Goal: Task Accomplishment & Management: Use online tool/utility

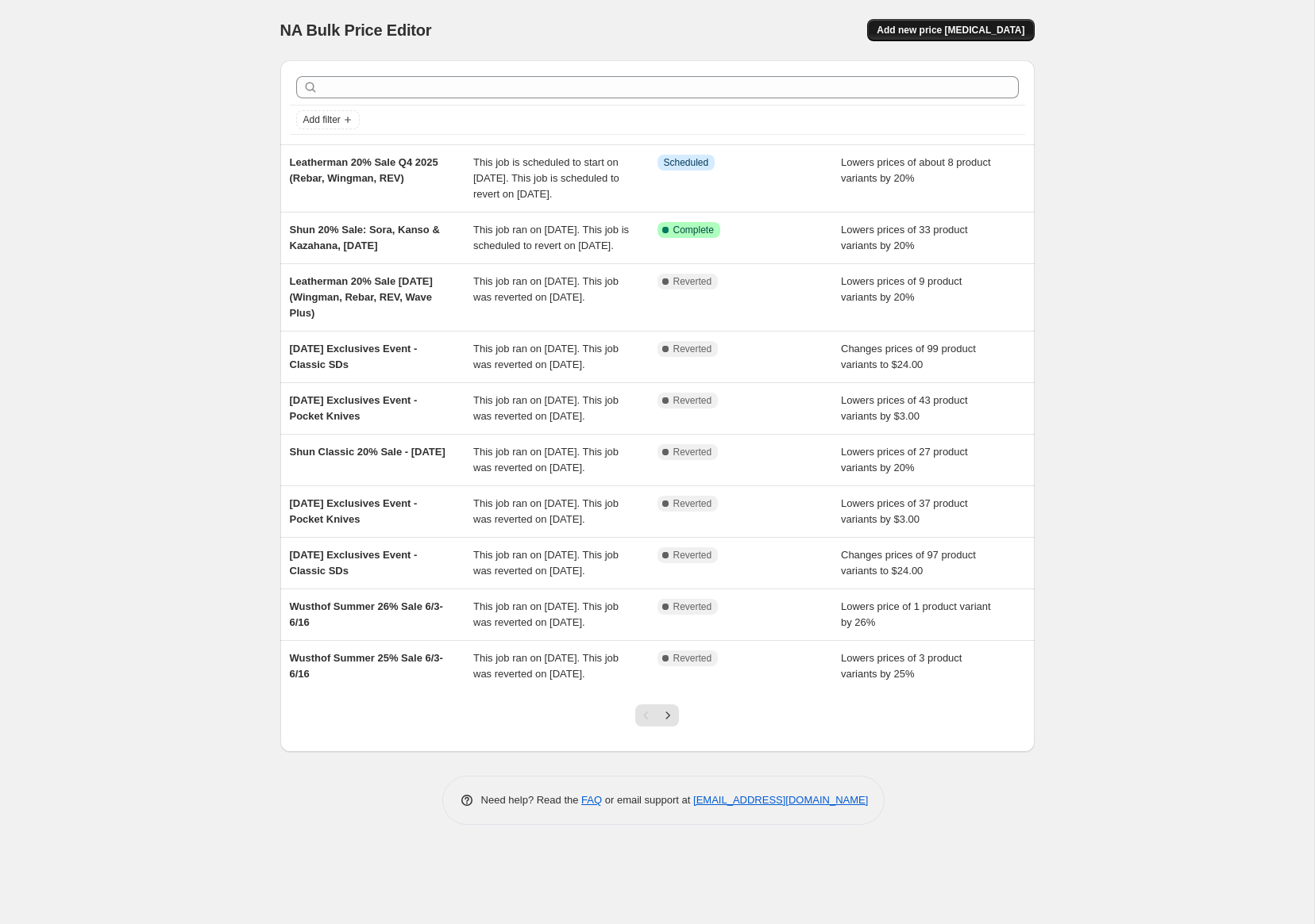
click at [976, 28] on span "Add new price [MEDICAL_DATA]" at bounding box center [950, 30] width 148 height 13
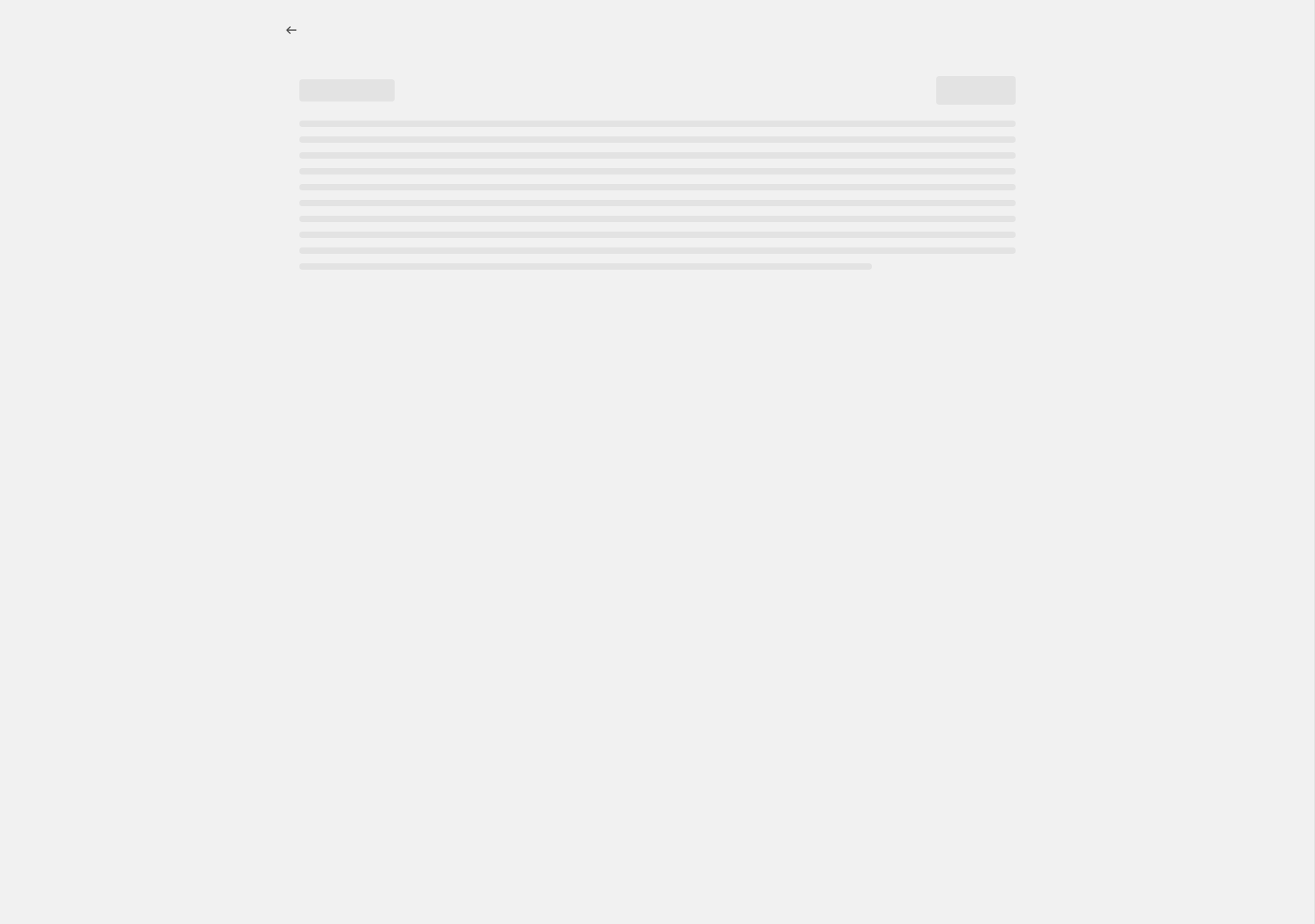
select select "percentage"
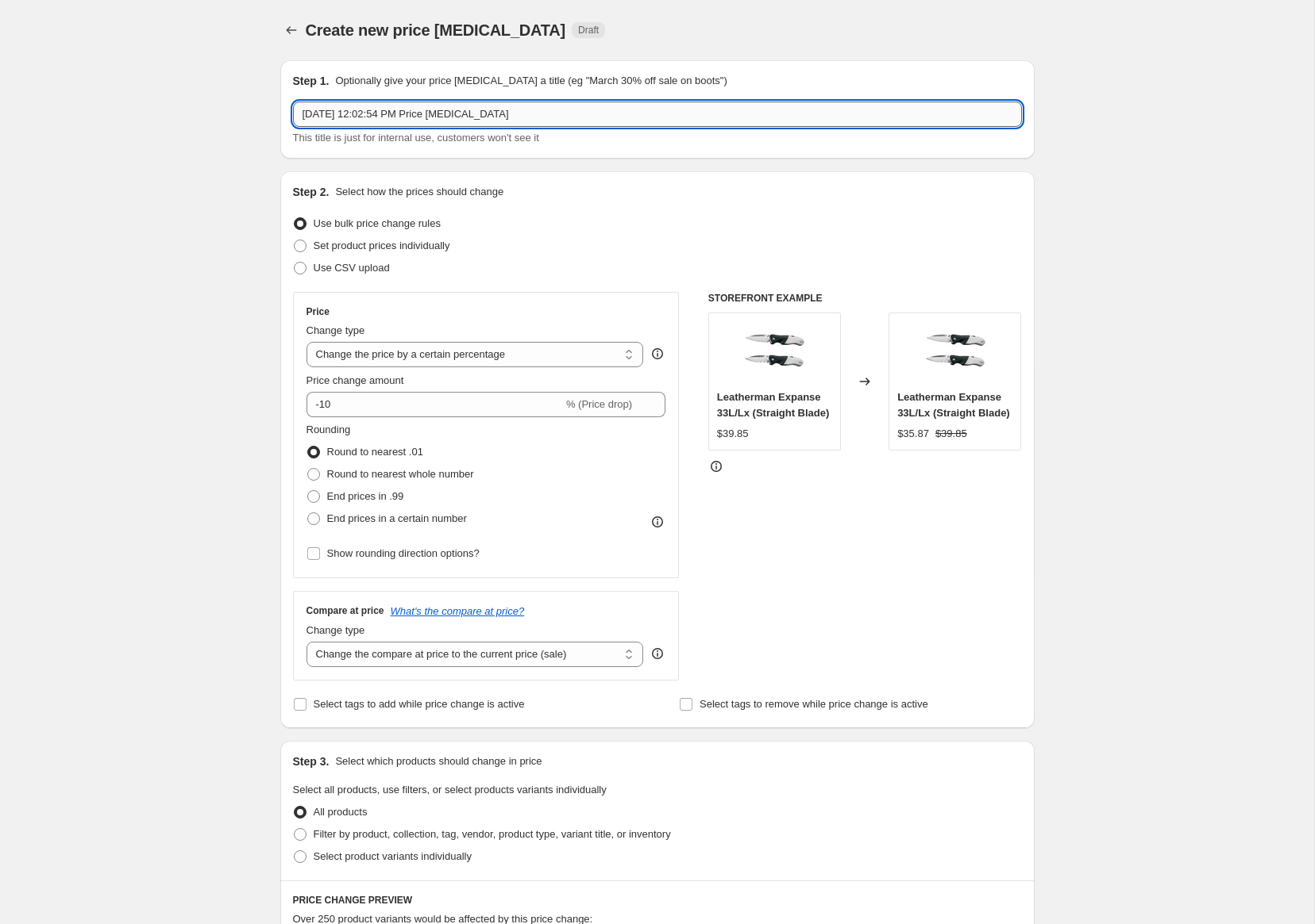
click at [364, 117] on input "Aug 20, 2025, 12:02:54 PM Price change job" at bounding box center [658, 114] width 729 height 25
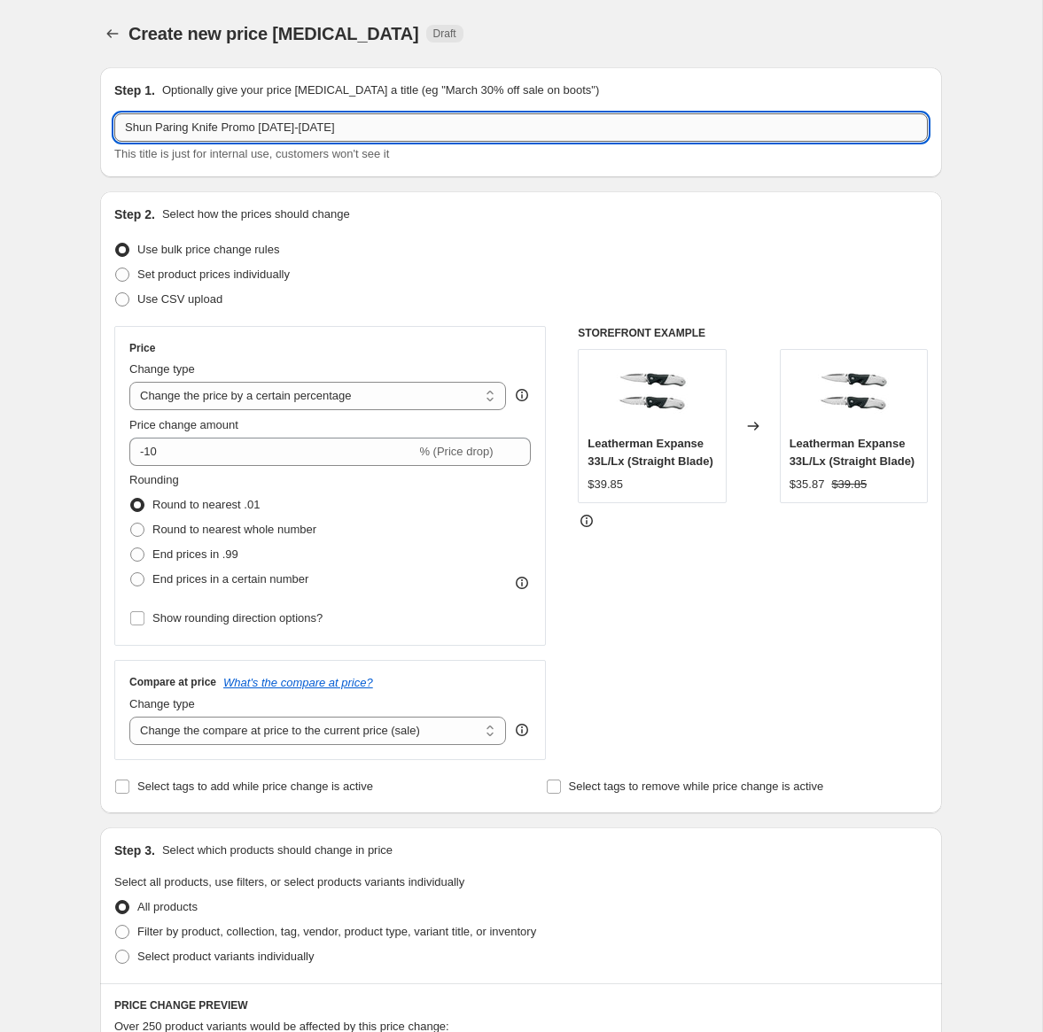
drag, startPoint x: 265, startPoint y: 125, endPoint x: 409, endPoint y: 125, distance: 144.5
click at [409, 125] on input "Shun Paring Knife Promo 9/1-9/30/25" at bounding box center [521, 127] width 814 height 28
click at [158, 124] on input "Shun Paring Knife Promo -$15" at bounding box center [521, 127] width 814 height 28
drag, startPoint x: 373, startPoint y: 122, endPoint x: 94, endPoint y: 104, distance: 279.8
click at [94, 104] on div "Step 1. Optionally give your price change job a title (eg "March 30% off sale o…" at bounding box center [514, 861] width 856 height 1616
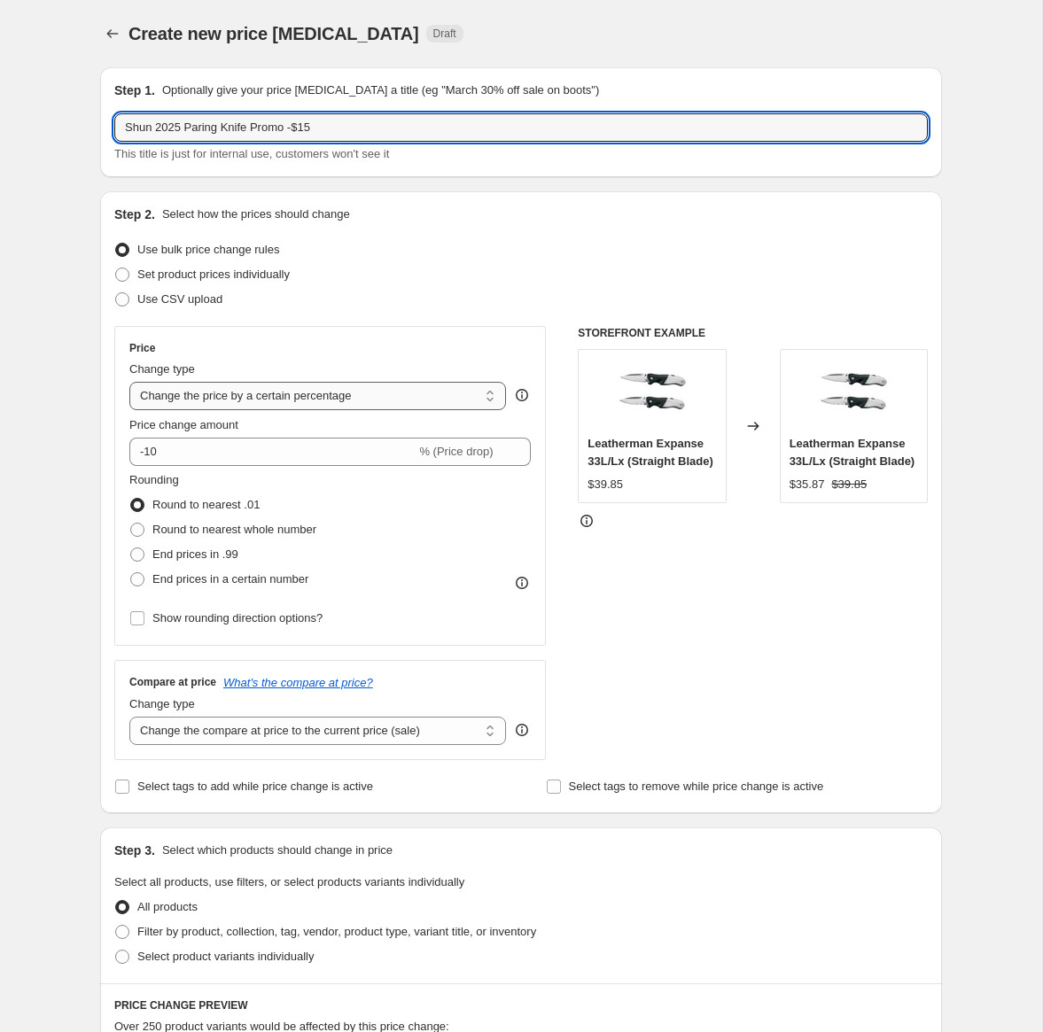
type input "Shun 2025 Paring Knife Promo -$15"
click at [237, 399] on select "Change the price to a certain amount Change the price by a certain amount Chang…" at bounding box center [317, 396] width 377 height 28
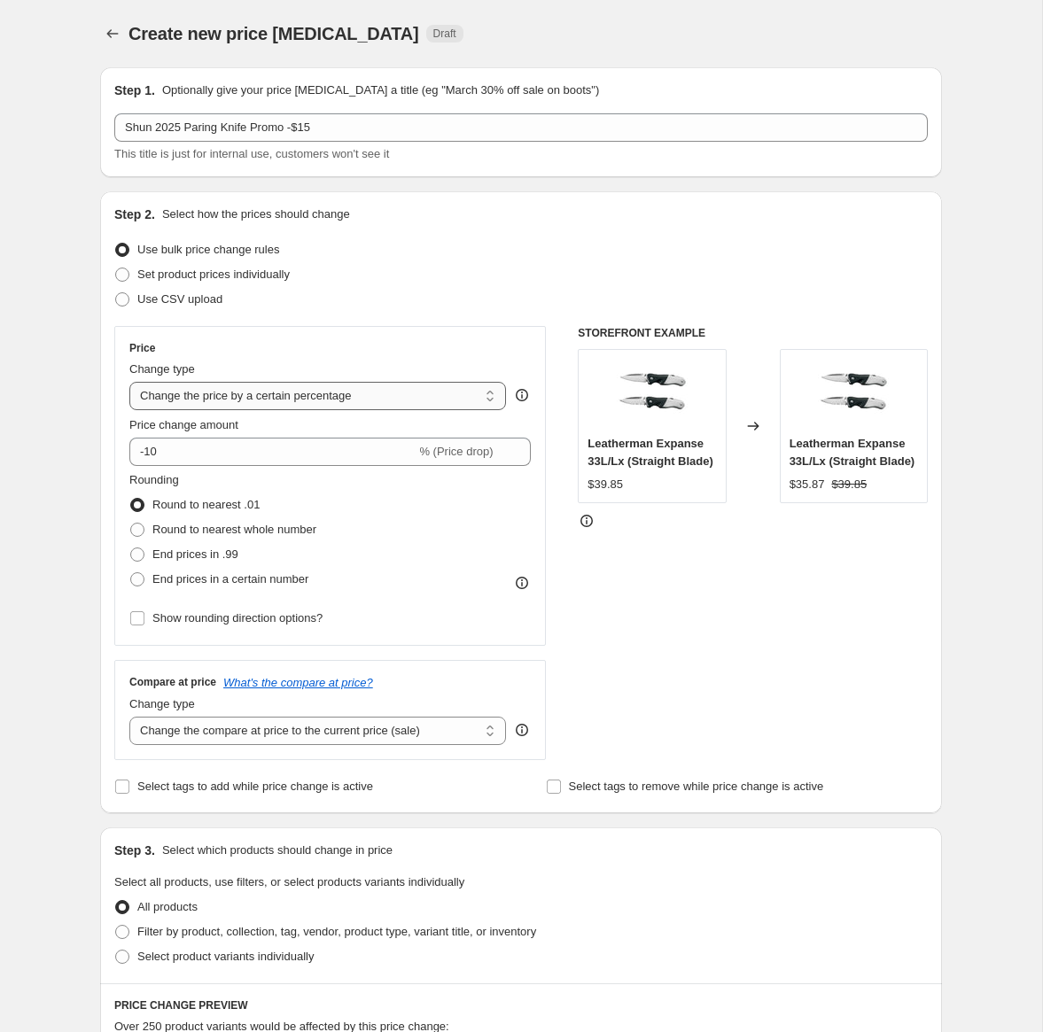
select select "by"
click at [129, 382] on select "Change the price to a certain amount Change the price by a certain amount Chang…" at bounding box center [317, 396] width 377 height 28
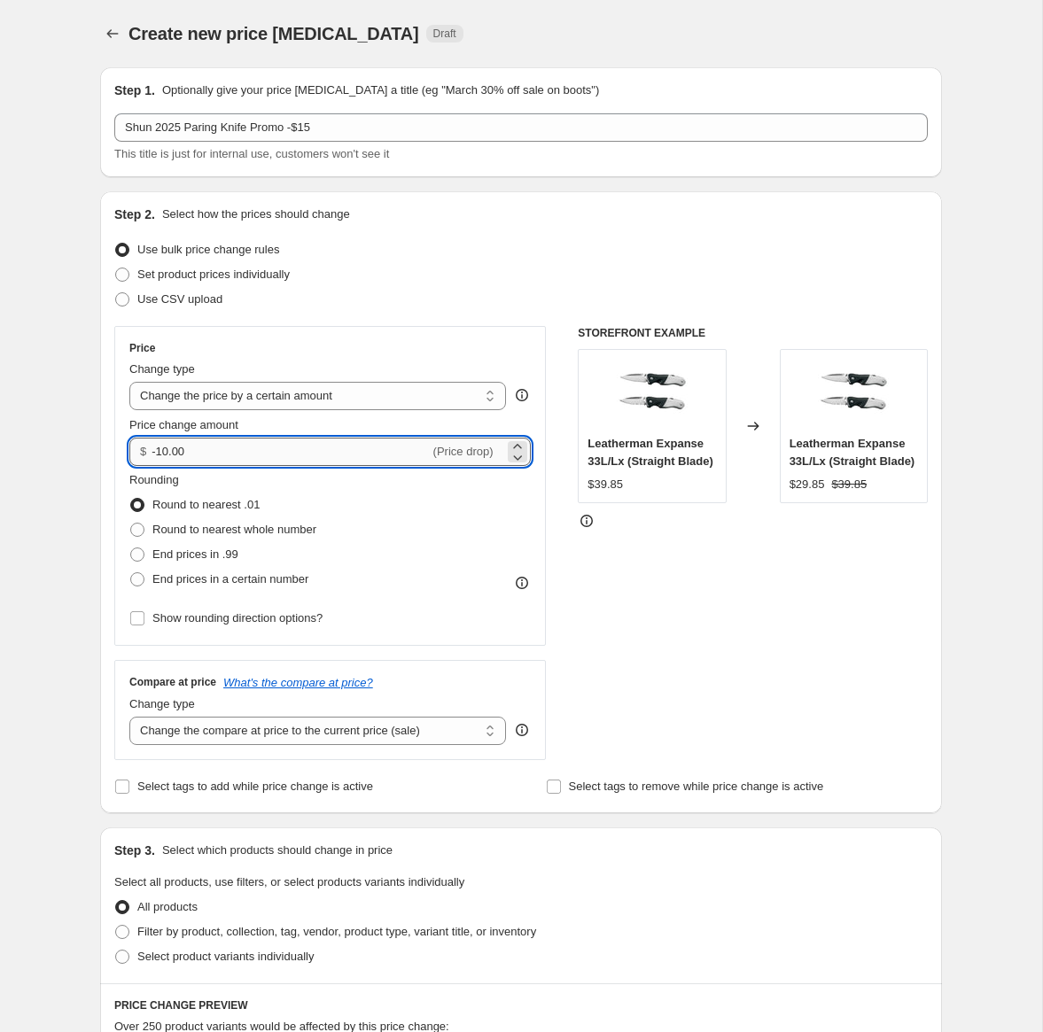
drag, startPoint x: 160, startPoint y: 454, endPoint x: 203, endPoint y: 454, distance: 43.4
click at [203, 454] on input "-10.00" at bounding box center [290, 452] width 277 height 28
type input "-15.00"
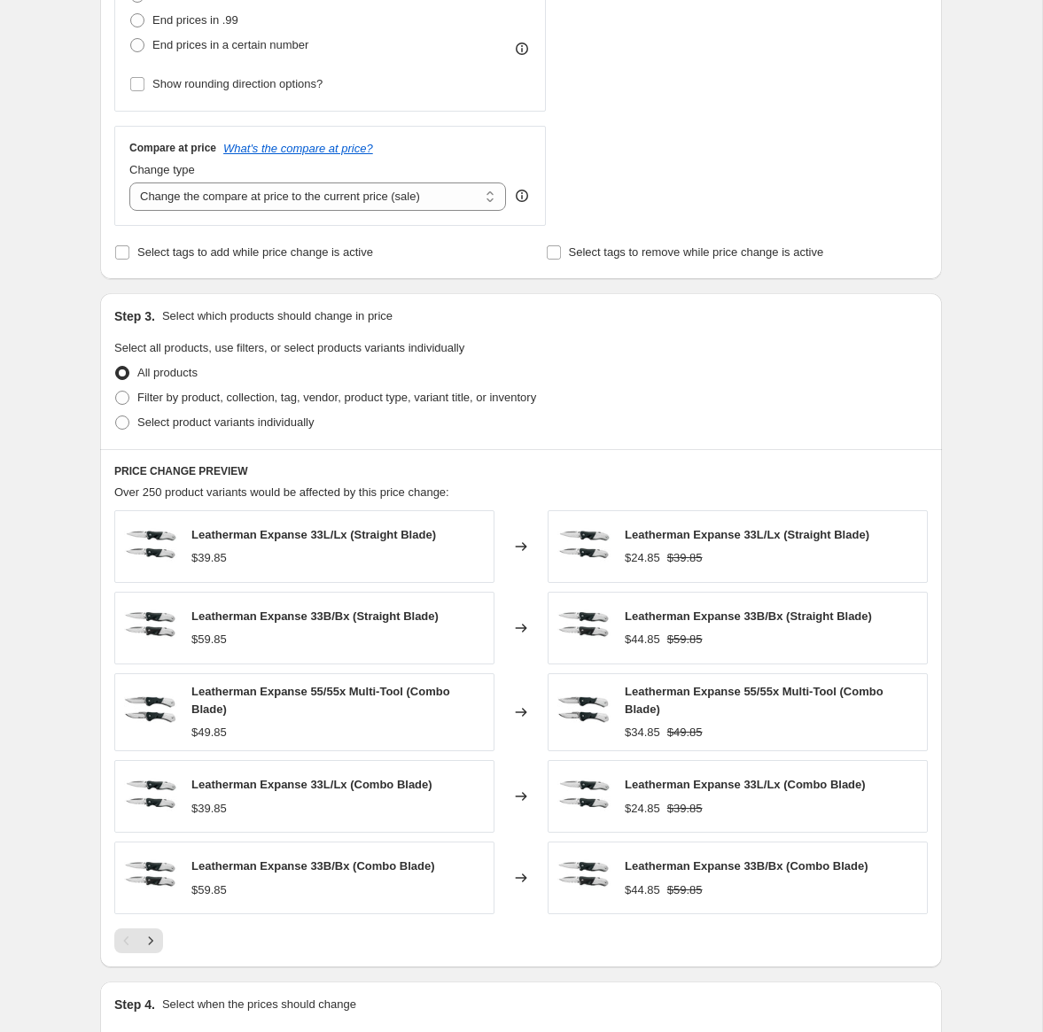
scroll to position [542, 0]
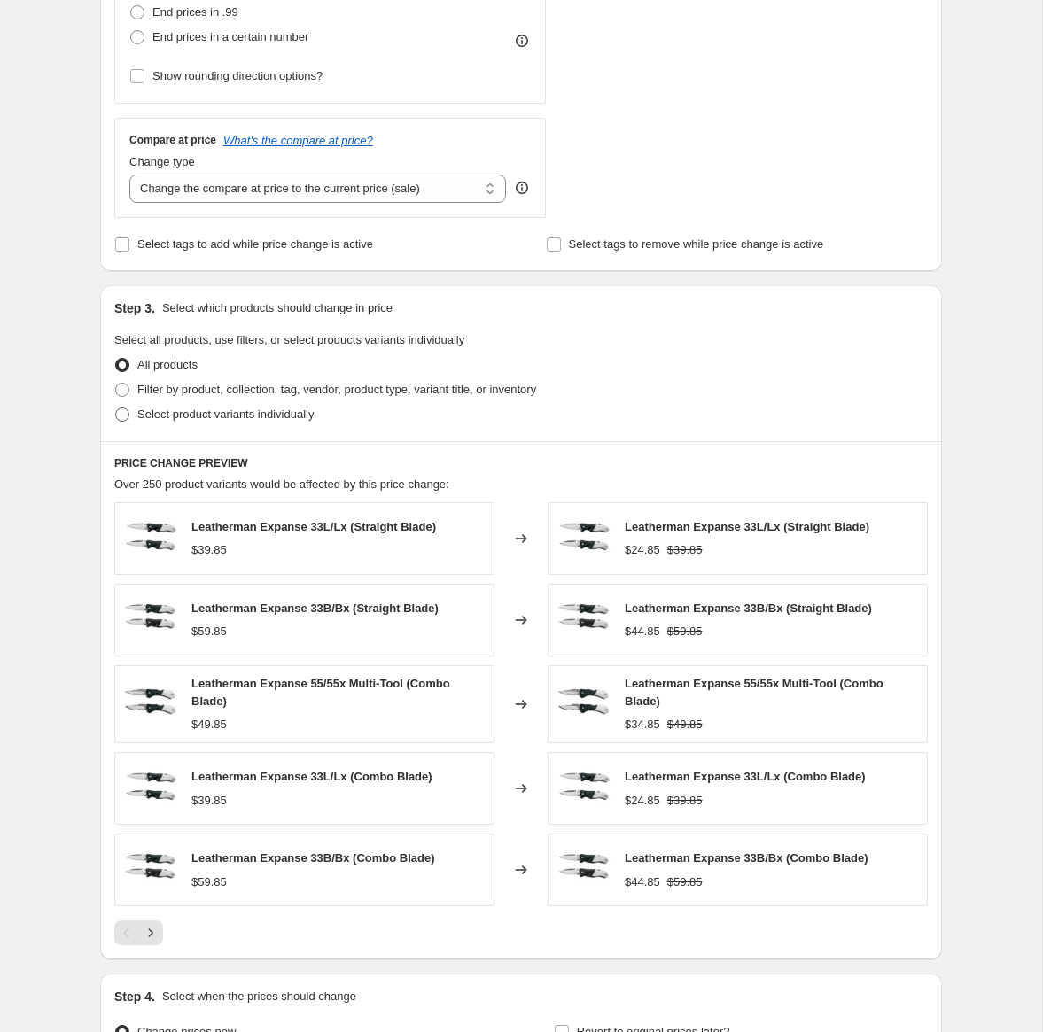
click at [126, 414] on span at bounding box center [122, 415] width 14 height 14
click at [116, 409] on input "Select product variants individually" at bounding box center [115, 408] width 1 height 1
radio input "true"
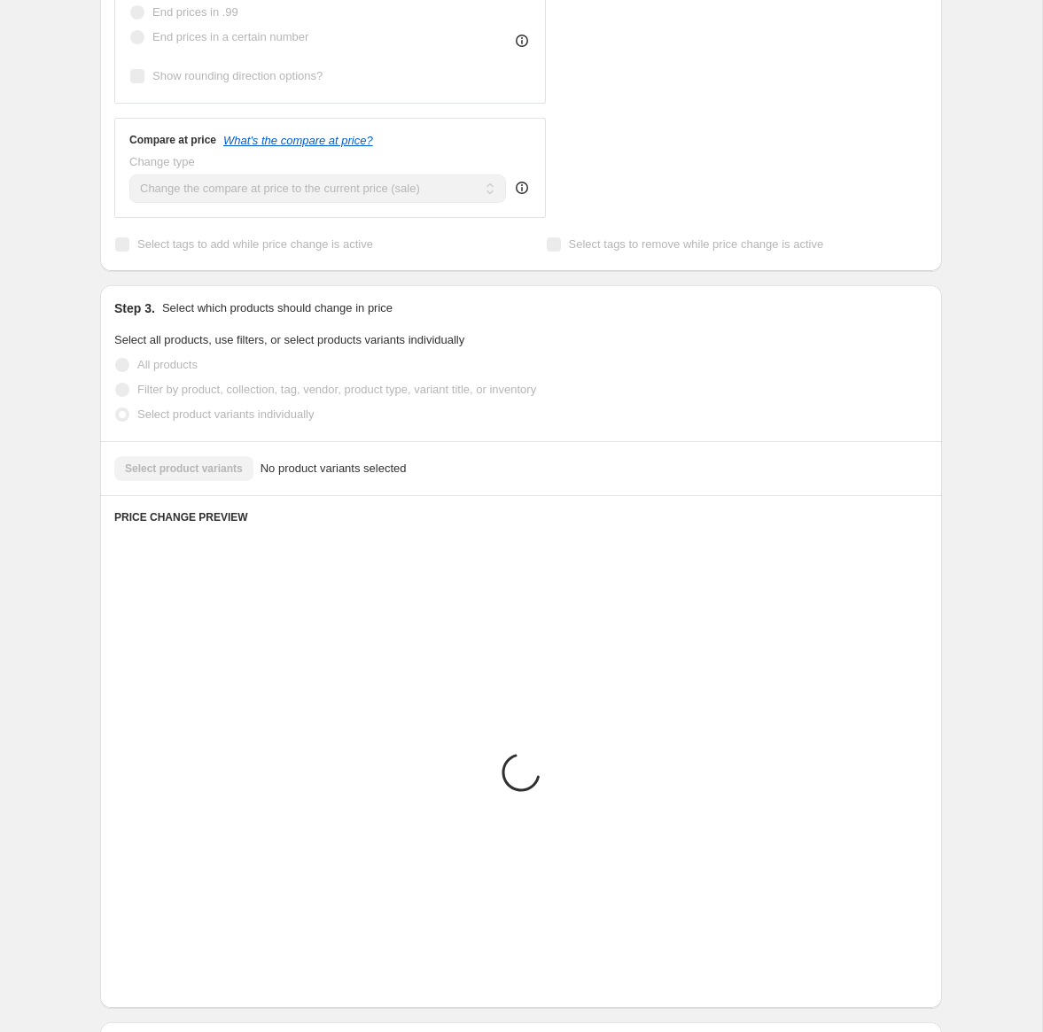
scroll to position [347, 0]
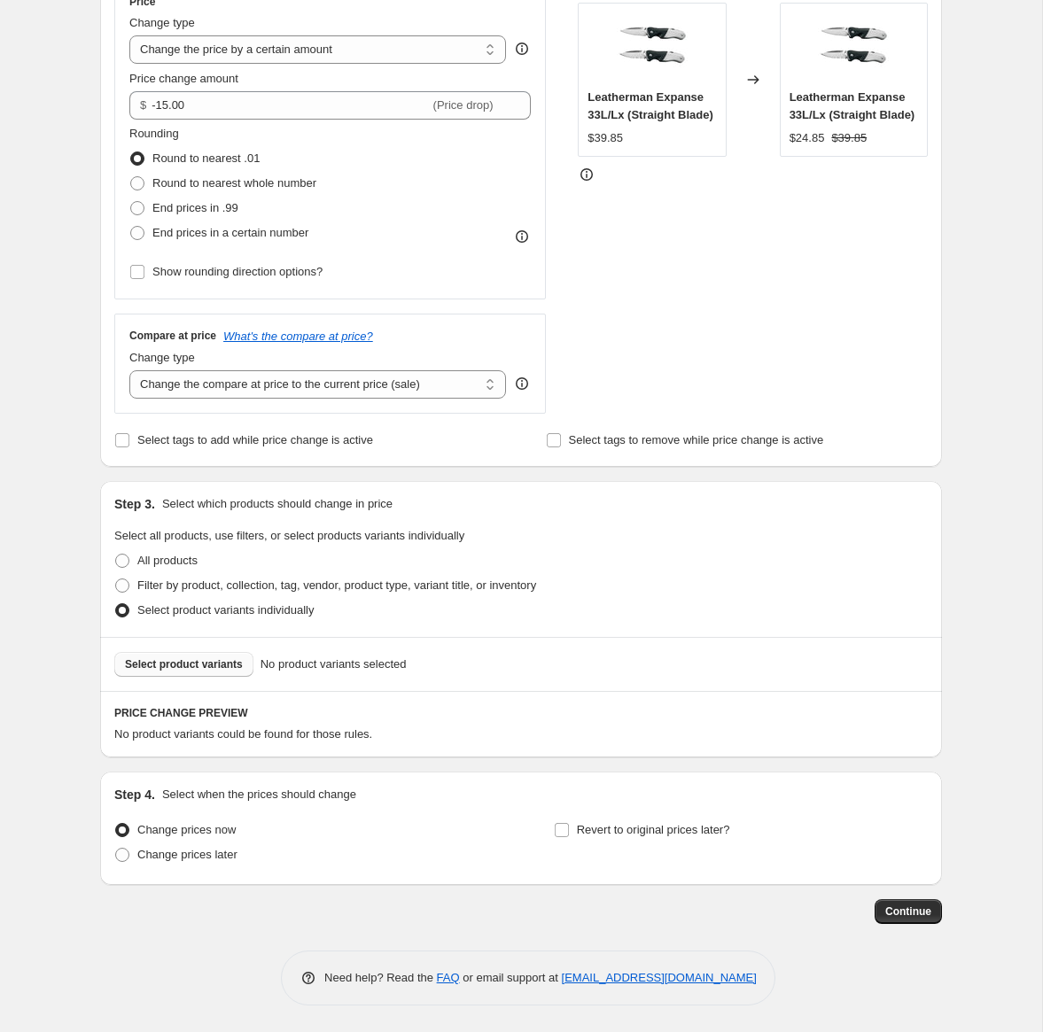
click at [211, 663] on span "Select product variants" at bounding box center [184, 665] width 118 height 14
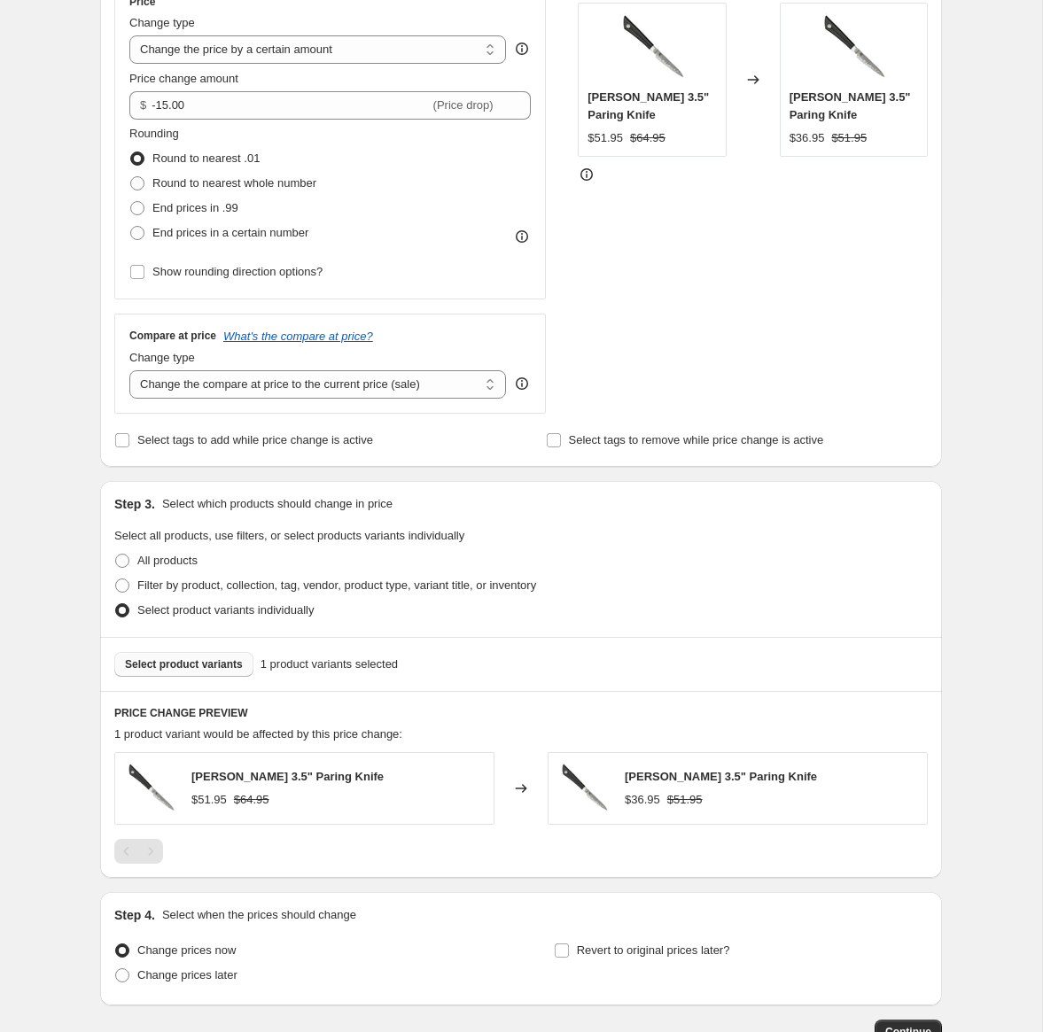
scroll to position [467, 0]
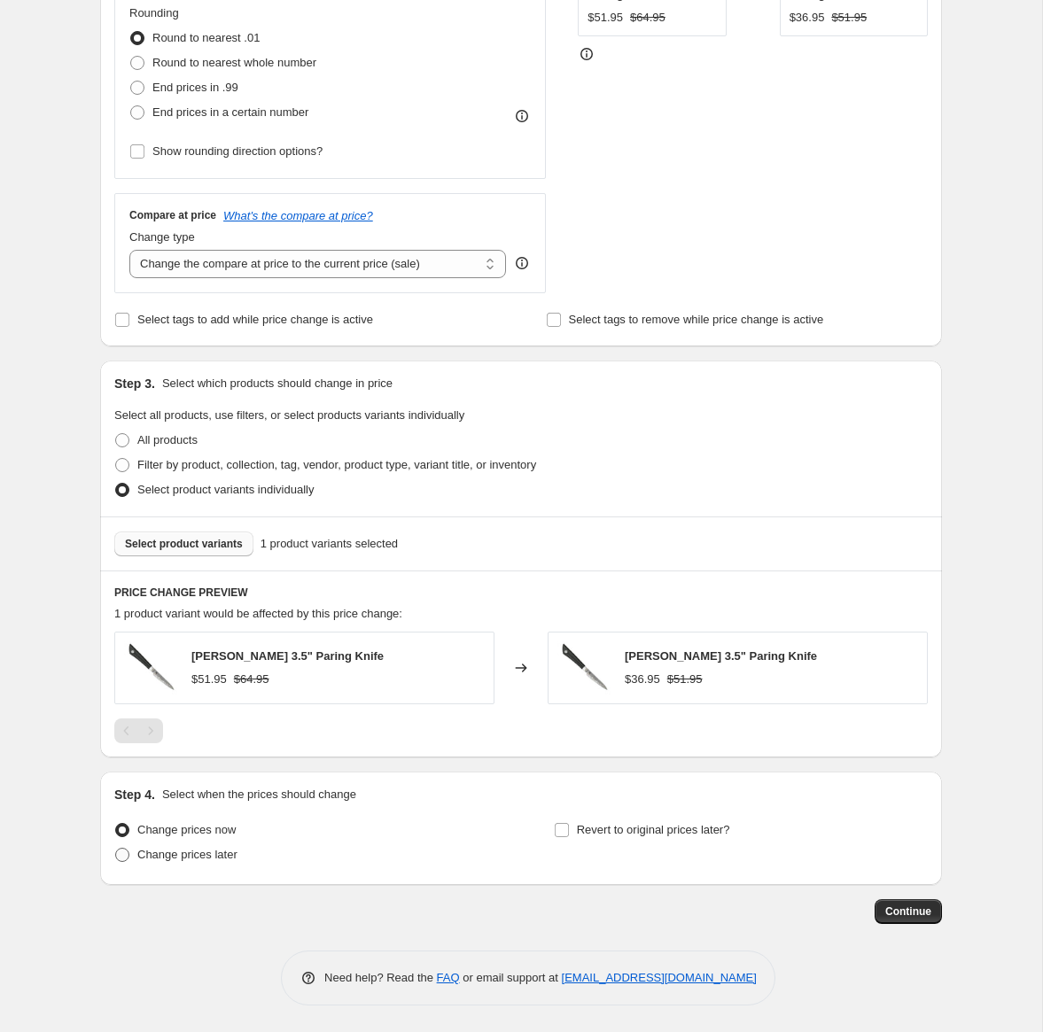
click at [169, 850] on span "Change prices later" at bounding box center [187, 854] width 100 height 13
click at [116, 849] on input "Change prices later" at bounding box center [115, 848] width 1 height 1
radio input "true"
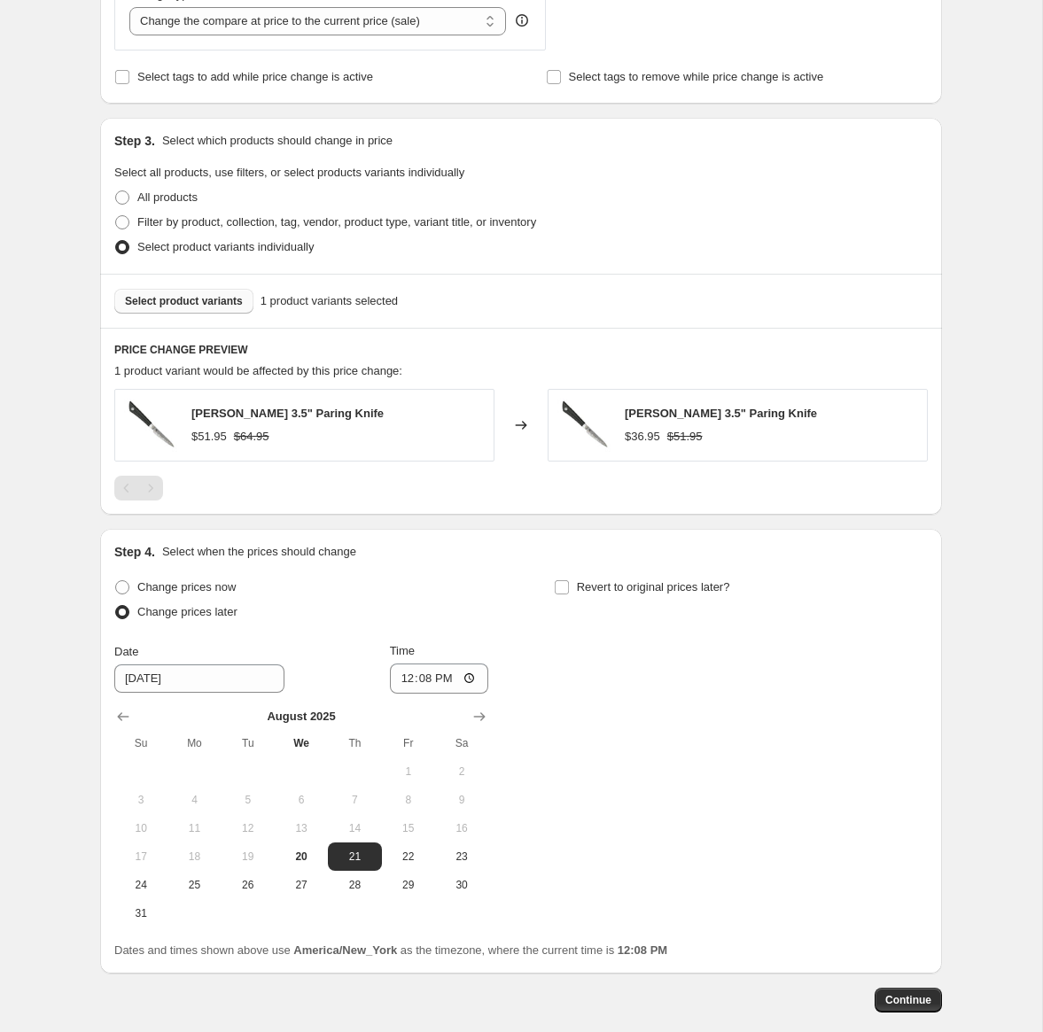
scroll to position [798, 0]
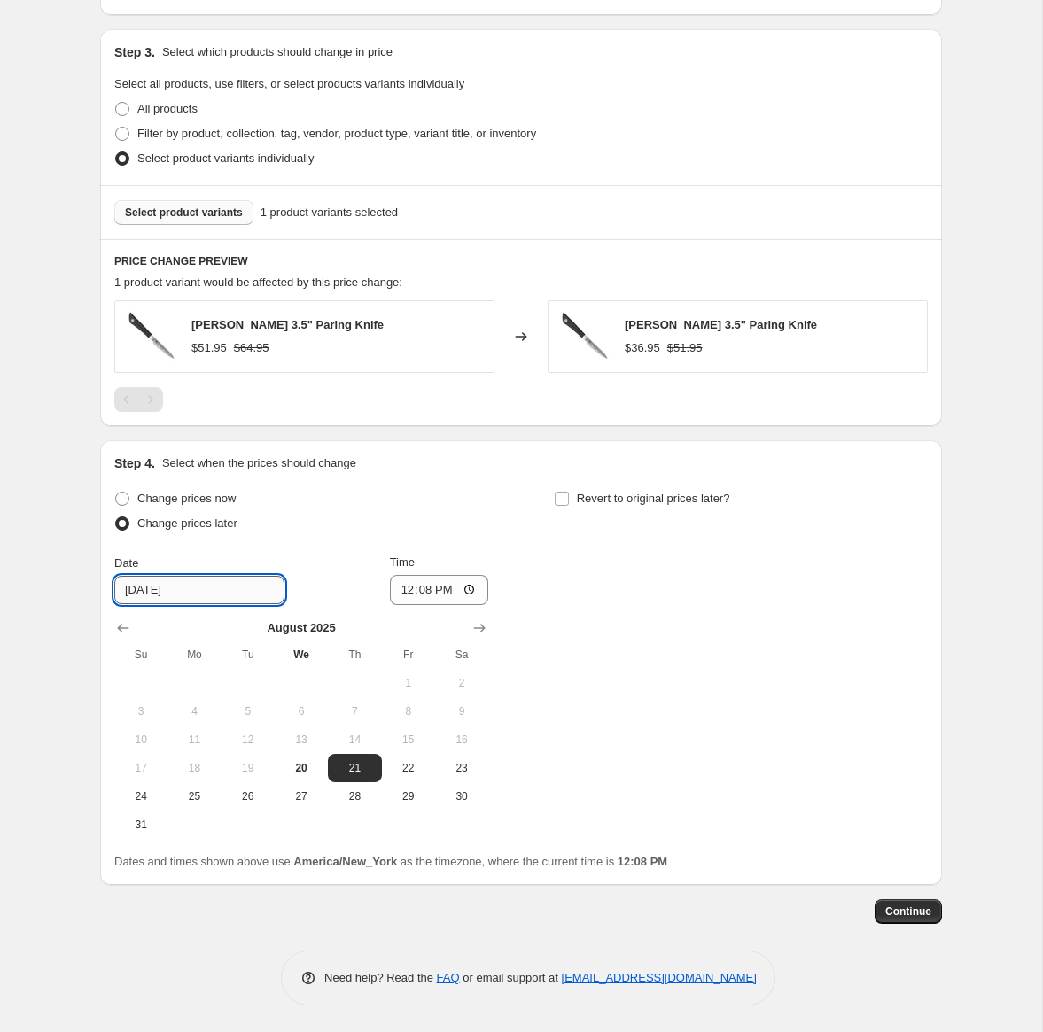
click at [209, 588] on input "[DATE]" at bounding box center [199, 590] width 170 height 28
click at [476, 625] on icon "Show next month, September 2025" at bounding box center [480, 628] width 18 height 18
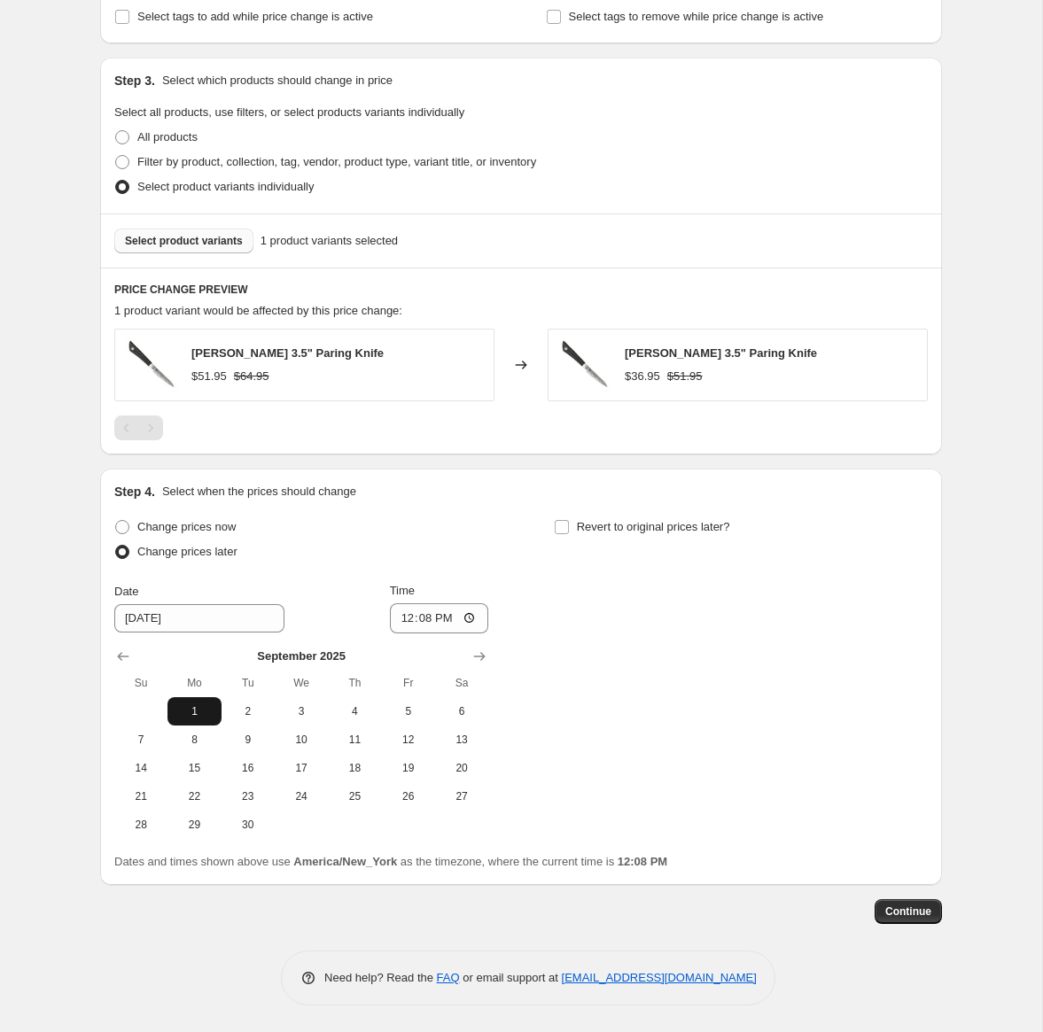
click at [198, 710] on span "1" at bounding box center [194, 712] width 39 height 14
type input "9/1/2025"
click at [421, 621] on input "12:08" at bounding box center [439, 619] width 99 height 30
type input "00:01"
click at [710, 721] on div "Change prices now Change prices later Date 9/1/2025 Time 00:01 September 2025 S…" at bounding box center [521, 677] width 814 height 324
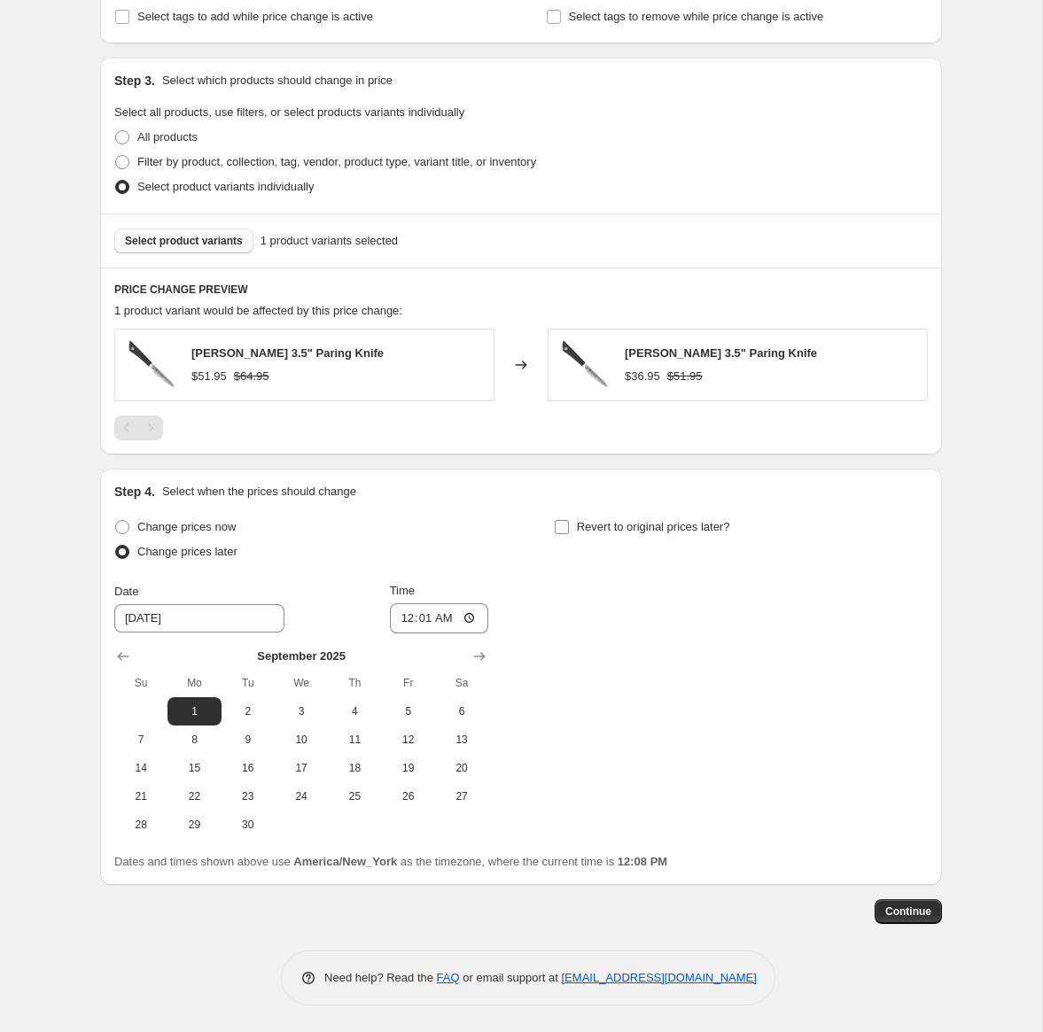
click at [562, 524] on input "Revert to original prices later?" at bounding box center [562, 527] width 14 height 14
checkbox input "true"
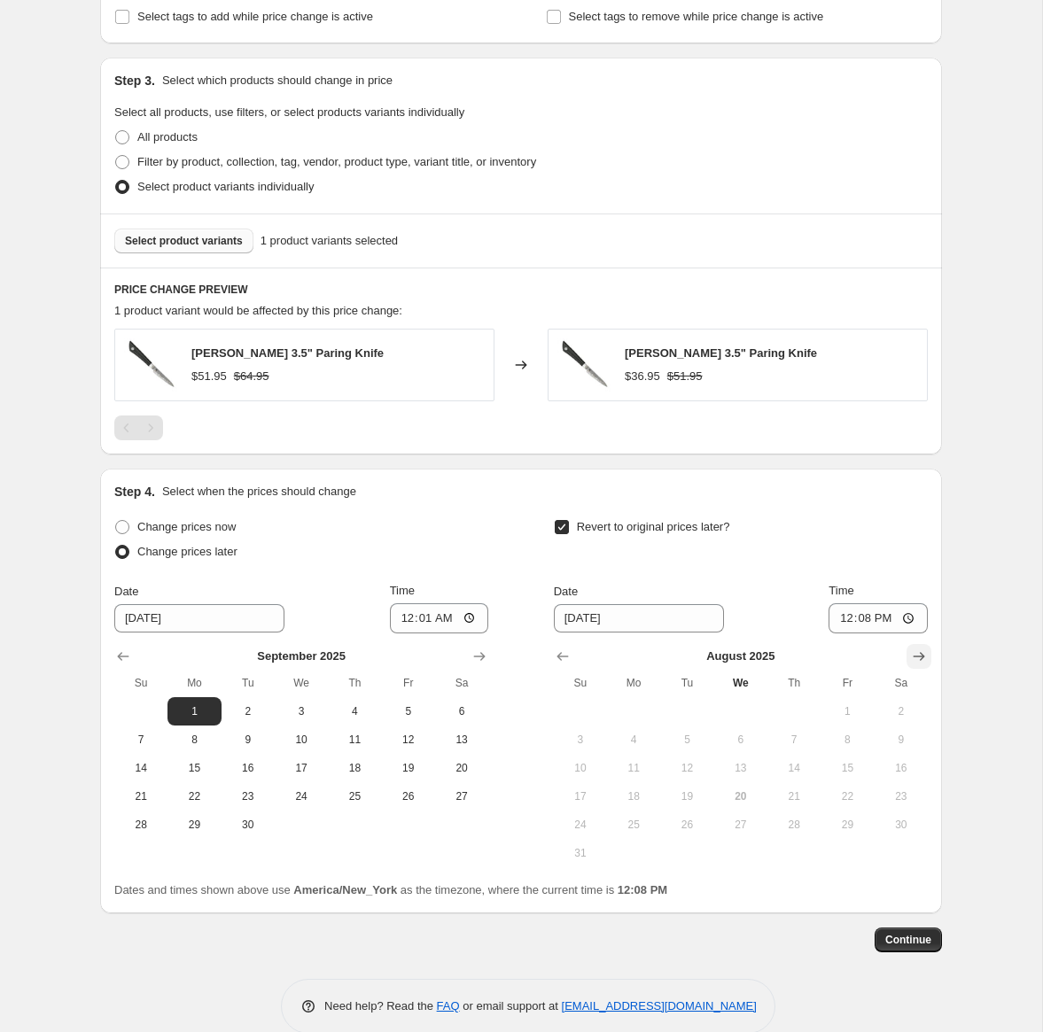
click at [928, 653] on button "Show next month, September 2025" at bounding box center [919, 656] width 25 height 25
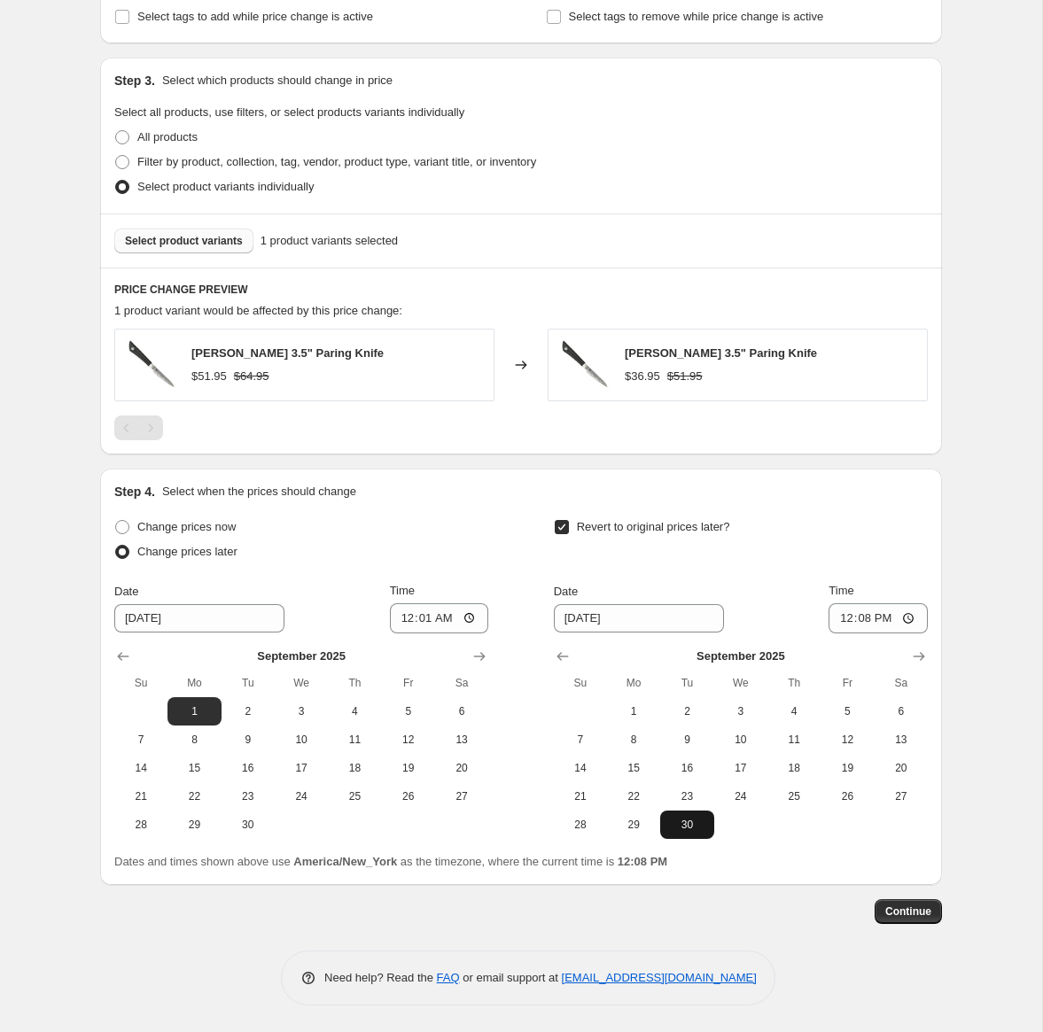
click at [695, 829] on span "30" at bounding box center [686, 825] width 39 height 14
type input "9/30/2025"
click at [834, 622] on input "12:08" at bounding box center [878, 619] width 99 height 30
type input "23:59"
click at [900, 919] on button "Continue" at bounding box center [908, 912] width 67 height 25
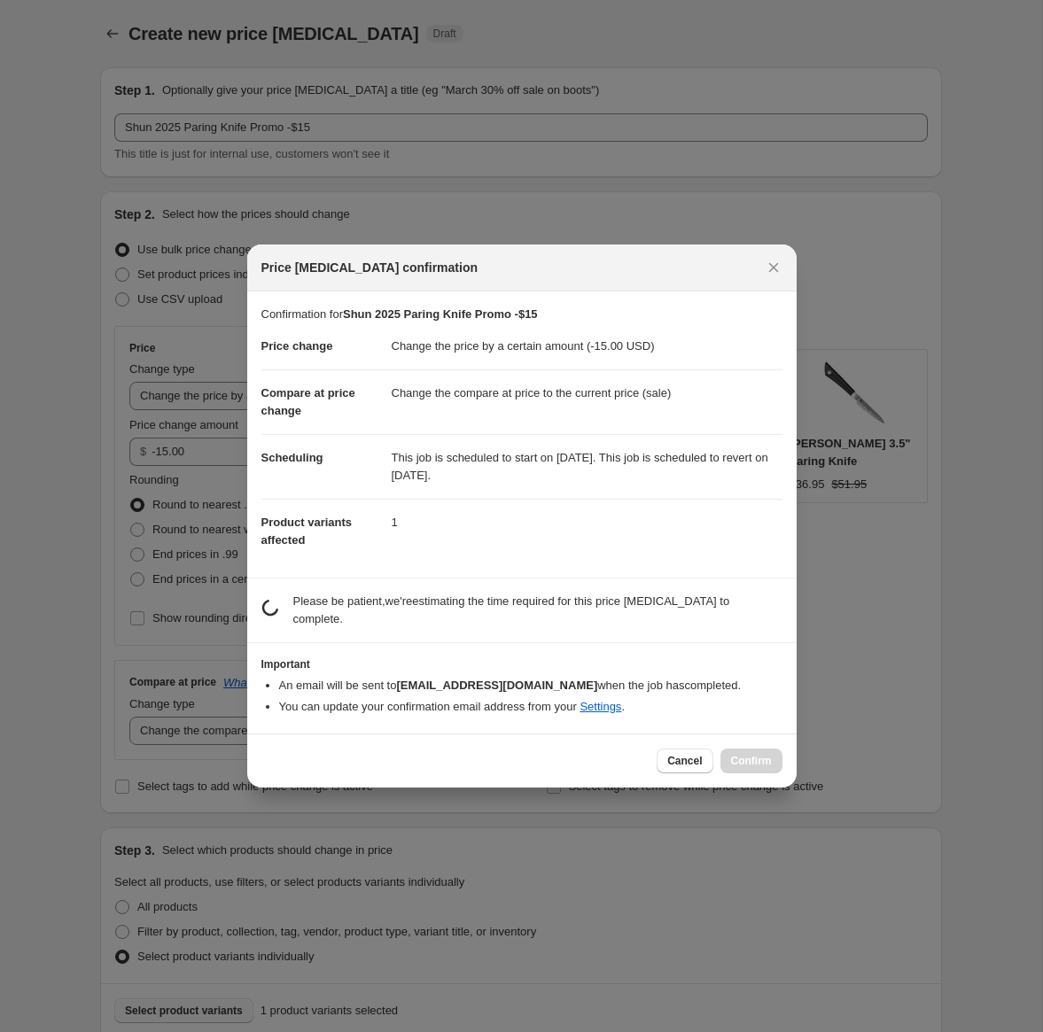
scroll to position [0, 0]
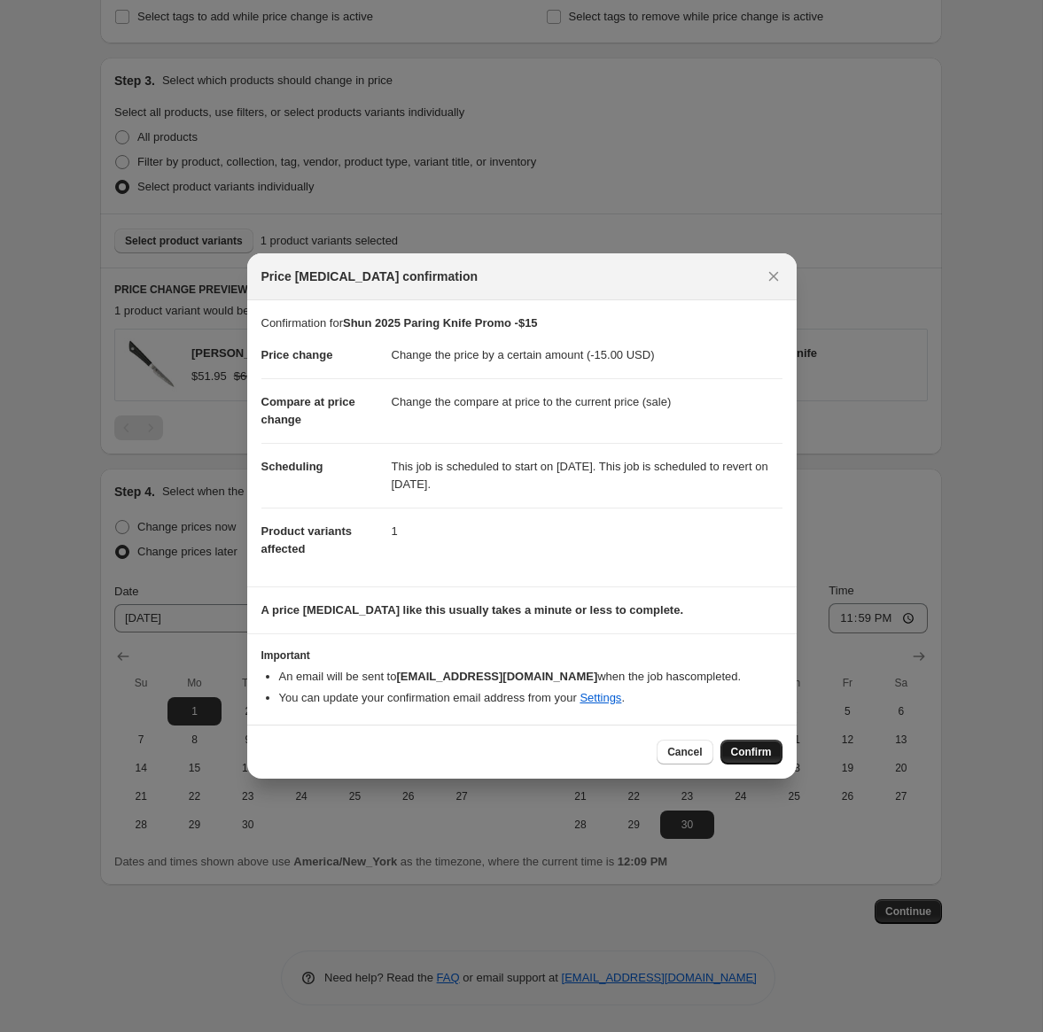
click at [751, 752] on span "Confirm" at bounding box center [751, 752] width 41 height 14
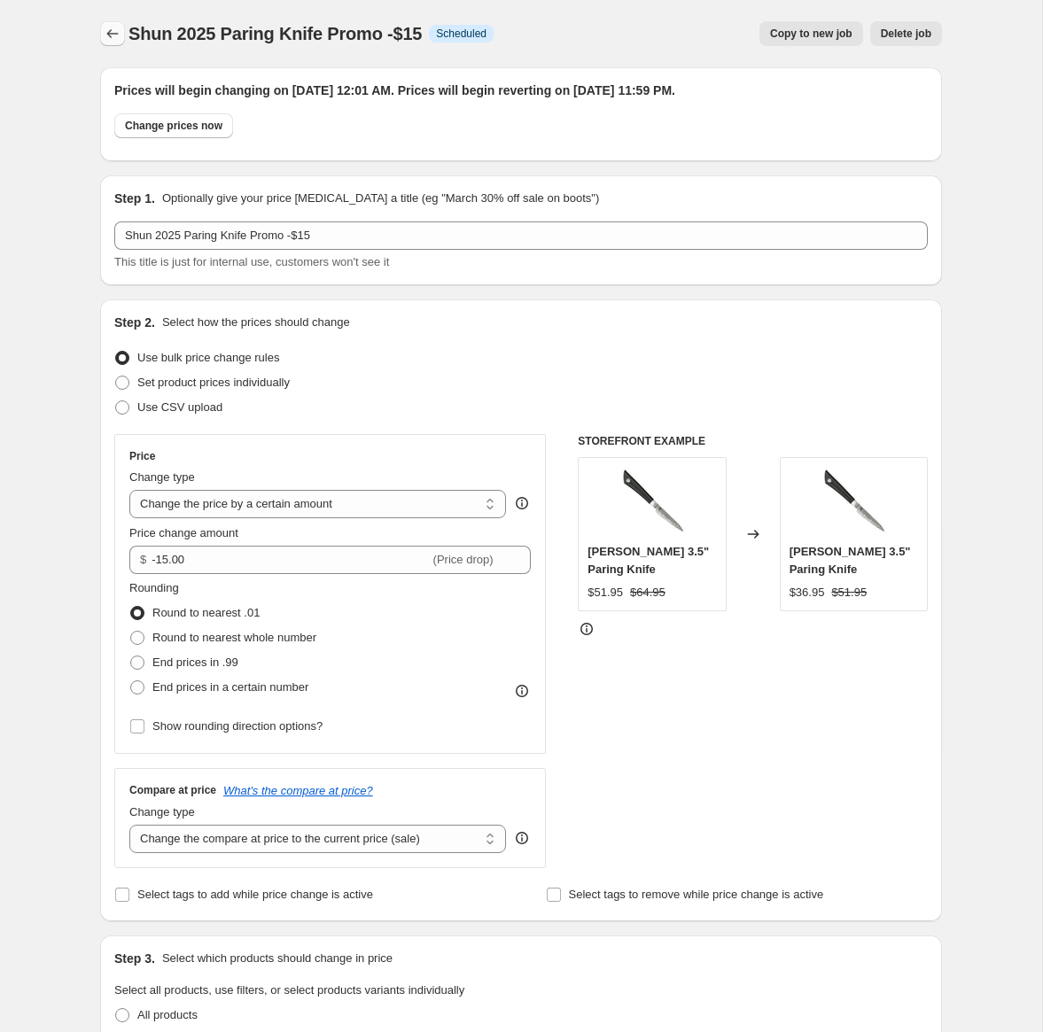
click at [120, 35] on icon "Price change jobs" at bounding box center [113, 34] width 18 height 18
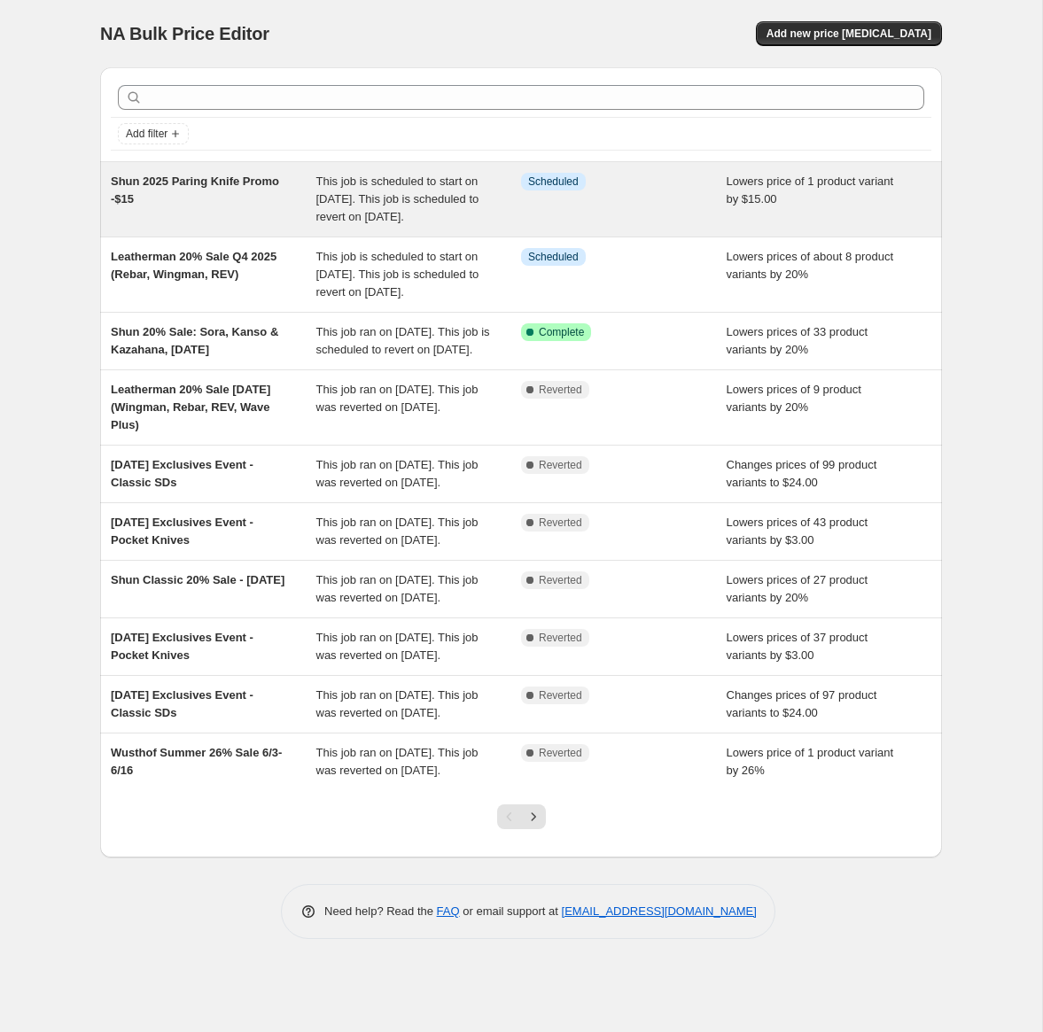
click at [245, 177] on span "Shun 2025 Paring Knife Promo -$15" at bounding box center [195, 190] width 168 height 31
select select "by"
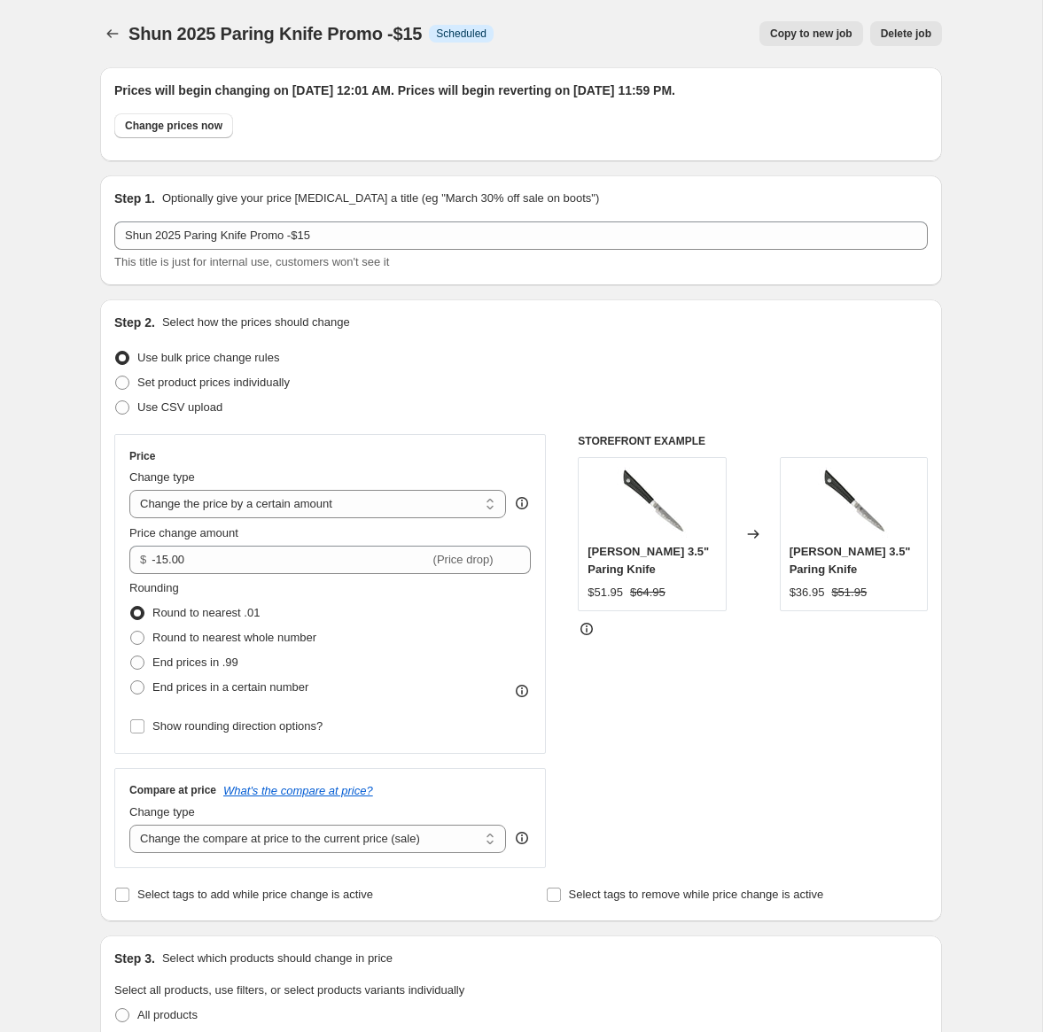
click at [786, 36] on span "Copy to new job" at bounding box center [811, 34] width 82 height 14
select select "by"
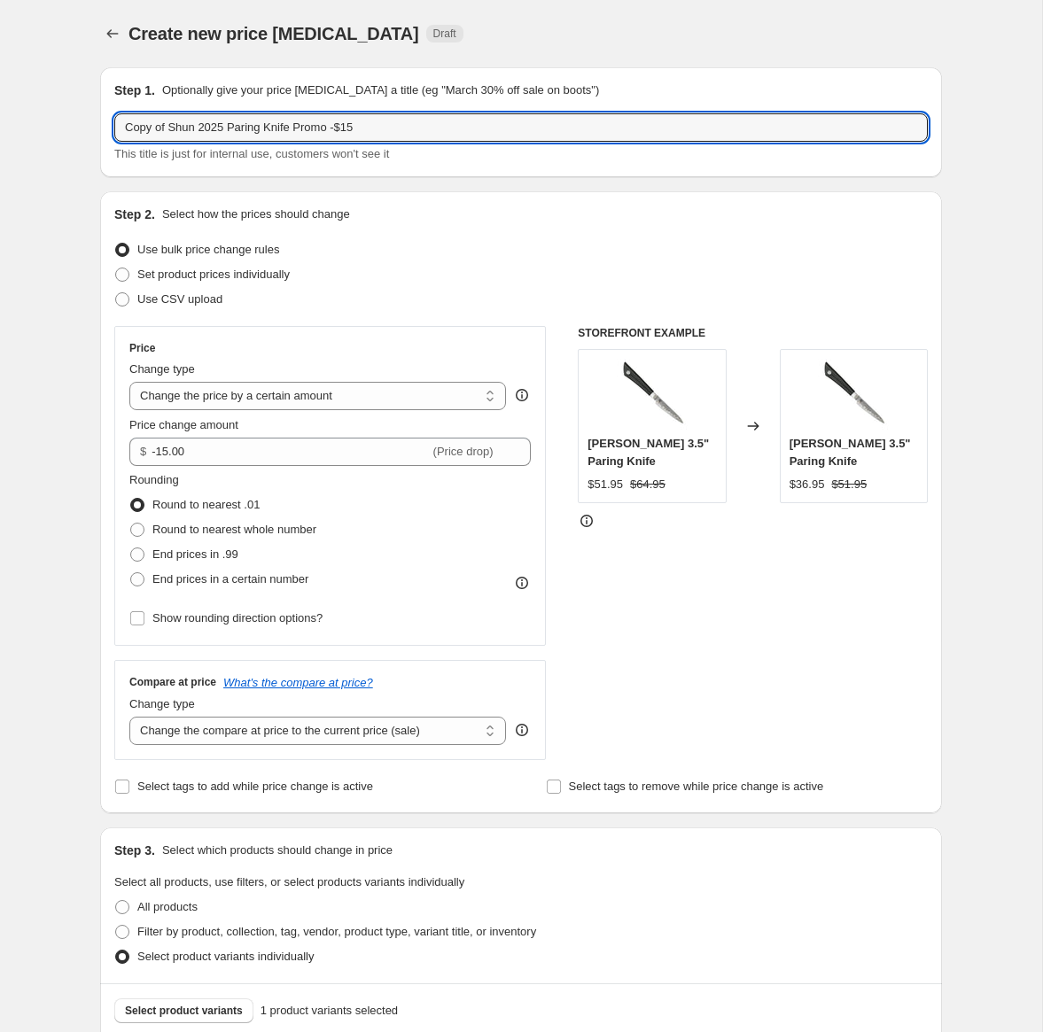
drag, startPoint x: 172, startPoint y: 127, endPoint x: 58, endPoint y: 127, distance: 114.3
click at [58, 127] on div "Create new price change job. This page is ready Create new price change job Dra…" at bounding box center [521, 750] width 1042 height 1500
drag, startPoint x: 306, startPoint y: 129, endPoint x: 343, endPoint y: 129, distance: 37.2
click at [342, 129] on input "Shun 2025 Paring Knife Promo -$15" at bounding box center [521, 127] width 814 height 28
type input "Shun 2025 Paring Knife Promo -$20"
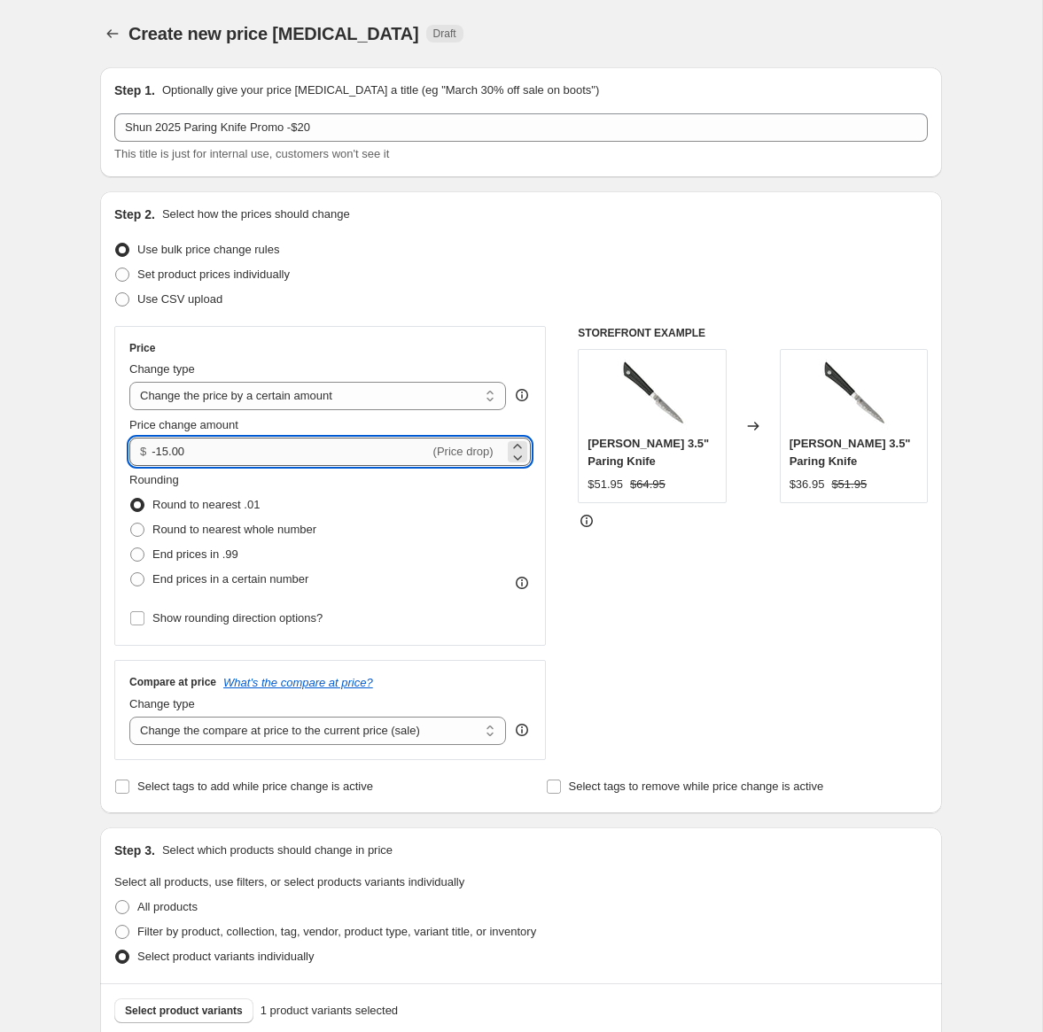
drag, startPoint x: 159, startPoint y: 455, endPoint x: 170, endPoint y: 455, distance: 11.5
click at [170, 455] on input "-15.00" at bounding box center [290, 452] width 277 height 28
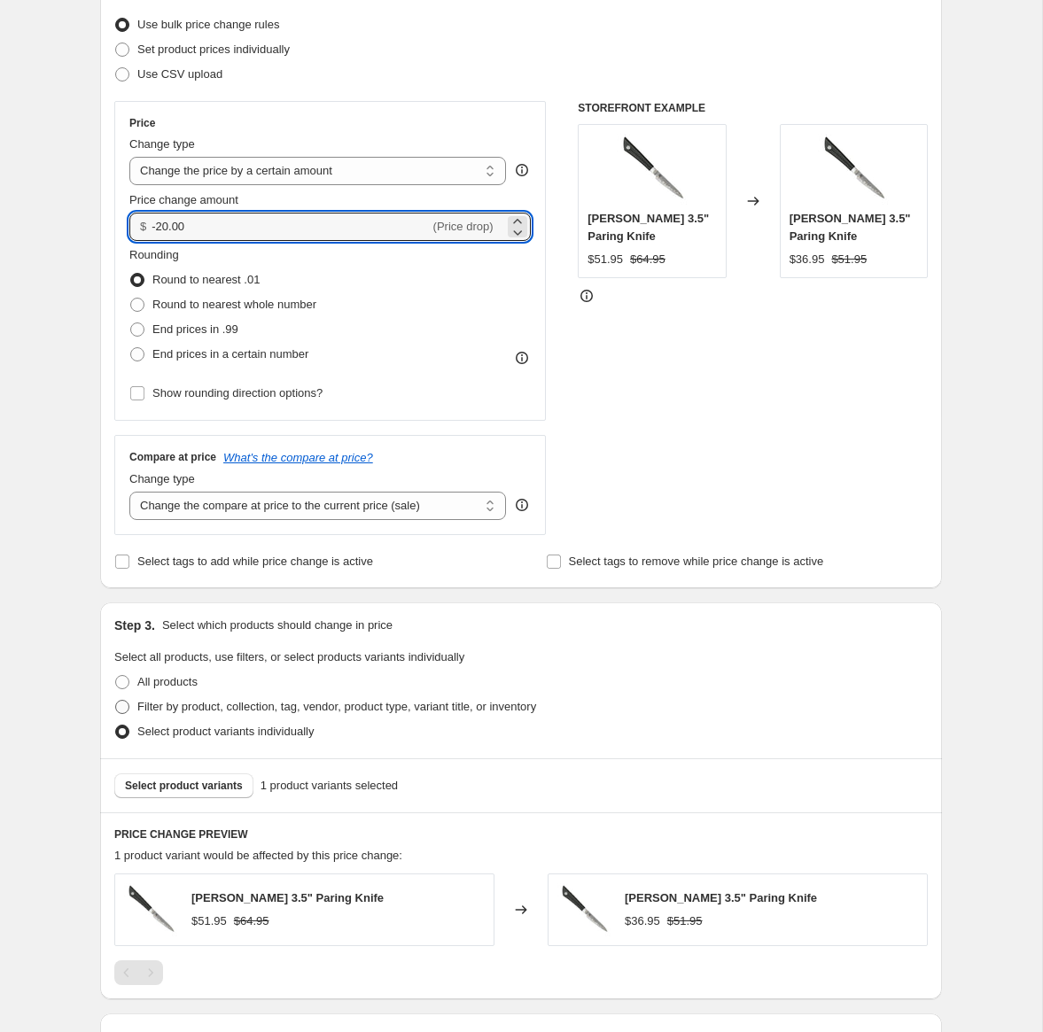
scroll to position [223, 0]
type input "-20.00"
click at [197, 791] on span "Select product variants" at bounding box center [184, 788] width 118 height 14
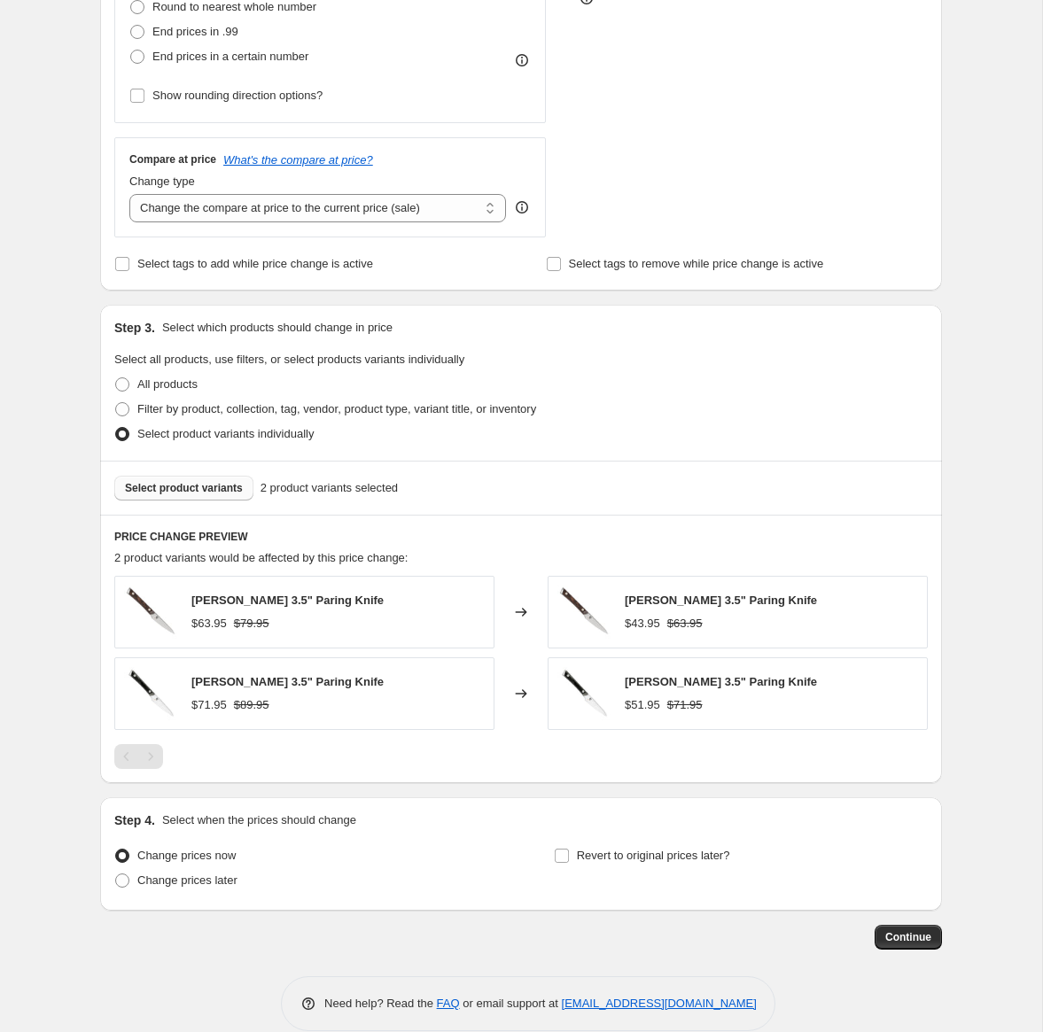
scroll to position [549, 0]
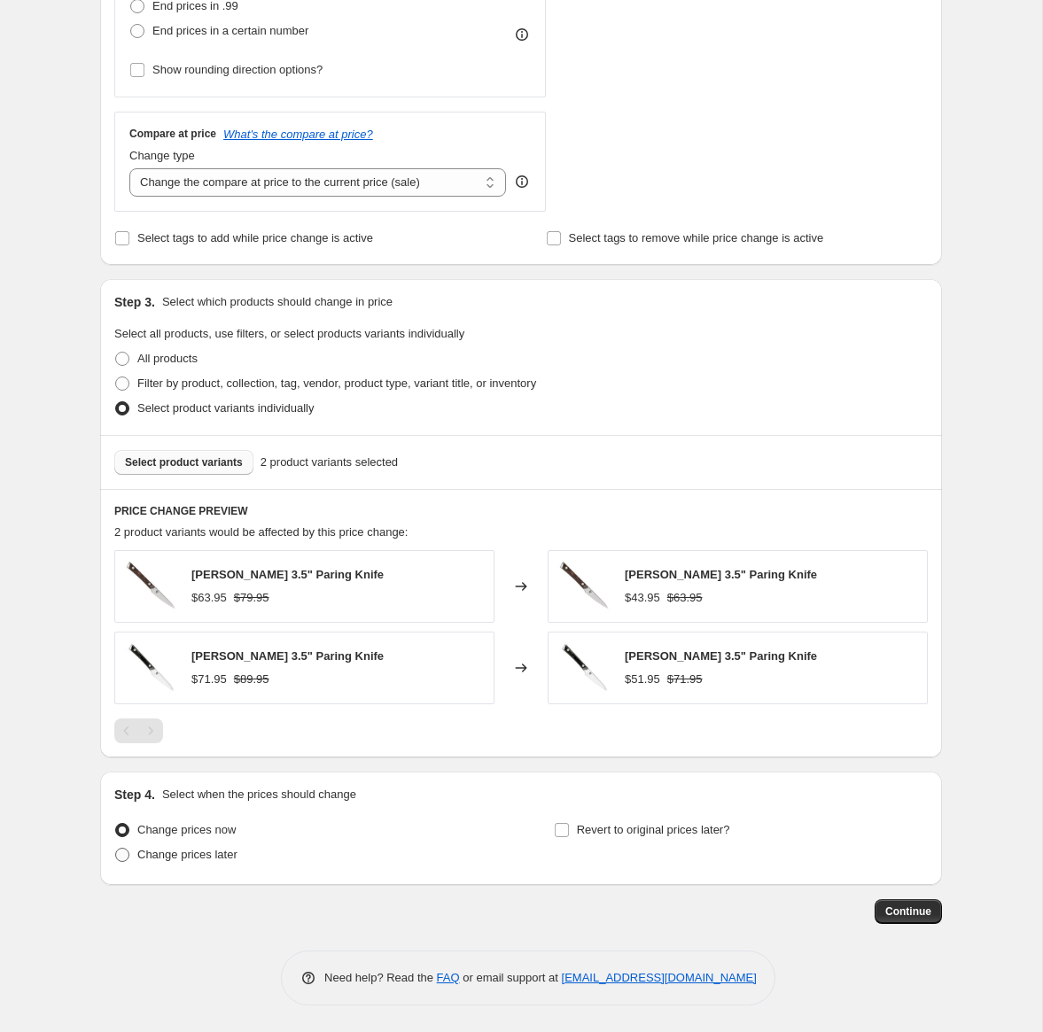
click at [179, 854] on span "Change prices later" at bounding box center [187, 854] width 100 height 13
click at [116, 849] on input "Change prices later" at bounding box center [115, 848] width 1 height 1
radio input "true"
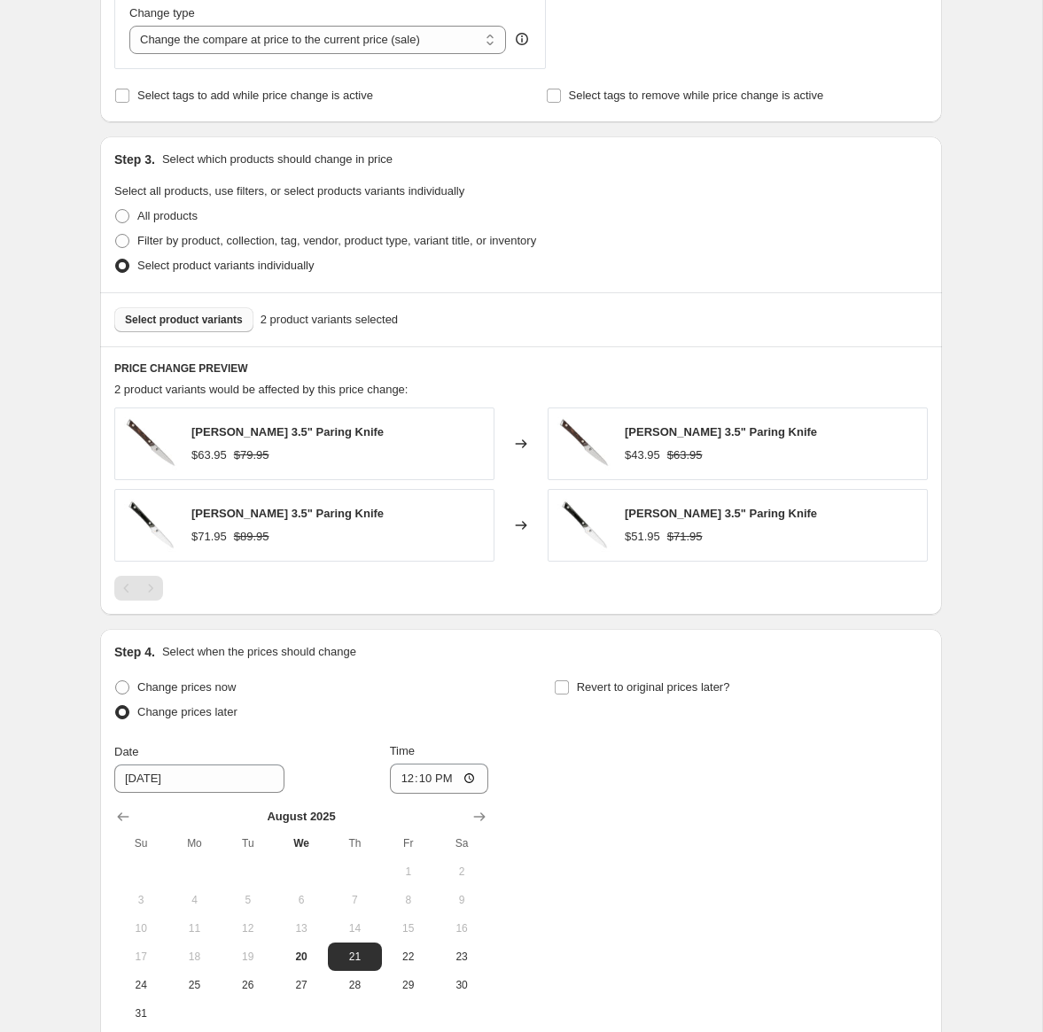
scroll to position [880, 0]
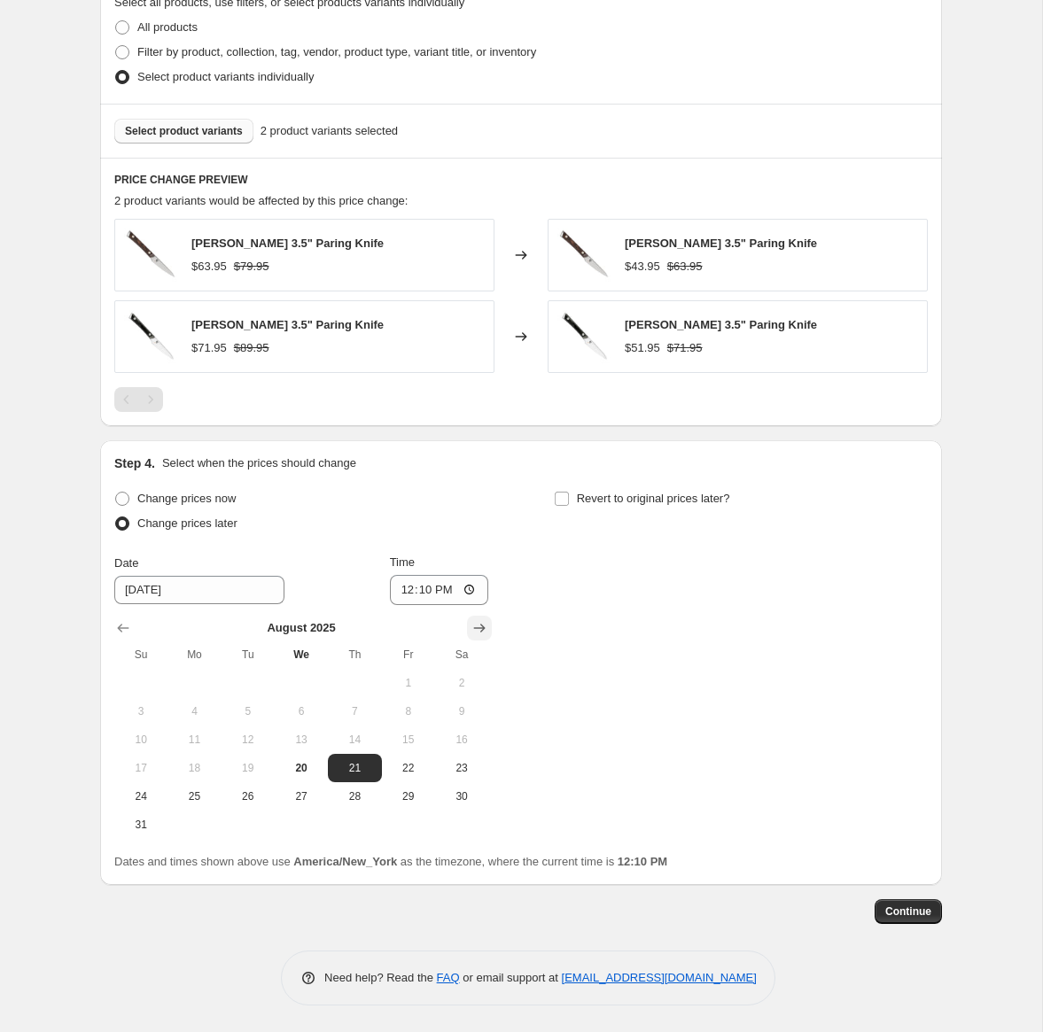
click at [476, 617] on button "Show next month, September 2025" at bounding box center [479, 628] width 25 height 25
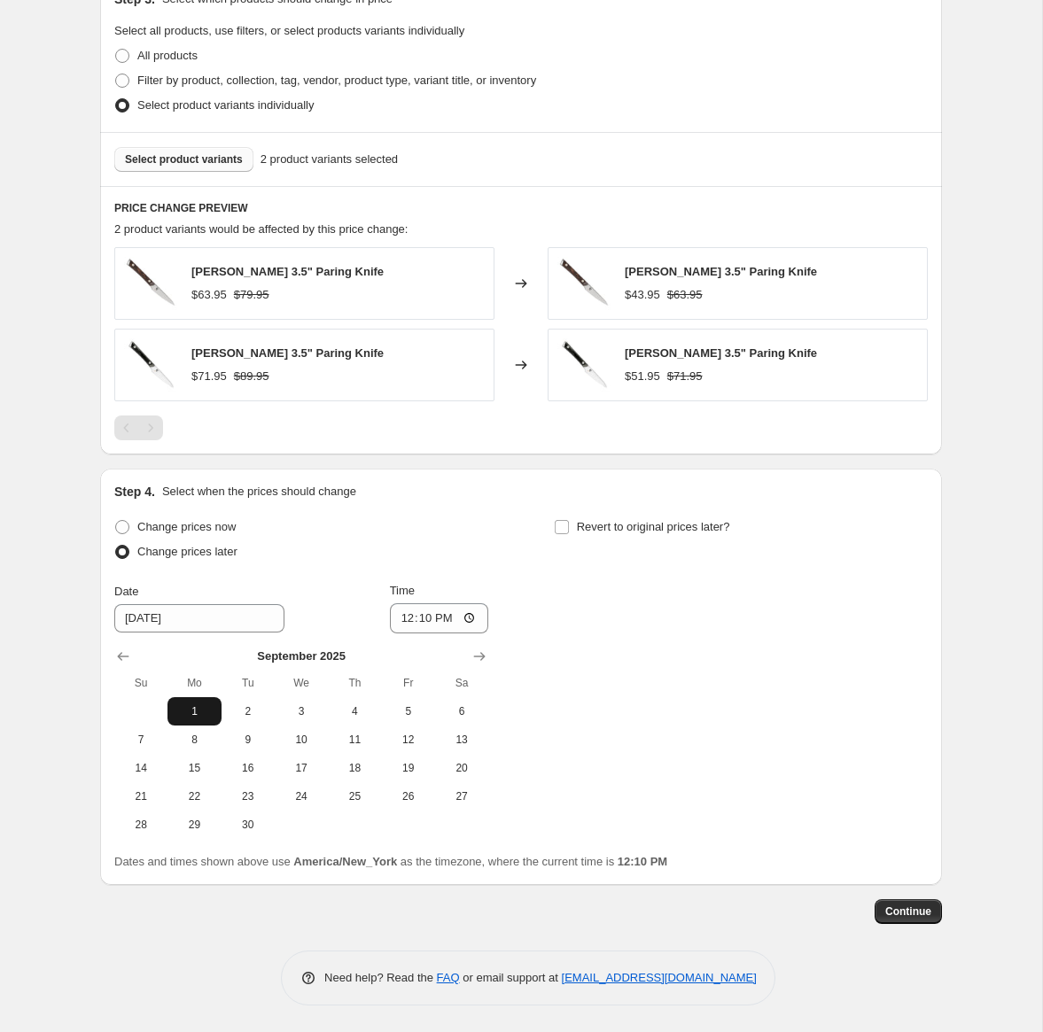
click at [200, 715] on span "1" at bounding box center [194, 712] width 39 height 14
type input "9/1/2025"
click at [401, 625] on input "12:10" at bounding box center [439, 619] width 99 height 30
click at [443, 620] on input "12:01" at bounding box center [439, 619] width 99 height 30
type input "00:01"
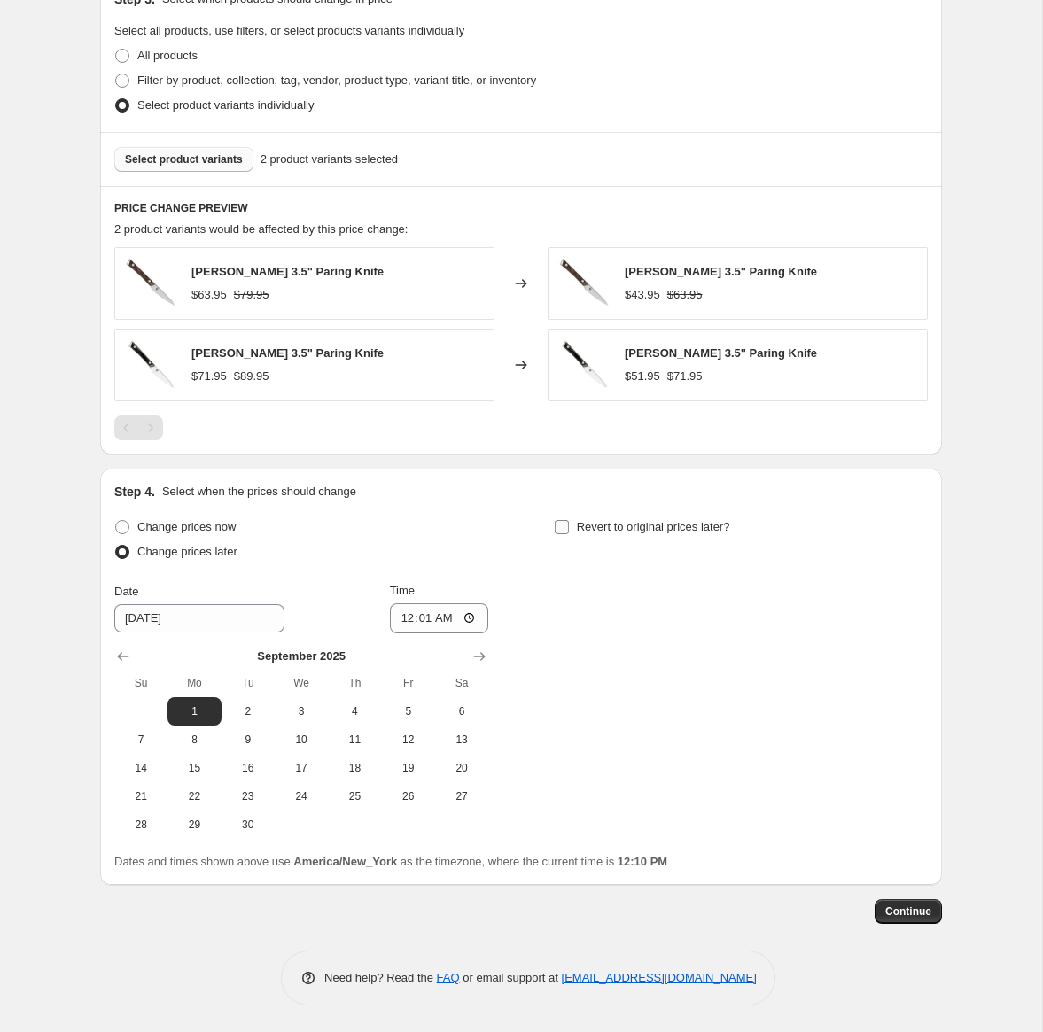
click at [558, 530] on input "Revert to original prices later?" at bounding box center [562, 527] width 14 height 14
checkbox input "true"
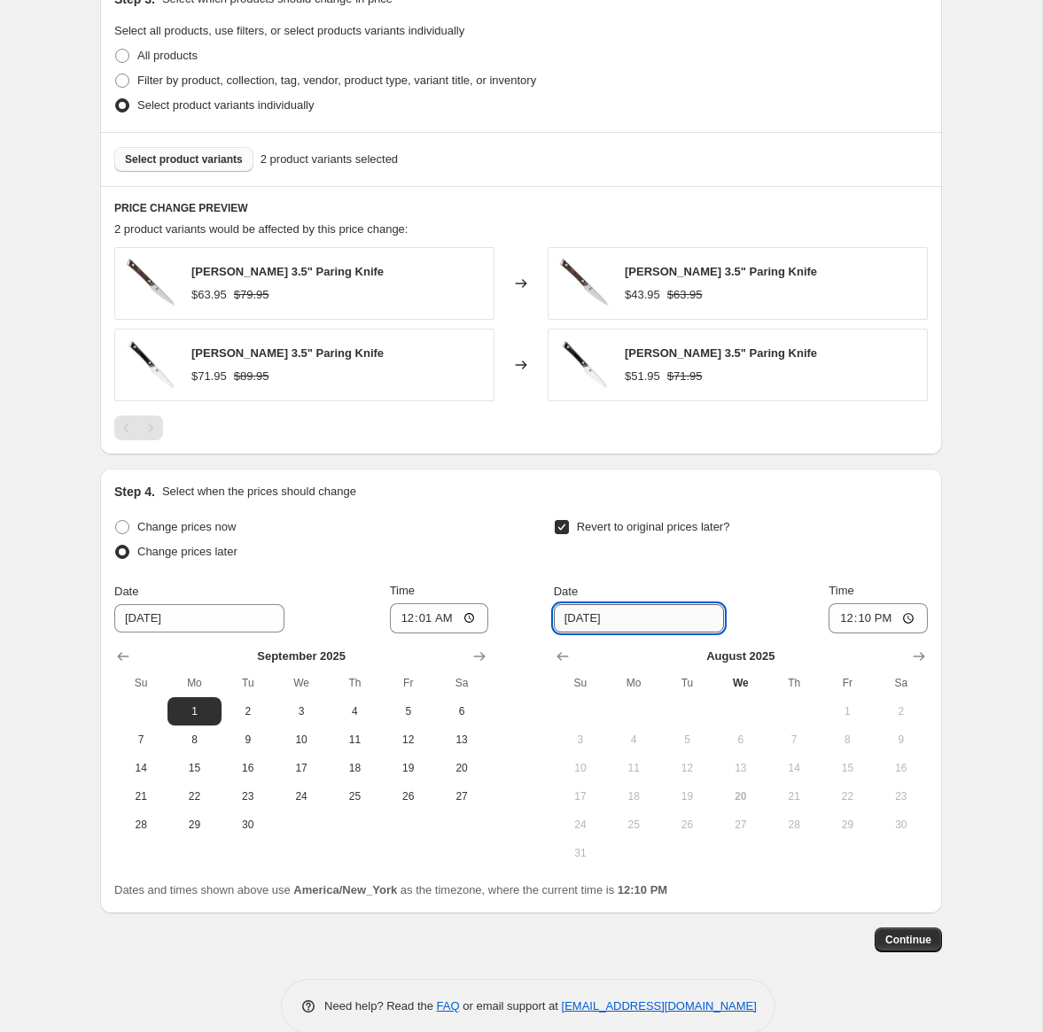
click at [621, 618] on input "[DATE]" at bounding box center [639, 618] width 170 height 28
click at [614, 621] on input "[DATE]" at bounding box center [639, 618] width 170 height 28
click at [658, 621] on input "[DATE]" at bounding box center [639, 618] width 170 height 28
click at [918, 658] on icon "Show next month, September 2025" at bounding box center [919, 657] width 18 height 18
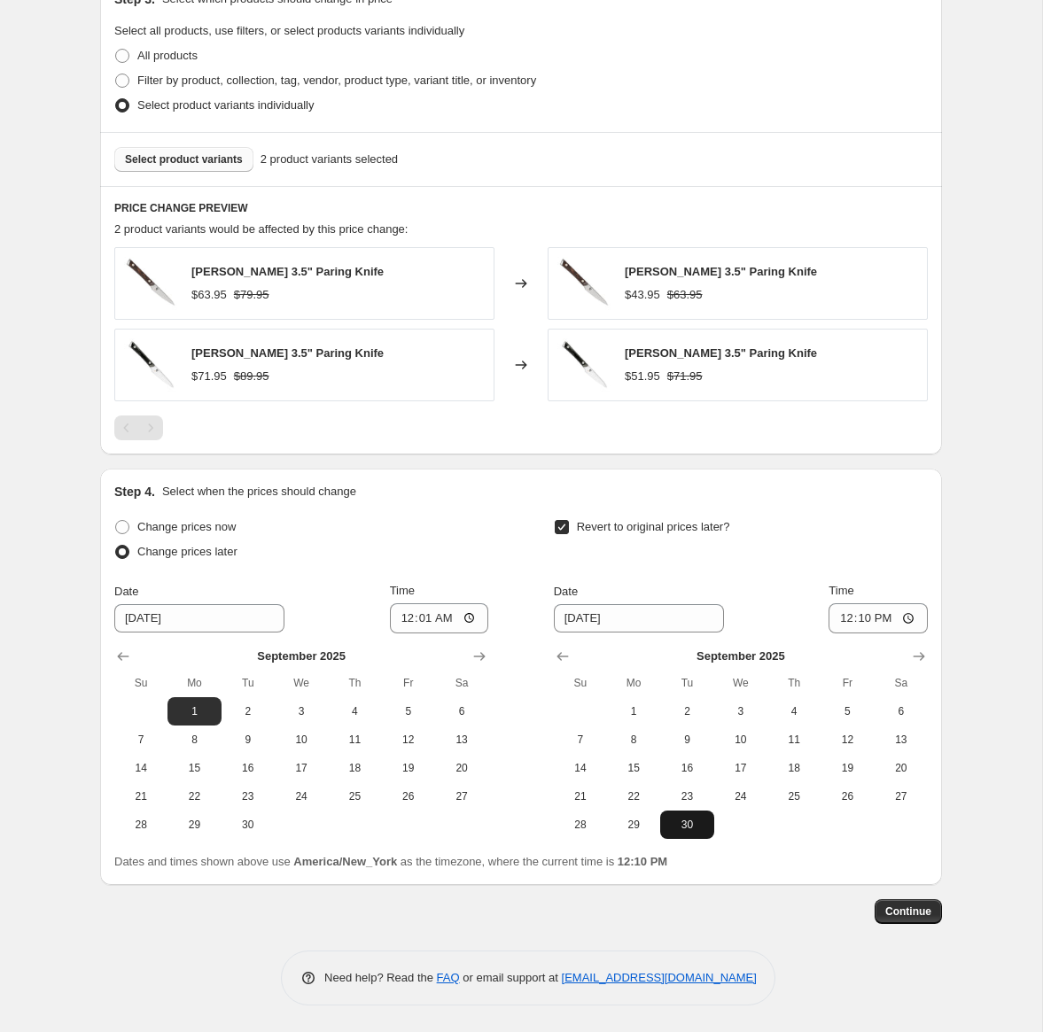
click at [674, 824] on span "30" at bounding box center [686, 825] width 39 height 14
type input "9/30/2025"
click at [837, 618] on input "12:10" at bounding box center [878, 619] width 99 height 30
type input "23:59"
click at [908, 915] on span "Continue" at bounding box center [908, 912] width 46 height 14
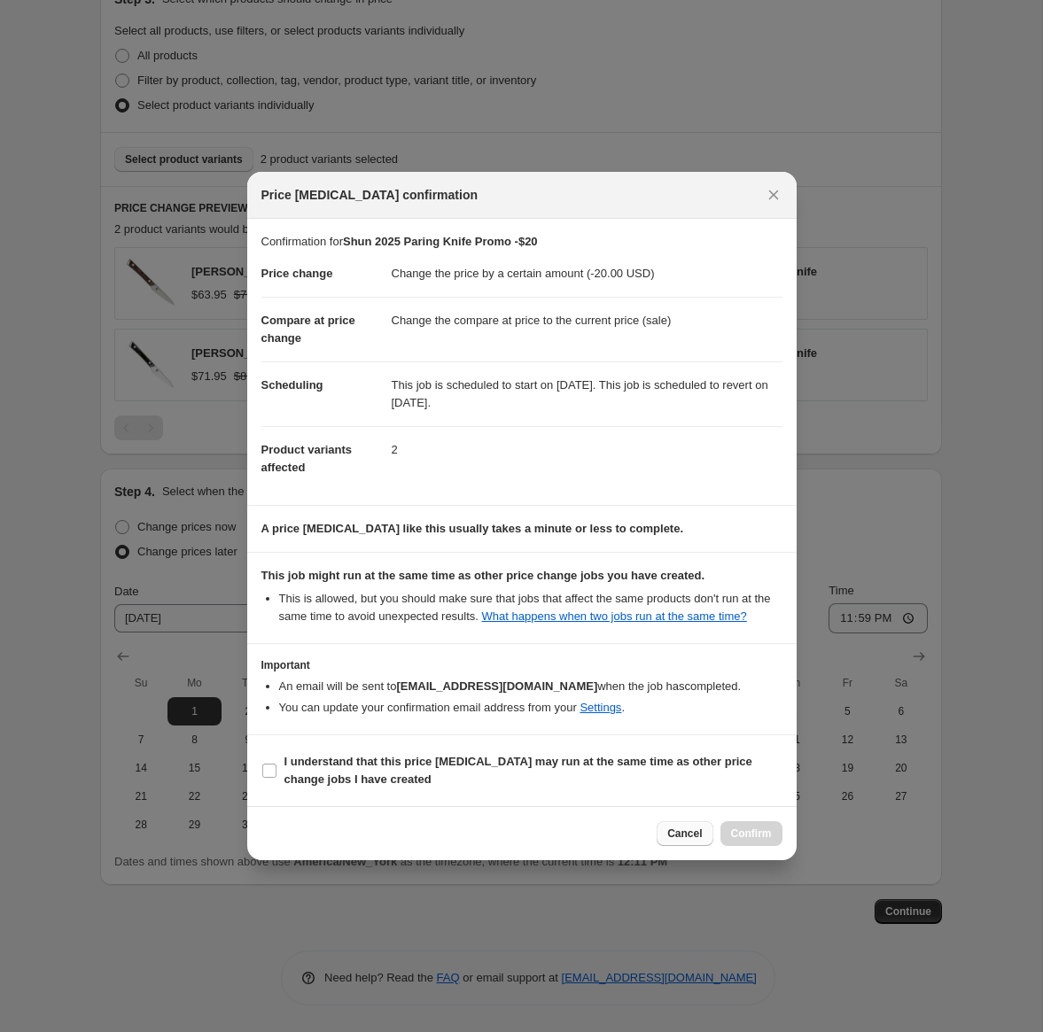
click at [684, 841] on span "Cancel" at bounding box center [684, 834] width 35 height 14
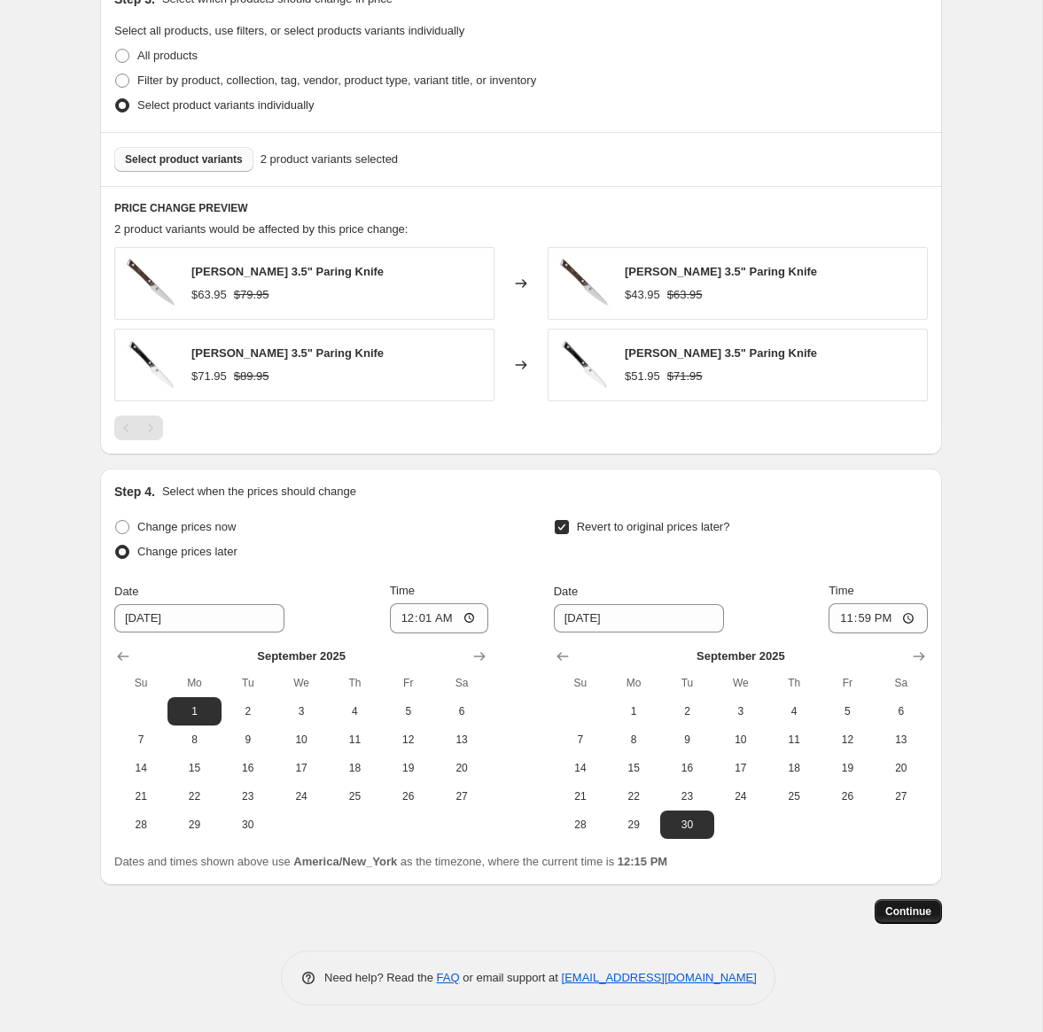
click at [898, 912] on span "Continue" at bounding box center [908, 912] width 46 height 14
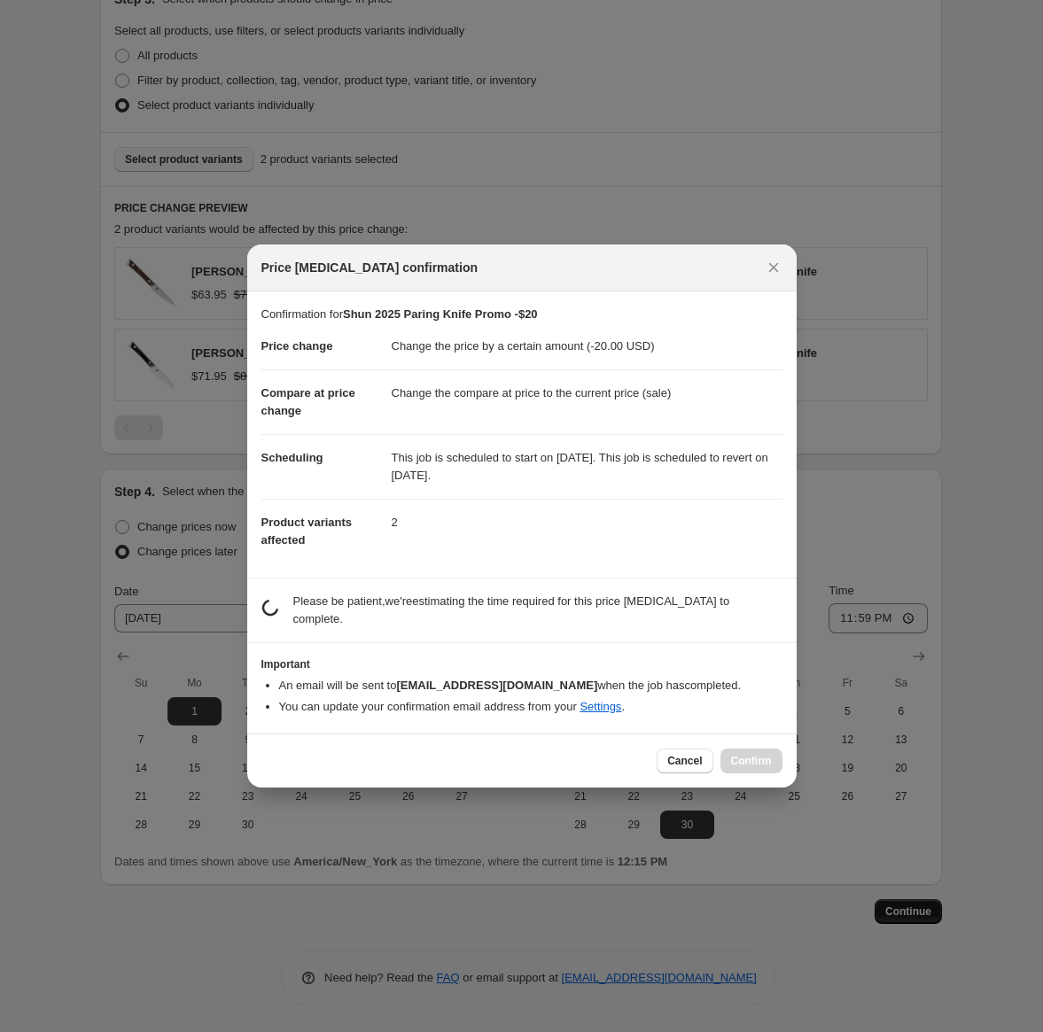
scroll to position [0, 0]
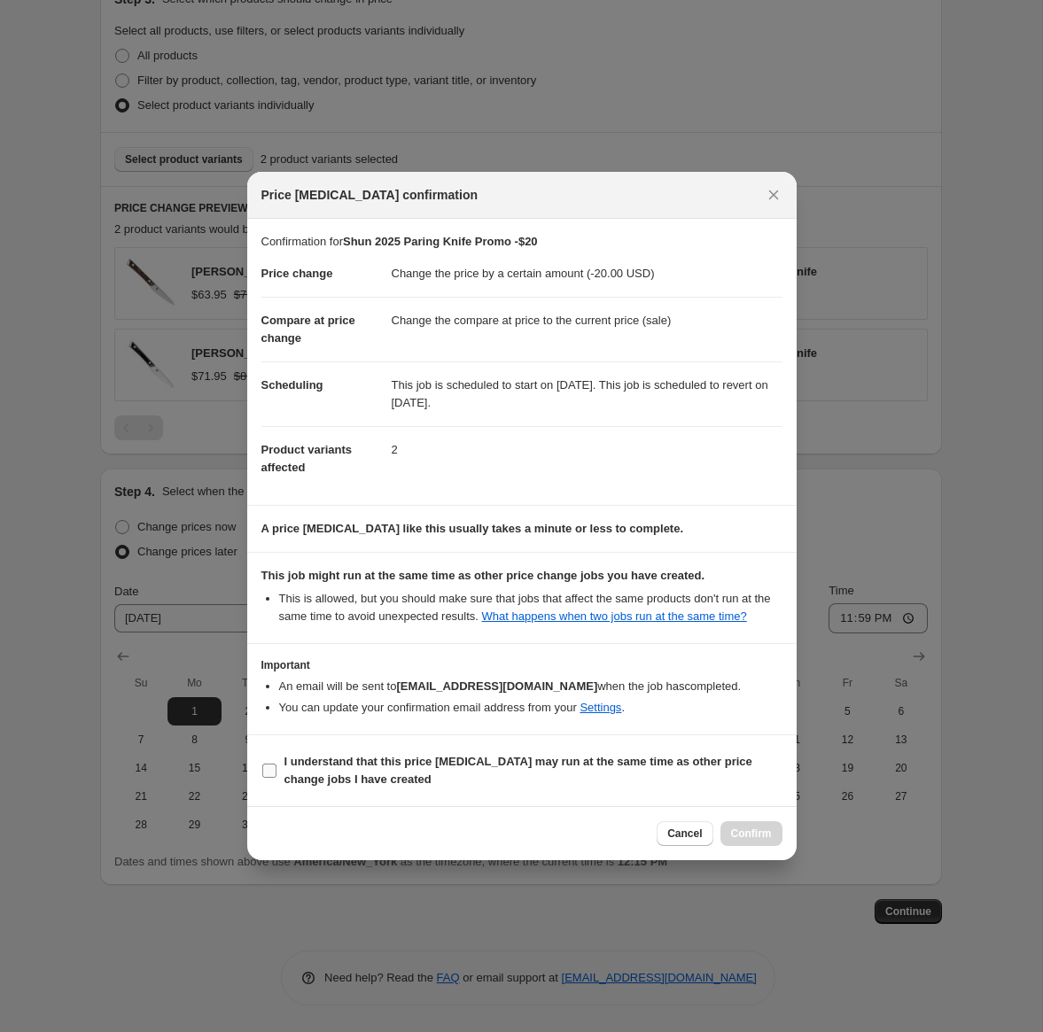
click at [399, 785] on span "I understand that this price change job may run at the same time as other price…" at bounding box center [533, 770] width 498 height 35
click at [277, 778] on input "I understand that this price change job may run at the same time as other price…" at bounding box center [269, 771] width 14 height 14
checkbox input "true"
click at [732, 841] on span "Confirm" at bounding box center [751, 834] width 41 height 14
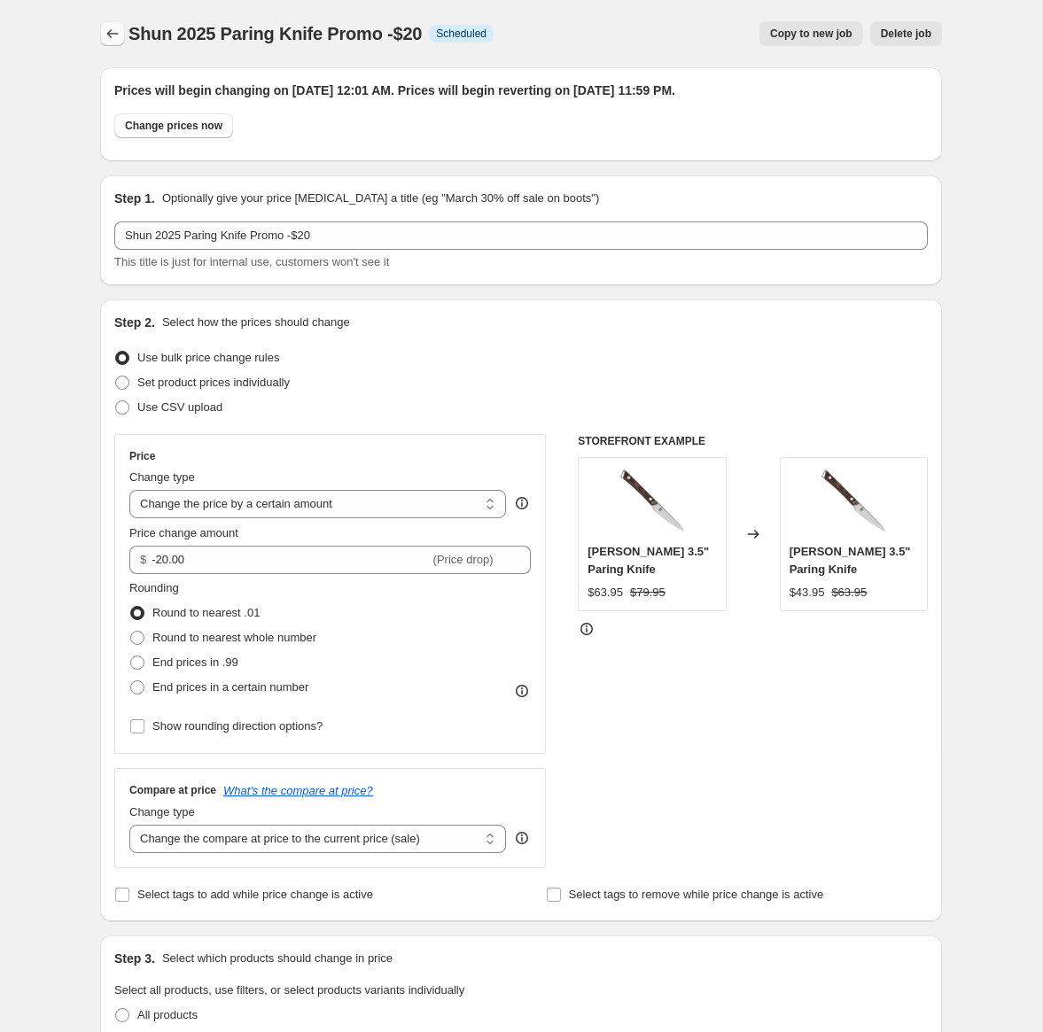
click at [112, 32] on icon "Price change jobs" at bounding box center [113, 34] width 18 height 18
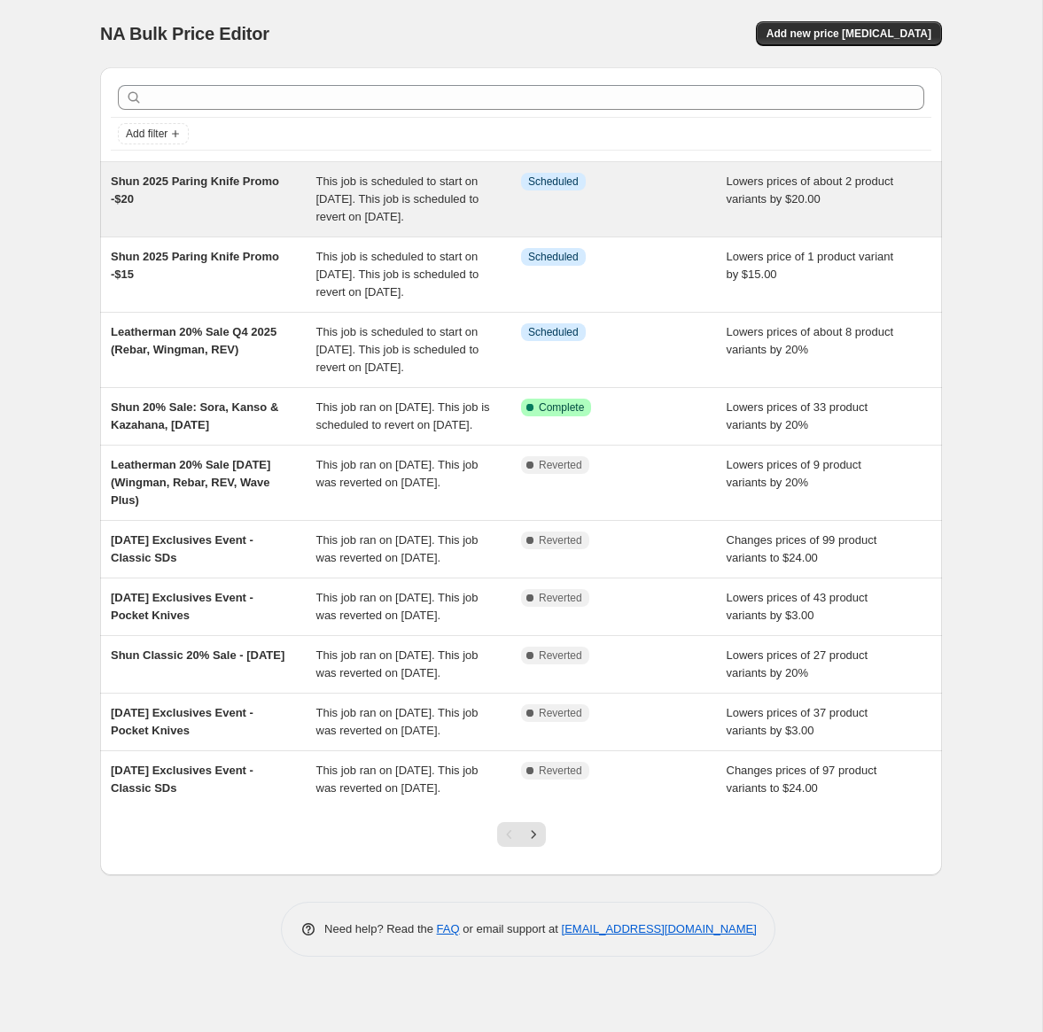
click at [435, 211] on span "This job is scheduled to start on [DATE]. This job is scheduled to revert on [D…" at bounding box center [397, 199] width 163 height 49
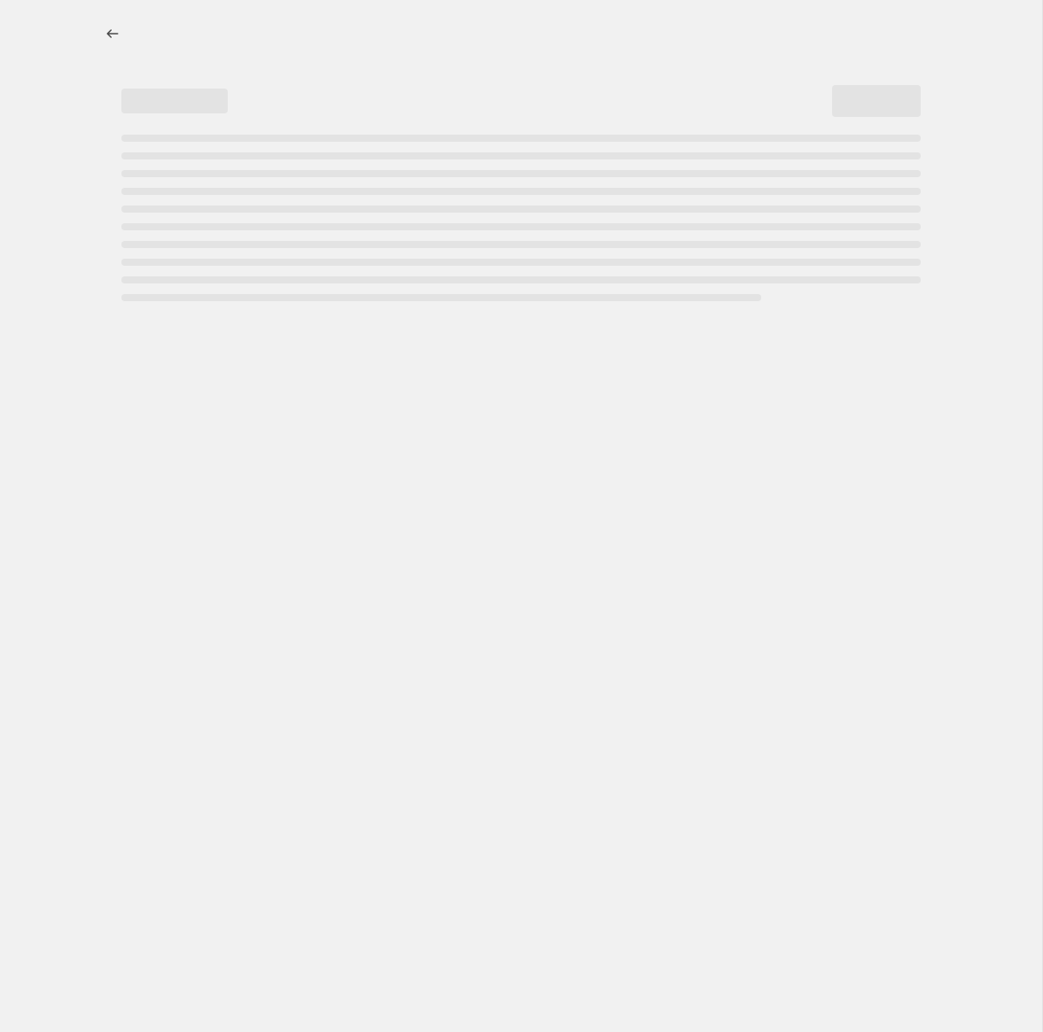
select select "by"
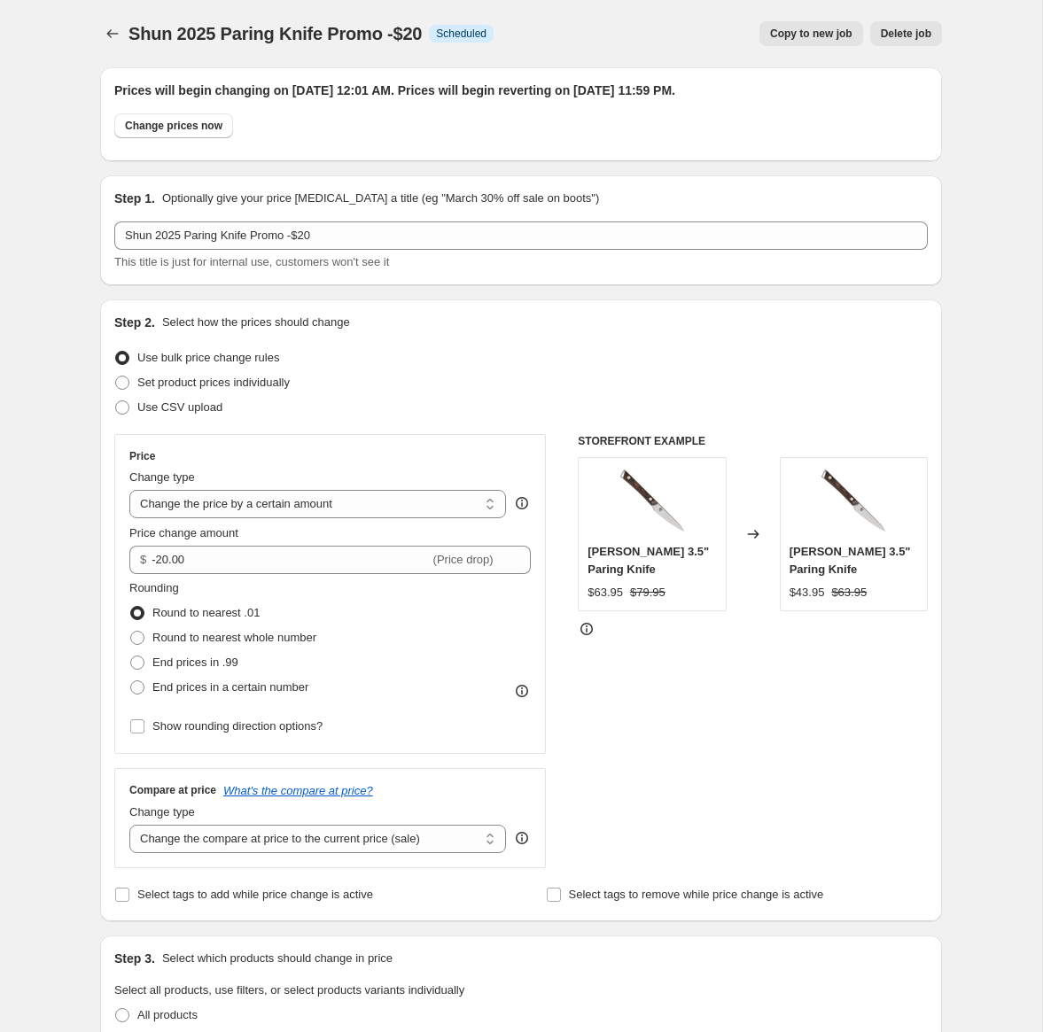
click at [488, 338] on div "Step 2. Select how the prices should change Use bulk price change rules Set pro…" at bounding box center [521, 611] width 814 height 594
click at [798, 31] on span "Copy to new job" at bounding box center [811, 34] width 82 height 14
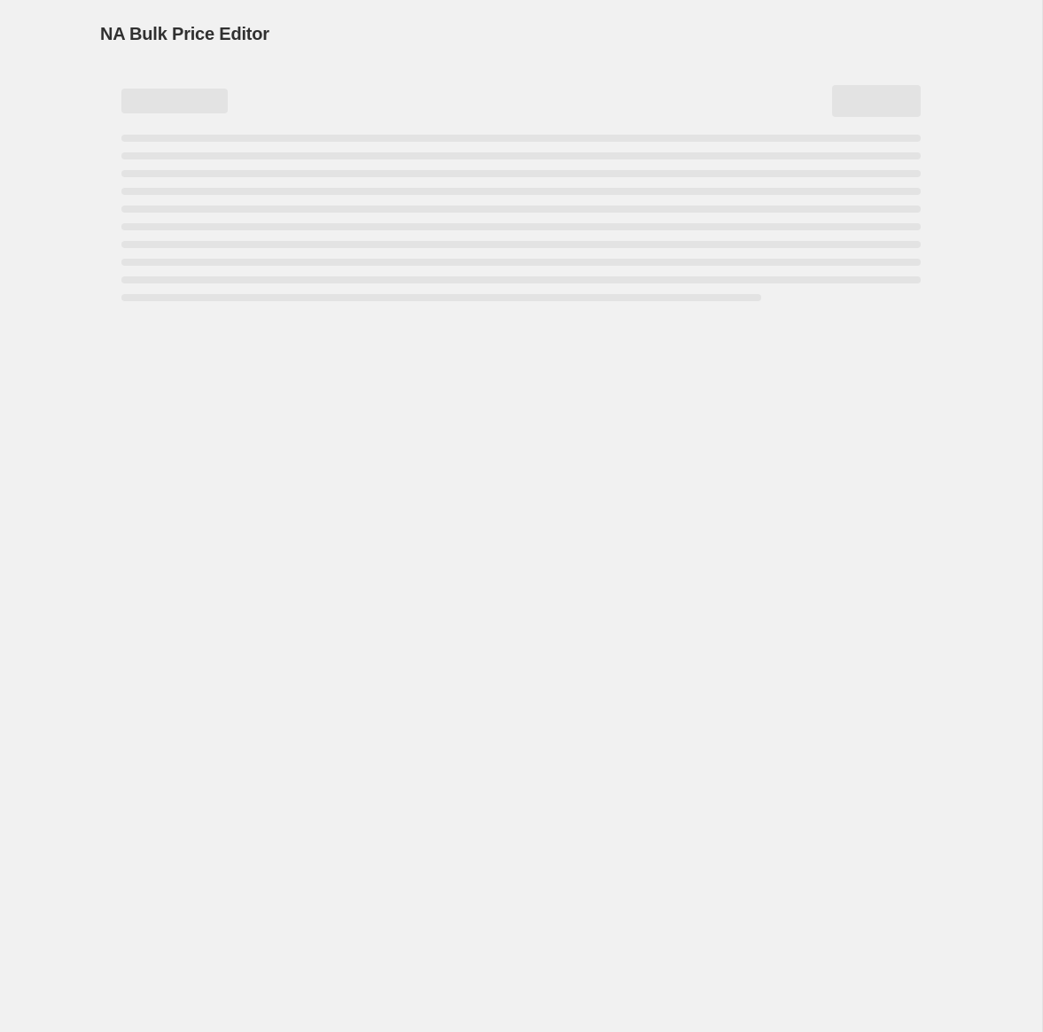
select select "by"
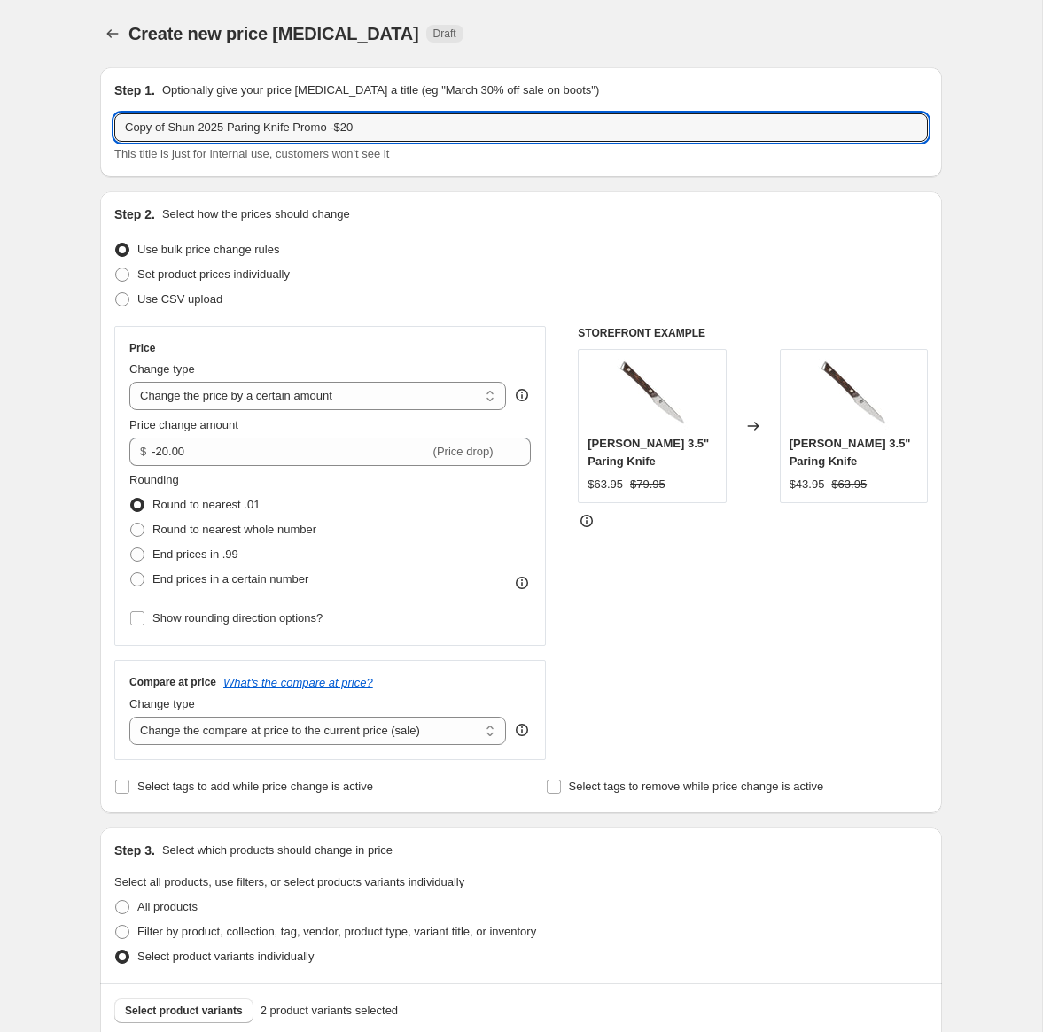
drag, startPoint x: 170, startPoint y: 128, endPoint x: 25, endPoint y: 122, distance: 145.4
click at [25, 122] on div "Create new price change job. This page is ready Create new price change job Dra…" at bounding box center [521, 790] width 1042 height 1581
drag, startPoint x: 311, startPoint y: 130, endPoint x: 333, endPoint y: 130, distance: 22.2
click at [334, 130] on input "Shun 2025 Paring Knife Promo -$20" at bounding box center [521, 127] width 814 height 28
type input "Shun 2025 Paring Knife Promo -$25"
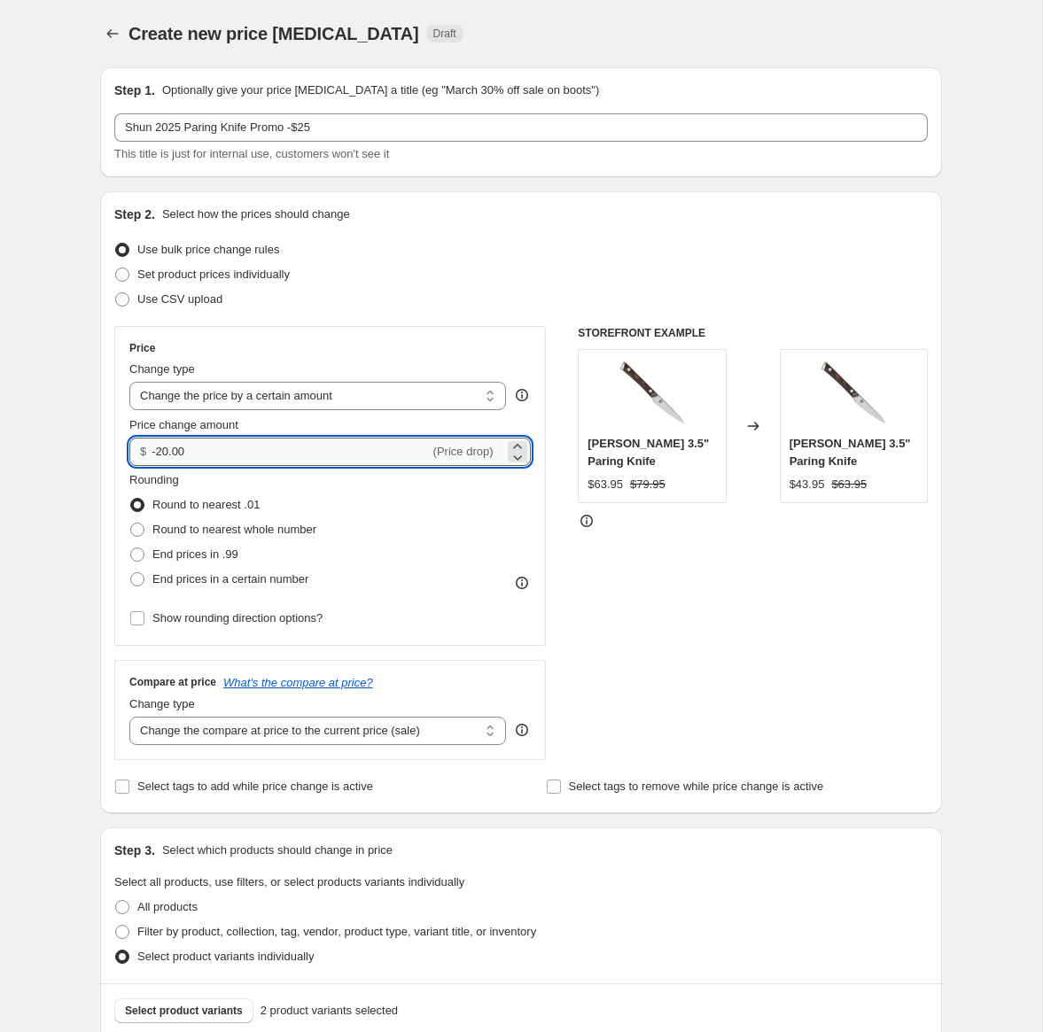
click at [170, 457] on input "-20.00" at bounding box center [290, 452] width 277 height 28
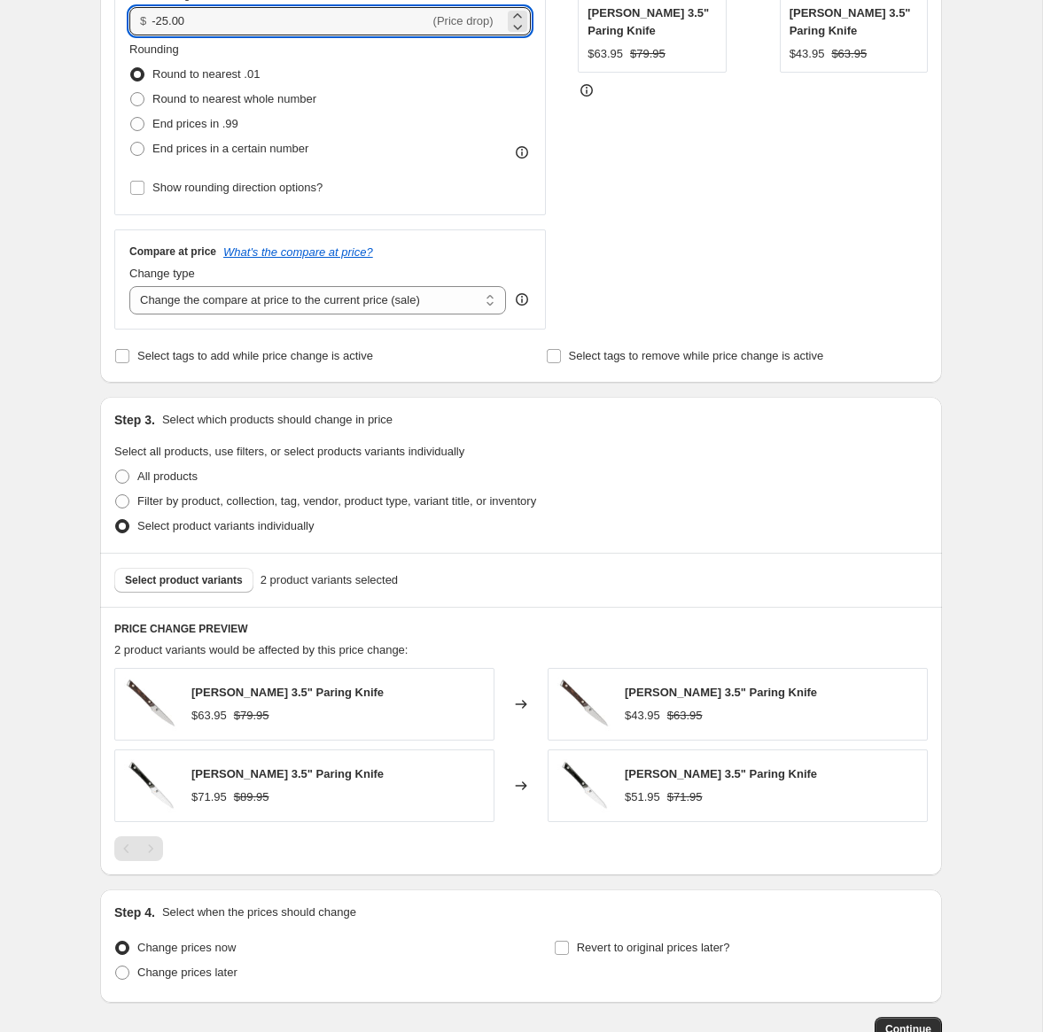
scroll to position [433, 0]
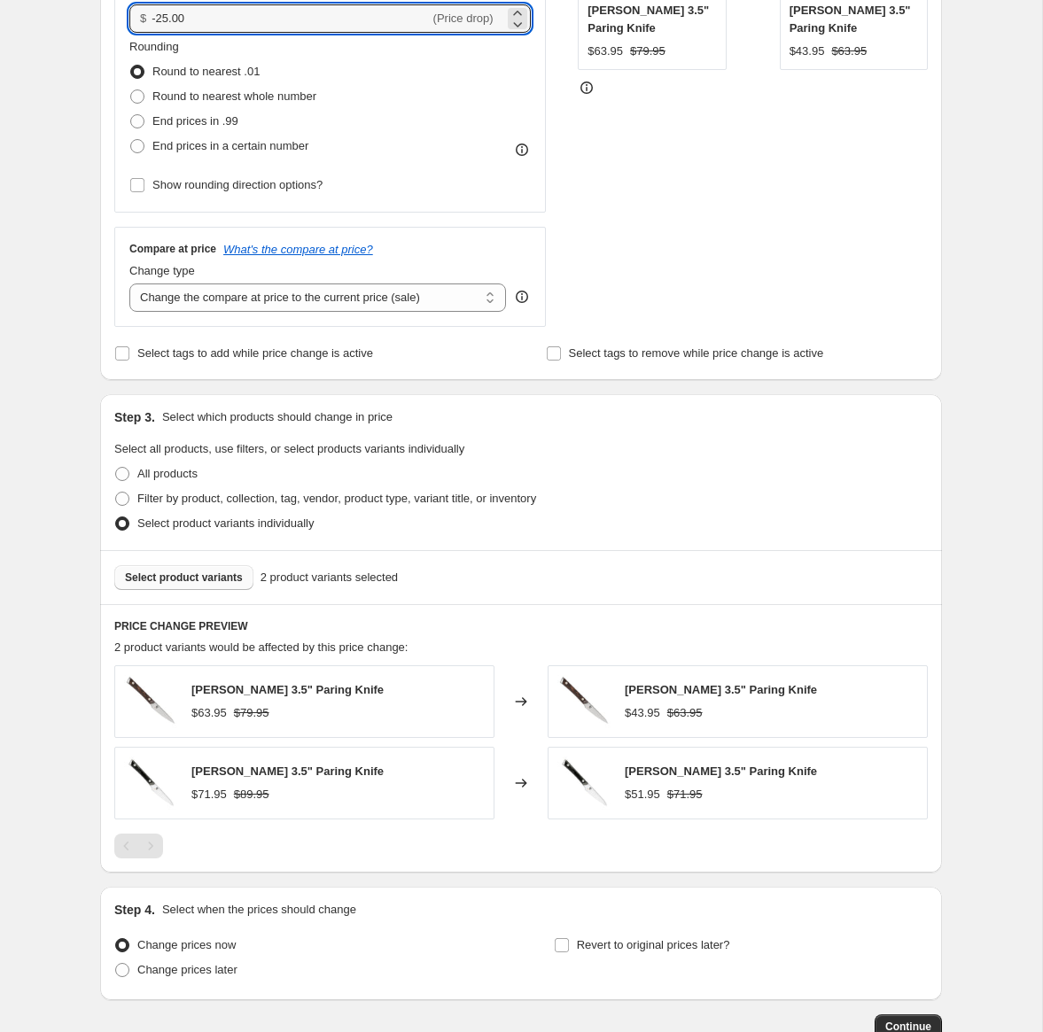
type input "-25.00"
click at [188, 574] on span "Select product variants" at bounding box center [184, 578] width 118 height 14
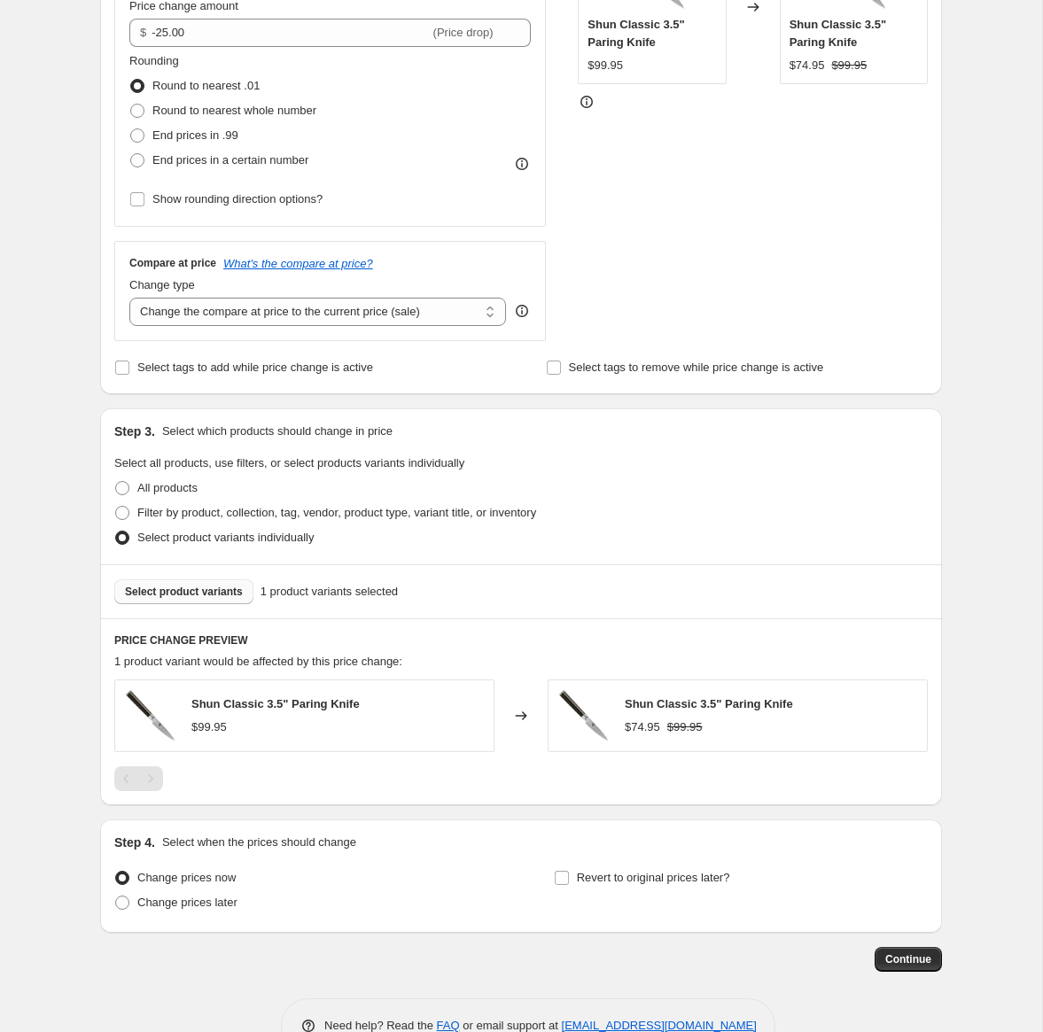
scroll to position [467, 0]
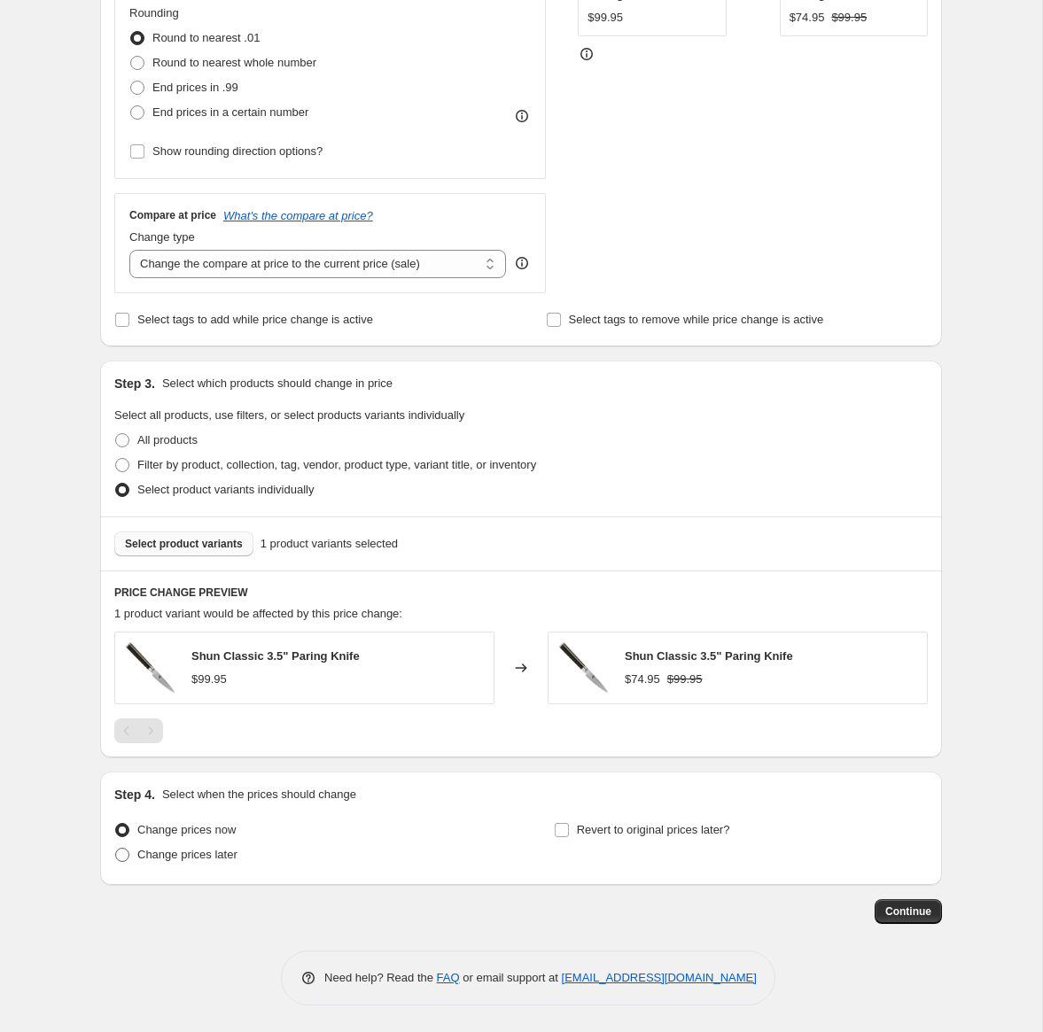
click at [147, 850] on span "Change prices later" at bounding box center [187, 854] width 100 height 13
click at [116, 849] on input "Change prices later" at bounding box center [115, 848] width 1 height 1
radio input "true"
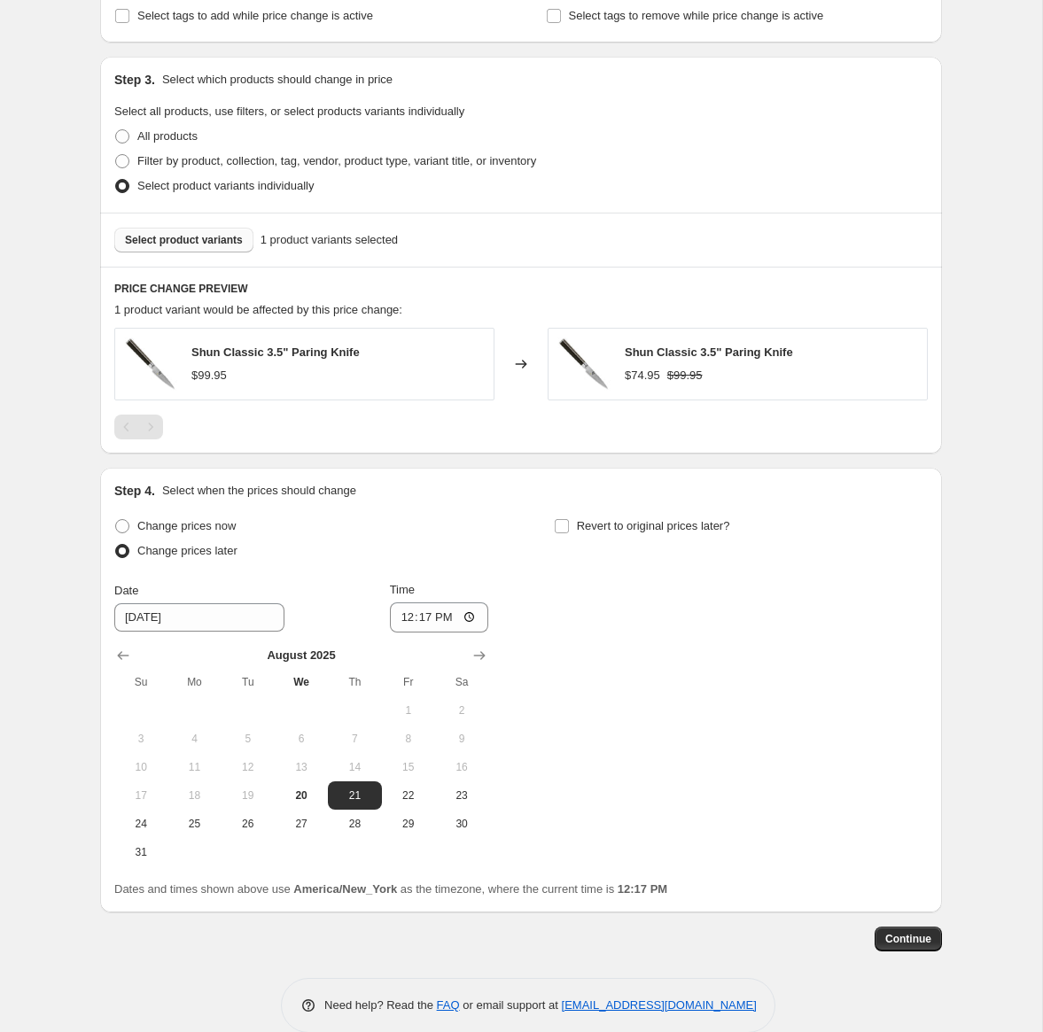
scroll to position [798, 0]
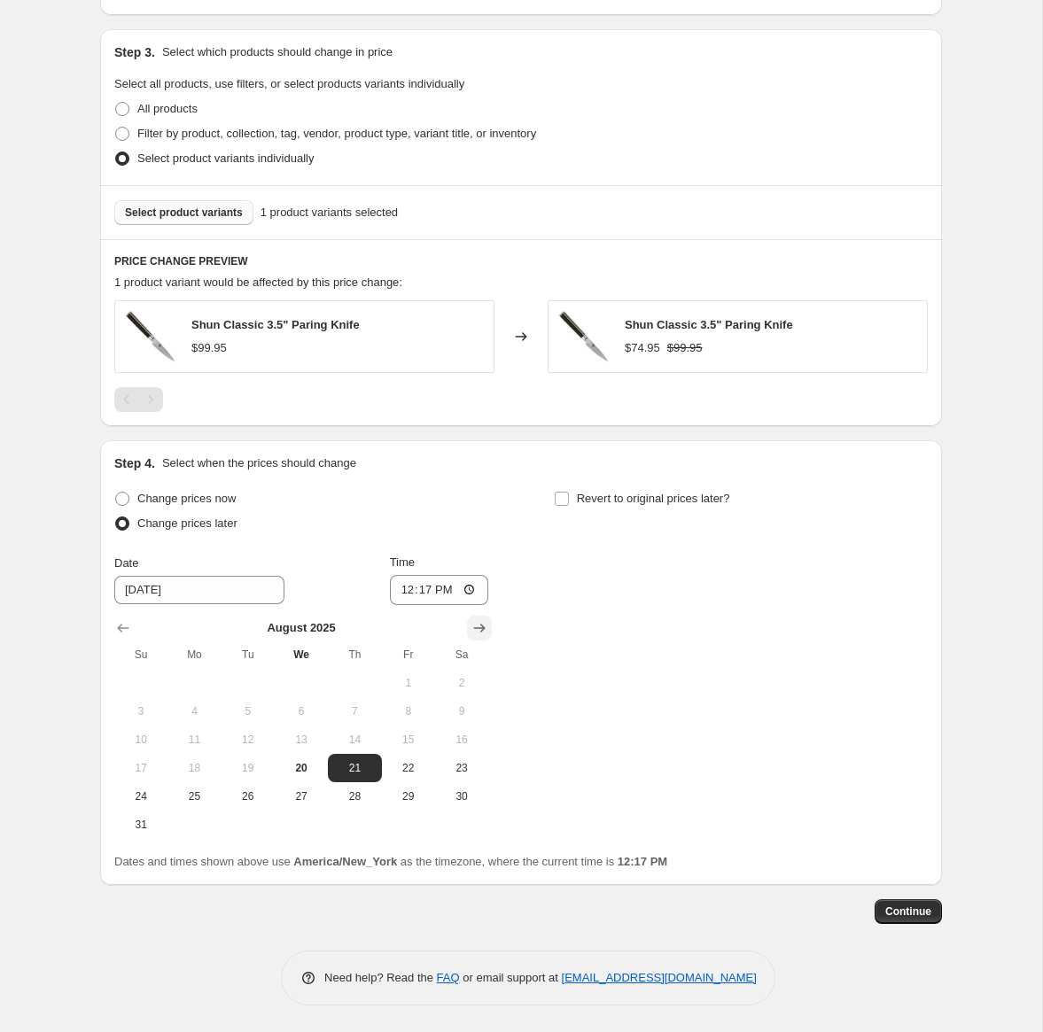
click at [483, 624] on icon "Show next month, September 2025" at bounding box center [480, 628] width 18 height 18
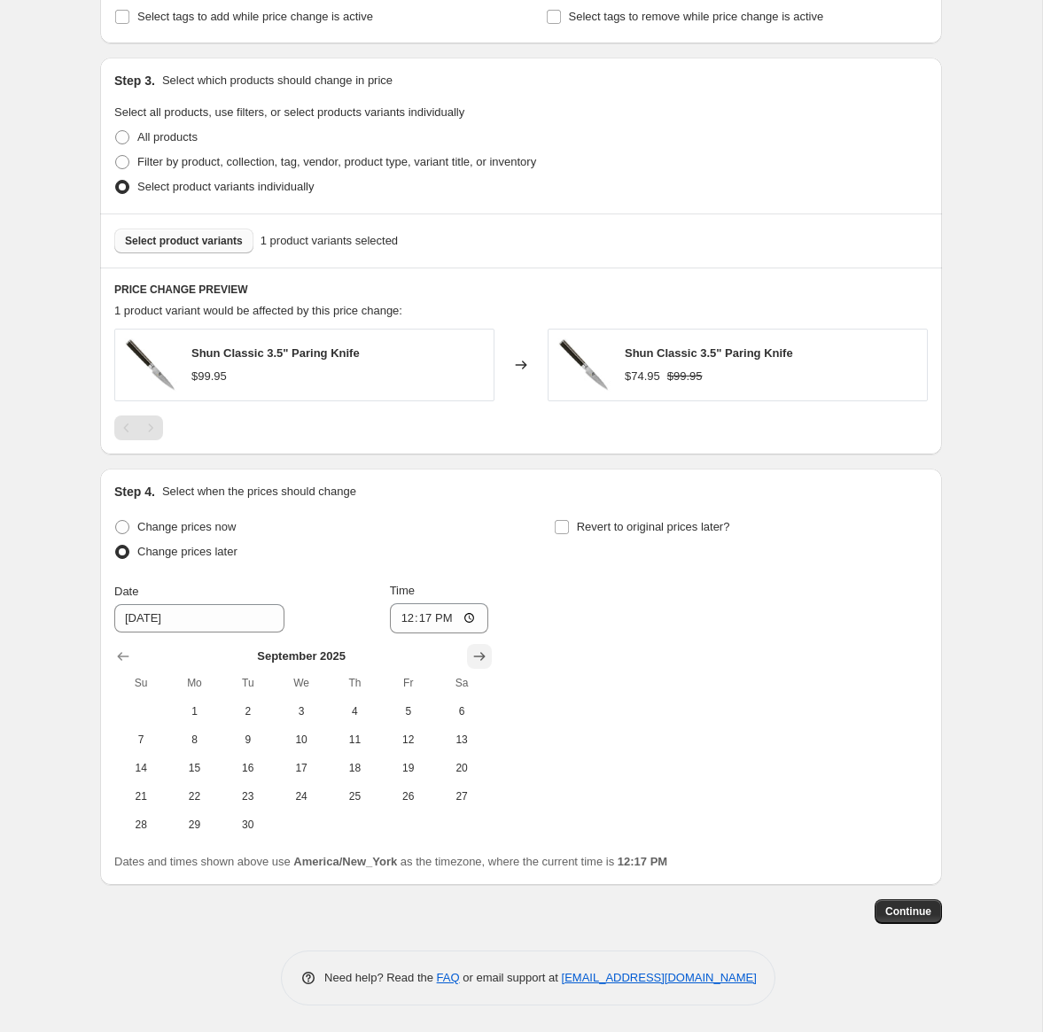
scroll to position [770, 0]
click at [185, 713] on span "1" at bounding box center [194, 712] width 39 height 14
type input "9/1/2025"
click at [422, 621] on input "12:17" at bounding box center [439, 619] width 99 height 30
click at [440, 625] on input "12:01" at bounding box center [439, 619] width 99 height 30
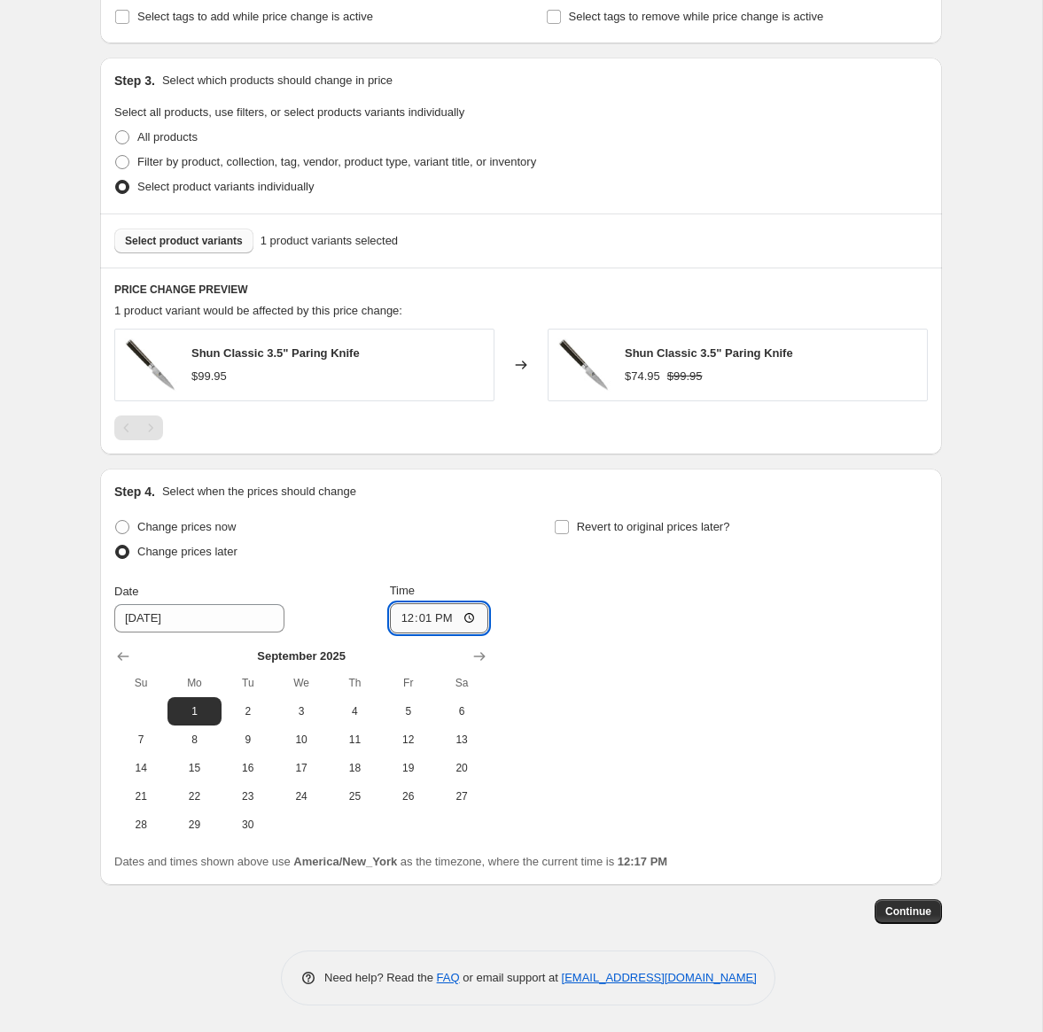
type input "00:01"
click at [561, 526] on input "Revert to original prices later?" at bounding box center [562, 527] width 14 height 14
checkbox input "true"
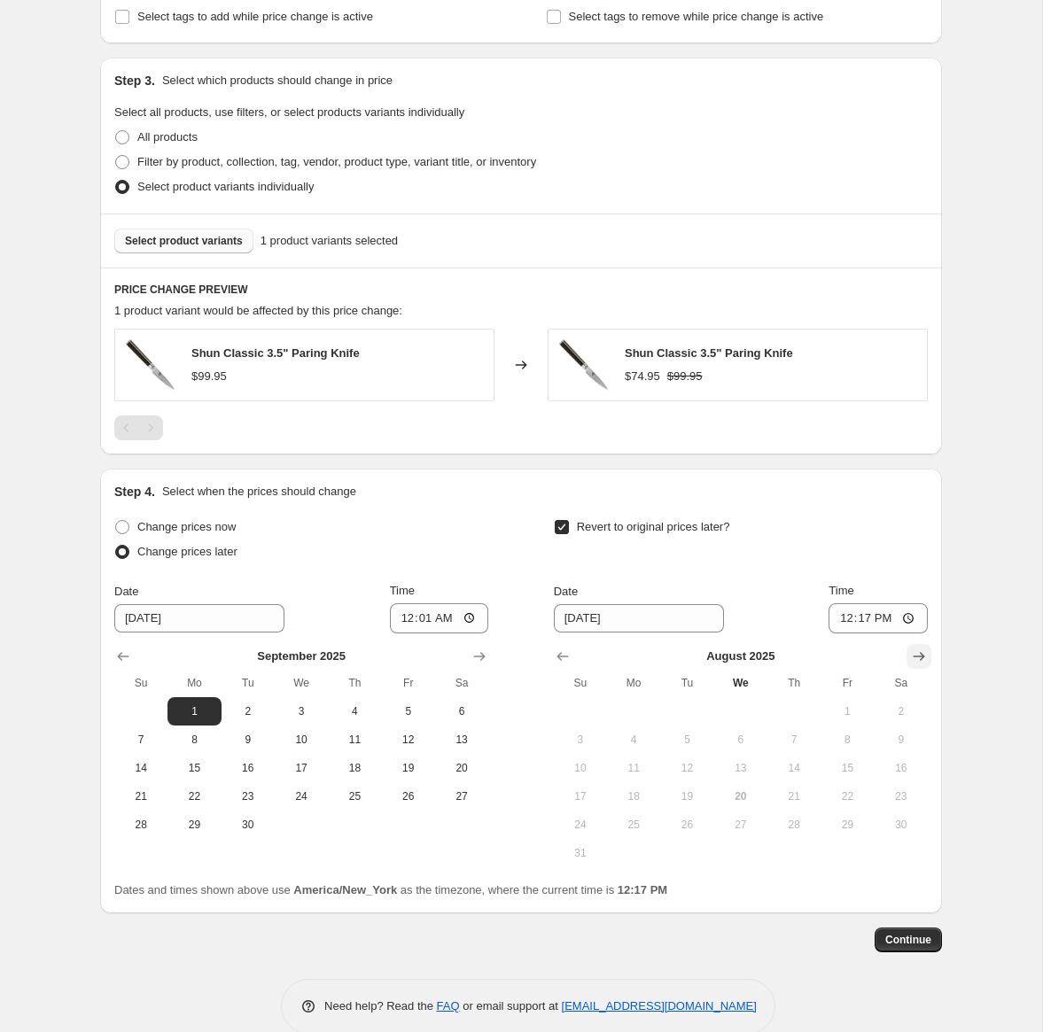
click at [921, 653] on icon "Show next month, September 2025" at bounding box center [920, 656] width 12 height 9
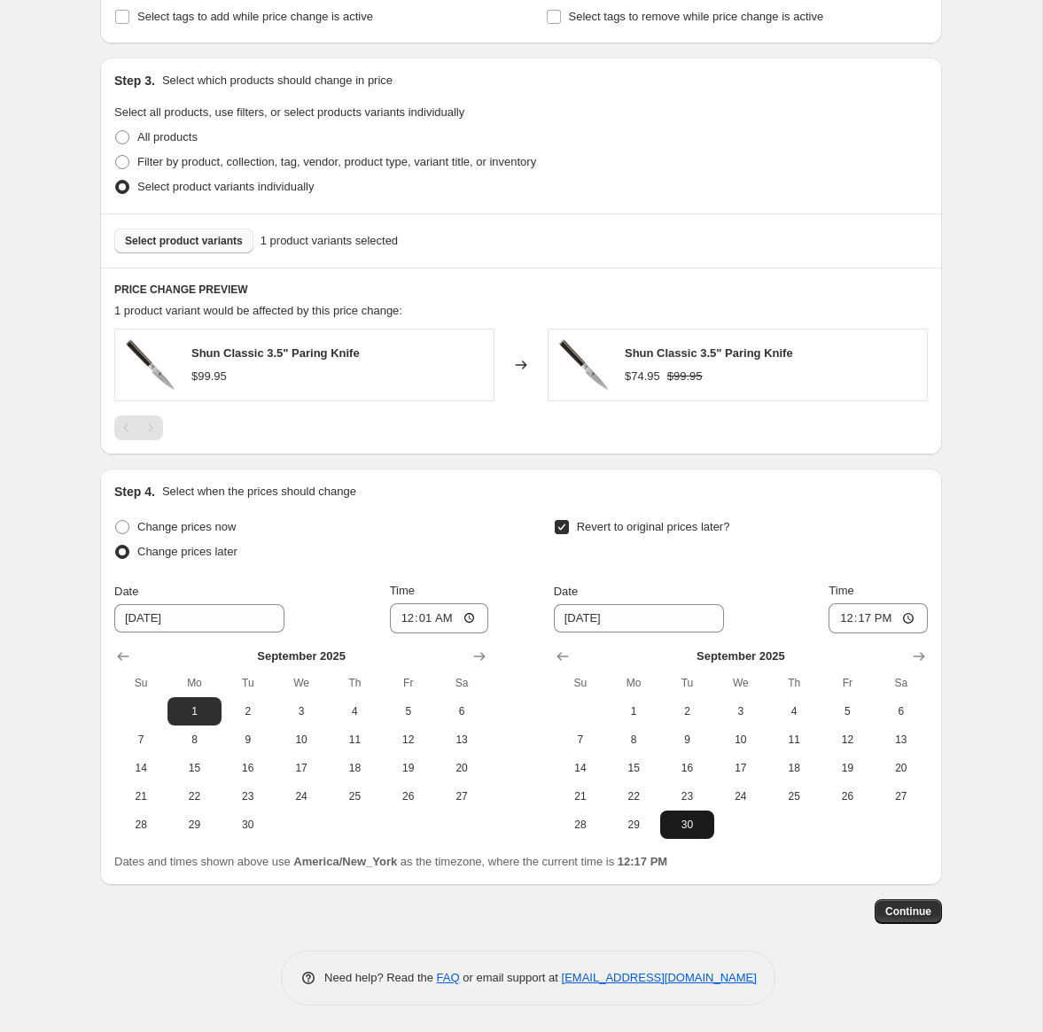
click at [690, 823] on span "30" at bounding box center [686, 825] width 39 height 14
type input "9/30/2025"
click at [841, 618] on input "12:17" at bounding box center [878, 619] width 99 height 30
type input "23:59"
click at [912, 911] on span "Continue" at bounding box center [908, 912] width 46 height 14
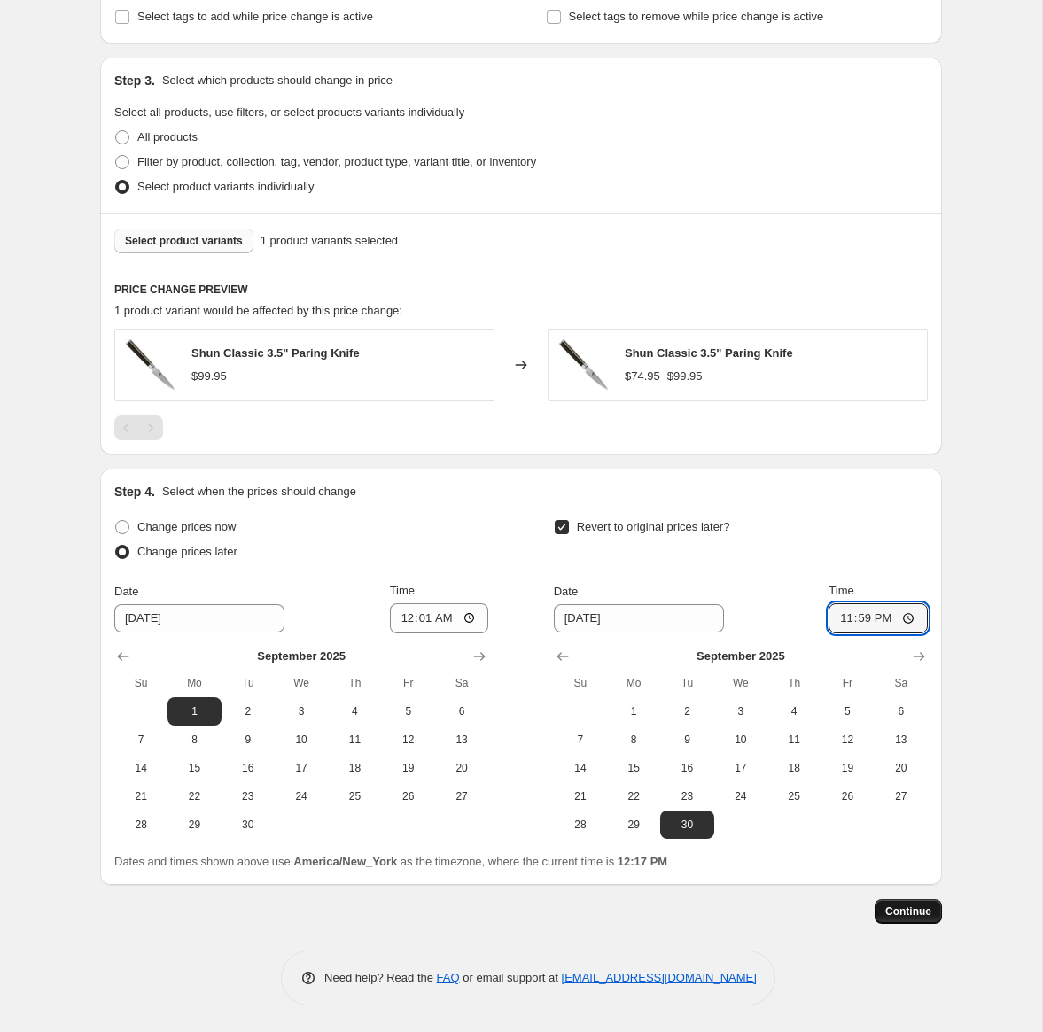
scroll to position [0, 0]
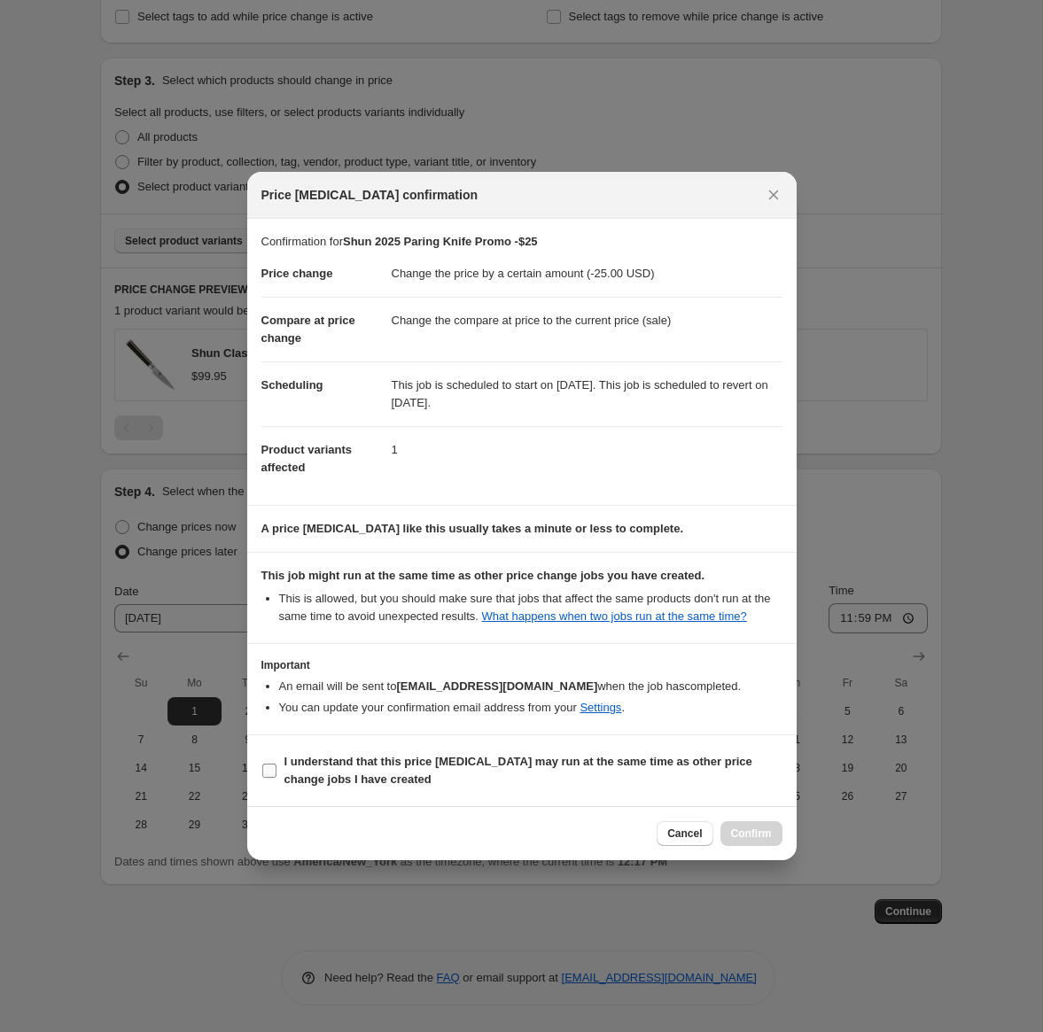
click at [354, 782] on span "I understand that this price change job may run at the same time as other price…" at bounding box center [533, 770] width 498 height 35
click at [277, 778] on input "I understand that this price change job may run at the same time as other price…" at bounding box center [269, 771] width 14 height 14
checkbox input "true"
click at [732, 839] on span "Confirm" at bounding box center [751, 834] width 41 height 14
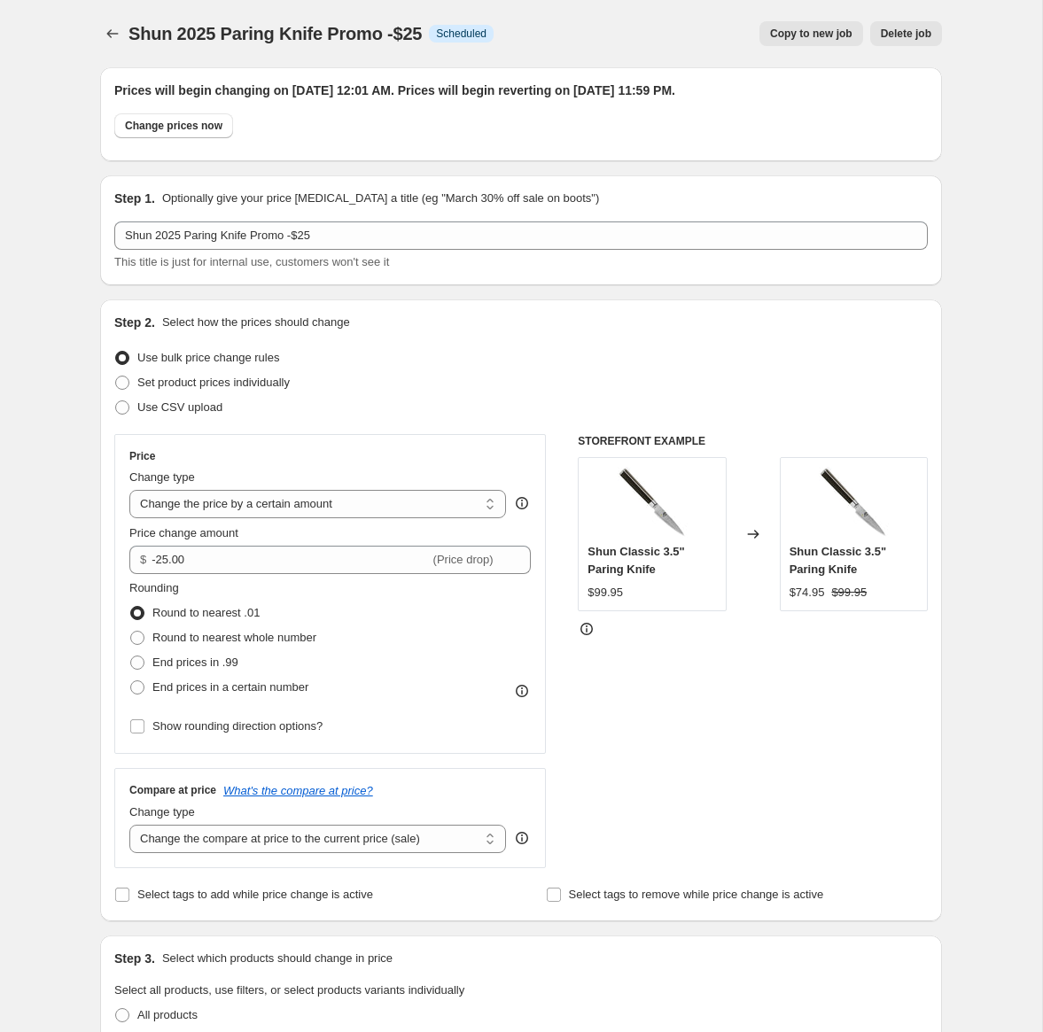
click at [798, 35] on span "Copy to new job" at bounding box center [811, 34] width 82 height 14
select select "by"
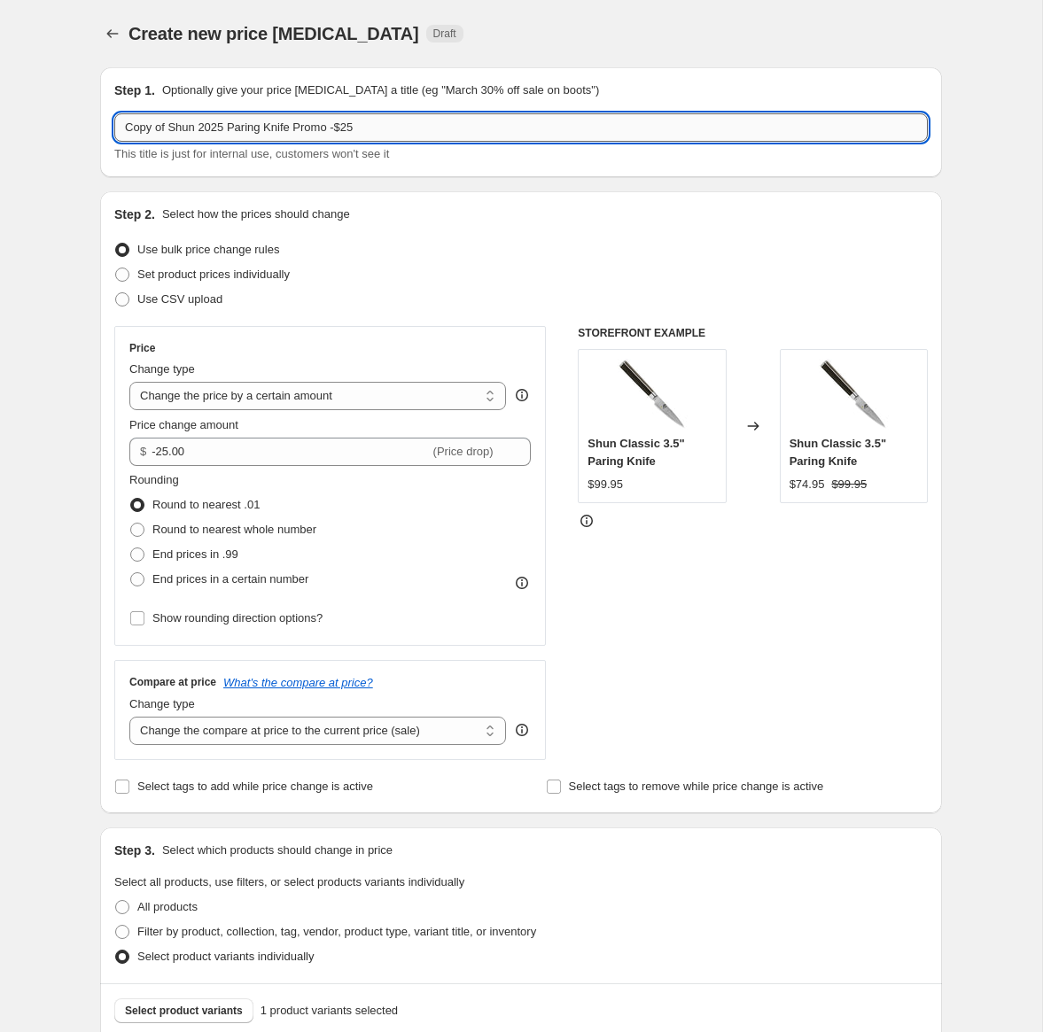
drag, startPoint x: 350, startPoint y: 129, endPoint x: 395, endPoint y: 129, distance: 45.2
click at [395, 129] on input "Copy of Shun 2025 Paring Knife Promo -$25" at bounding box center [521, 127] width 814 height 28
drag, startPoint x: 171, startPoint y: 129, endPoint x: 85, endPoint y: 127, distance: 86.0
click at [85, 127] on div "Create new price change job. This page is ready Create new price change job Dra…" at bounding box center [521, 750] width 884 height 1500
type input "Shun 2025 Paring Knife Promo -$40"
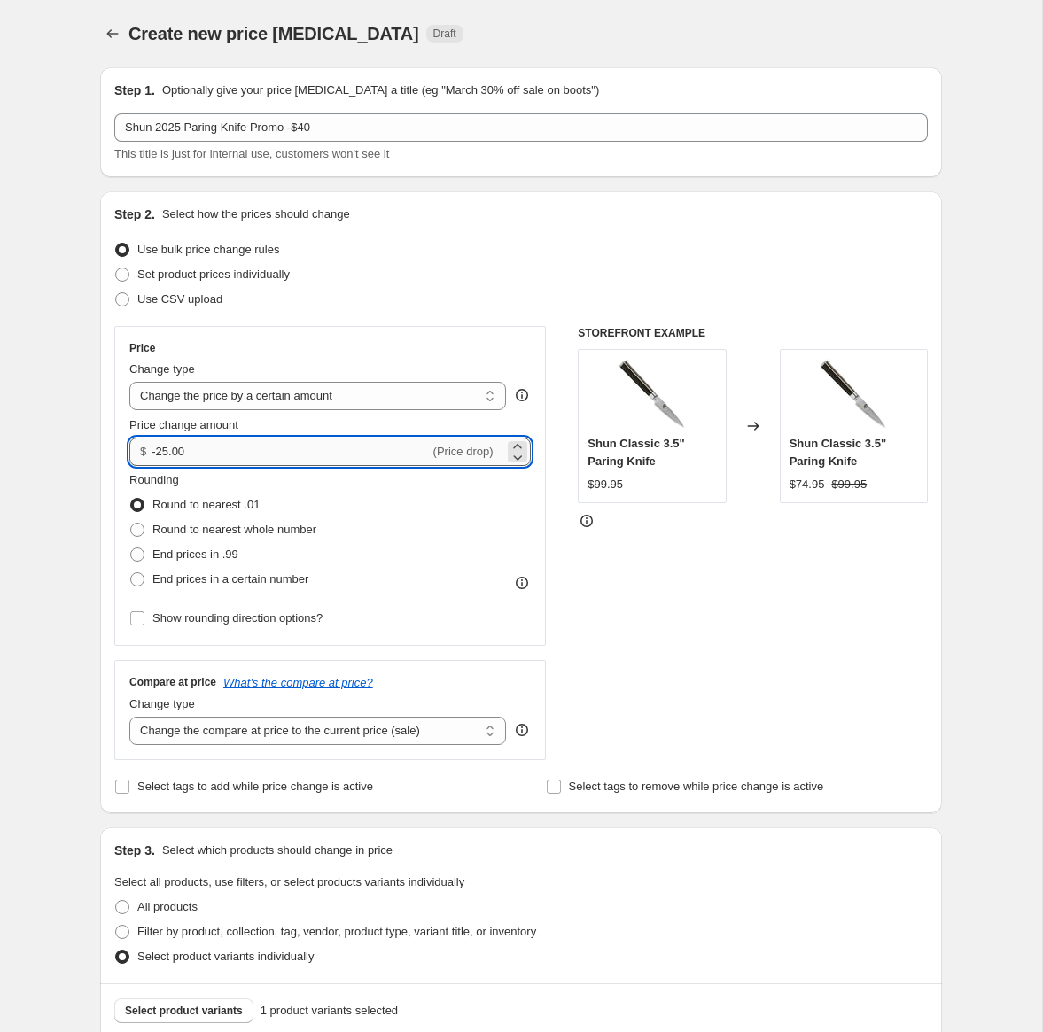
drag, startPoint x: 170, startPoint y: 456, endPoint x: 160, endPoint y: 457, distance: 10.7
click at [160, 457] on input "-25.00" at bounding box center [290, 452] width 277 height 28
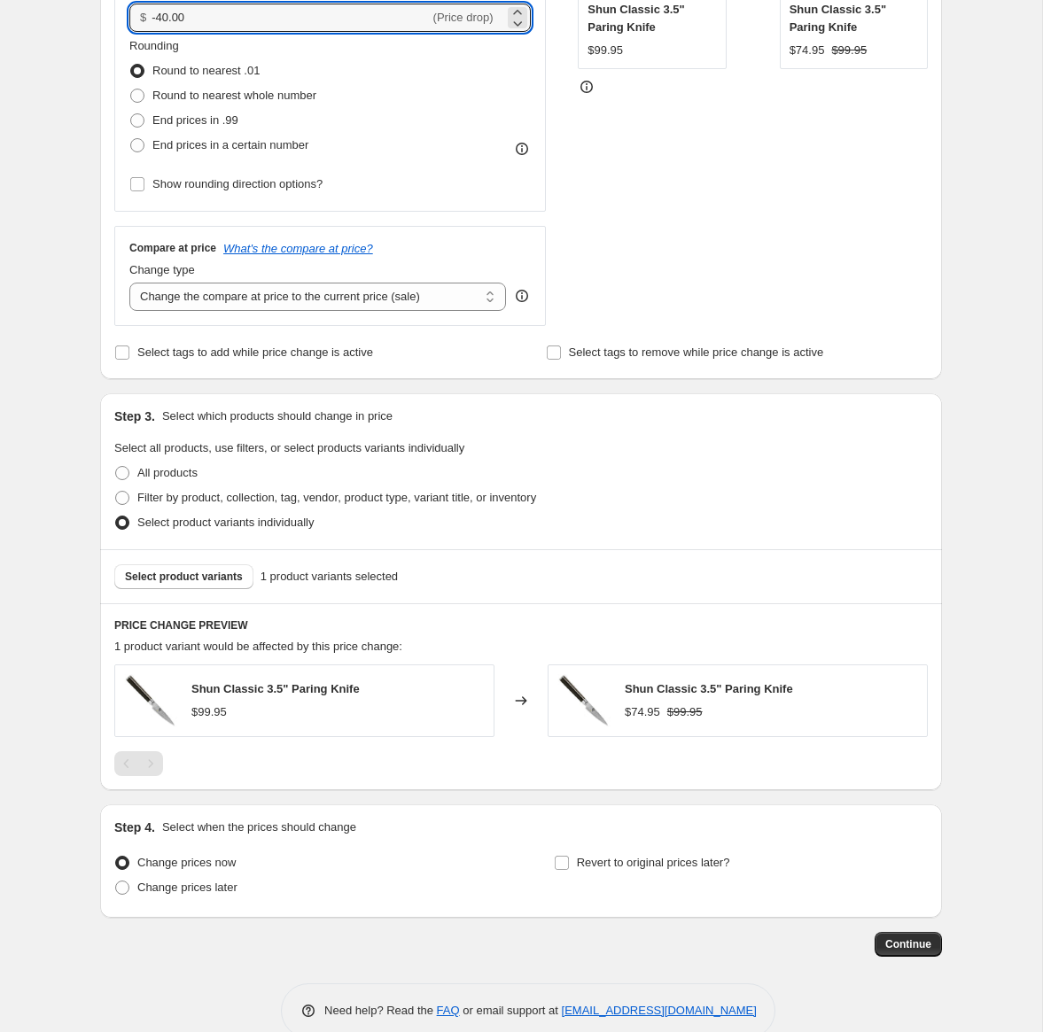
scroll to position [467, 0]
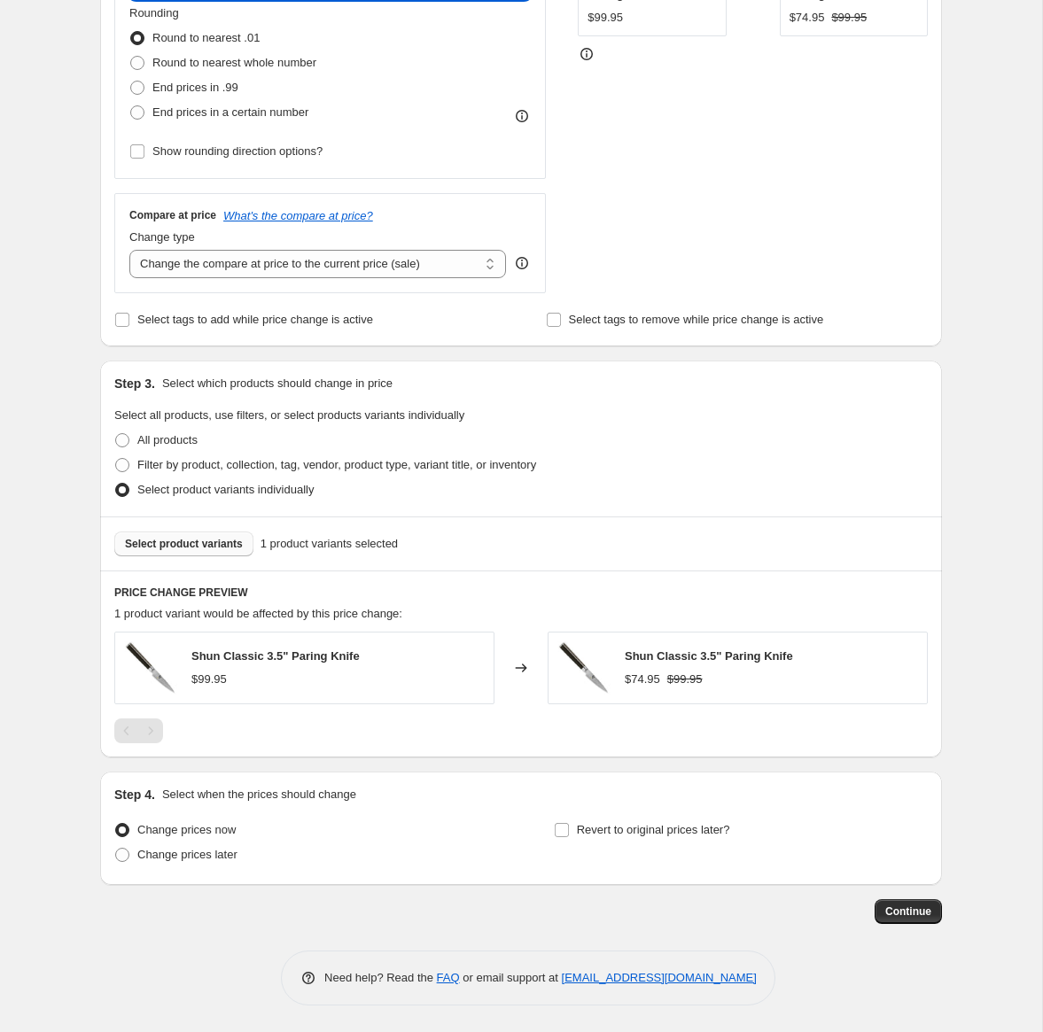
type input "-40.00"
click at [212, 548] on span "Select product variants" at bounding box center [184, 544] width 118 height 14
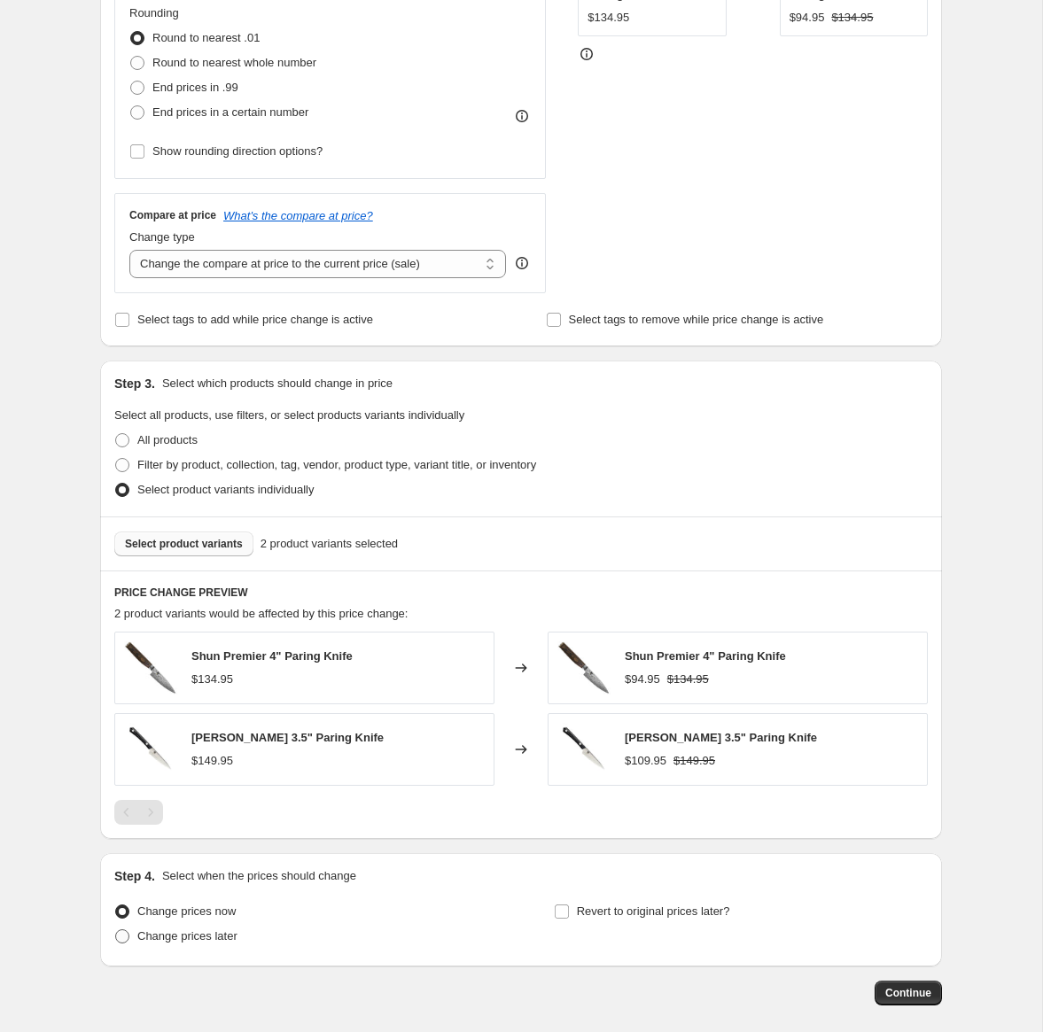
click at [205, 936] on span "Change prices later" at bounding box center [187, 936] width 100 height 13
click at [116, 931] on input "Change prices later" at bounding box center [115, 930] width 1 height 1
radio input "true"
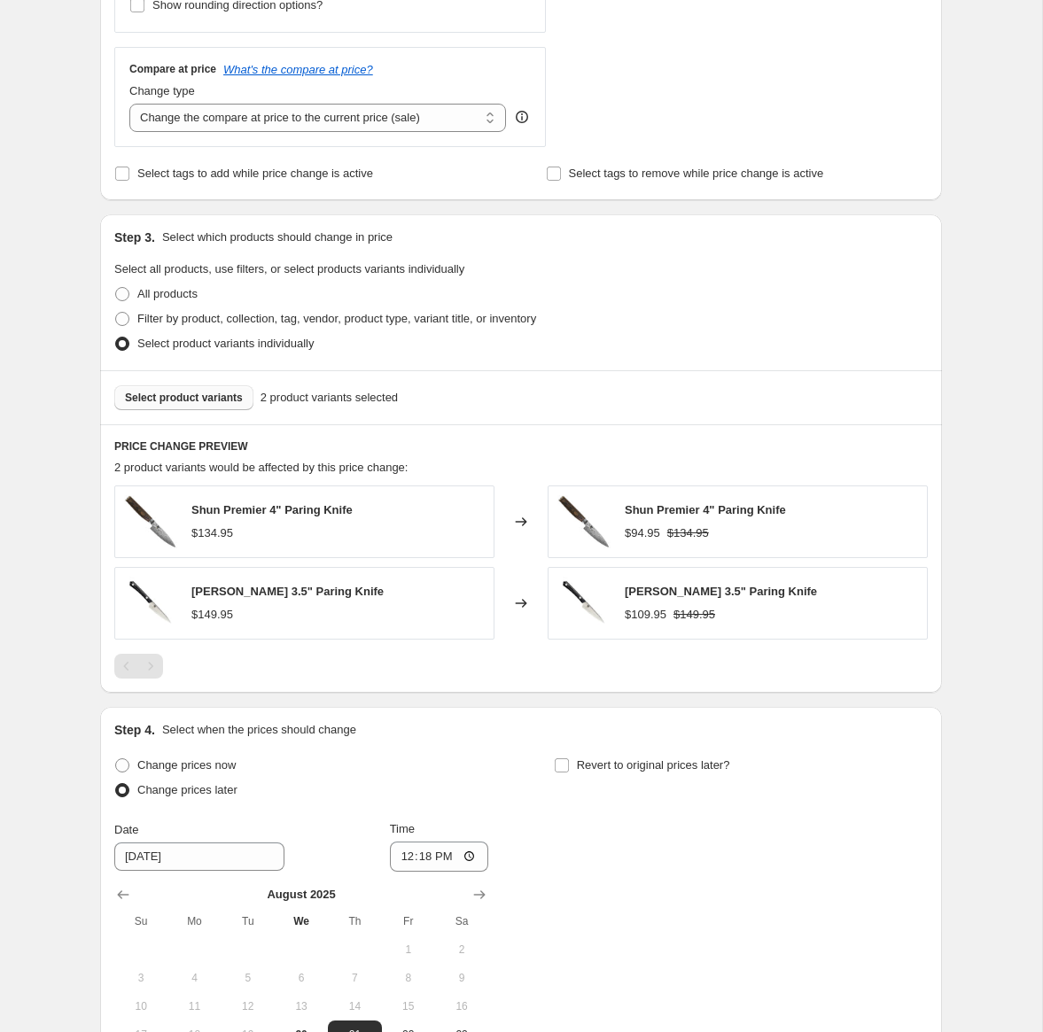
scroll to position [880, 0]
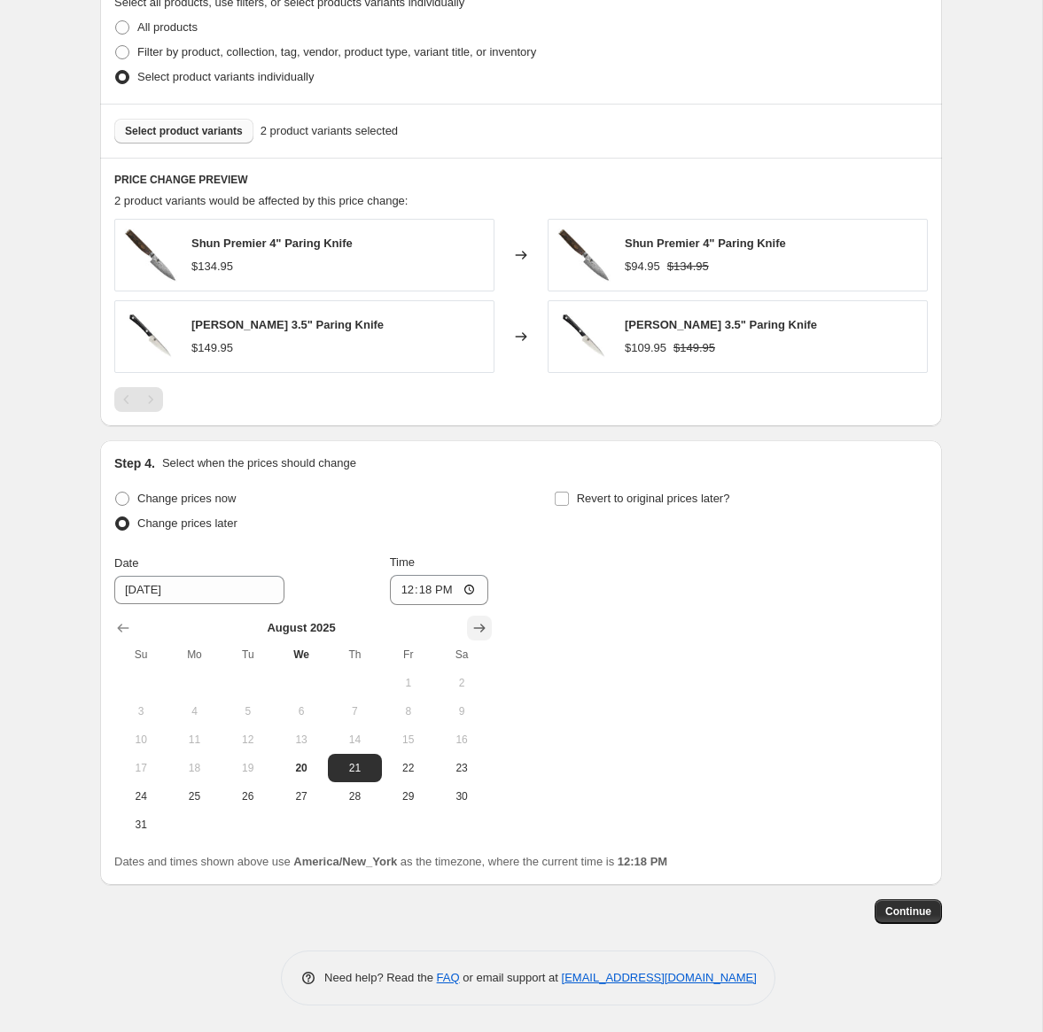
click at [474, 625] on icon "Show next month, September 2025" at bounding box center [480, 628] width 18 height 18
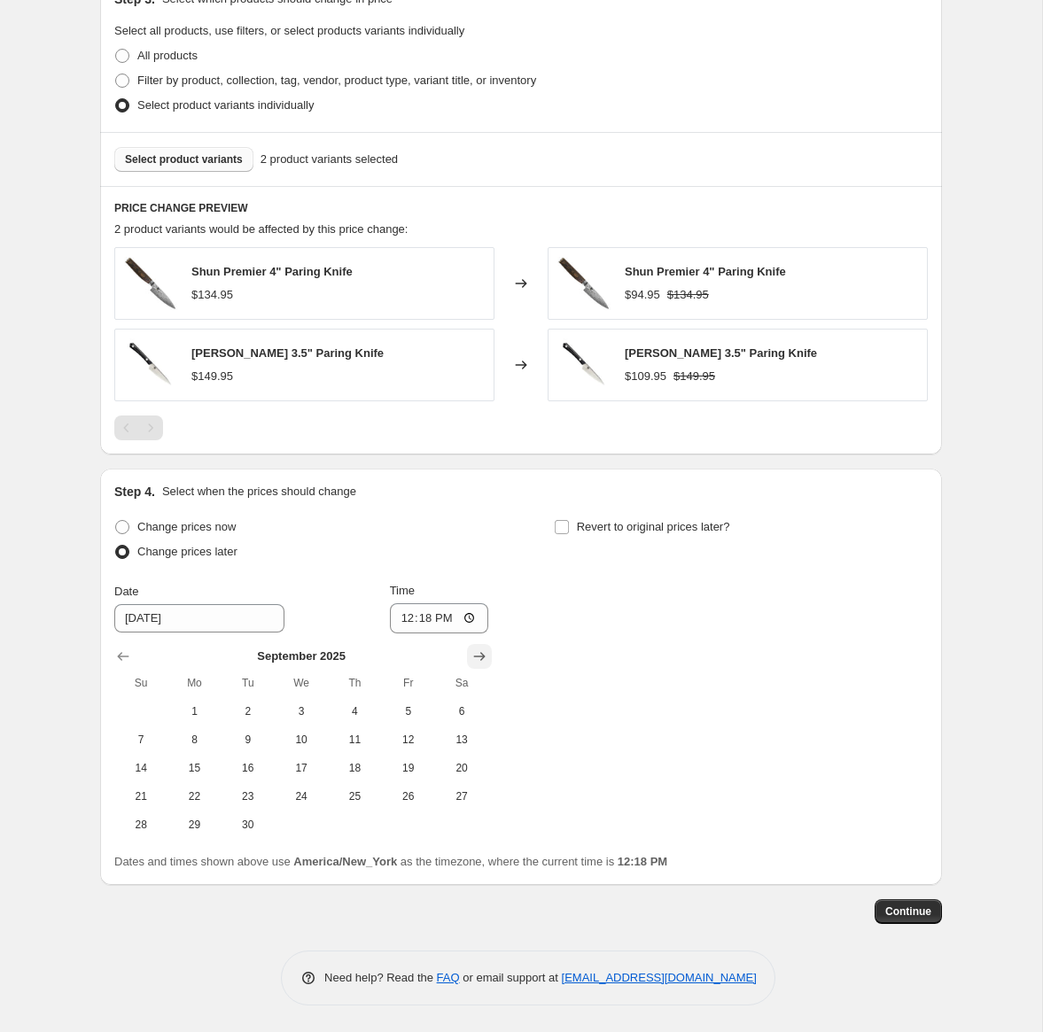
scroll to position [852, 0]
click at [200, 709] on span "1" at bounding box center [194, 712] width 39 height 14
type input "9/1/2025"
click at [424, 619] on input "12:18" at bounding box center [439, 619] width 99 height 30
click at [439, 619] on input "12:01" at bounding box center [439, 619] width 99 height 30
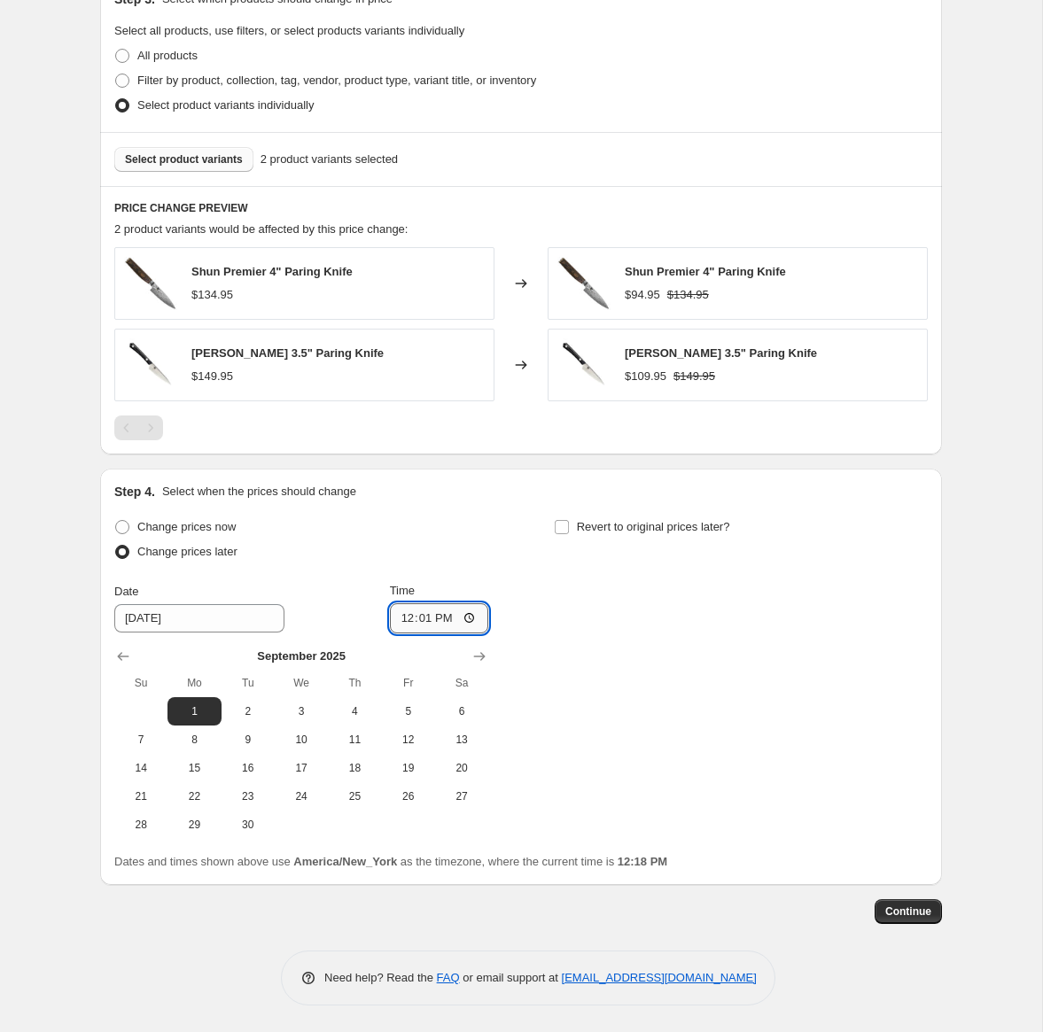
type input "00:01"
click at [561, 526] on input "Revert to original prices later?" at bounding box center [562, 527] width 14 height 14
checkbox input "true"
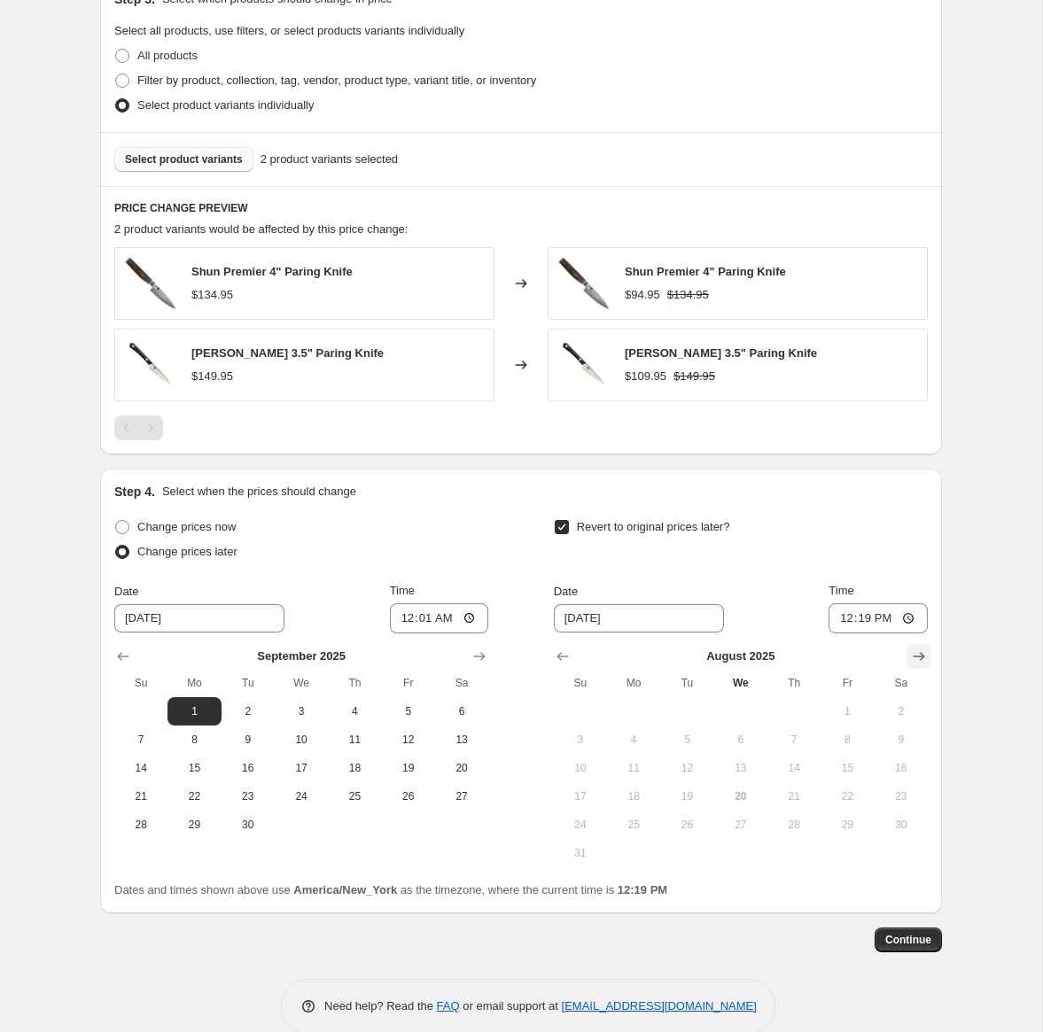
click at [921, 654] on icon "Show next month, September 2025" at bounding box center [920, 656] width 12 height 9
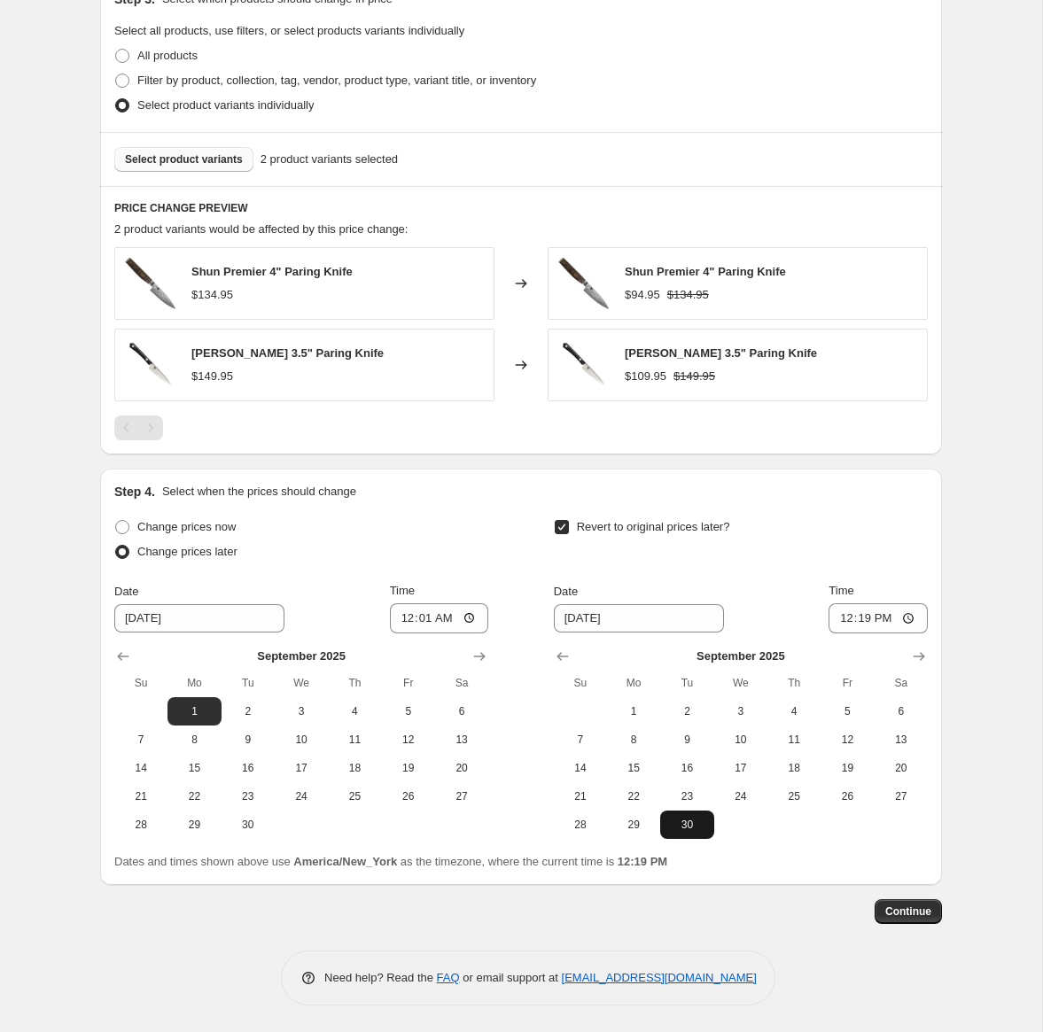
click at [679, 828] on span "30" at bounding box center [686, 825] width 39 height 14
type input "9/30/2025"
click at [839, 620] on input "12:19" at bounding box center [878, 619] width 99 height 30
type input "23:59"
click at [896, 916] on span "Continue" at bounding box center [908, 912] width 46 height 14
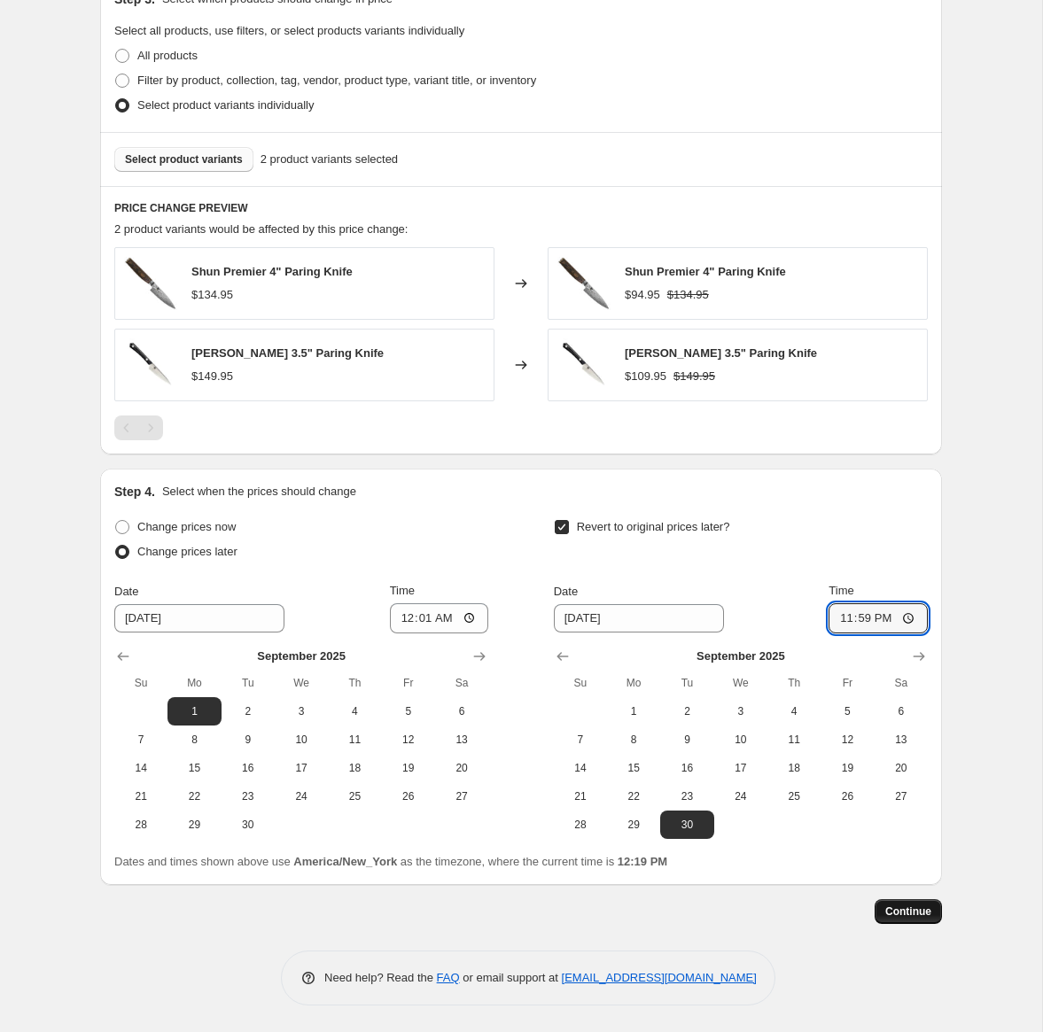
scroll to position [0, 0]
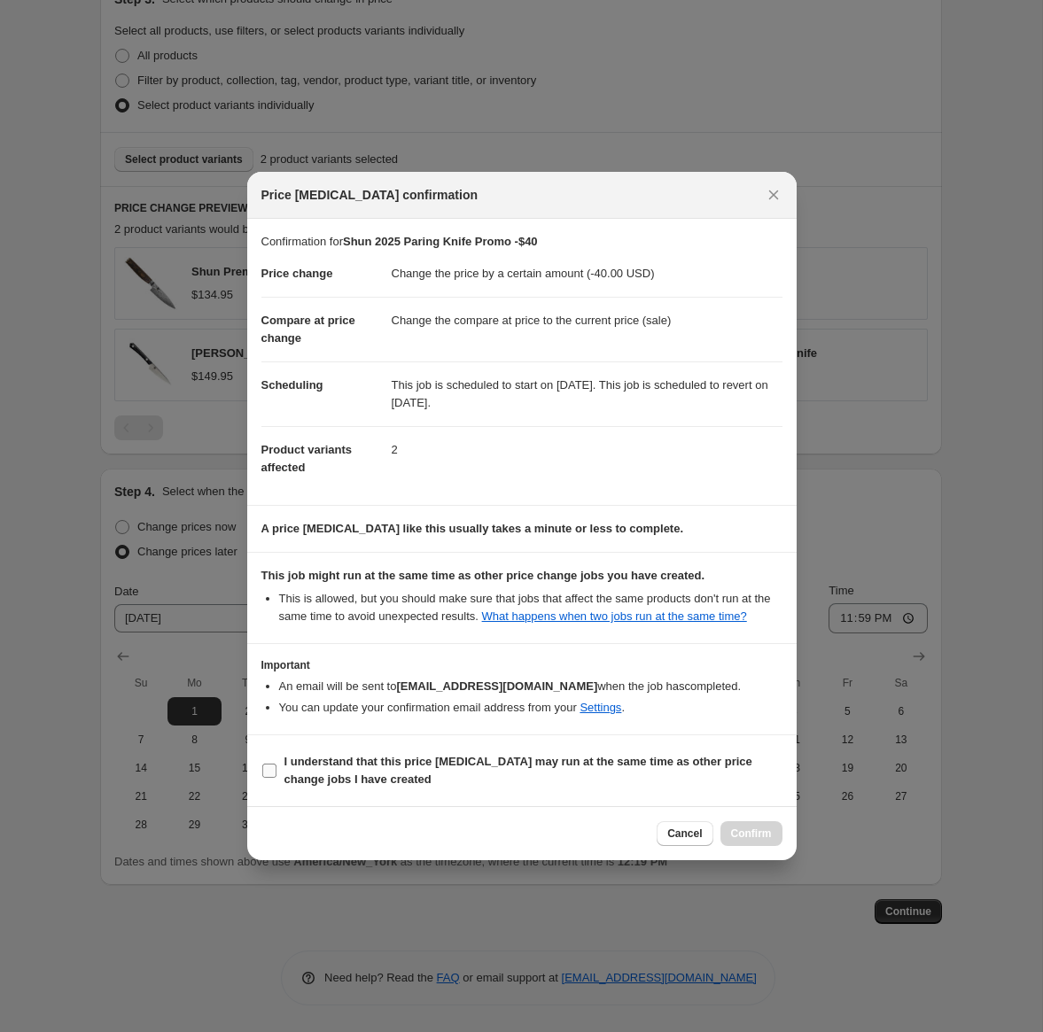
click at [279, 784] on label "I understand that this price change job may run at the same time as other price…" at bounding box center [521, 771] width 521 height 43
click at [277, 778] on input "I understand that this price change job may run at the same time as other price…" at bounding box center [269, 771] width 14 height 14
checkbox input "true"
click at [755, 839] on span "Confirm" at bounding box center [751, 834] width 41 height 14
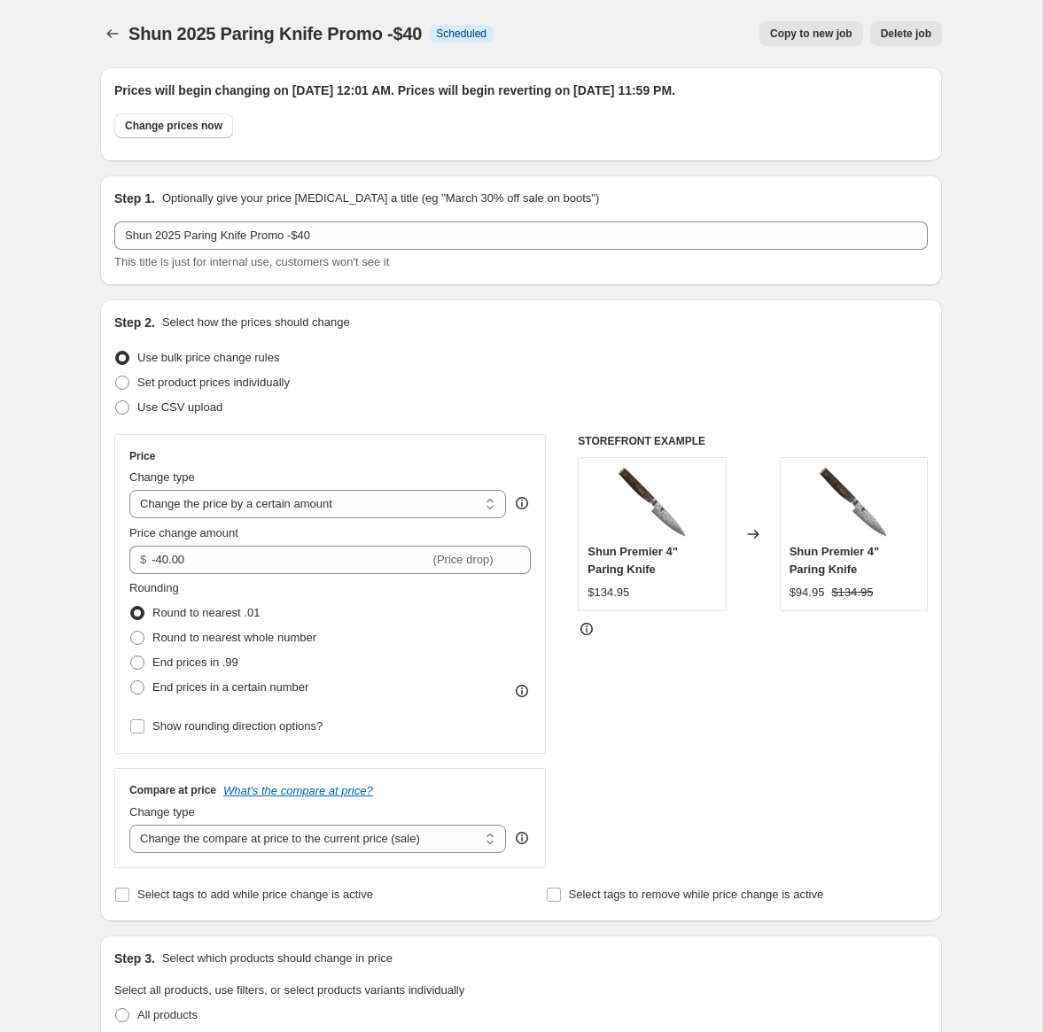
click at [787, 45] on button "Copy to new job" at bounding box center [811, 33] width 104 height 25
select select "by"
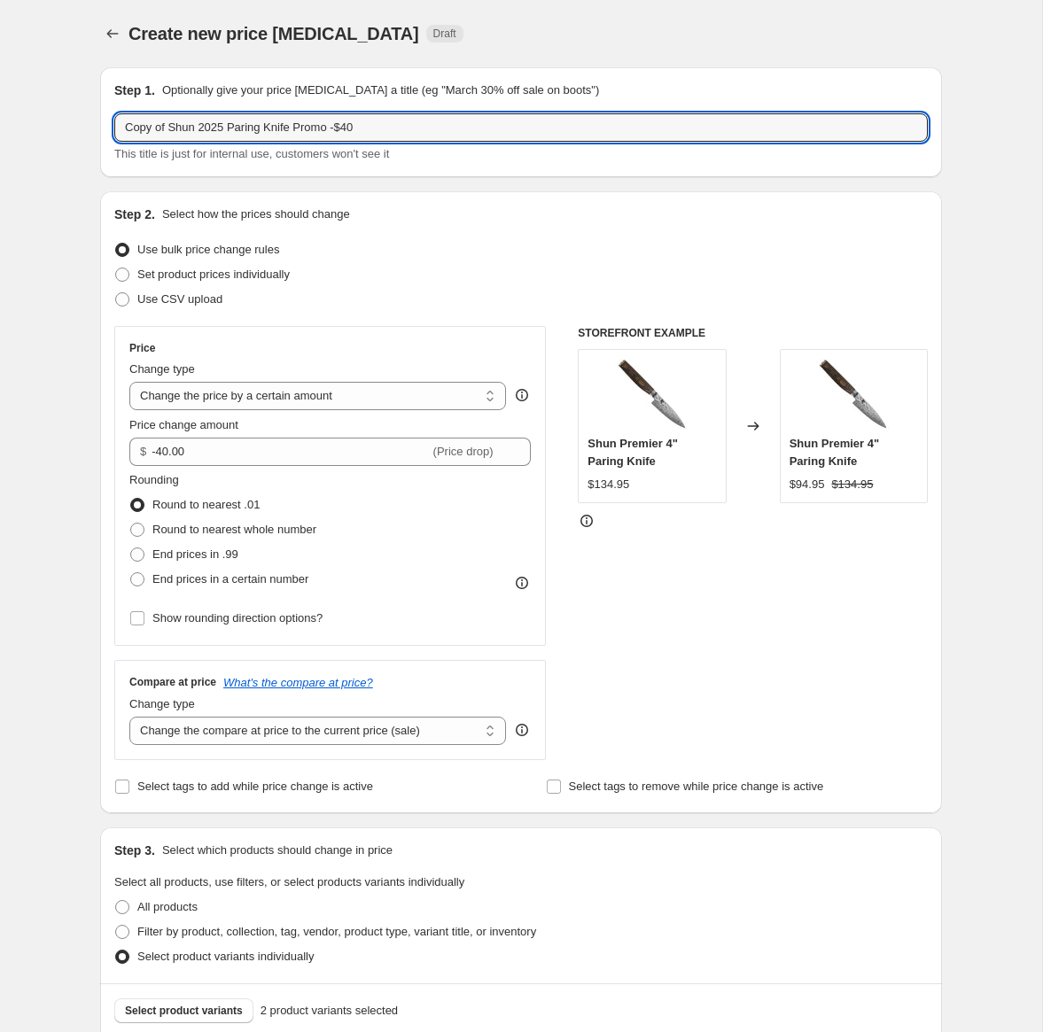
drag, startPoint x: 173, startPoint y: 129, endPoint x: 52, endPoint y: 129, distance: 120.5
click at [52, 129] on div "Create new price change job. This page is ready Create new price change job Dra…" at bounding box center [521, 790] width 1042 height 1581
drag, startPoint x: 303, startPoint y: 130, endPoint x: 357, endPoint y: 136, distance: 54.3
click at [356, 136] on input "Shun 2025 Paring Knife Promo -$40" at bounding box center [521, 127] width 814 height 28
type input "Shun 2025 Paring Knife Promo -$10"
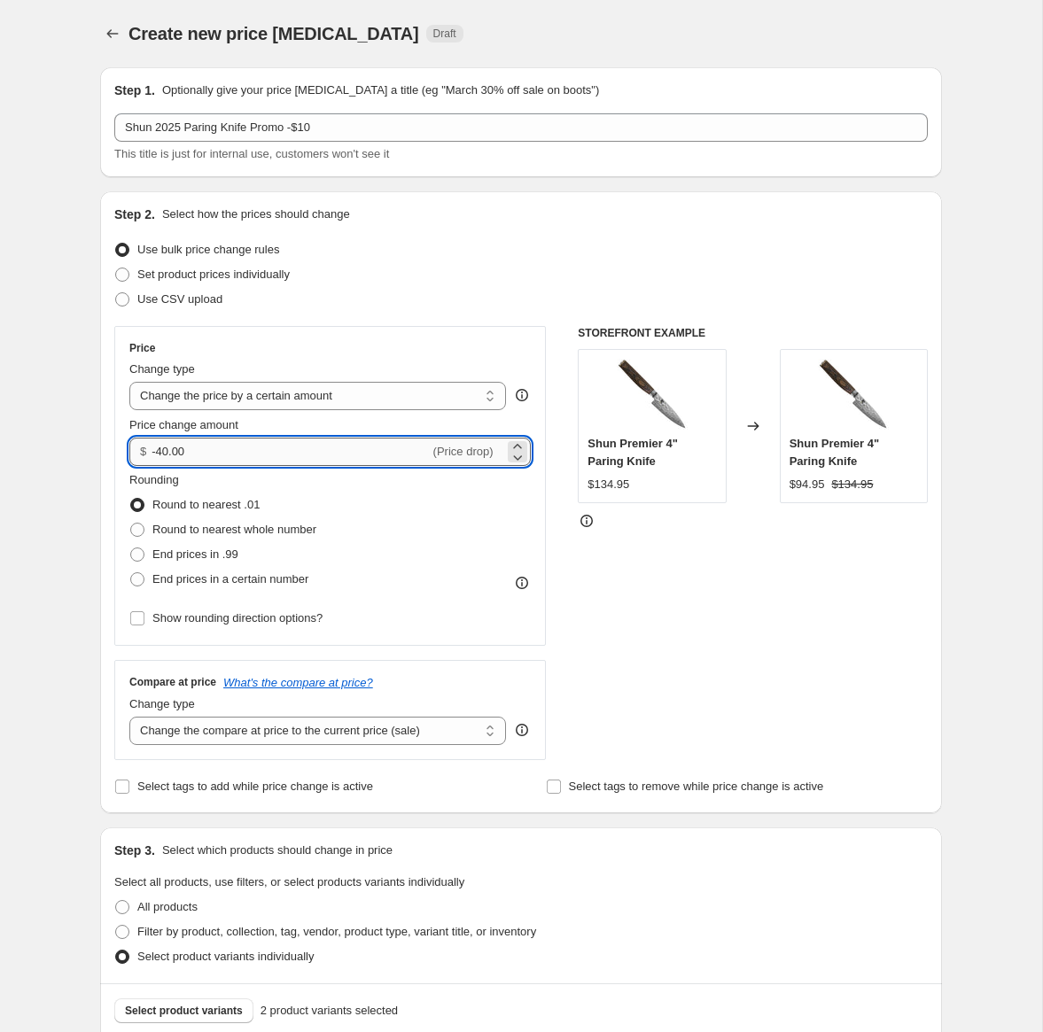
click at [160, 455] on input "-40.00" at bounding box center [290, 452] width 277 height 28
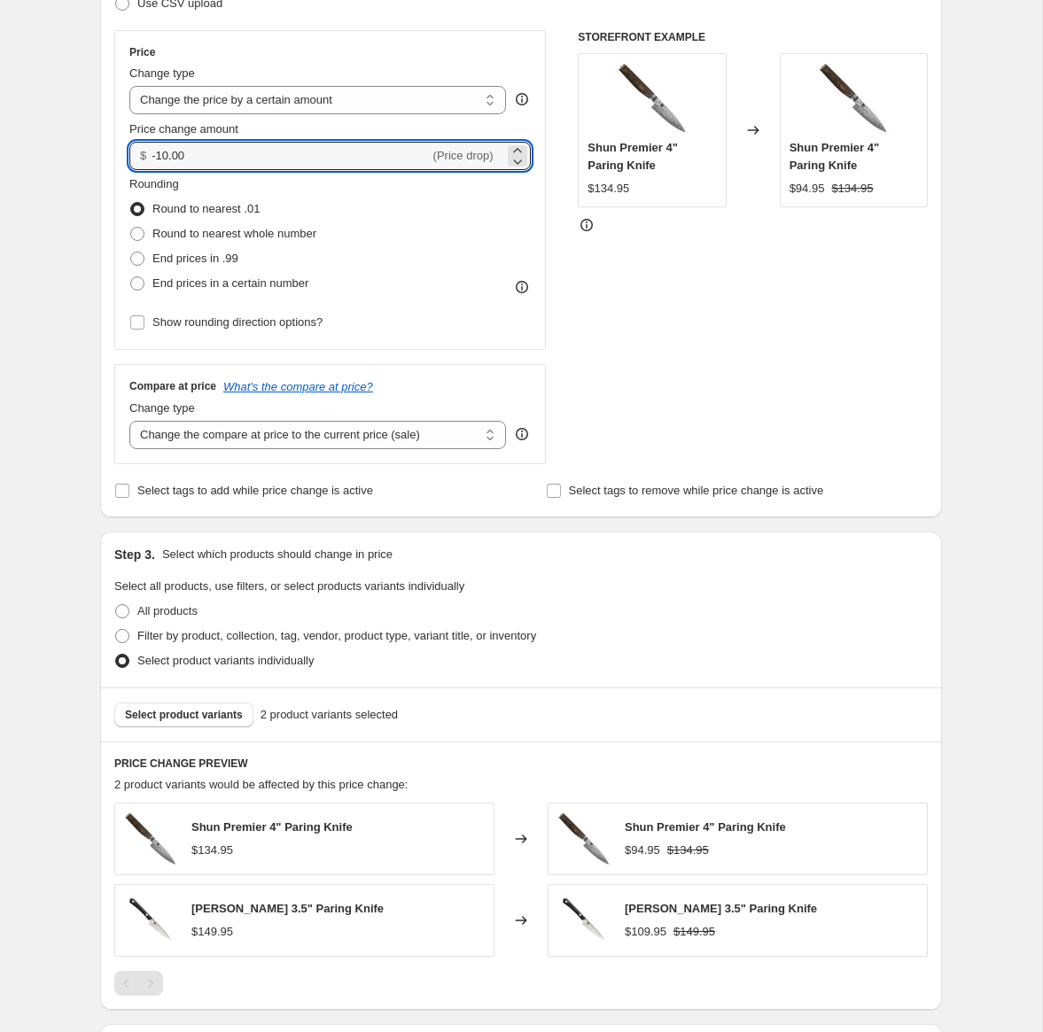
scroll to position [300, 0]
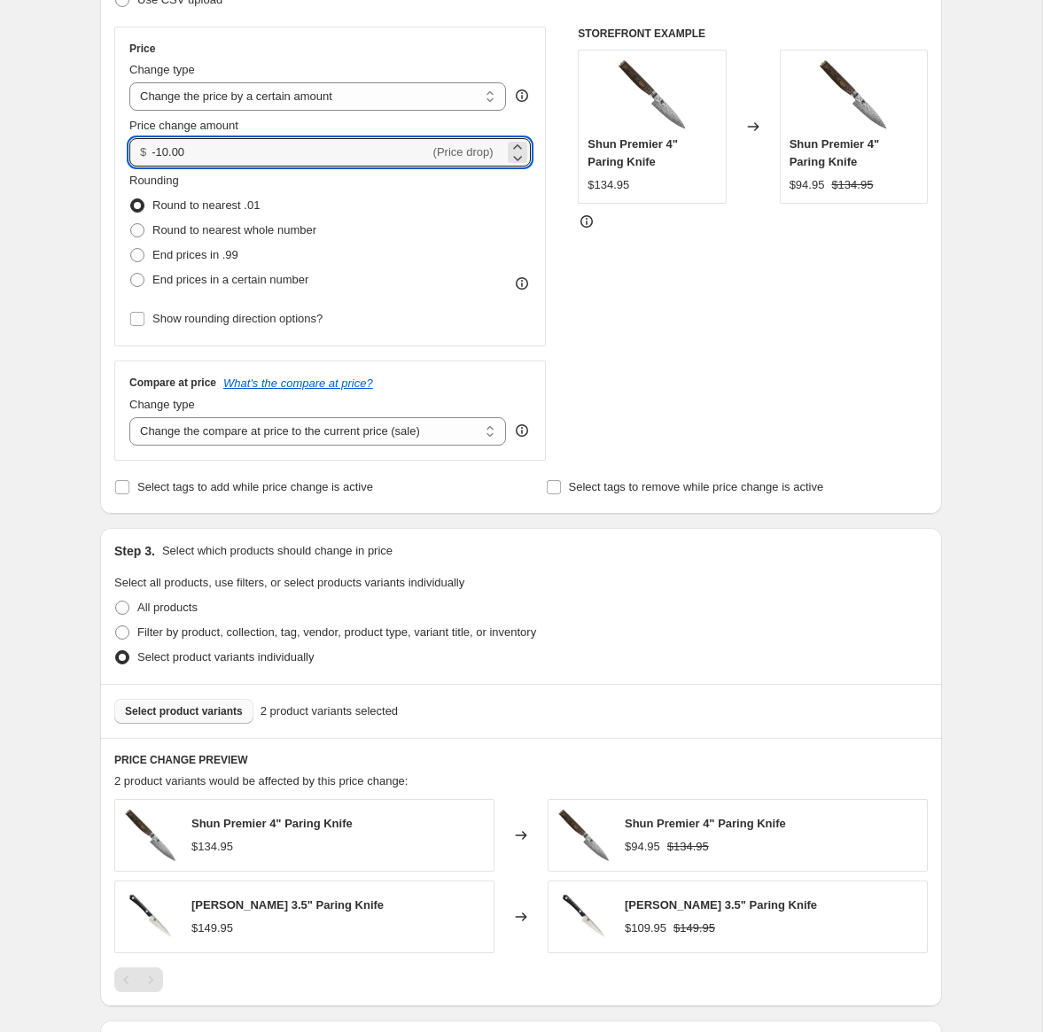
type input "-10.00"
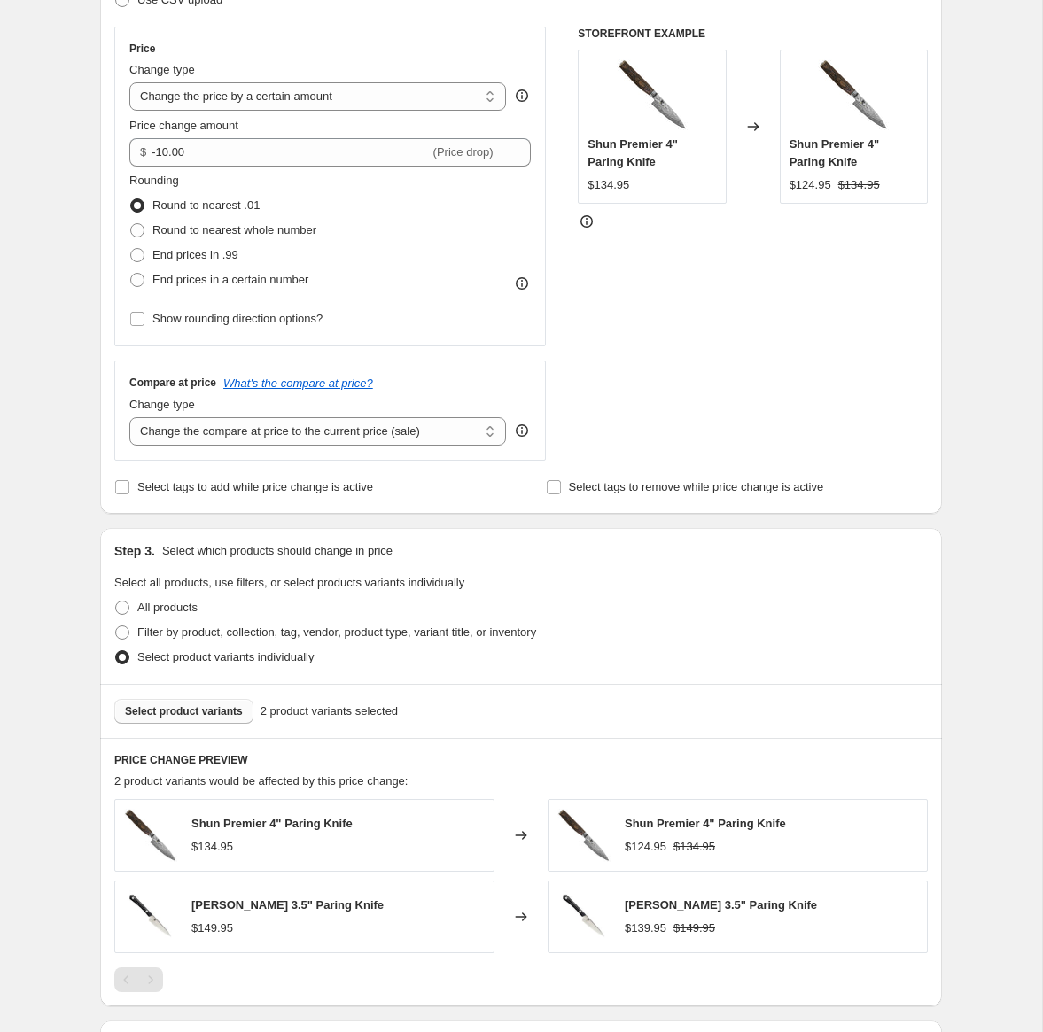
click at [197, 714] on span "Select product variants" at bounding box center [184, 712] width 118 height 14
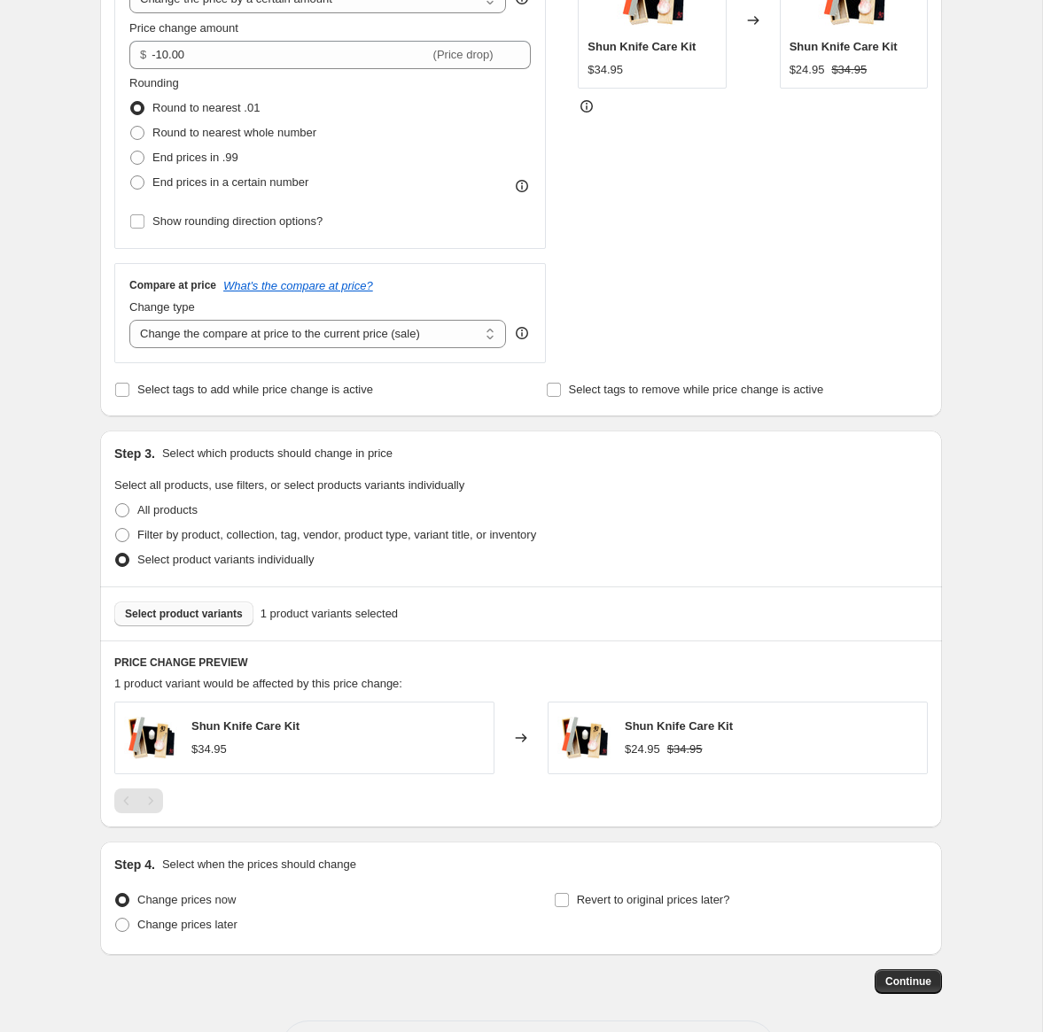
scroll to position [467, 0]
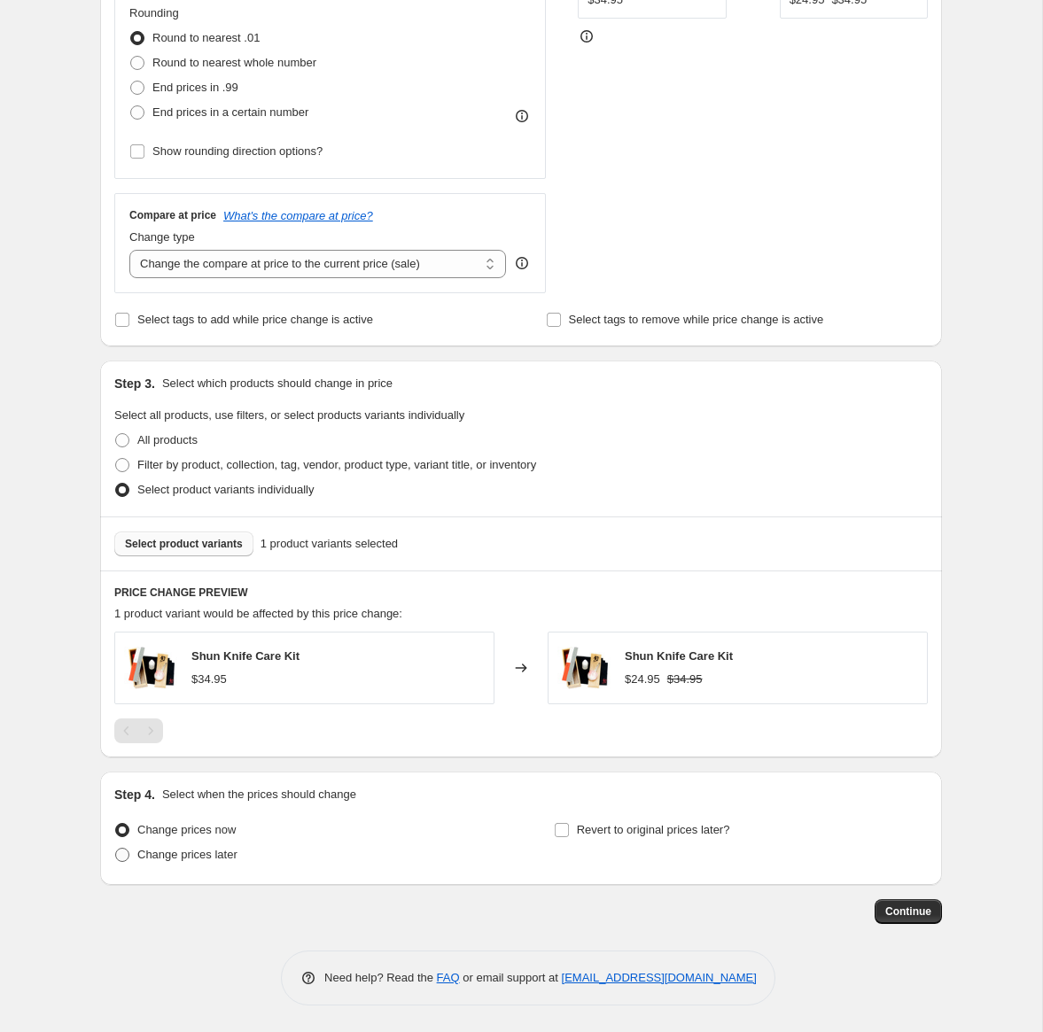
click at [234, 850] on span "Change prices later" at bounding box center [187, 854] width 100 height 13
click at [116, 849] on input "Change prices later" at bounding box center [115, 848] width 1 height 1
radio input "true"
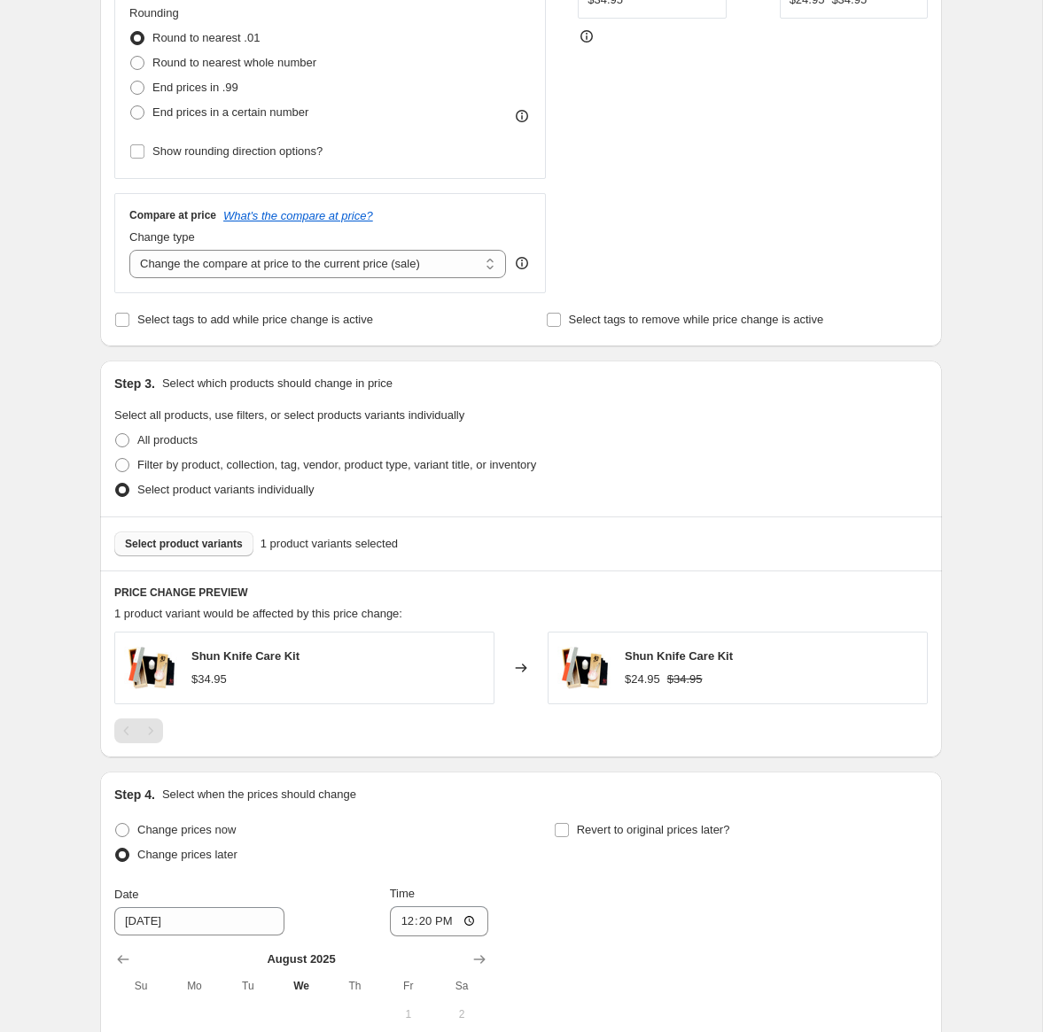
scroll to position [798, 0]
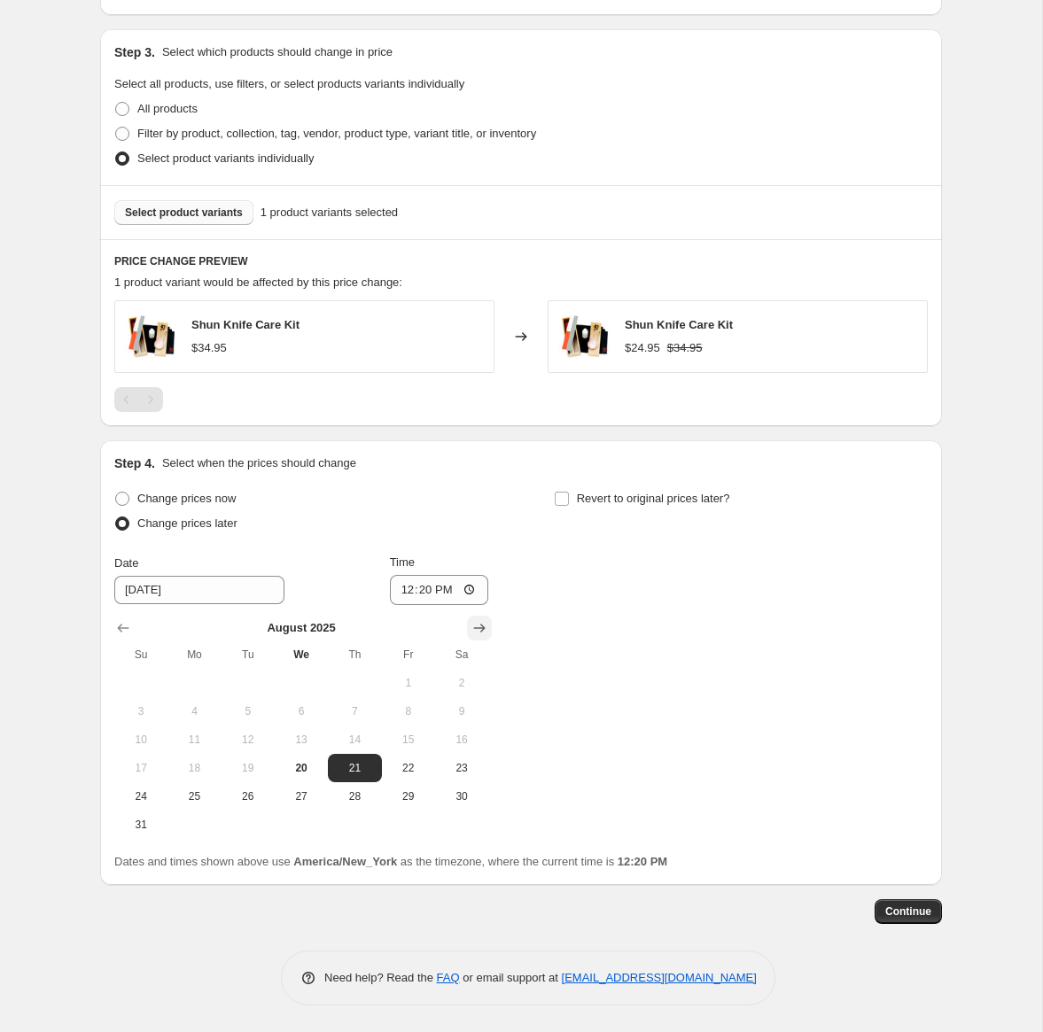
click at [478, 624] on icon "Show next month, September 2025" at bounding box center [480, 628] width 18 height 18
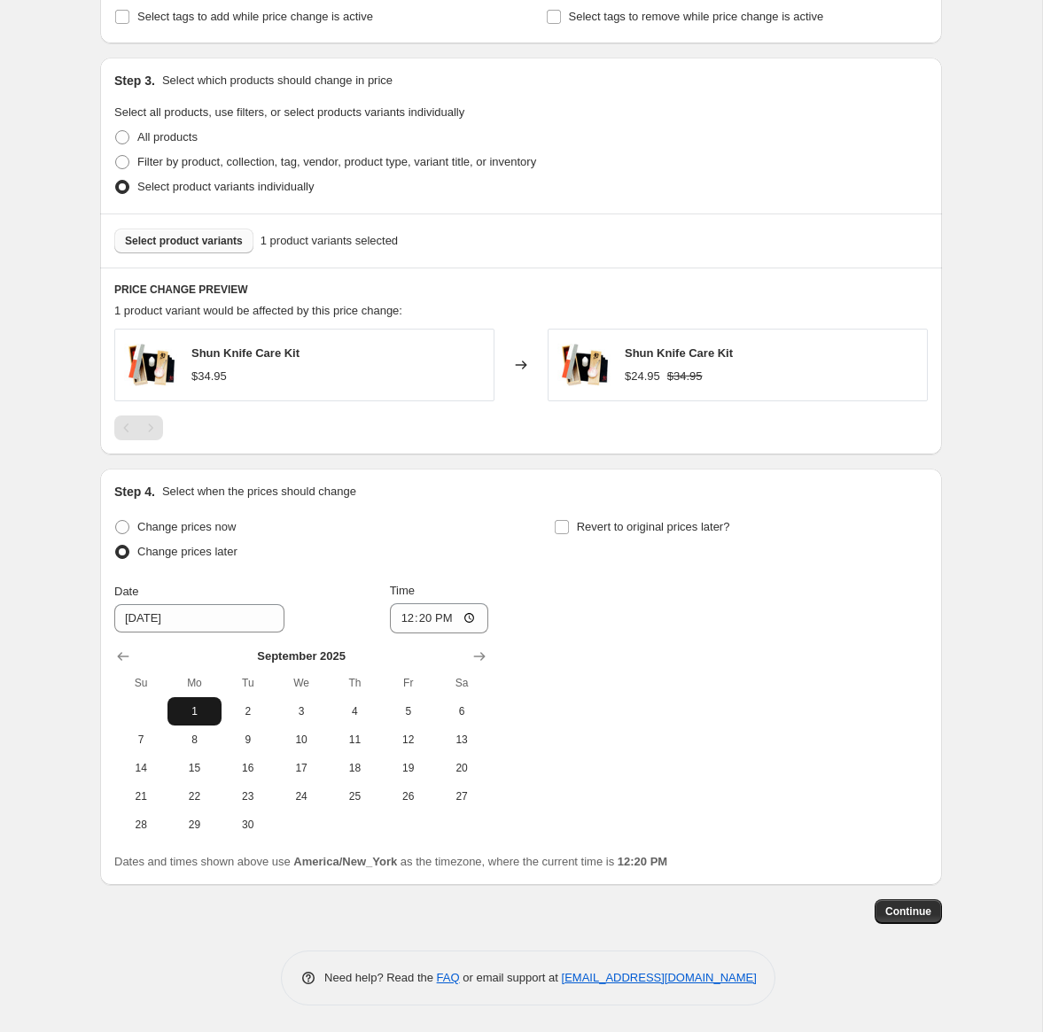
click at [206, 702] on button "1" at bounding box center [193, 711] width 53 height 28
type input "9/1/2025"
click at [409, 619] on input "12:20" at bounding box center [439, 619] width 99 height 30
type input "00:01"
click at [559, 526] on input "Revert to original prices later?" at bounding box center [562, 527] width 14 height 14
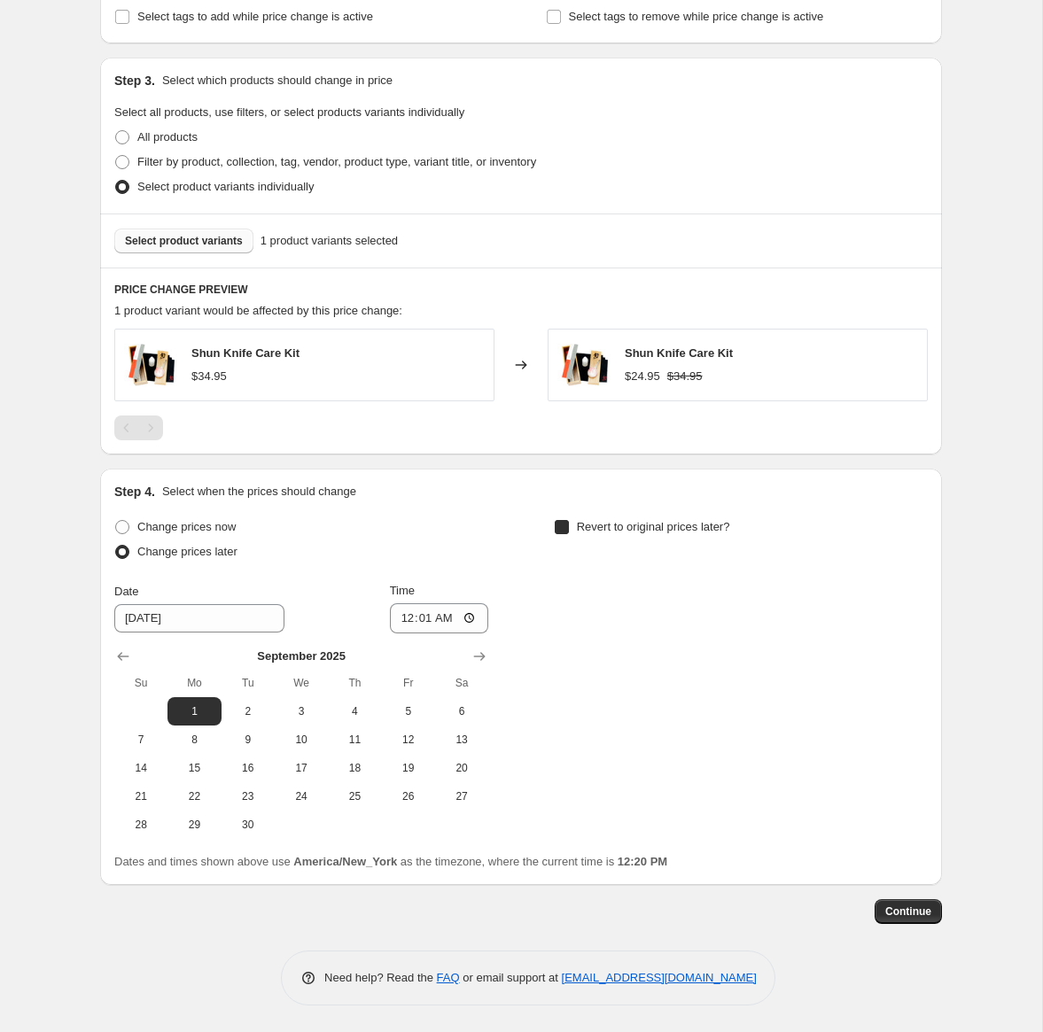
checkbox input "true"
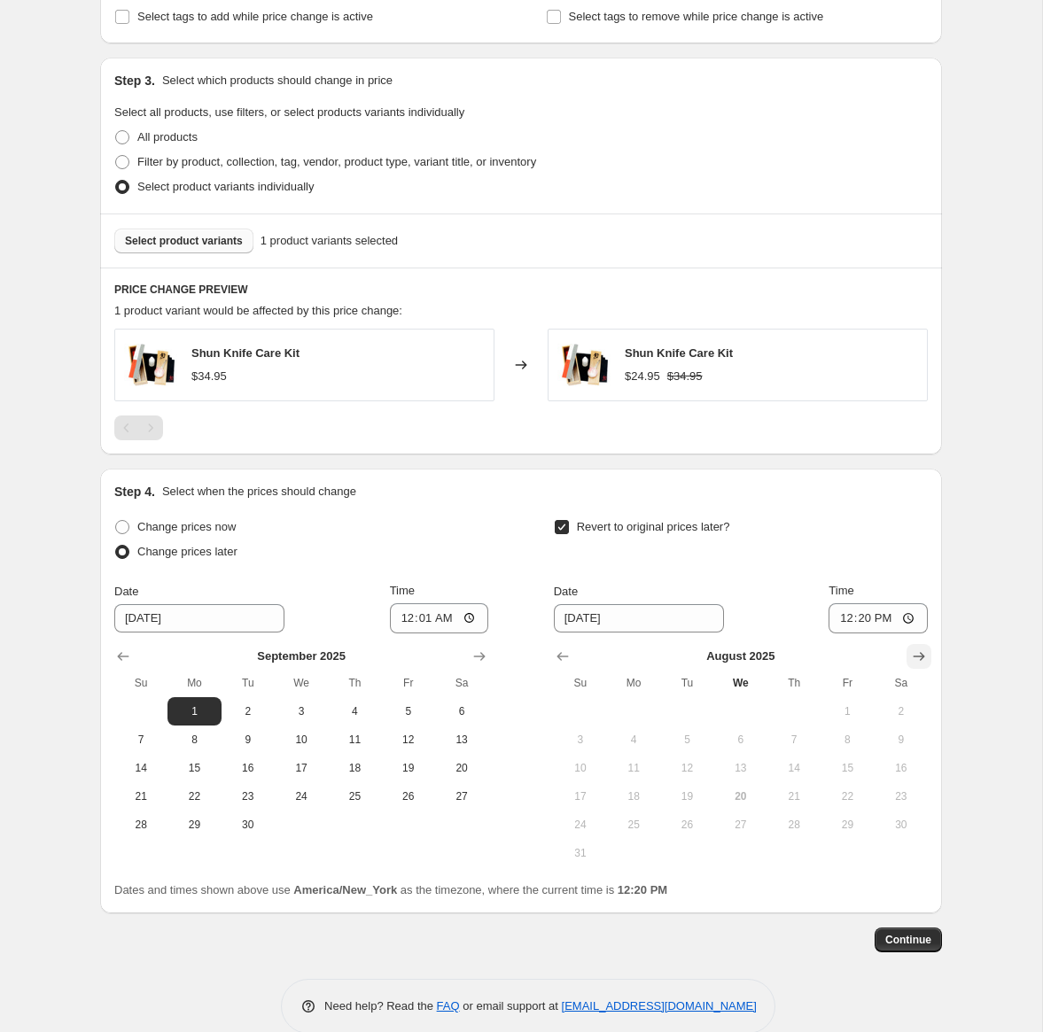
click at [915, 655] on icon "Show next month, September 2025" at bounding box center [919, 657] width 18 height 18
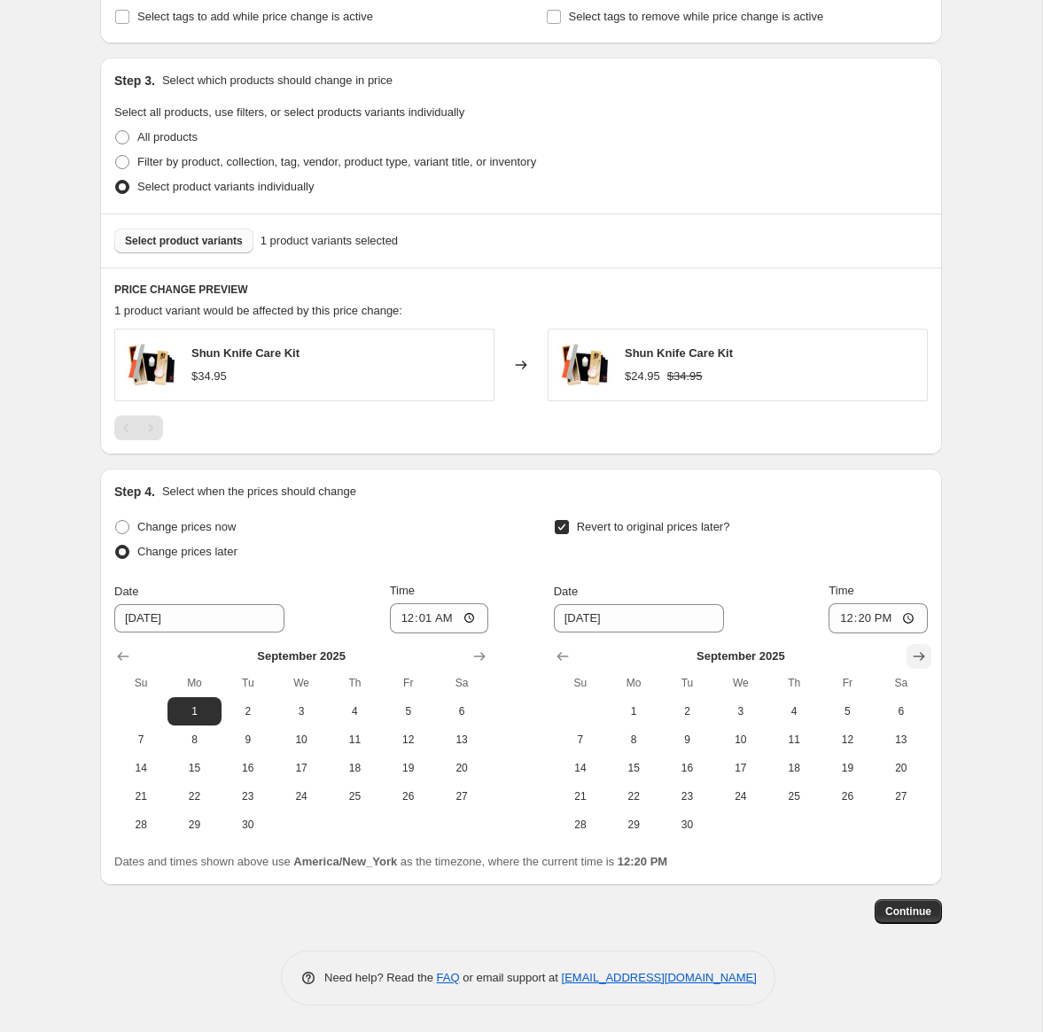
click at [915, 655] on icon "Show next month, October 2025" at bounding box center [919, 657] width 18 height 18
click at [915, 655] on icon "Show next month, November 2025" at bounding box center [919, 657] width 18 height 18
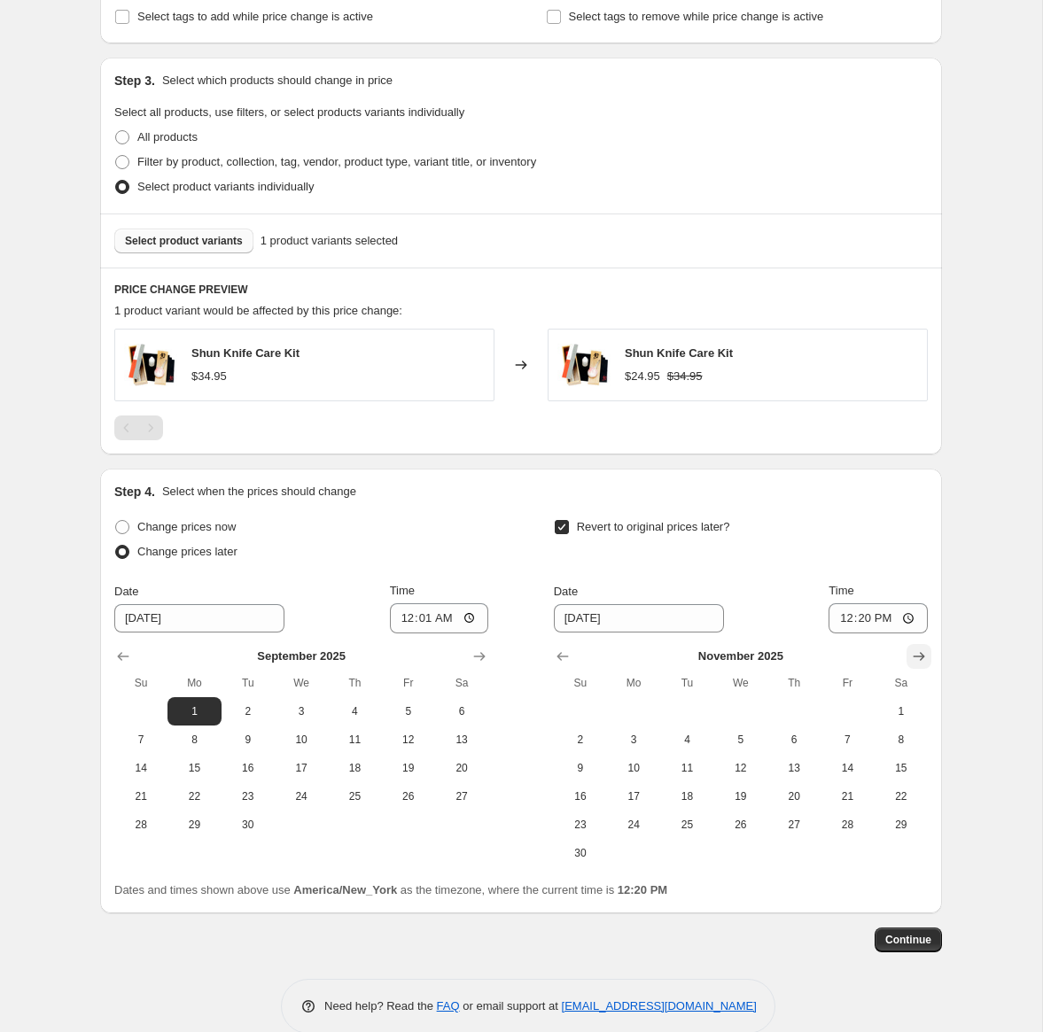
click at [915, 655] on icon "Show next month, December 2025" at bounding box center [919, 657] width 18 height 18
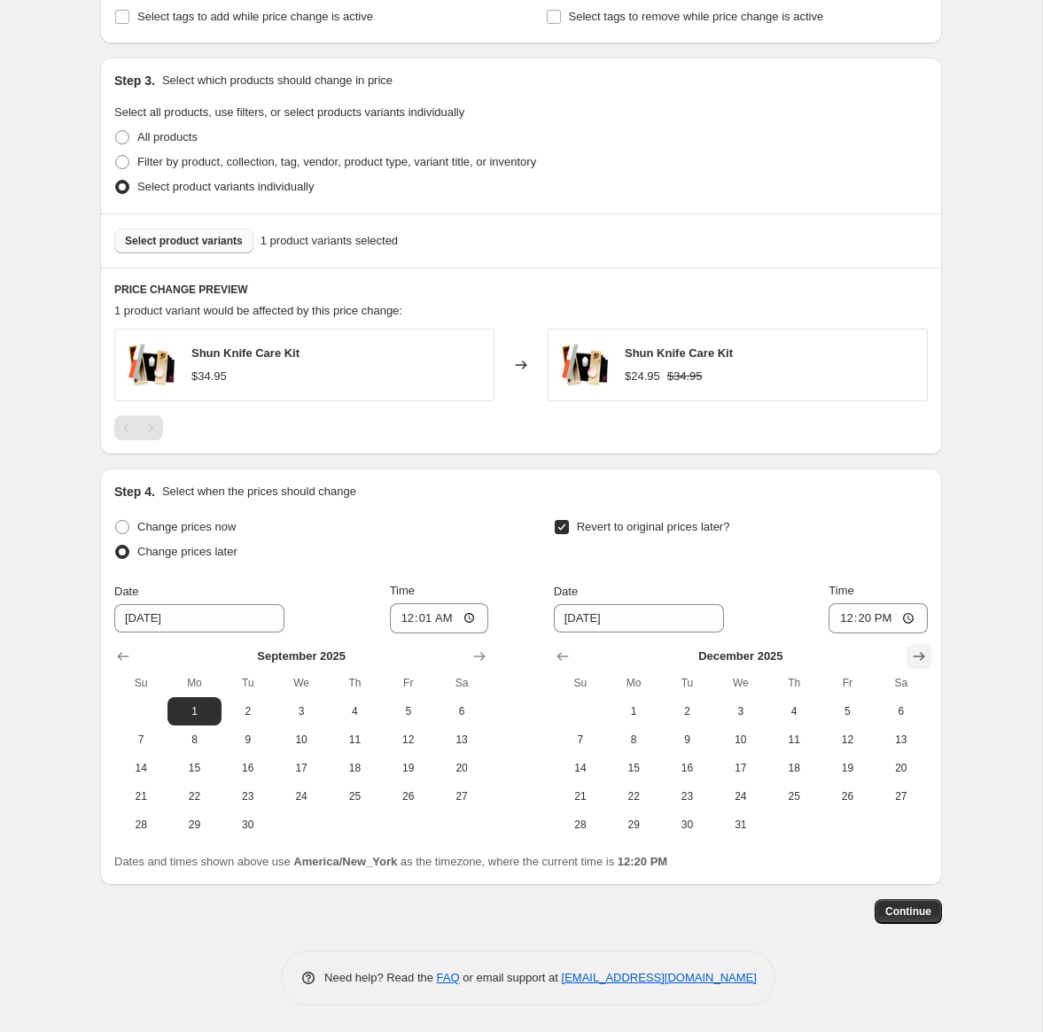
click at [915, 655] on icon "Show next month, January 2026" at bounding box center [919, 657] width 18 height 18
click at [557, 654] on icon "Show previous month, December 2025" at bounding box center [563, 657] width 18 height 18
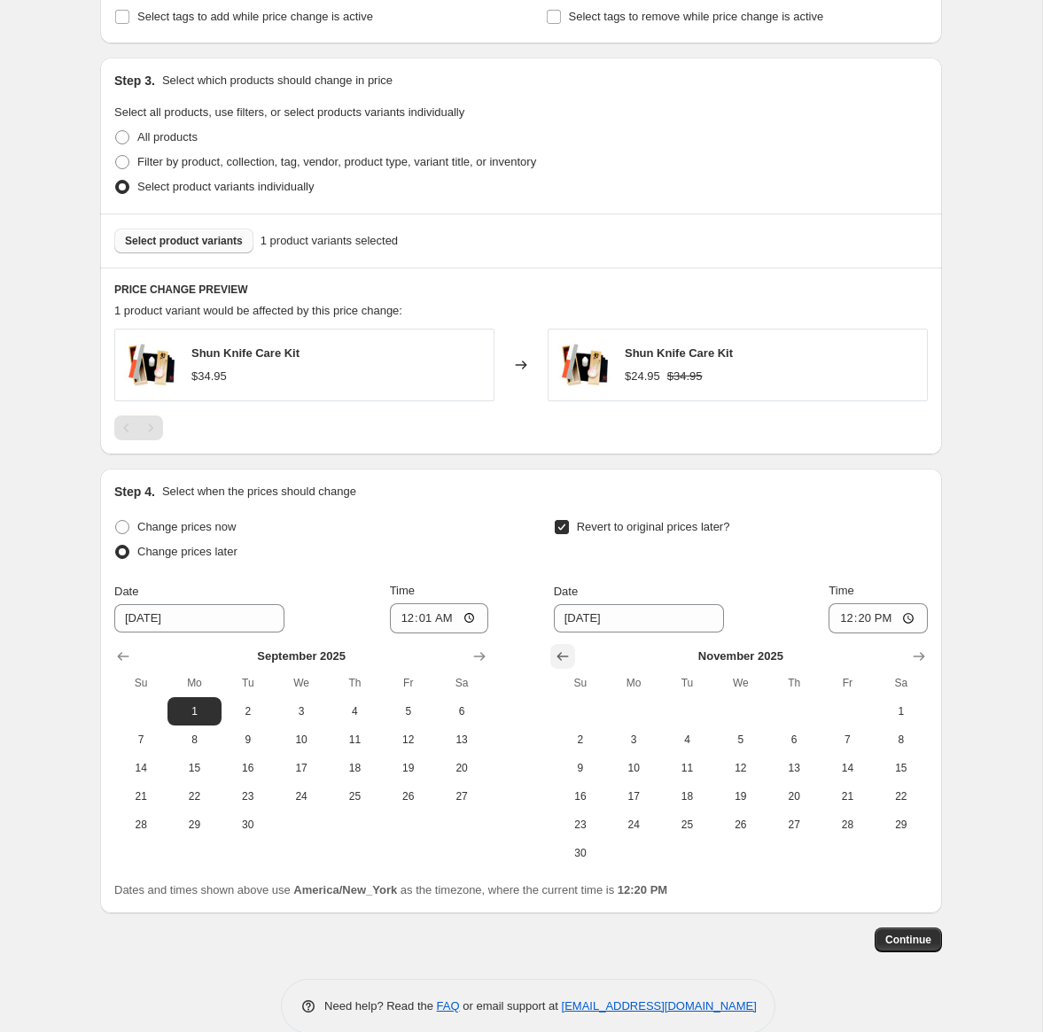
click at [557, 654] on icon "Show previous month, October 2025" at bounding box center [563, 657] width 18 height 18
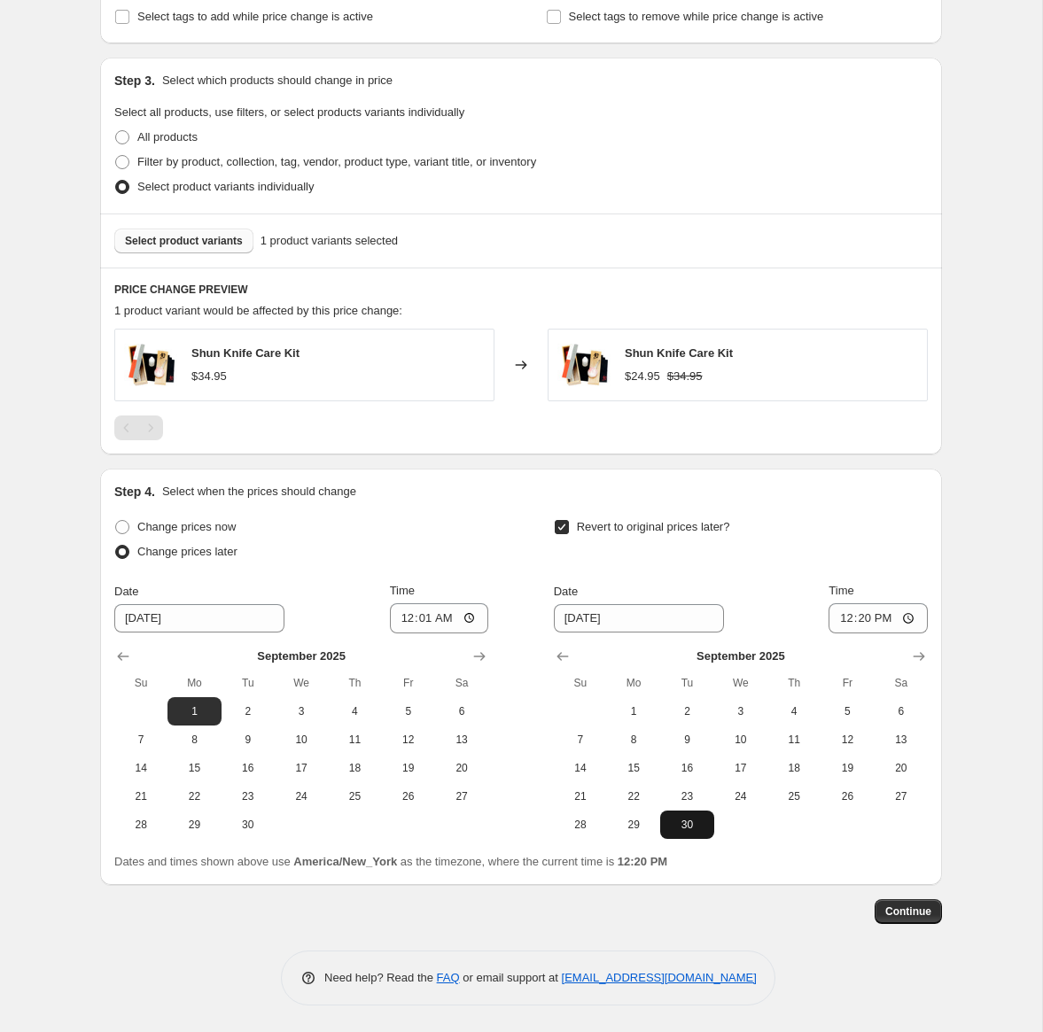
click at [698, 836] on button "30" at bounding box center [686, 825] width 53 height 28
type input "9/30/2025"
click at [833, 624] on input "12:20" at bounding box center [878, 619] width 99 height 30
type input "23:59"
click at [916, 918] on button "Continue" at bounding box center [908, 912] width 67 height 25
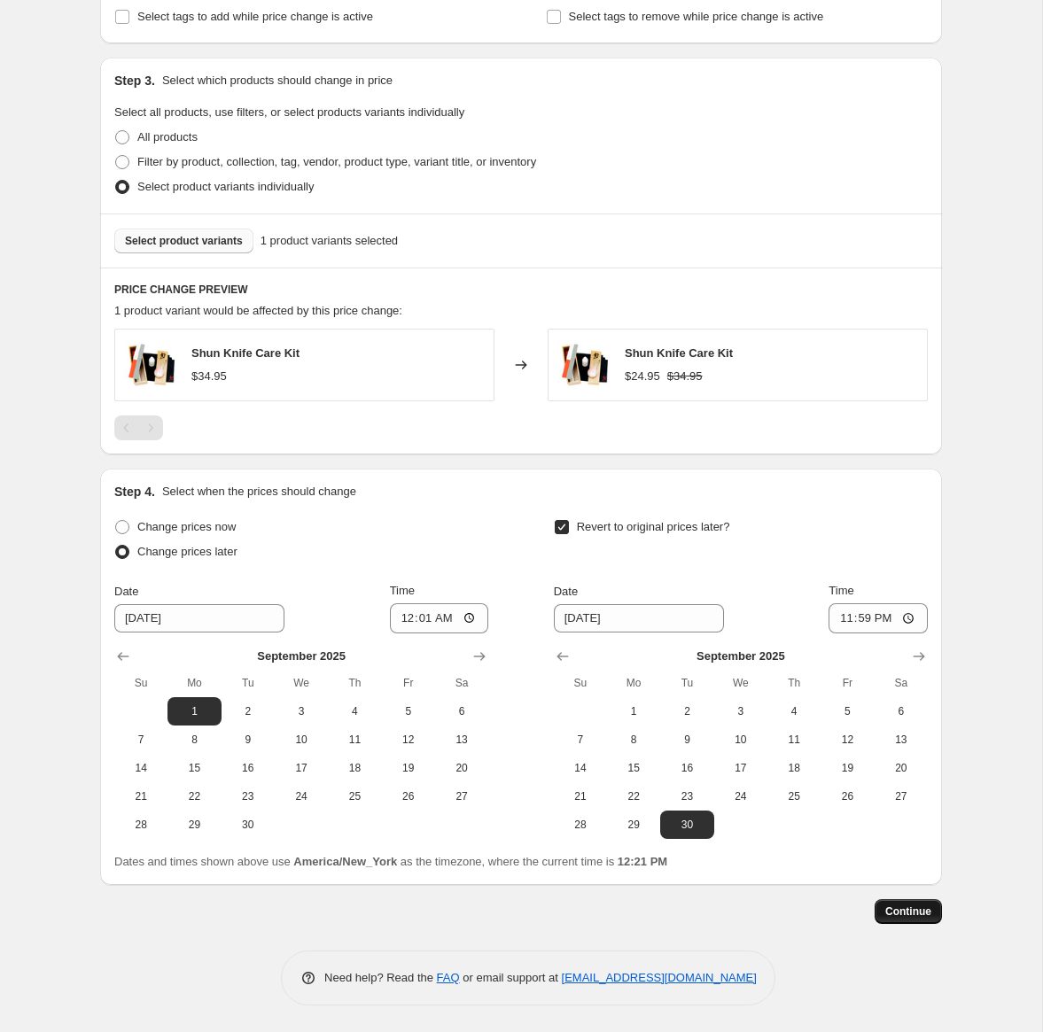
scroll to position [0, 0]
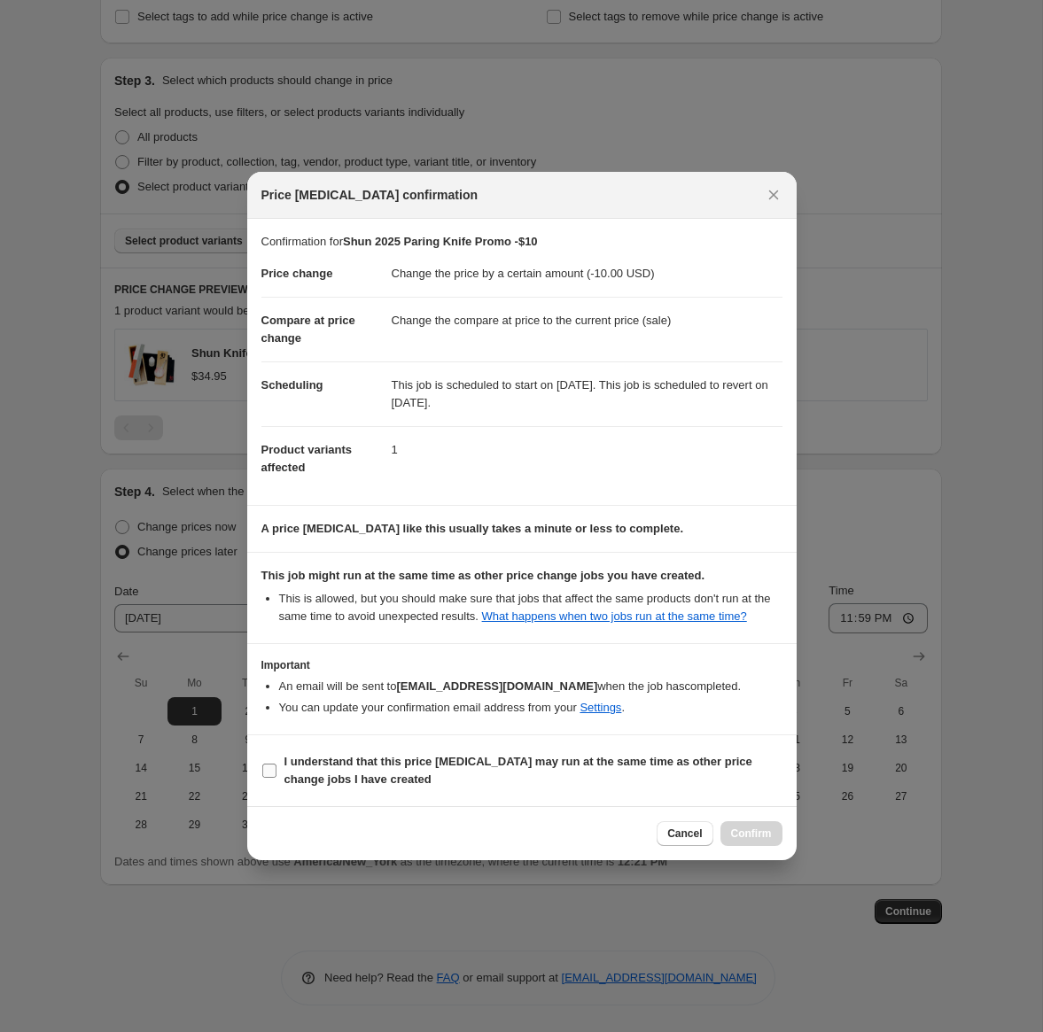
click at [369, 786] on b "I understand that this price change job may run at the same time as other price…" at bounding box center [518, 770] width 468 height 31
click at [277, 778] on input "I understand that this price change job may run at the same time as other price…" at bounding box center [269, 771] width 14 height 14
checkbox input "true"
click at [736, 840] on span "Confirm" at bounding box center [751, 834] width 41 height 14
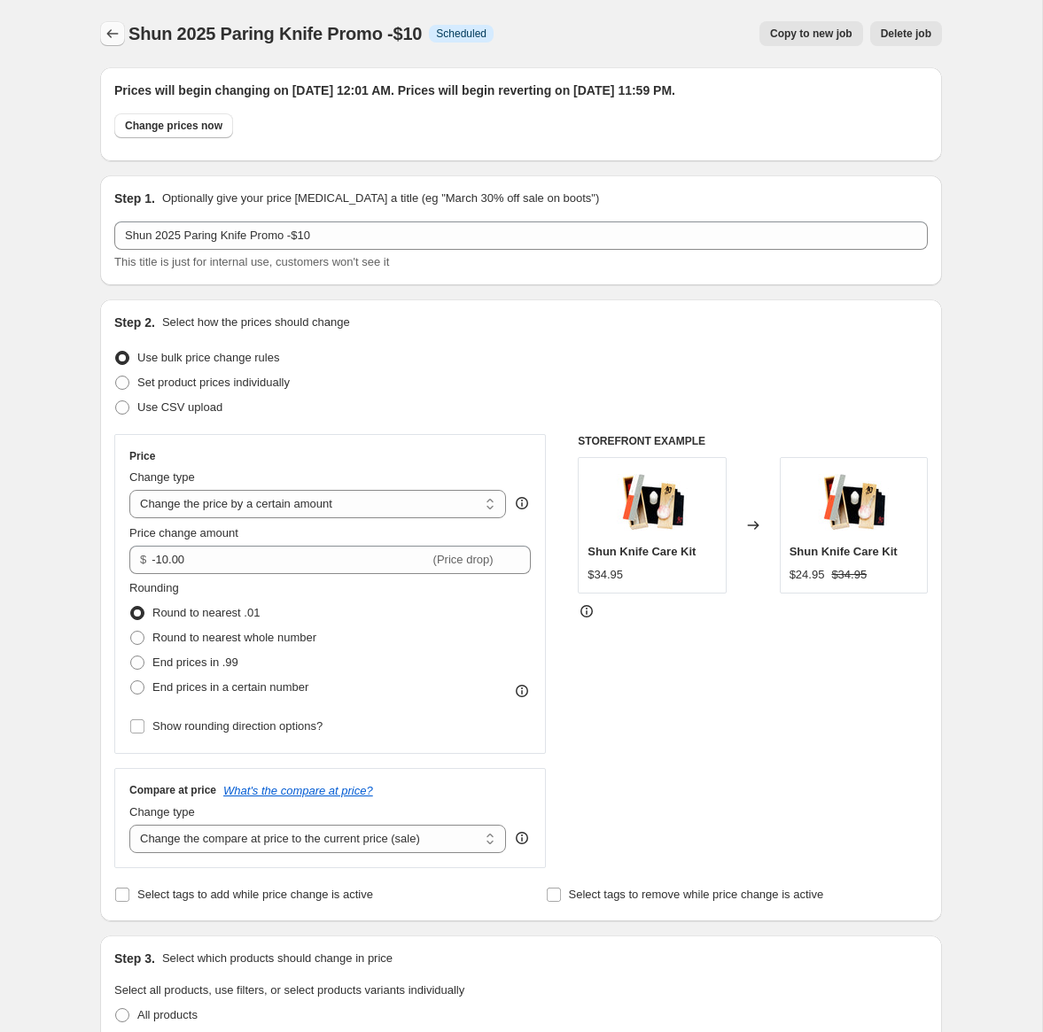
click at [113, 40] on icon "Price change jobs" at bounding box center [113, 34] width 18 height 18
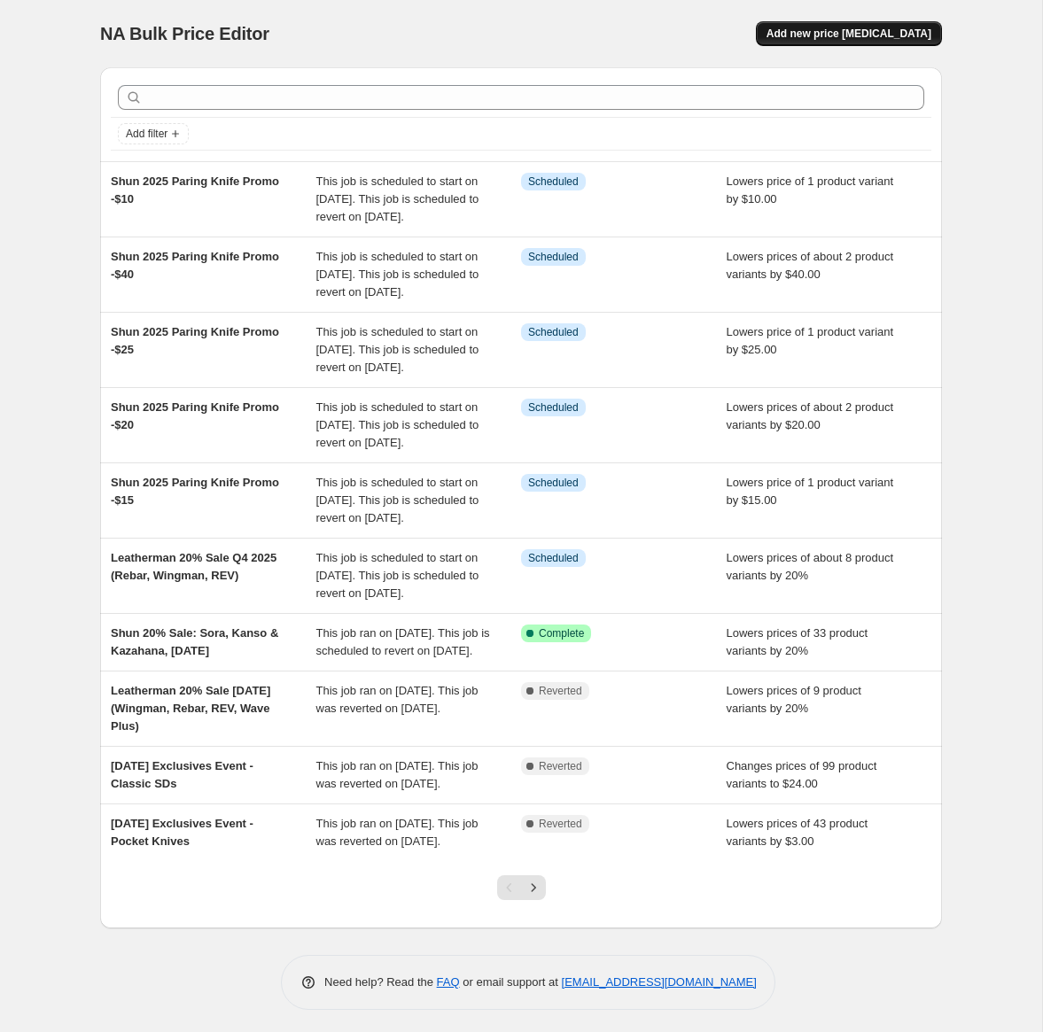
click at [895, 31] on span "Add new price [MEDICAL_DATA]" at bounding box center [849, 34] width 165 height 14
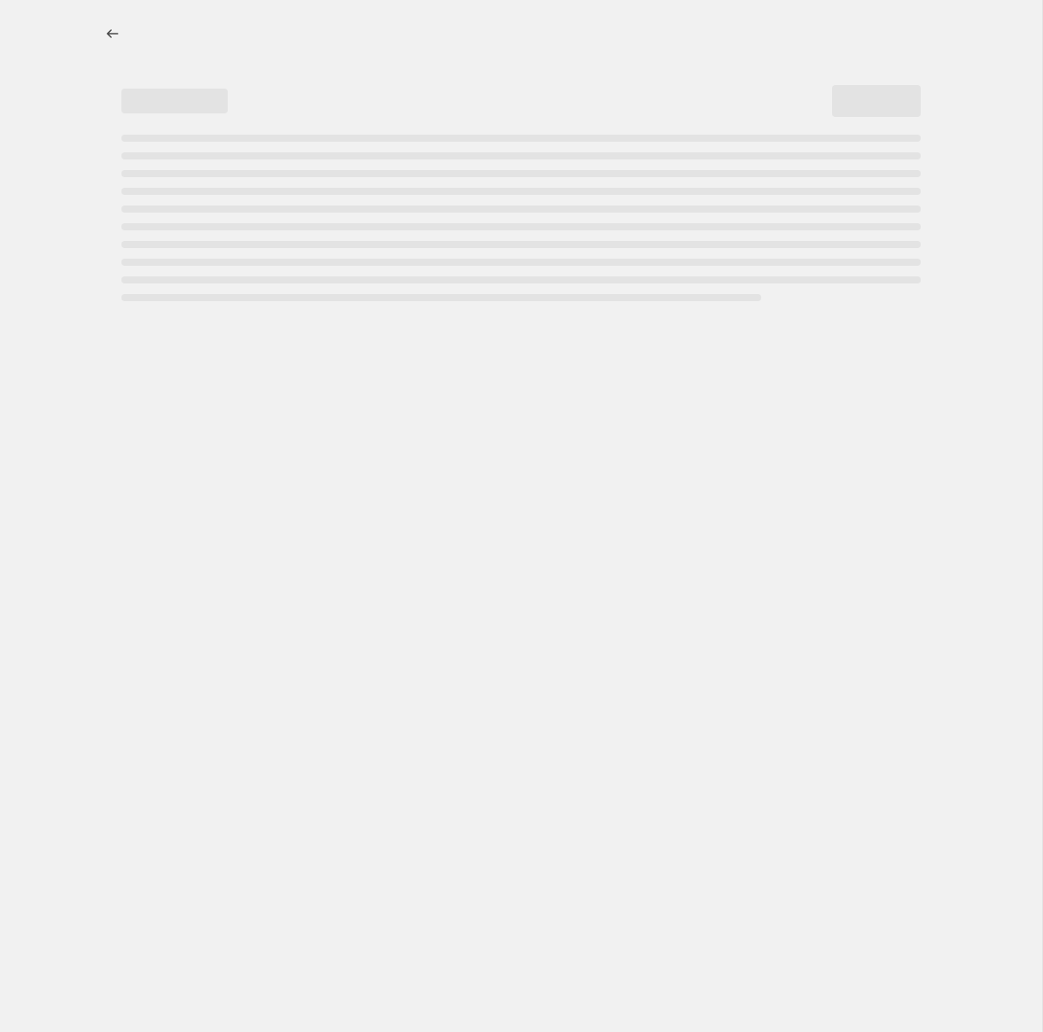
select select "percentage"
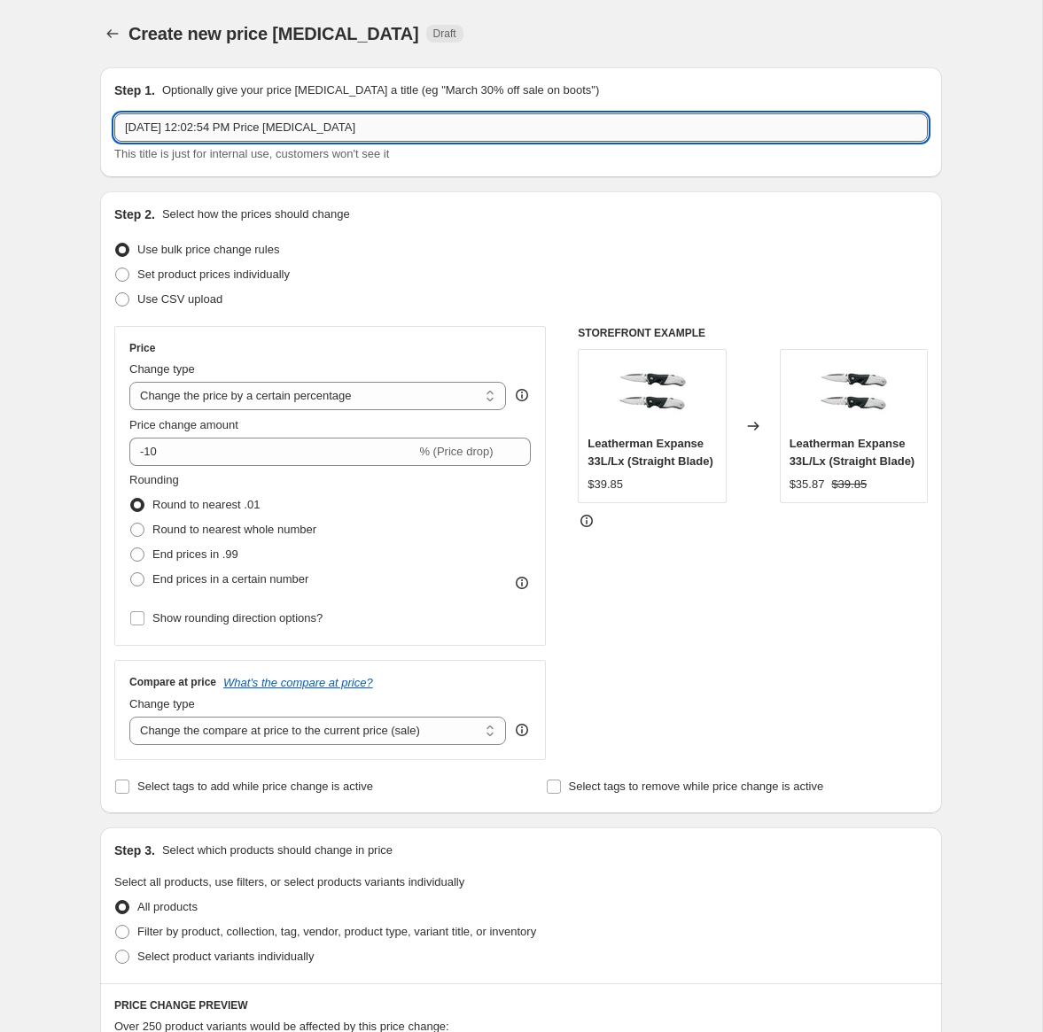
click at [228, 138] on input "Aug 20, 2025, 12:02:54 PM Price change job" at bounding box center [521, 127] width 814 height 28
type input "Shun 2025 Chef's Knife Sale -$22"
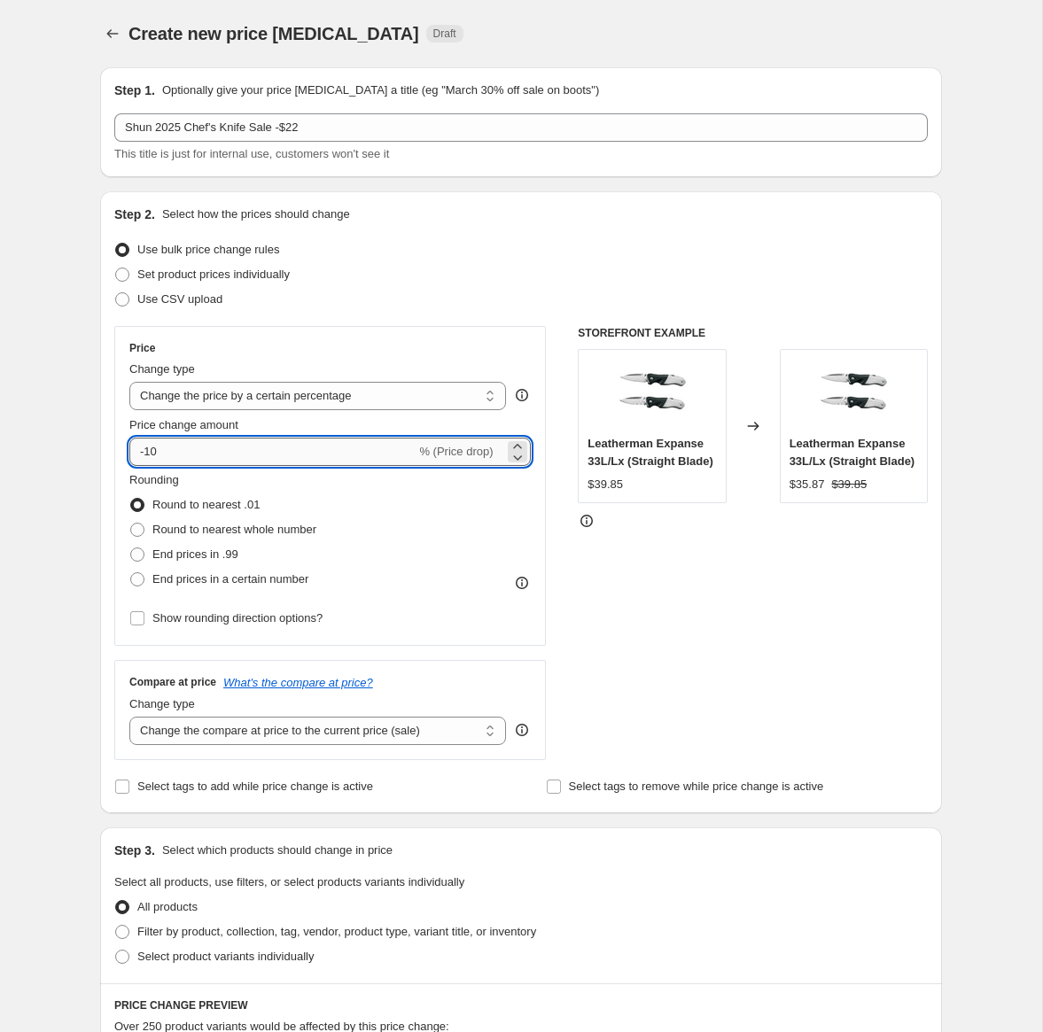
drag, startPoint x: 145, startPoint y: 456, endPoint x: 169, endPoint y: 456, distance: 23.9
click at [169, 456] on input "-10" at bounding box center [272, 452] width 286 height 28
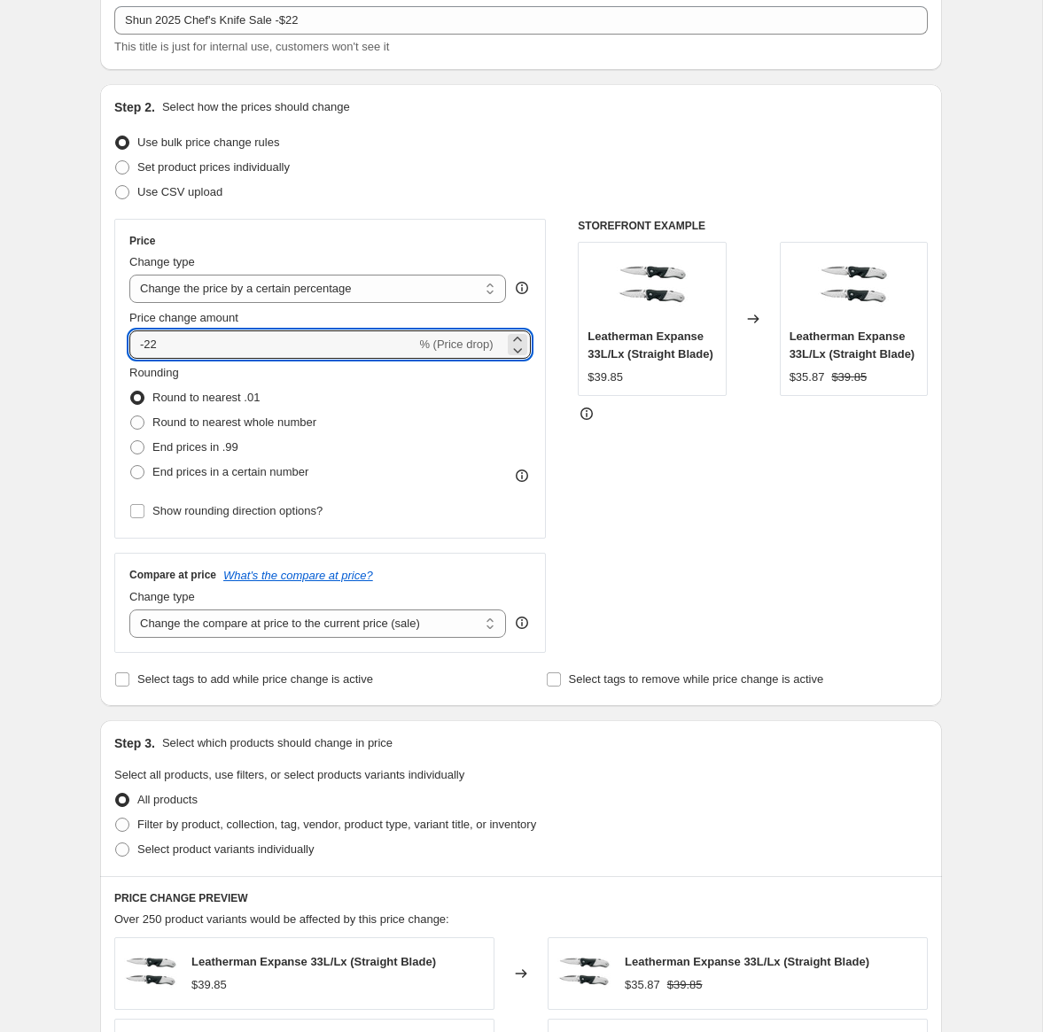
scroll to position [109, 0]
type input "-22"
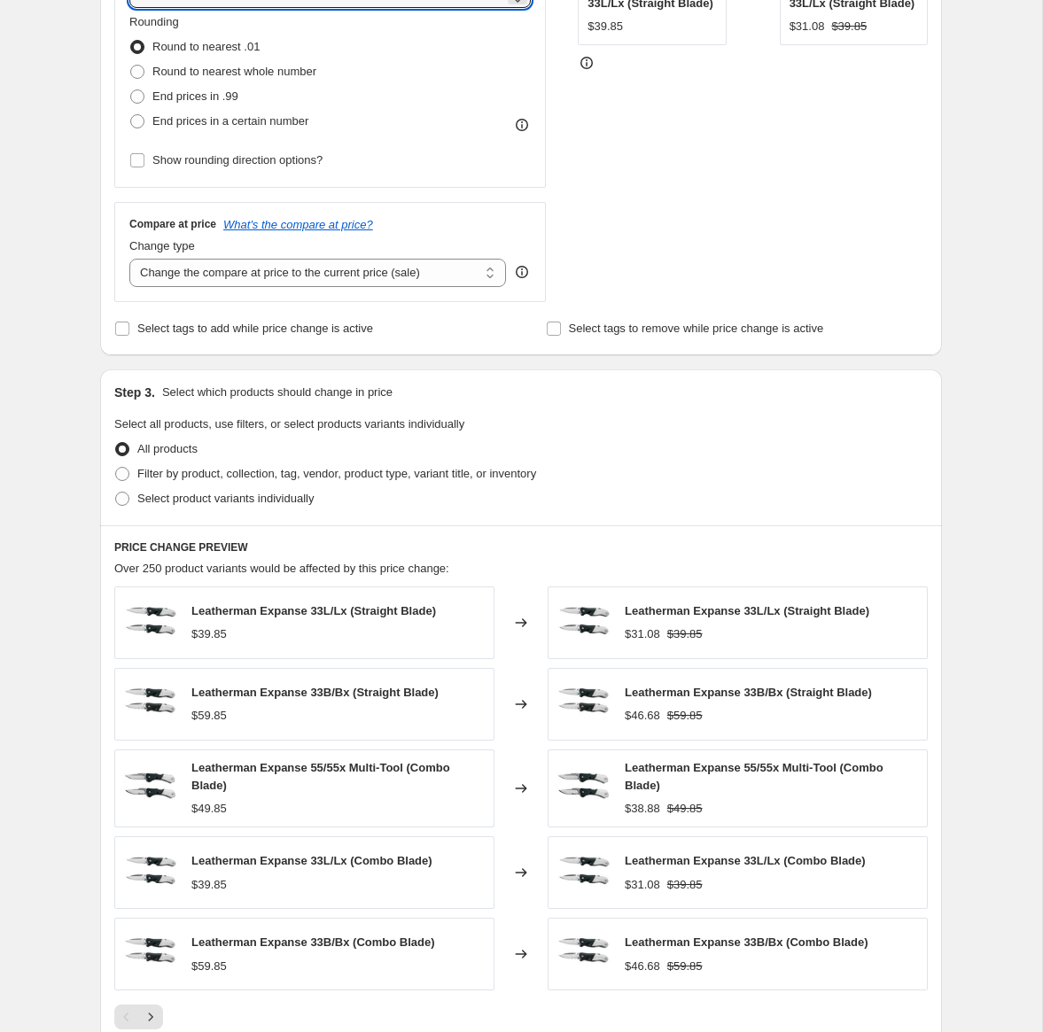
scroll to position [503, 0]
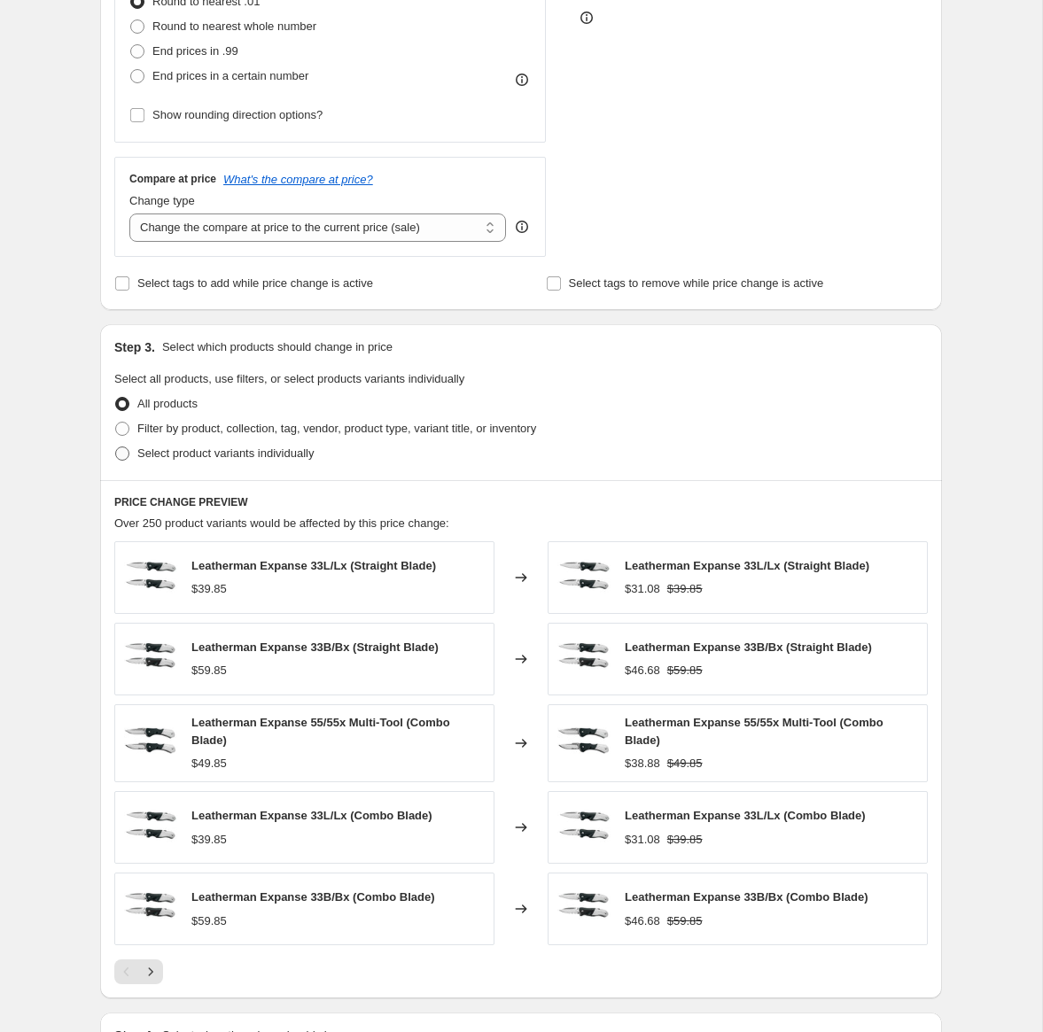
click at [188, 451] on span "Select product variants individually" at bounding box center [225, 453] width 176 height 13
click at [116, 448] on input "Select product variants individually" at bounding box center [115, 447] width 1 height 1
radio input "true"
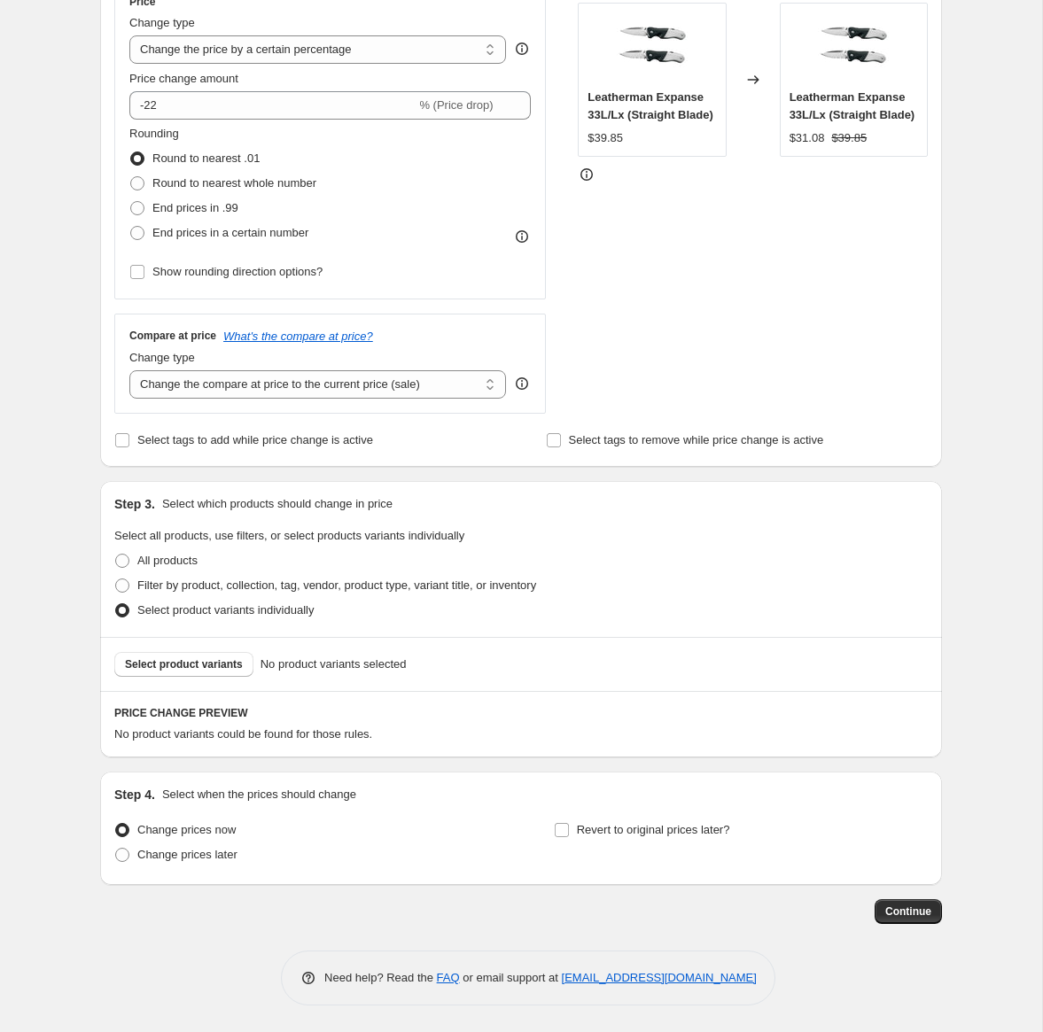
scroll to position [347, 0]
click at [230, 669] on span "Select product variants" at bounding box center [184, 665] width 118 height 14
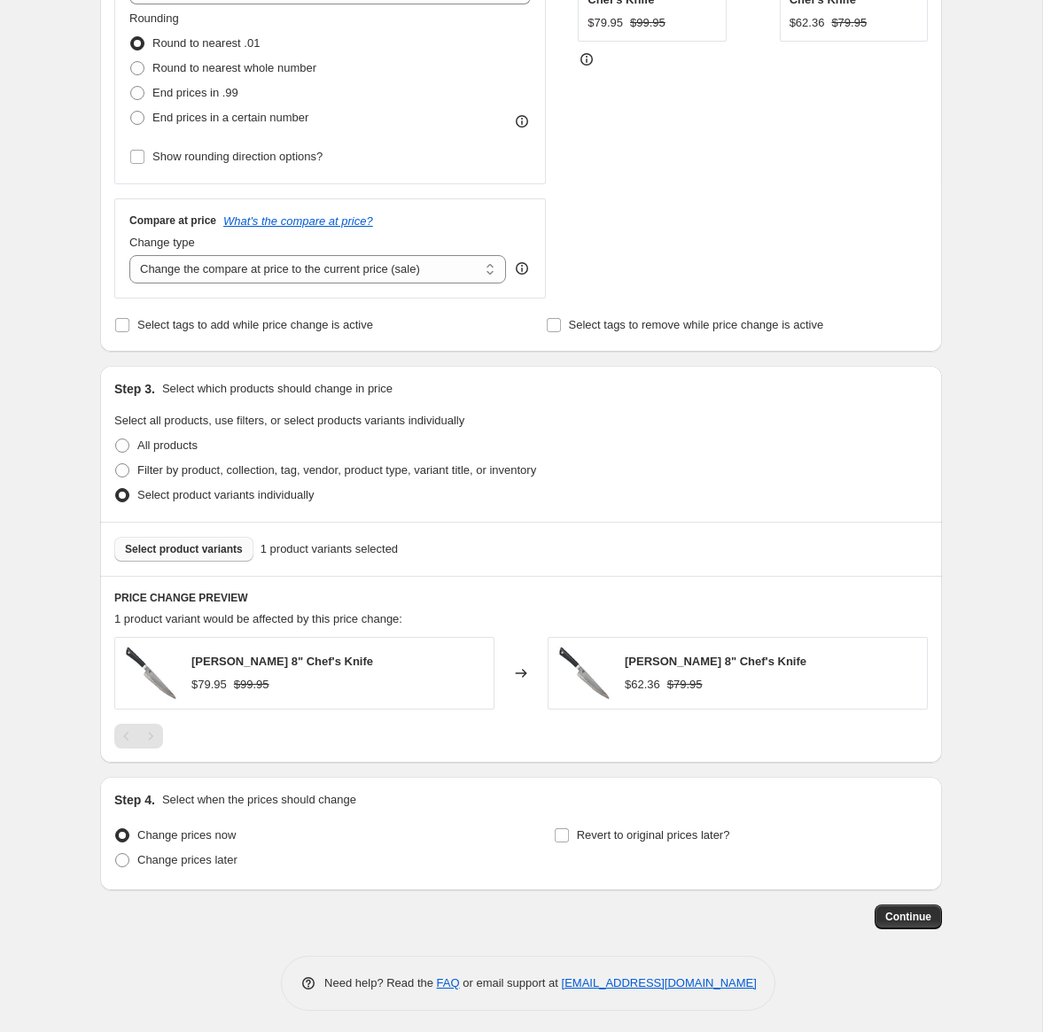
scroll to position [467, 0]
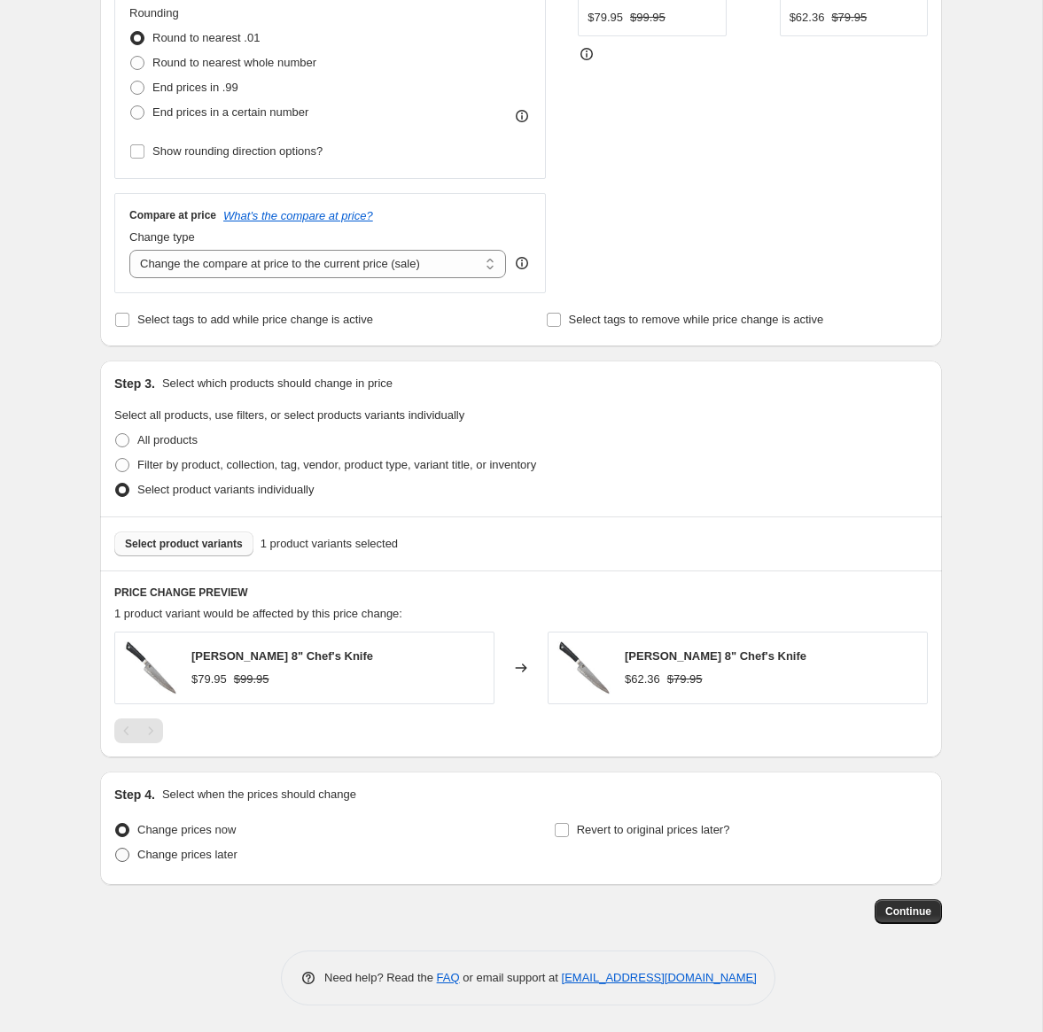
click at [158, 859] on span "Change prices later" at bounding box center [187, 854] width 100 height 13
click at [116, 849] on input "Change prices later" at bounding box center [115, 848] width 1 height 1
radio input "true"
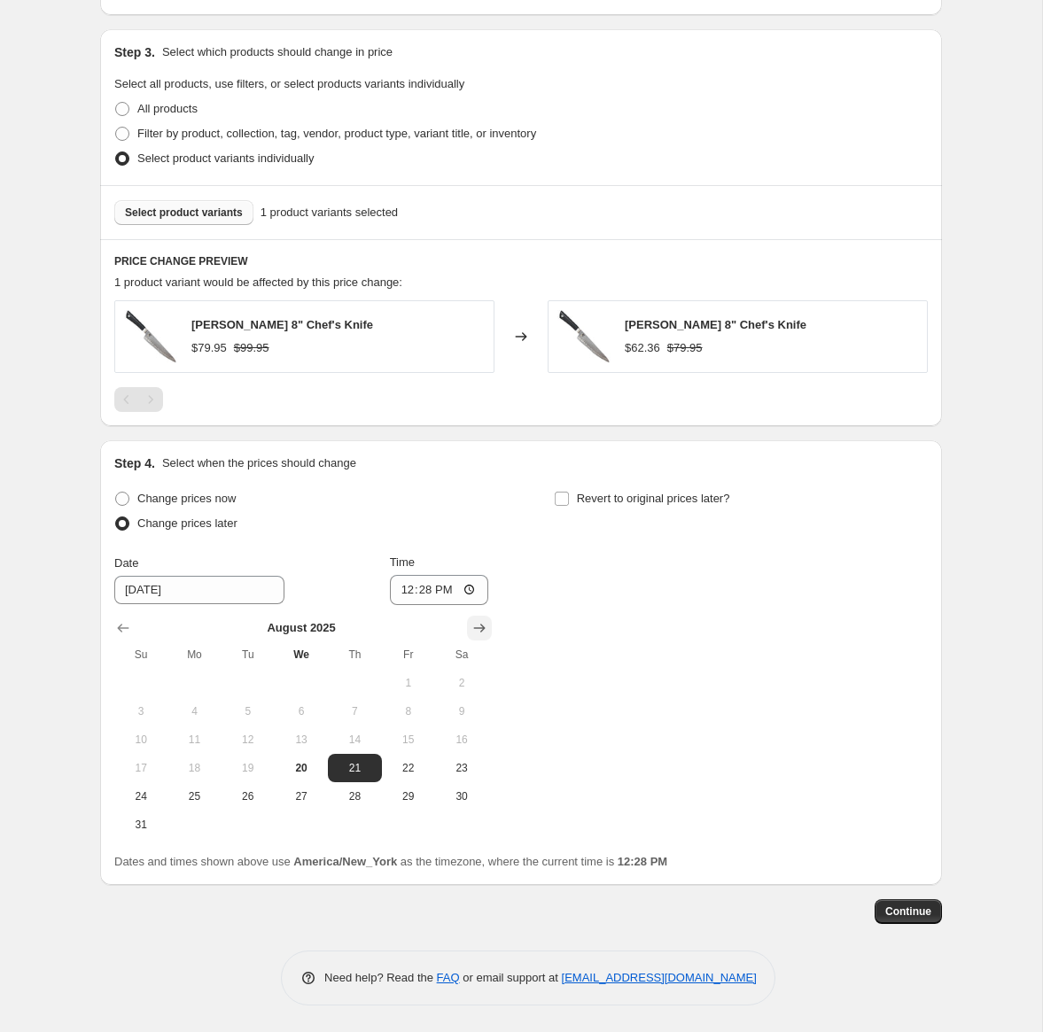
click at [488, 627] on button "Show next month, September 2025" at bounding box center [479, 628] width 25 height 25
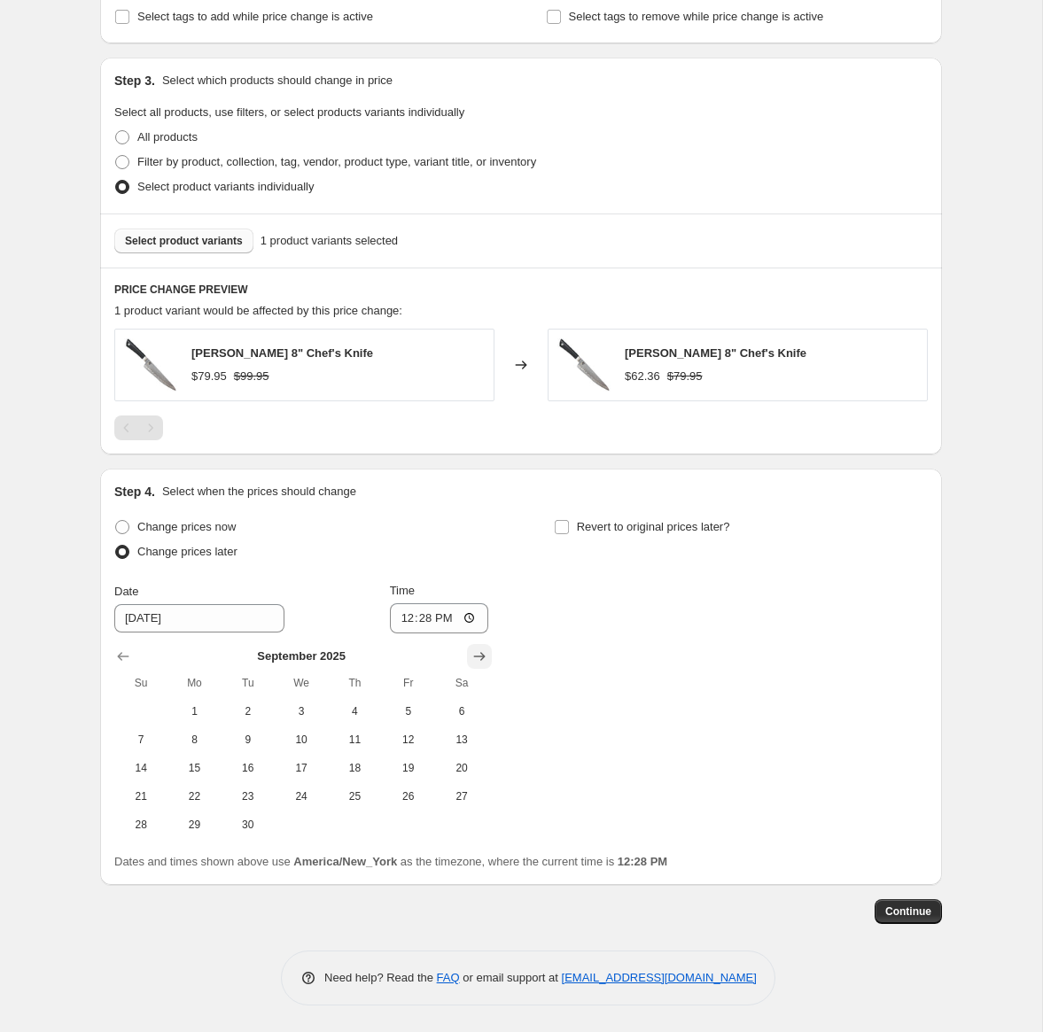
scroll to position [770, 0]
click at [488, 627] on div "Change prices now Change prices later Date 8/21/2025 Time 12:28 September 2025 …" at bounding box center [521, 677] width 814 height 324
click at [471, 658] on icon "Show next month, October 2025" at bounding box center [480, 657] width 18 height 18
click at [471, 658] on icon "Show next month, November 2025" at bounding box center [480, 657] width 18 height 18
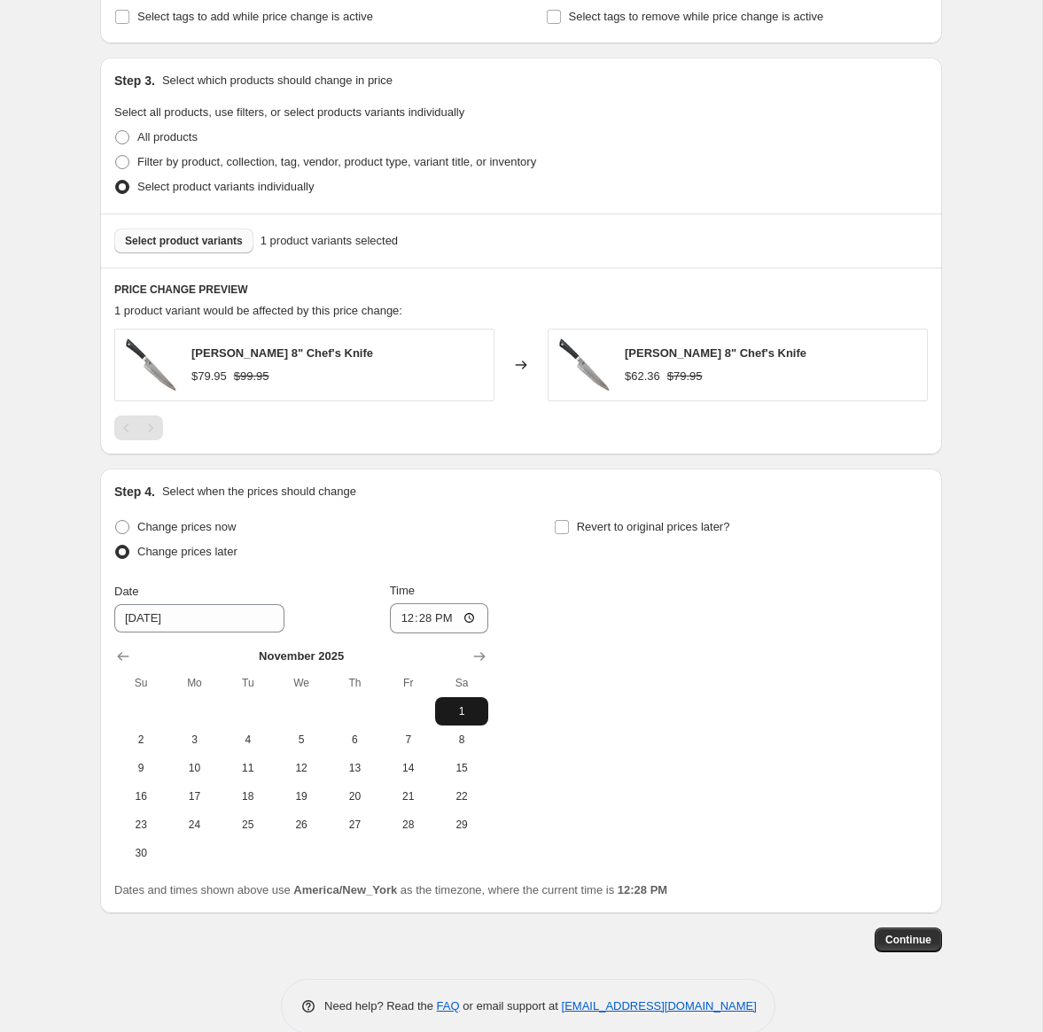
click at [451, 719] on button "1" at bounding box center [461, 711] width 53 height 28
type input "11/1/2025"
click at [404, 622] on input "12:28" at bounding box center [439, 619] width 99 height 30
type input "00:01"
click at [568, 527] on span at bounding box center [562, 527] width 16 height 16
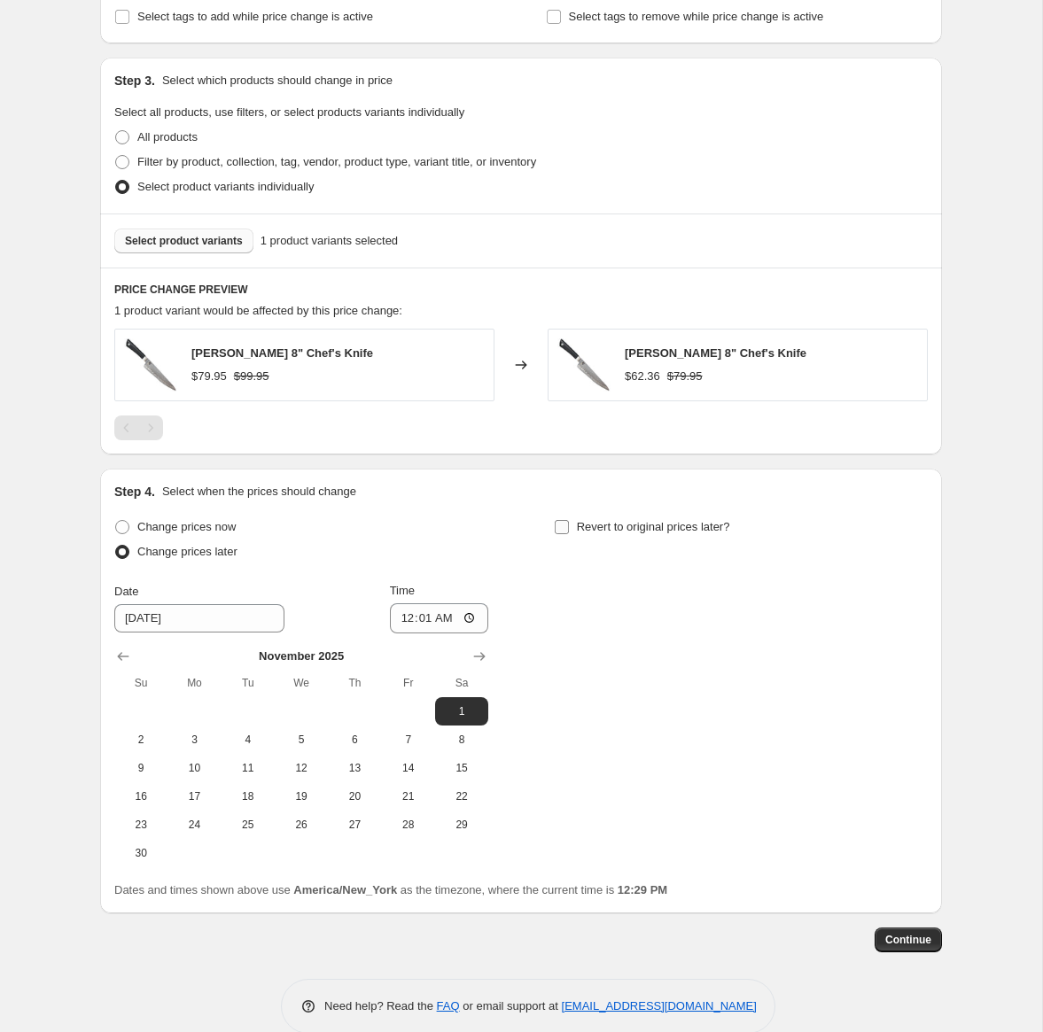
click at [568, 527] on input "Revert to original prices later?" at bounding box center [562, 527] width 14 height 14
checkbox input "true"
click at [914, 659] on icon "Show next month, September 2025" at bounding box center [919, 657] width 18 height 18
click at [914, 659] on icon "Show next month, October 2025" at bounding box center [919, 657] width 18 height 18
click at [914, 659] on icon "Show next month, November 2025" at bounding box center [919, 657] width 18 height 18
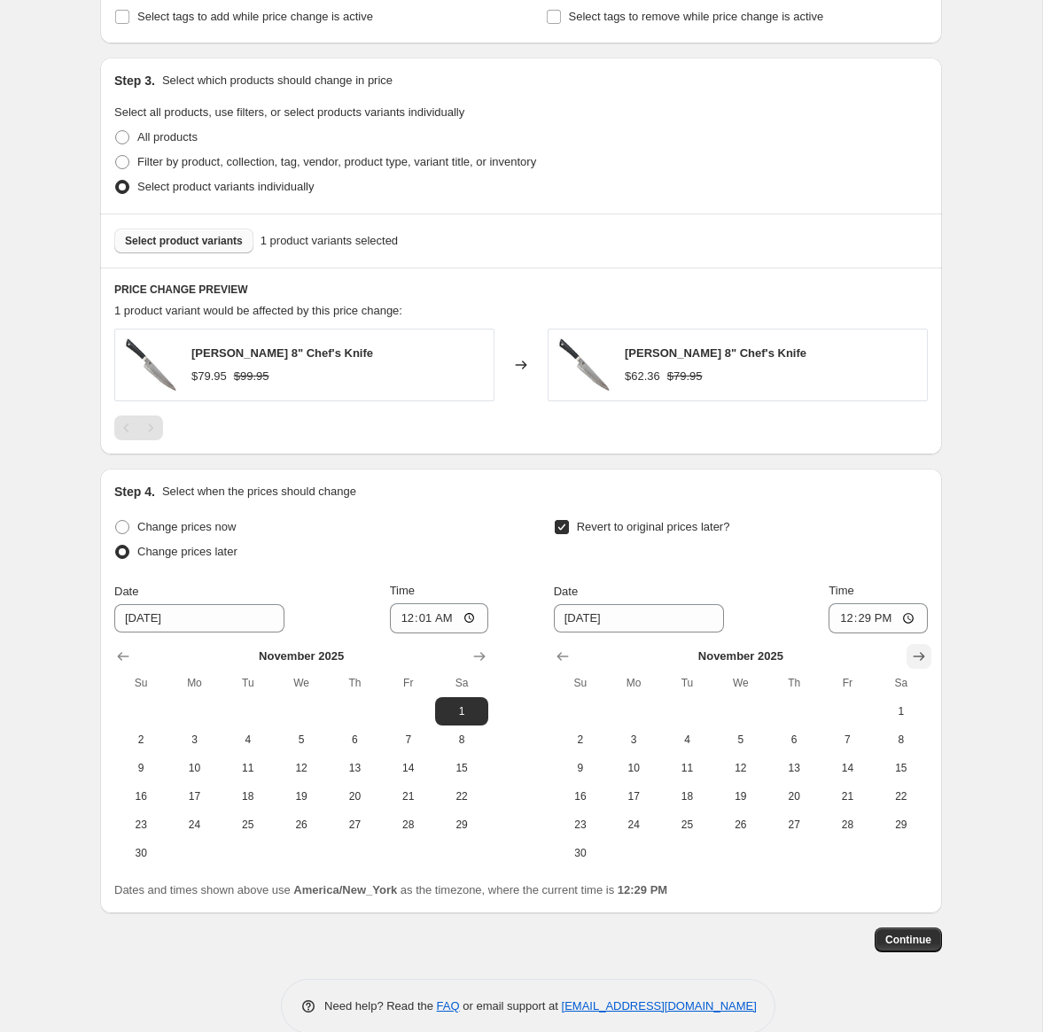
click at [914, 659] on icon "Show next month, December 2025" at bounding box center [919, 657] width 18 height 18
click at [728, 833] on button "31" at bounding box center [740, 825] width 53 height 28
type input "12/31/2025"
click at [838, 619] on input "12:29" at bounding box center [878, 619] width 99 height 30
type input "23:59"
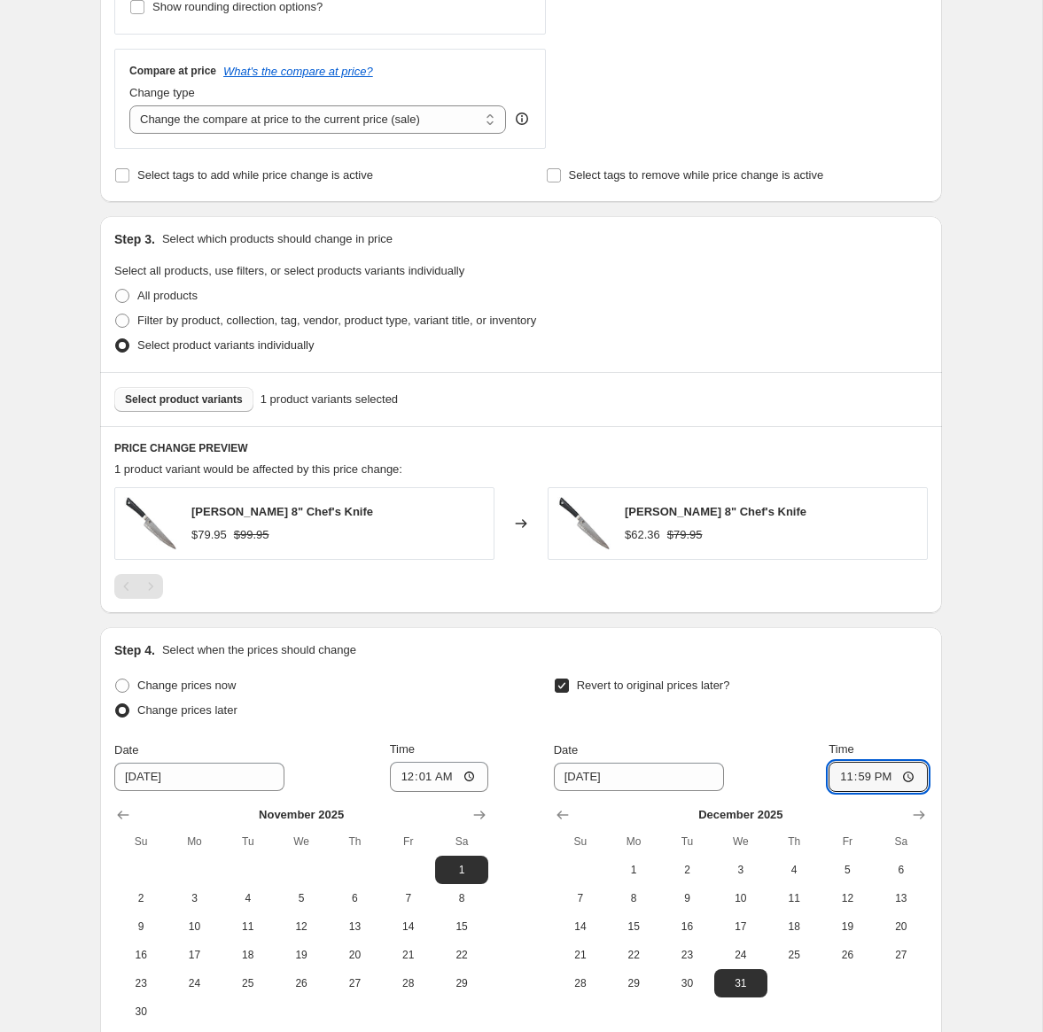
scroll to position [607, 0]
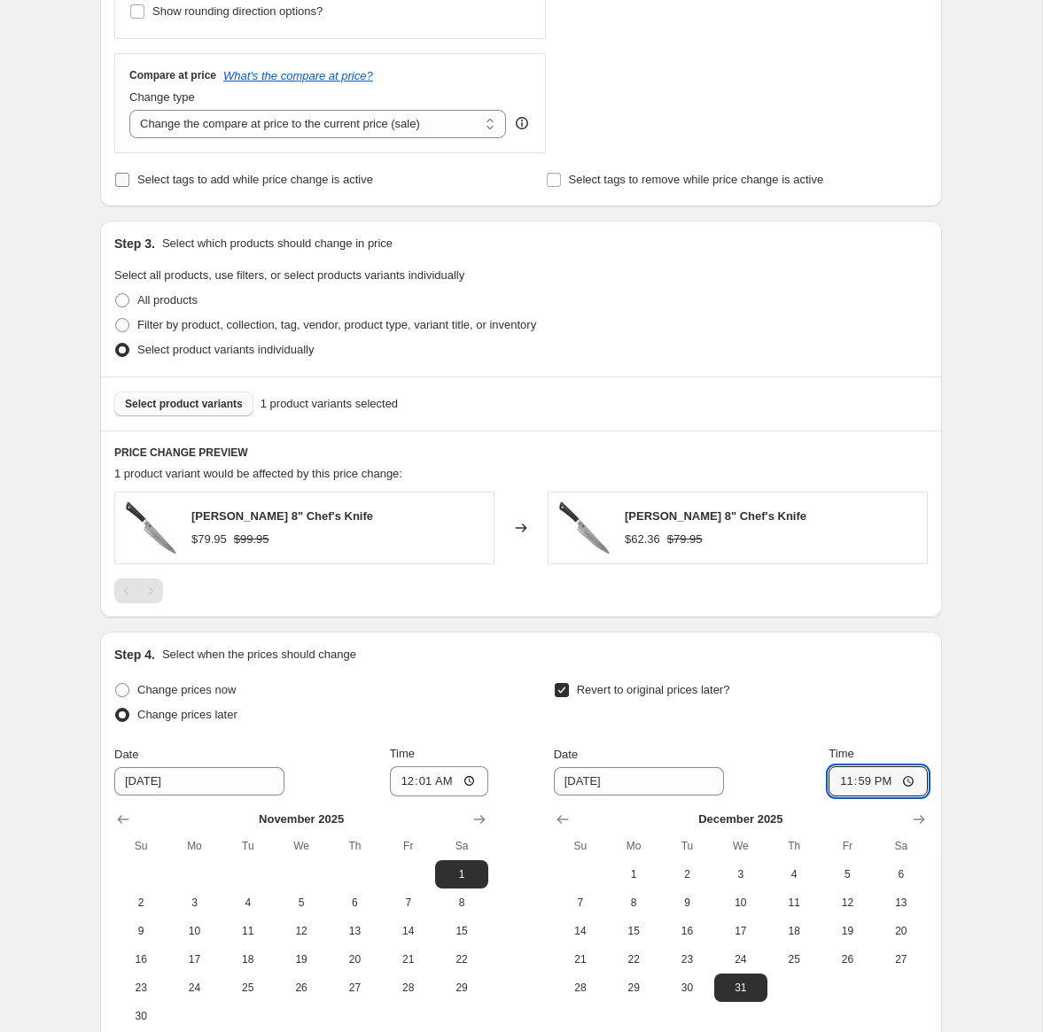
click at [114, 182] on span at bounding box center [122, 180] width 16 height 16
click at [115, 182] on input "Select tags to add while price change is active" at bounding box center [122, 180] width 14 height 14
checkbox input "true"
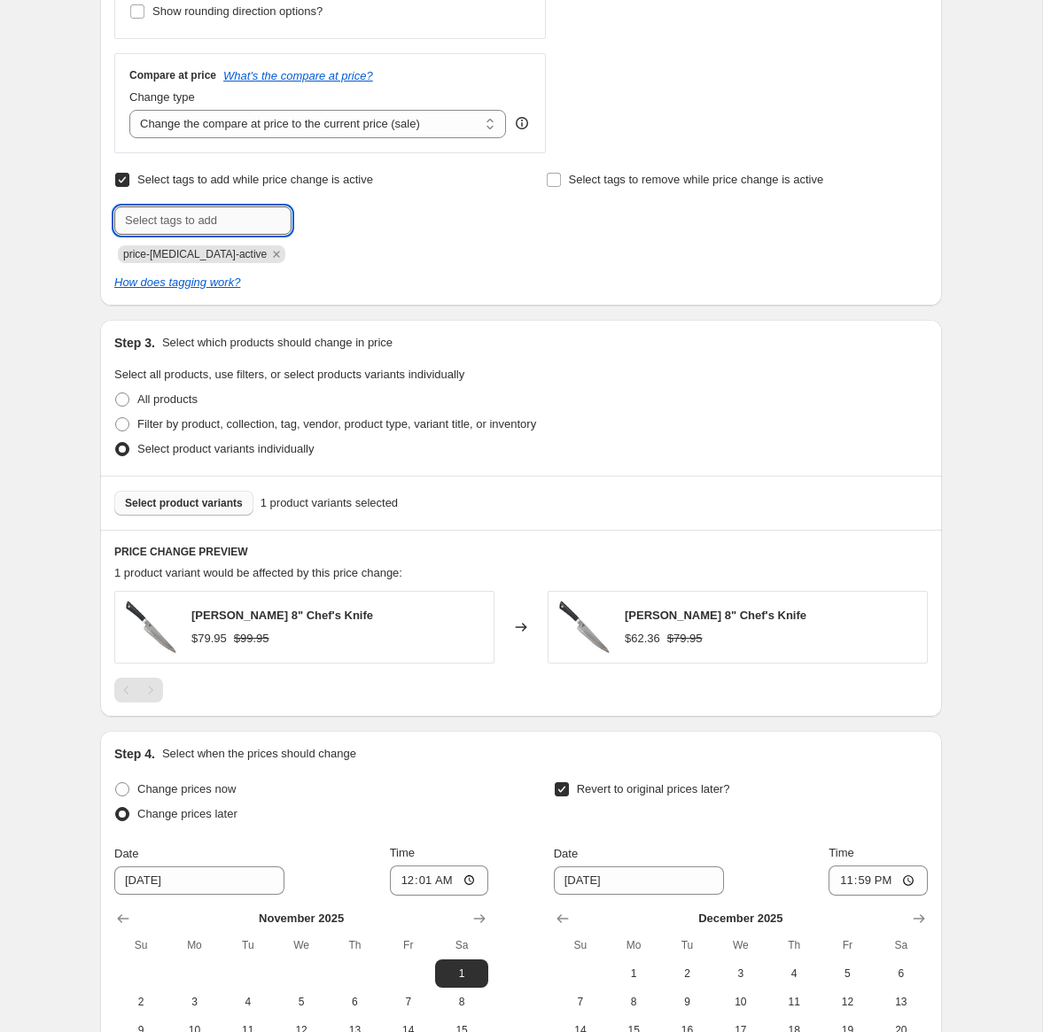
click at [177, 225] on input "text" at bounding box center [202, 220] width 177 height 28
type input "SKChefs2025"
drag, startPoint x: 213, startPoint y: 218, endPoint x: 31, endPoint y: 218, distance: 181.7
click at [31, 218] on div "Create new price change job. This page is ready Create new price change job Dra…" at bounding box center [521, 358] width 1042 height 1930
click at [123, 180] on input "Select tags to add while price change is active" at bounding box center [122, 180] width 14 height 14
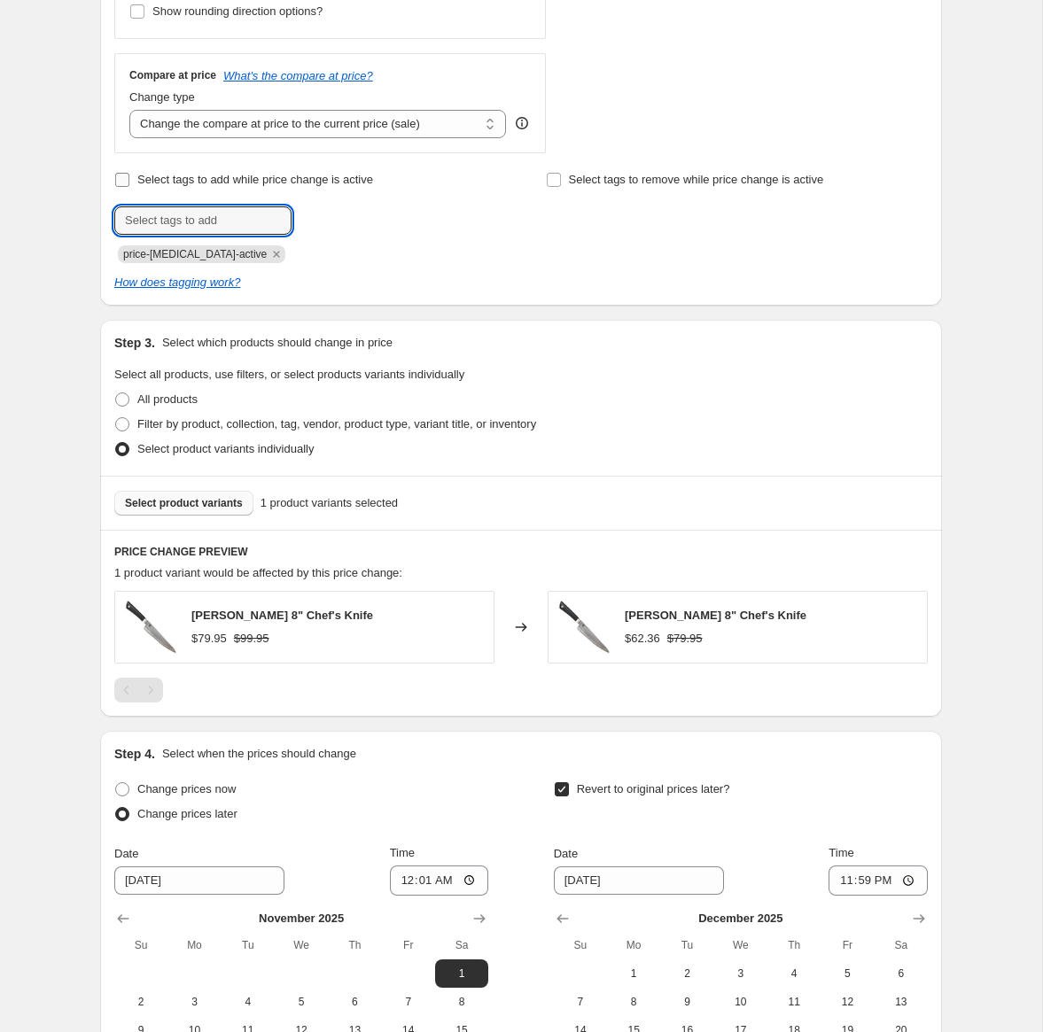
checkbox input "false"
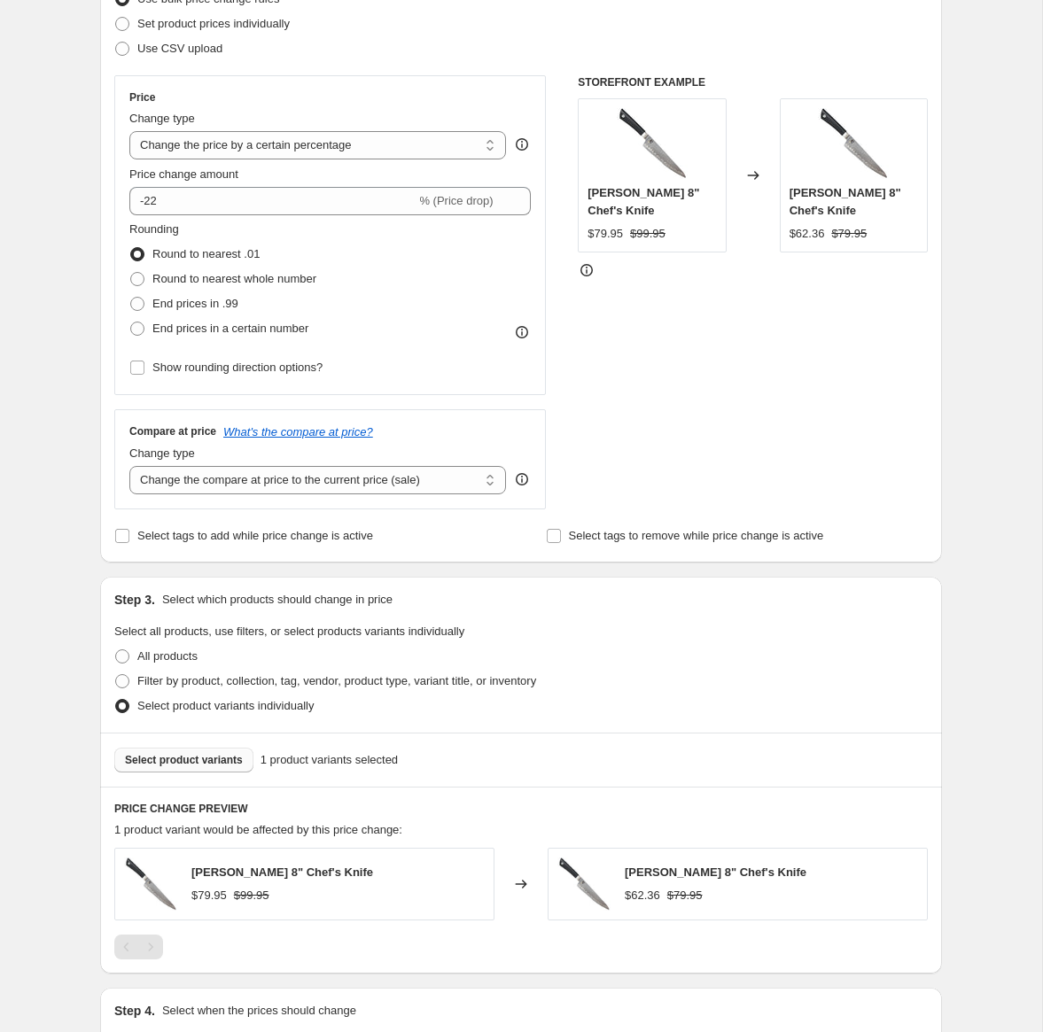
scroll to position [250, 0]
click at [387, 140] on select "Change the price to a certain amount Change the price by a certain amount Chang…" at bounding box center [317, 146] width 377 height 28
select select "by"
click at [129, 132] on select "Change the price to a certain amount Change the price by a certain amount Chang…" at bounding box center [317, 146] width 377 height 28
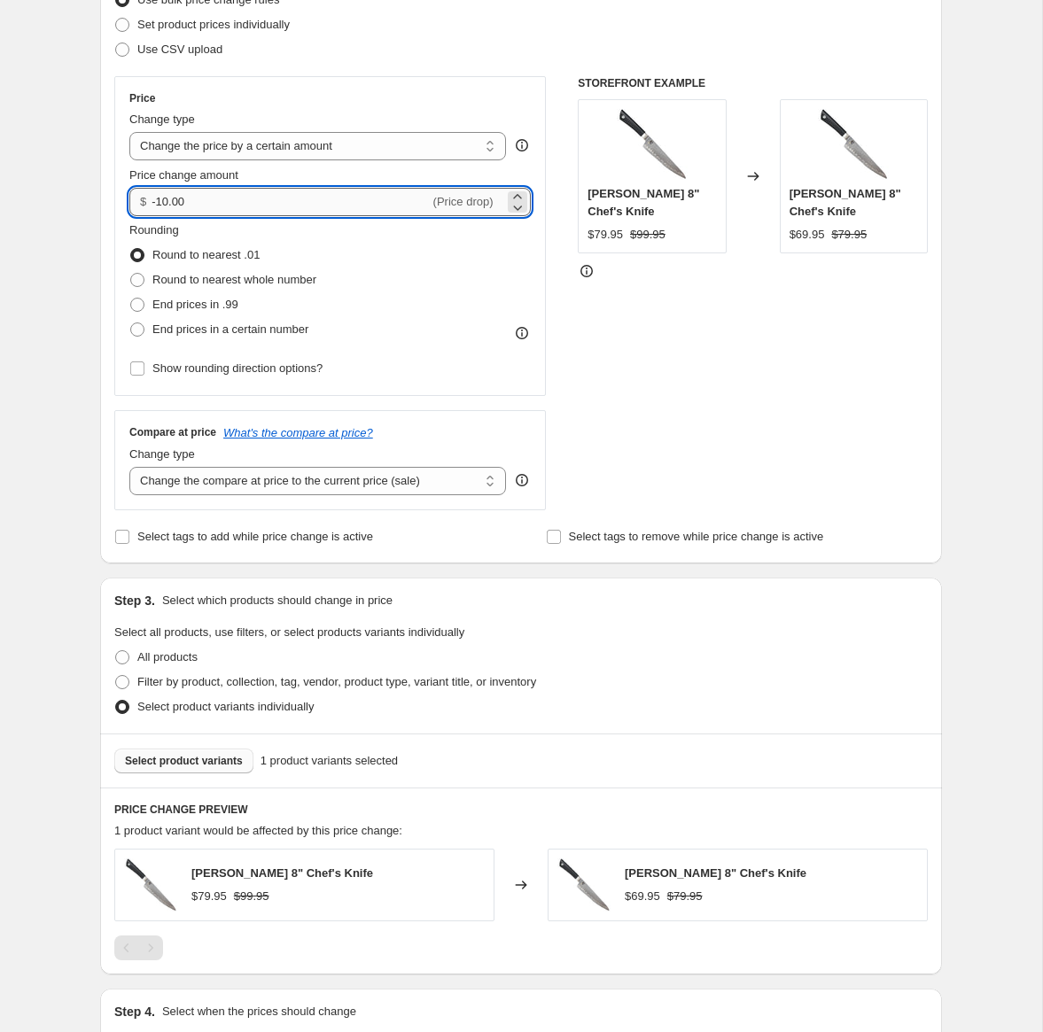
drag, startPoint x: 159, startPoint y: 203, endPoint x: 169, endPoint y: 203, distance: 10.6
click at [169, 203] on input "-10.00" at bounding box center [290, 202] width 277 height 28
type input "-22.00"
click at [92, 219] on div "Step 1. Optionally give your price change job a title (eg "March 30% off sale o…" at bounding box center [514, 638] width 856 height 1670
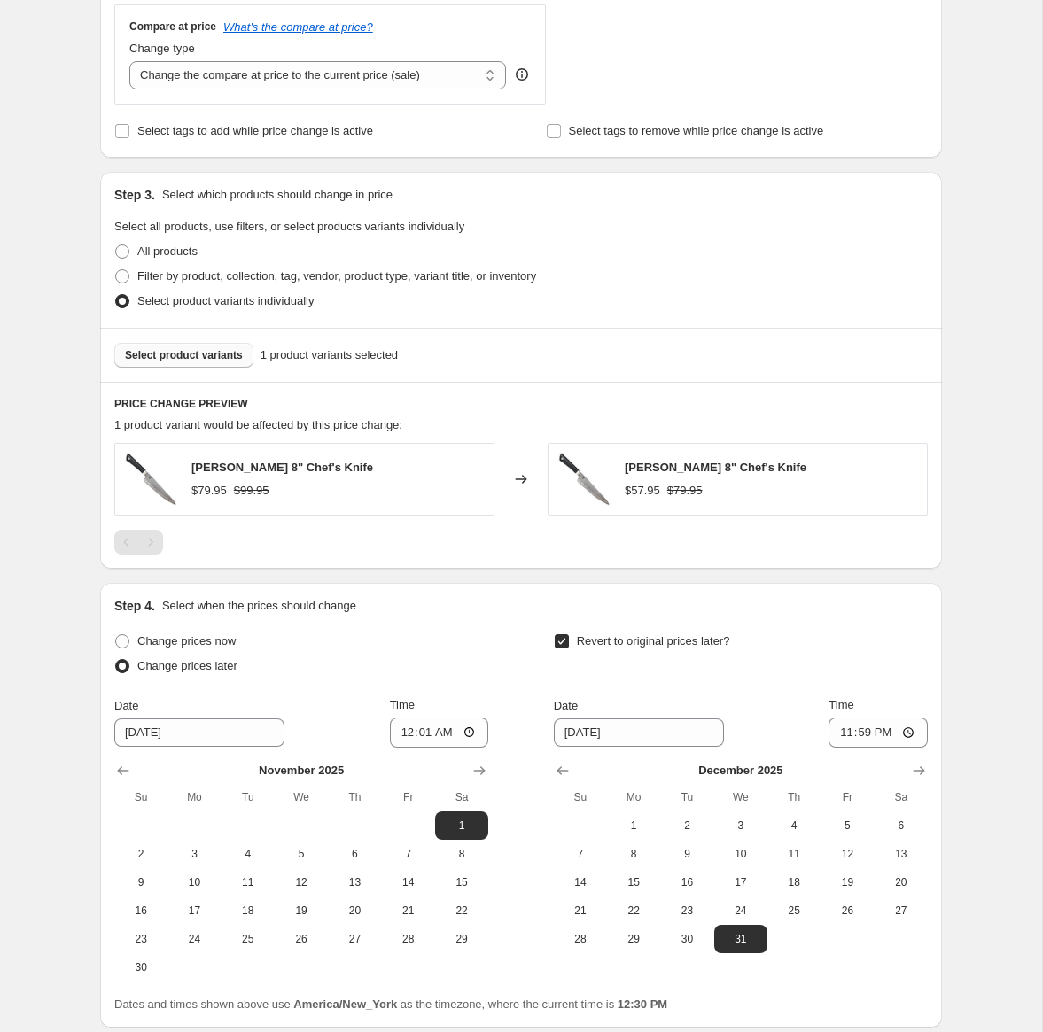
scroll to position [798, 0]
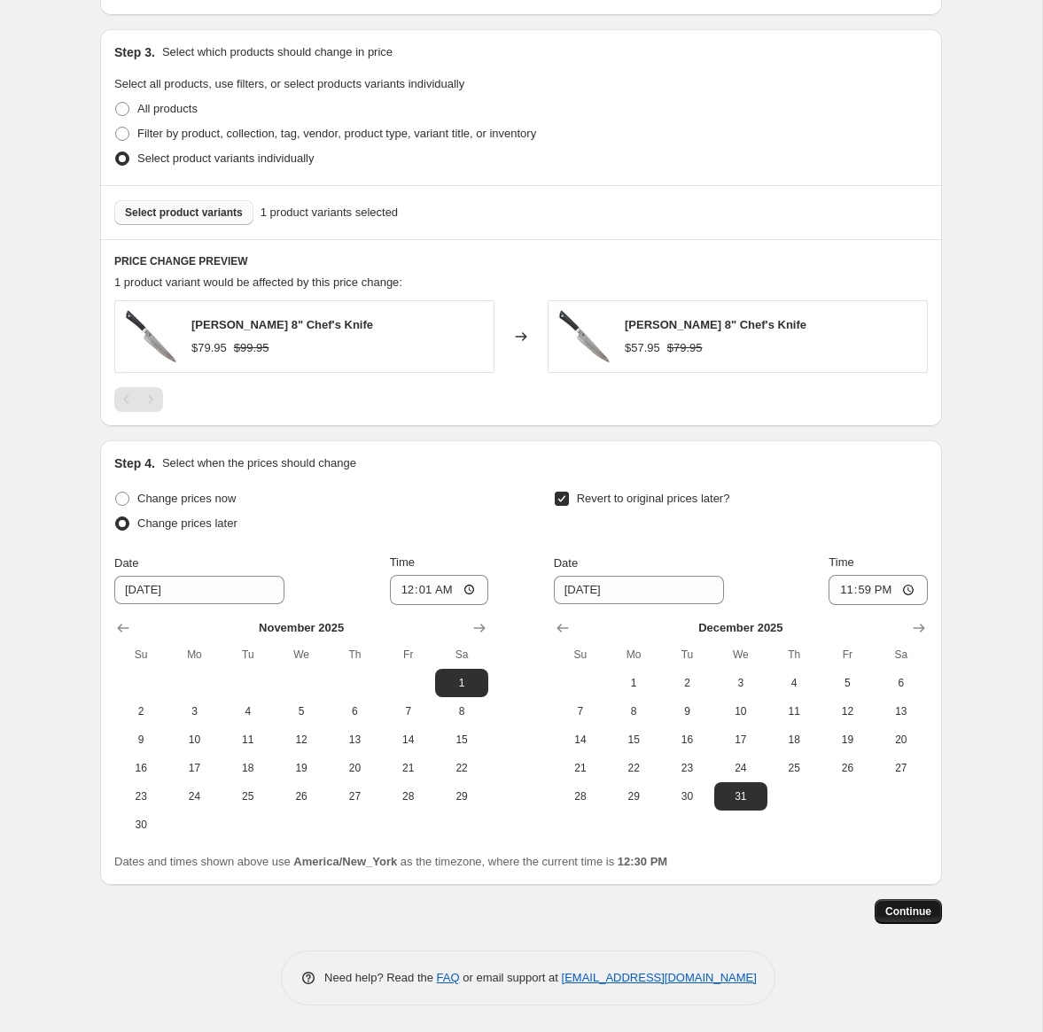
click at [915, 911] on span "Continue" at bounding box center [908, 912] width 46 height 14
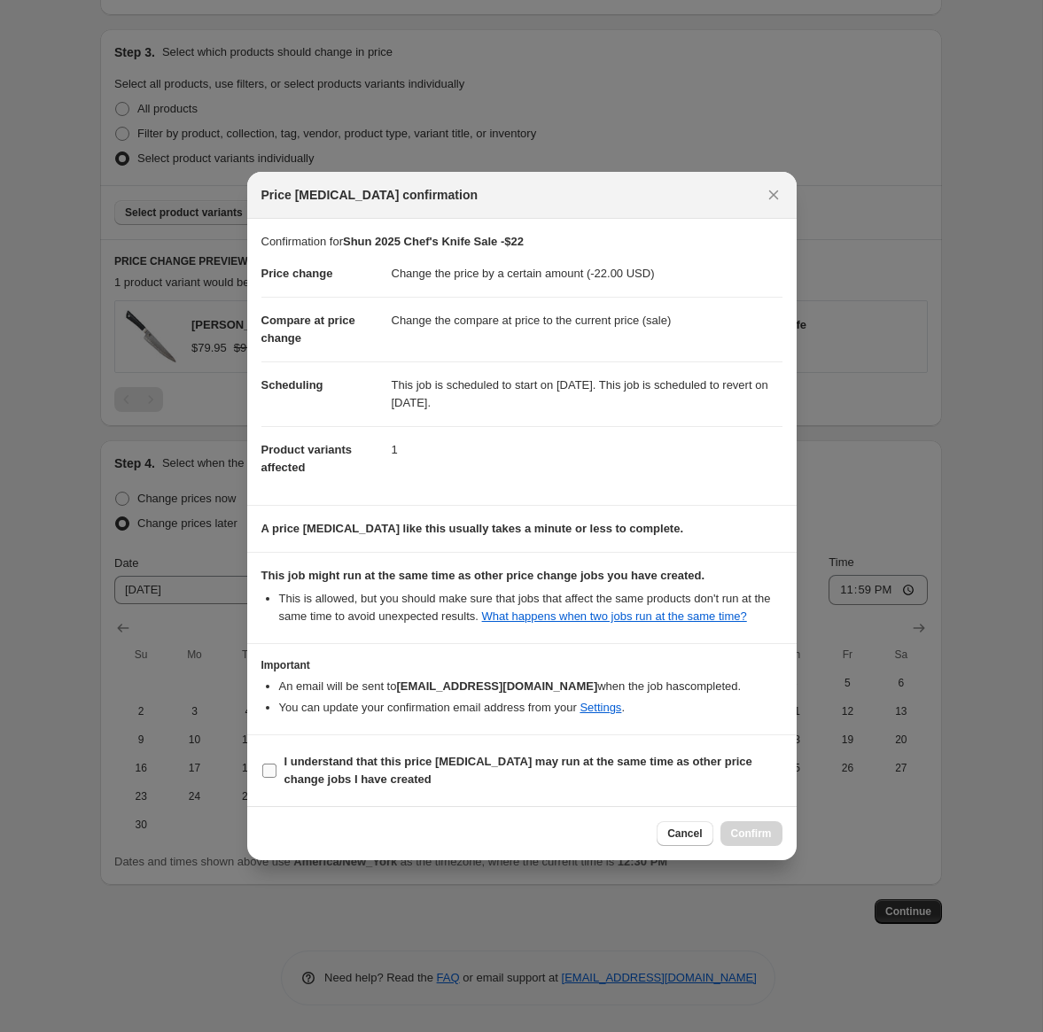
click at [293, 780] on span "I understand that this price change job may run at the same time as other price…" at bounding box center [533, 770] width 498 height 35
click at [277, 778] on input "I understand that this price change job may run at the same time as other price…" at bounding box center [269, 771] width 14 height 14
checkbox input "true"
click at [748, 841] on span "Confirm" at bounding box center [751, 834] width 41 height 14
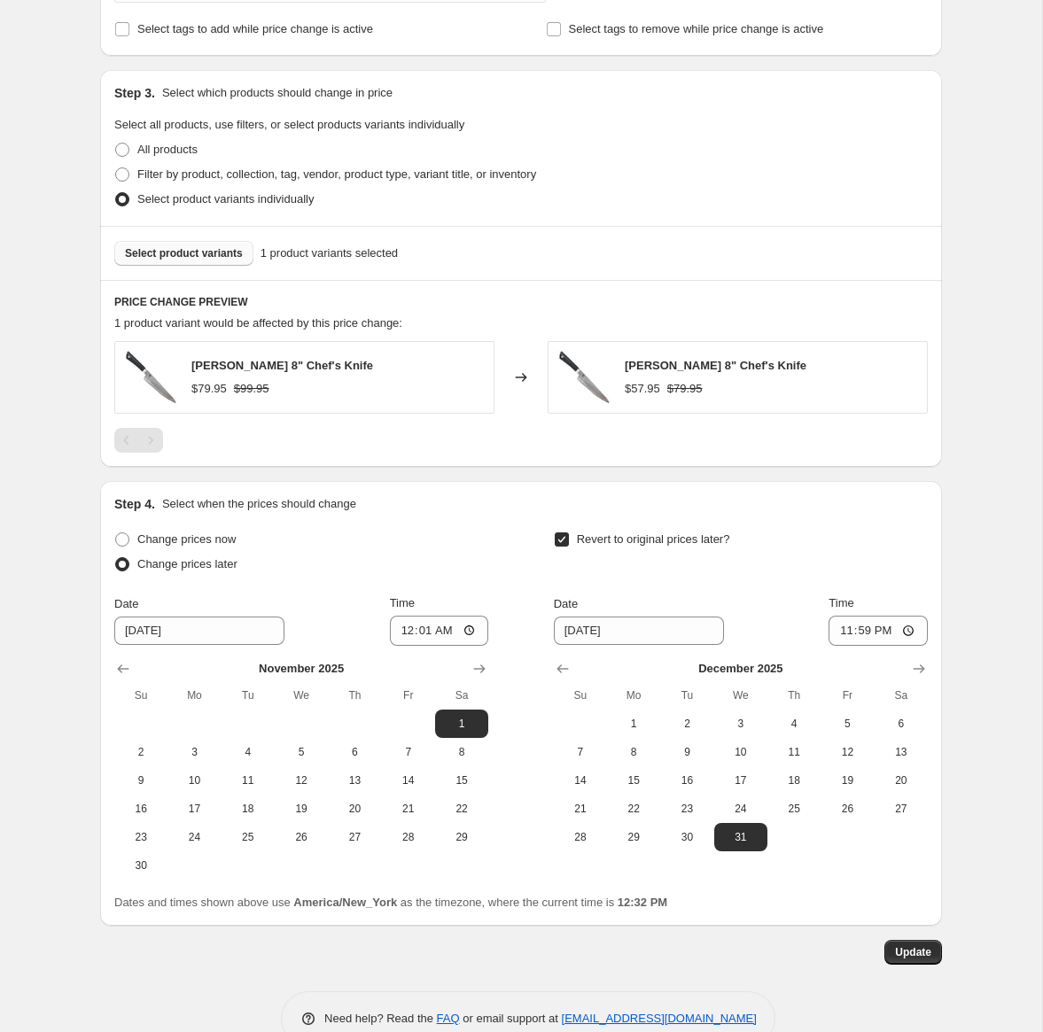
scroll to position [881, 0]
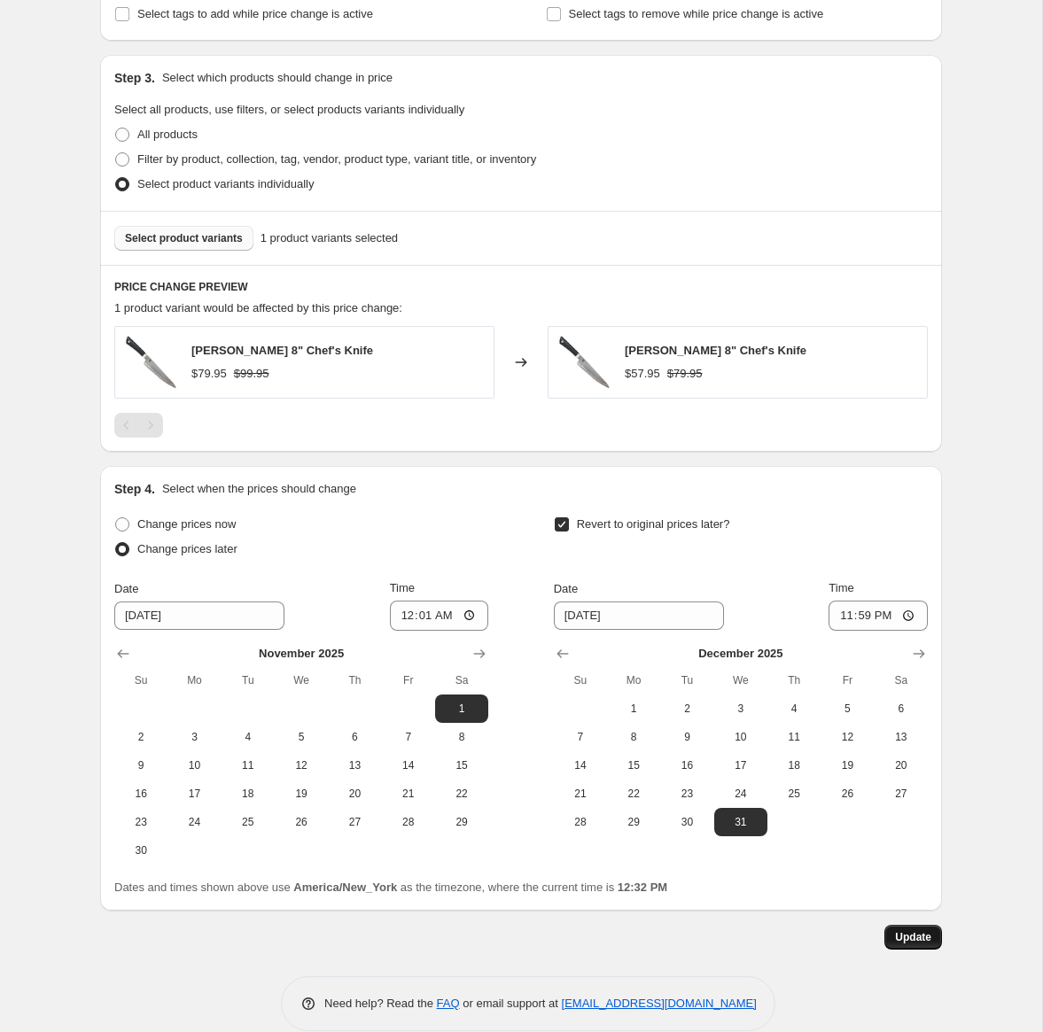
click at [926, 931] on span "Update" at bounding box center [913, 938] width 36 height 14
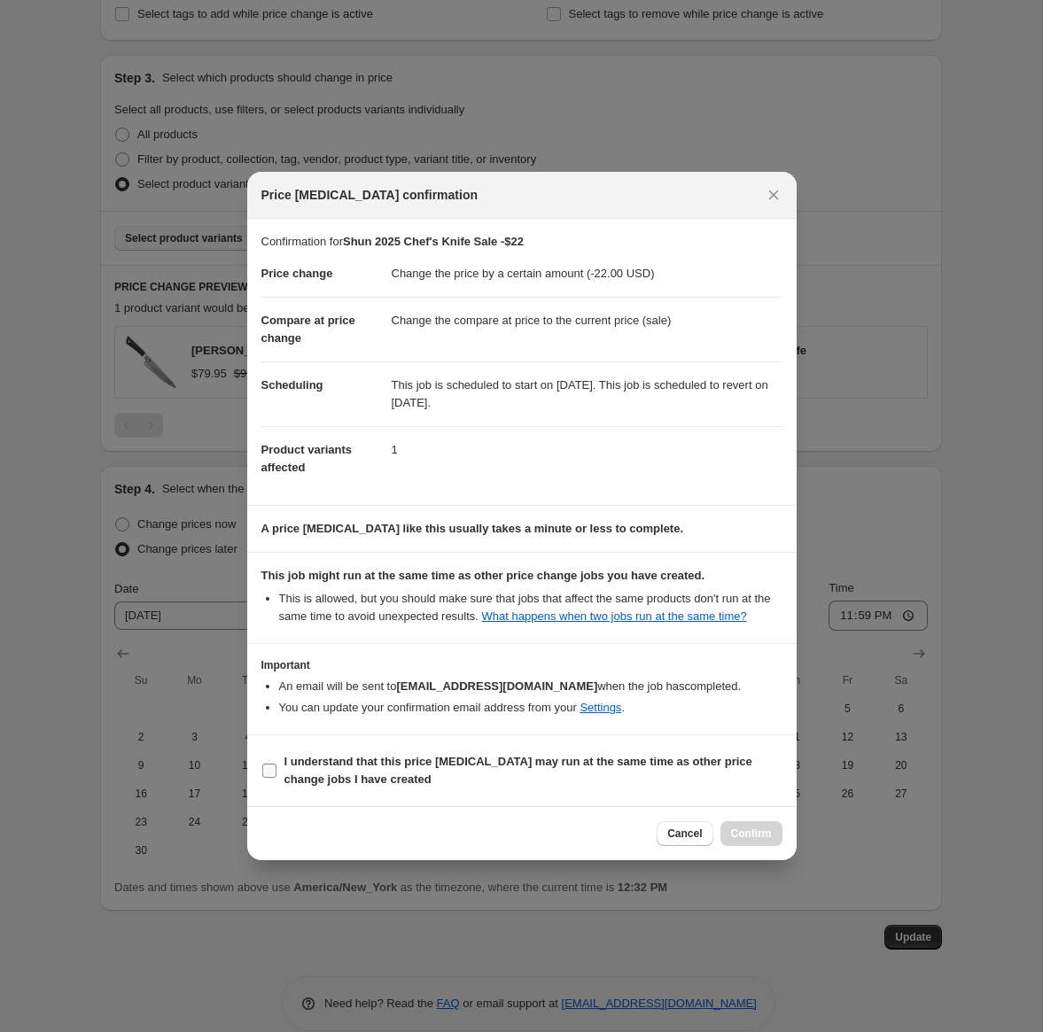
click at [351, 781] on span "I understand that this price change job may run at the same time as other price…" at bounding box center [533, 770] width 498 height 35
click at [277, 778] on input "I understand that this price change job may run at the same time as other price…" at bounding box center [269, 771] width 14 height 14
checkbox input "true"
click at [735, 838] on span "Confirm" at bounding box center [751, 834] width 41 height 14
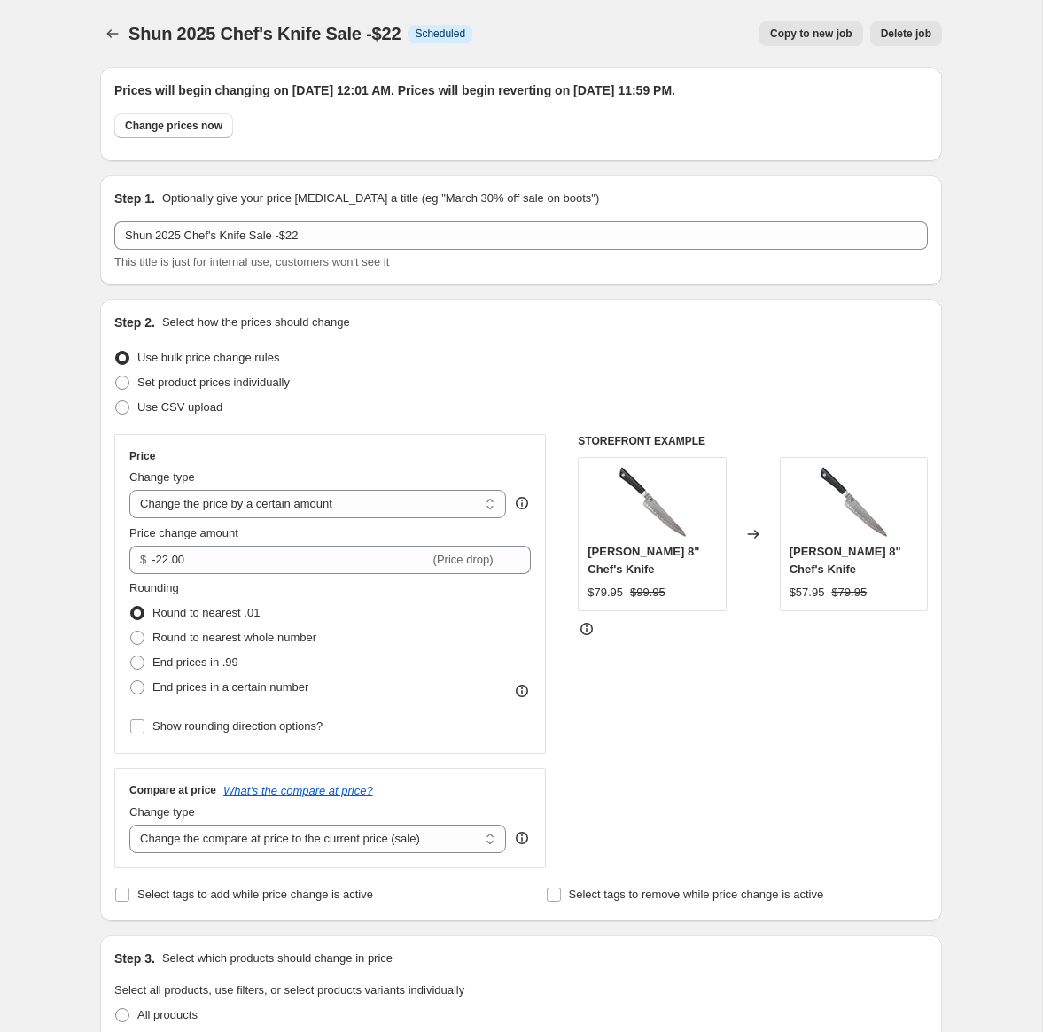
click at [787, 32] on span "Copy to new job" at bounding box center [811, 34] width 82 height 14
select select "by"
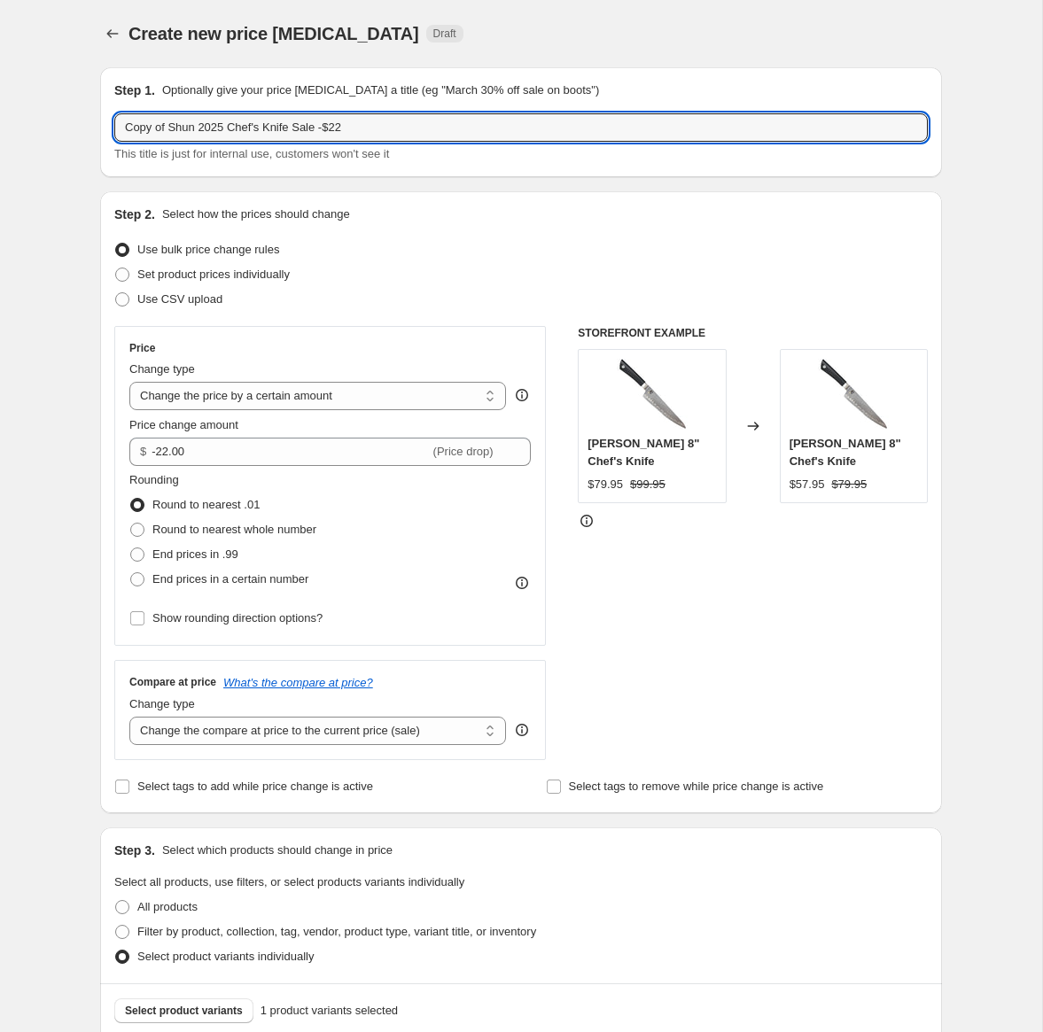
drag, startPoint x: 170, startPoint y: 130, endPoint x: -6, endPoint y: 109, distance: 177.6
click at [0, 109] on html "Home Settings Plans Skip to content Create new price change job. This page is r…" at bounding box center [521, 516] width 1043 height 1032
drag, startPoint x: 295, startPoint y: 129, endPoint x: 327, endPoint y: 129, distance: 31.9
click at [326, 129] on input "Shun 2025 Chef's Knife Sale -$22" at bounding box center [521, 127] width 814 height 28
type input "Shun 2025 Chef's Knife Sale -$35"
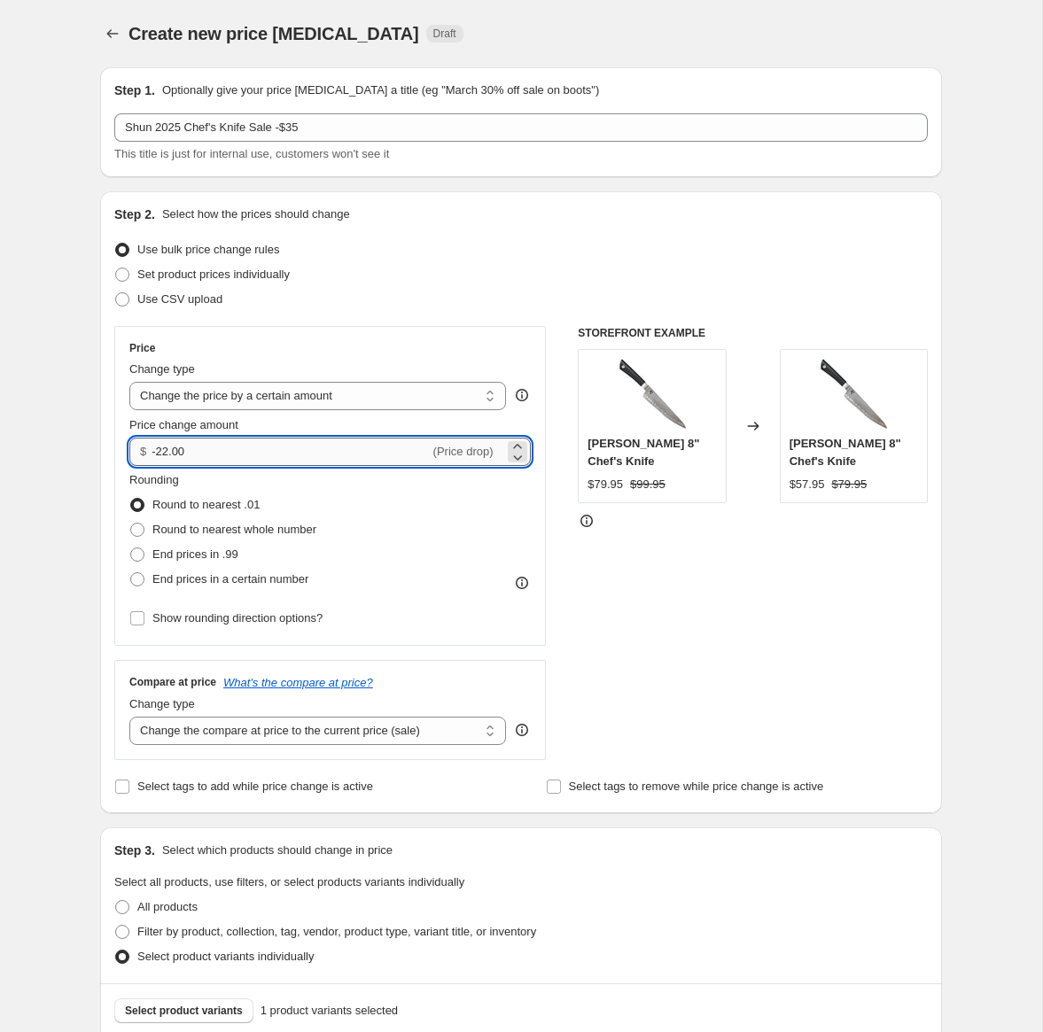
drag, startPoint x: 159, startPoint y: 456, endPoint x: 168, endPoint y: 456, distance: 9.7
click at [168, 456] on input "-22.00" at bounding box center [290, 452] width 277 height 28
type input "-35.00"
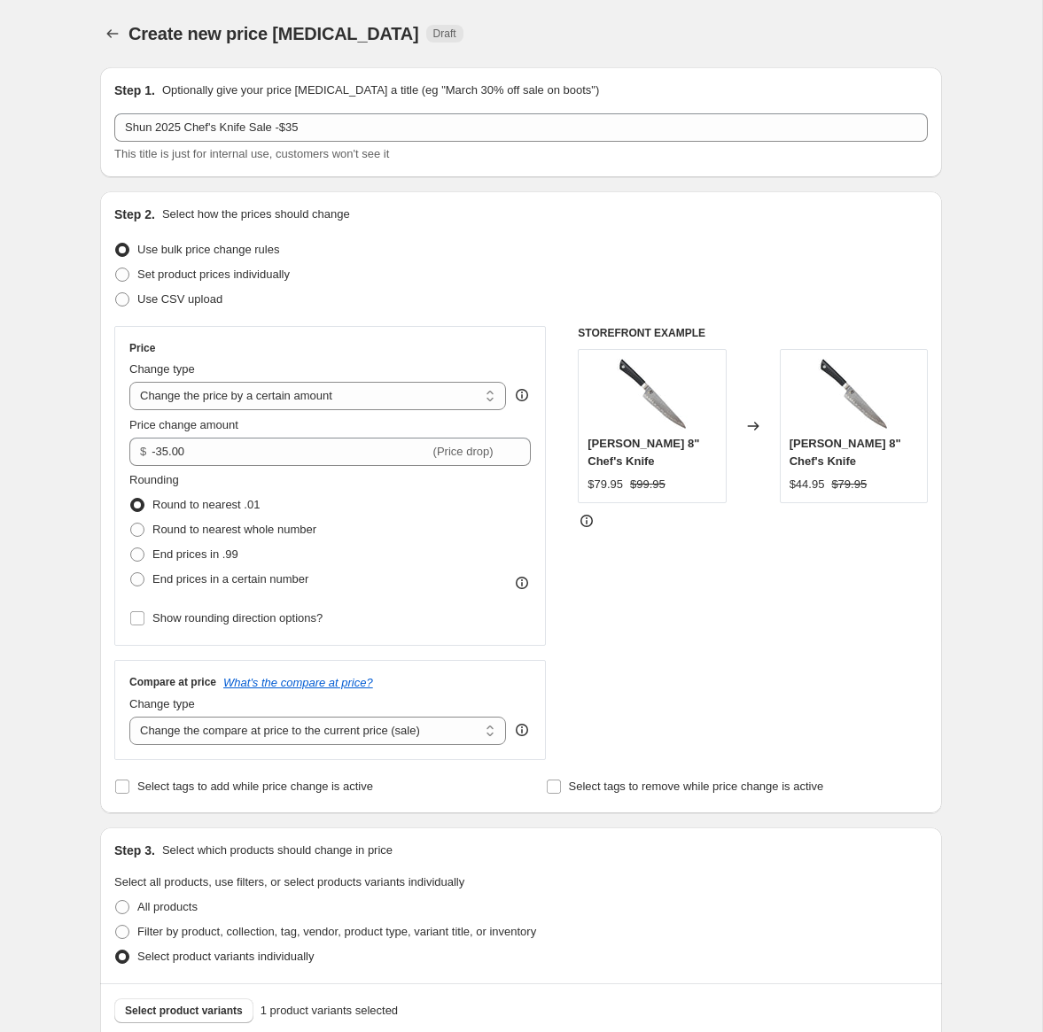
click at [336, 525] on div "Rounding Round to nearest .01 Round to nearest whole number End prices in .99 E…" at bounding box center [329, 531] width 401 height 121
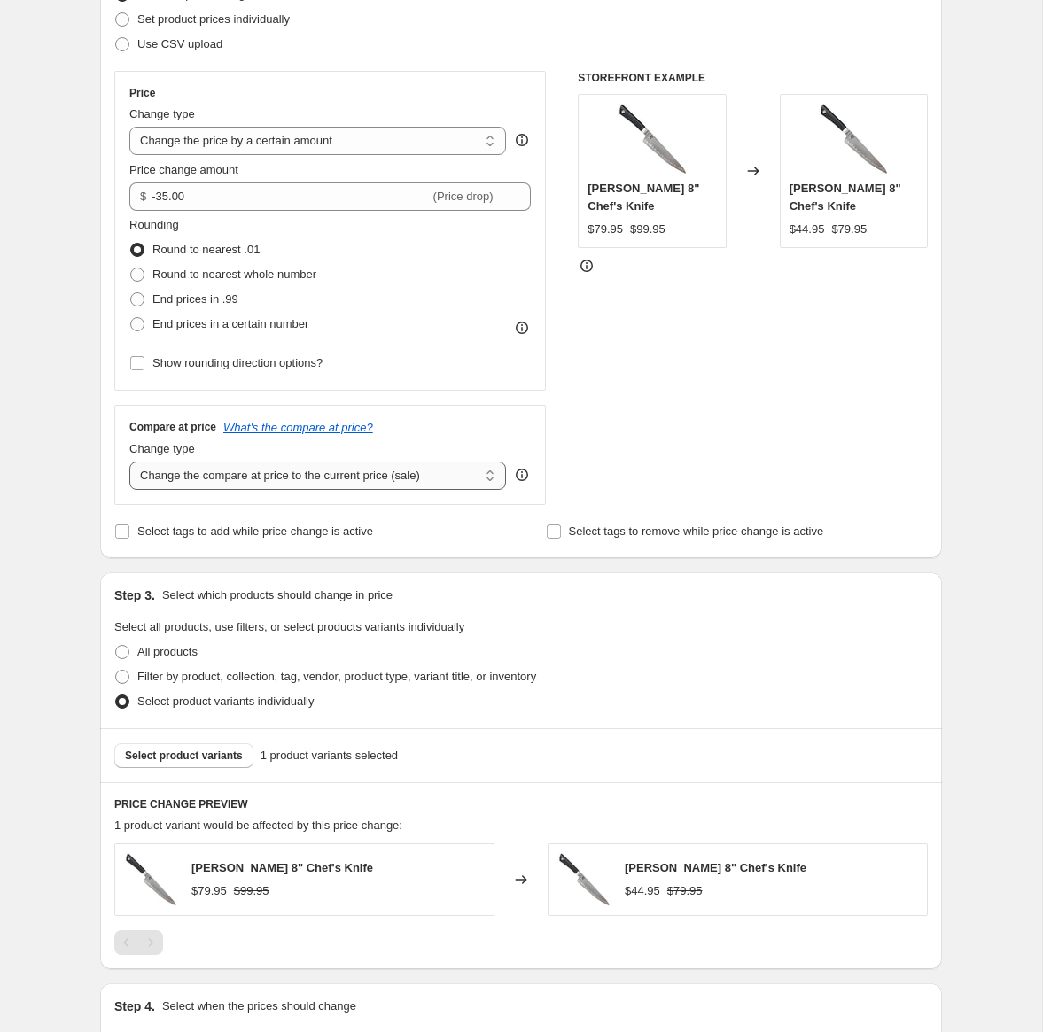
scroll to position [262, 0]
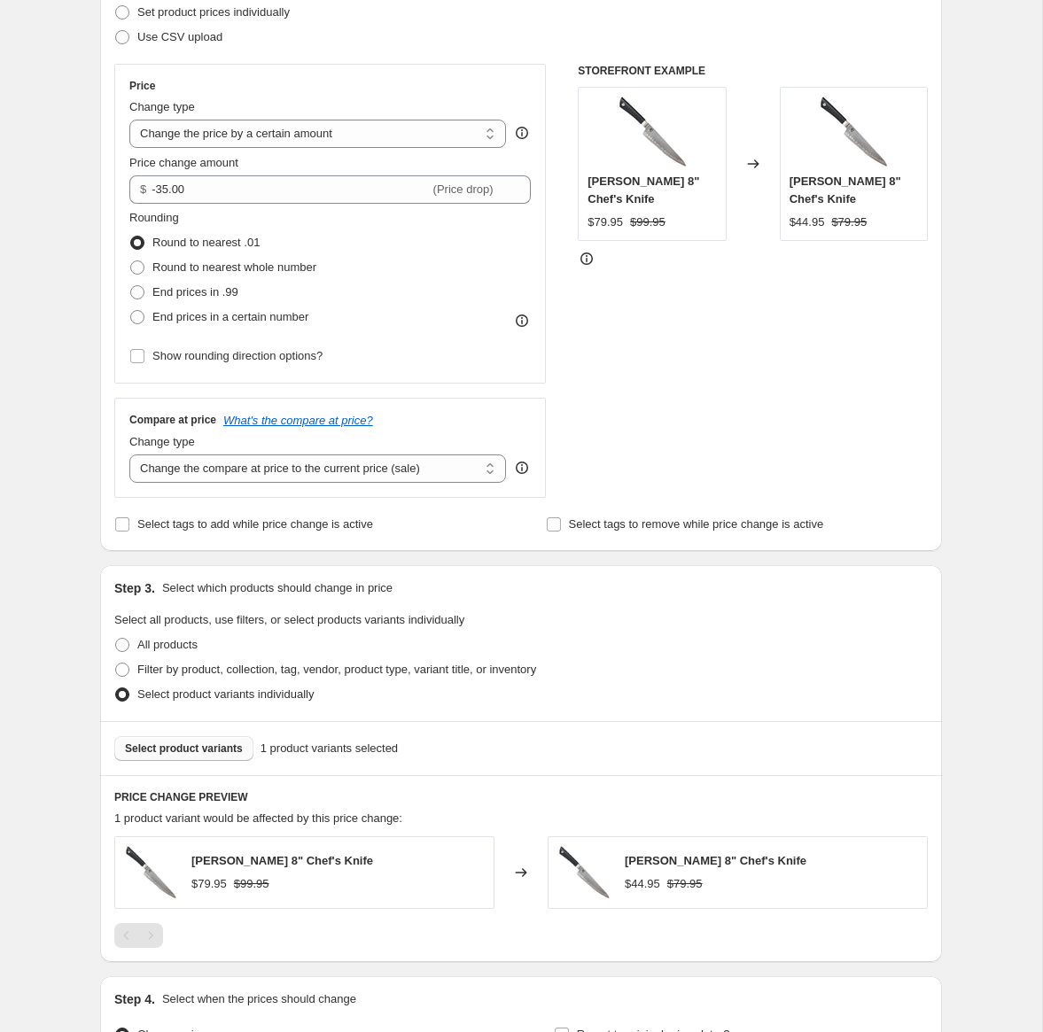
click at [197, 737] on button "Select product variants" at bounding box center [183, 748] width 139 height 25
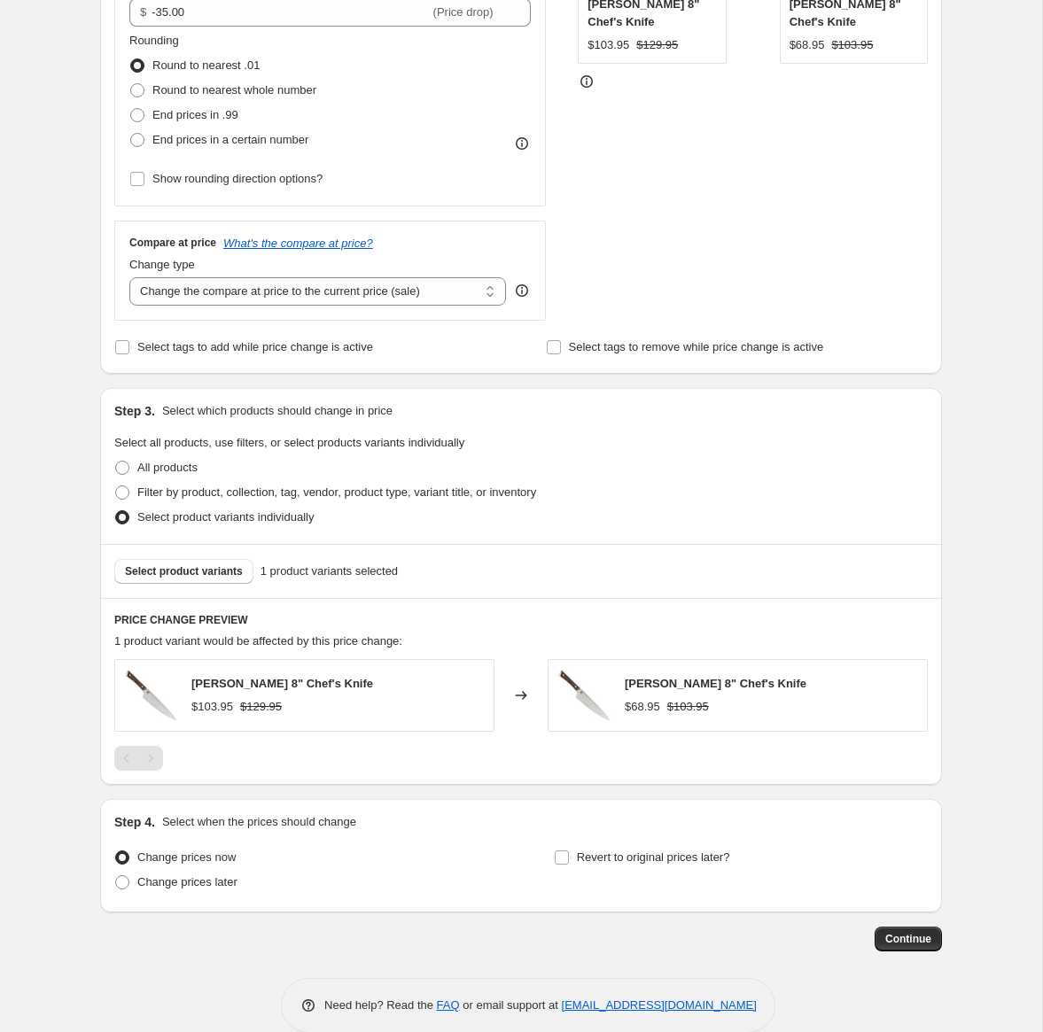
scroll to position [467, 0]
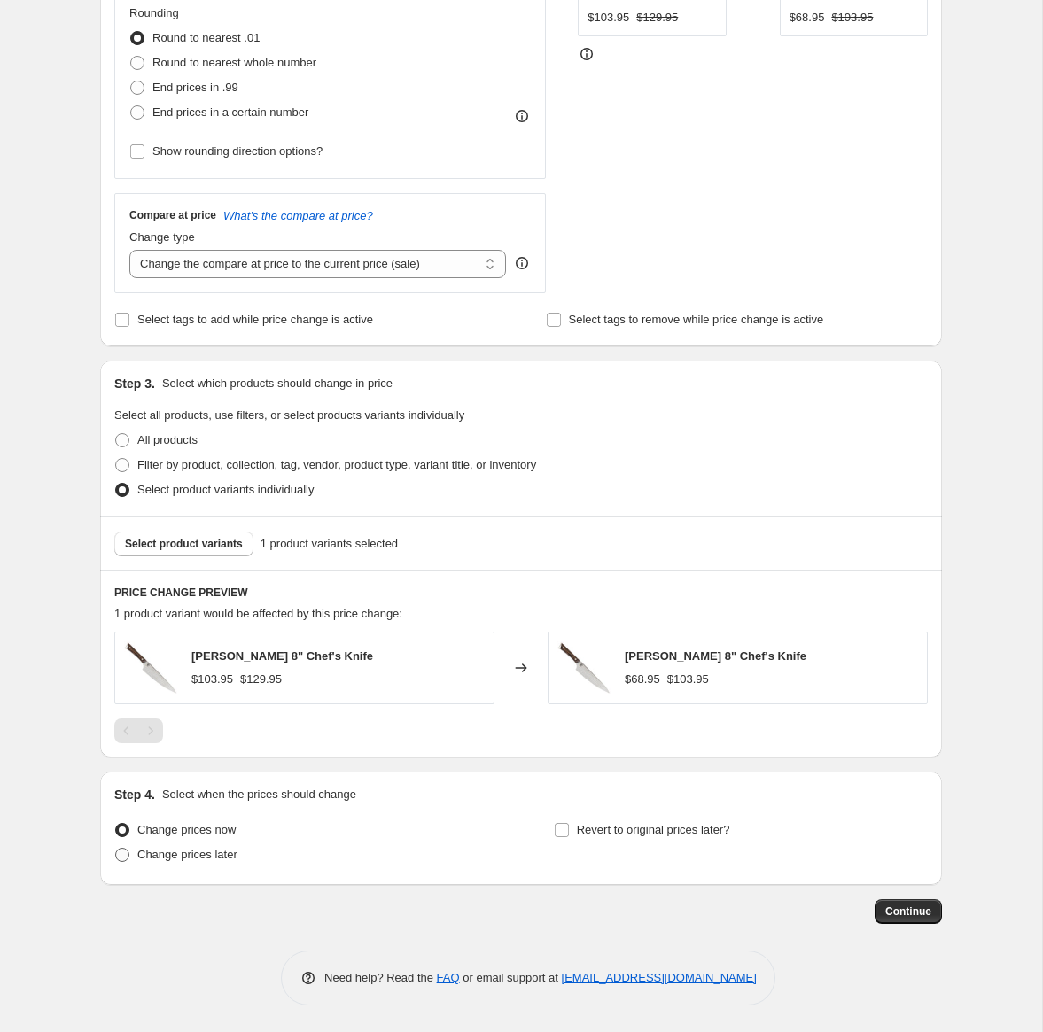
click at [179, 862] on span "Change prices later" at bounding box center [187, 855] width 100 height 18
click at [116, 849] on input "Change prices later" at bounding box center [115, 848] width 1 height 1
radio input "true"
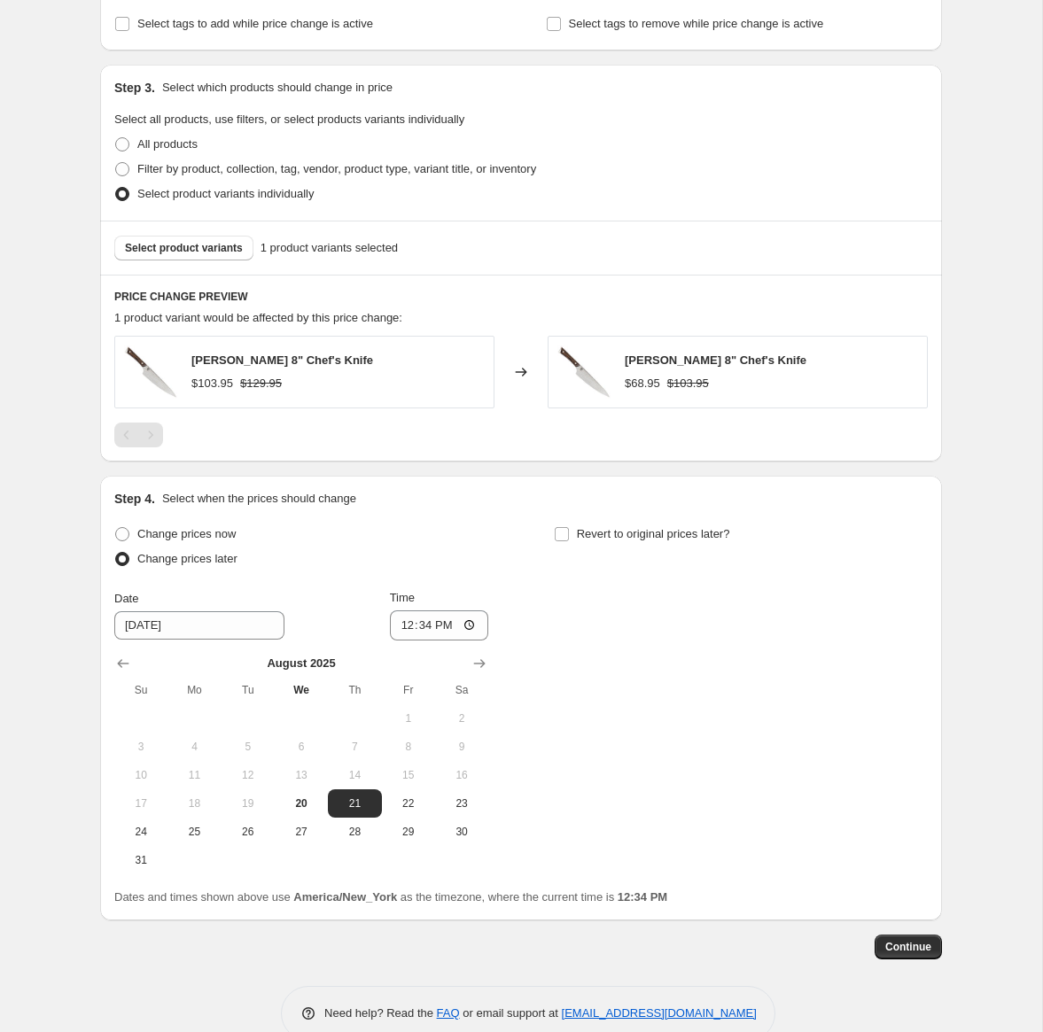
scroll to position [798, 0]
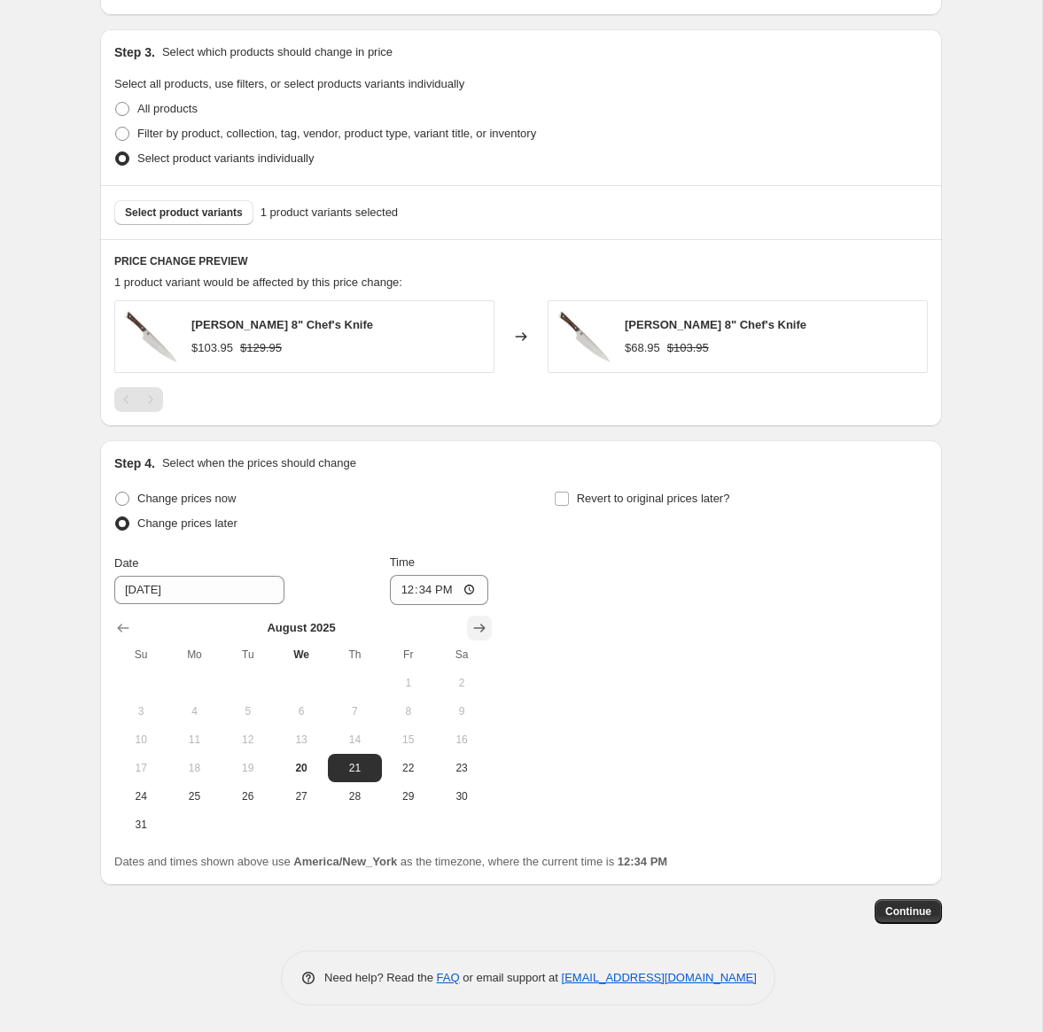
click at [481, 621] on icon "Show next month, September 2025" at bounding box center [480, 628] width 18 height 18
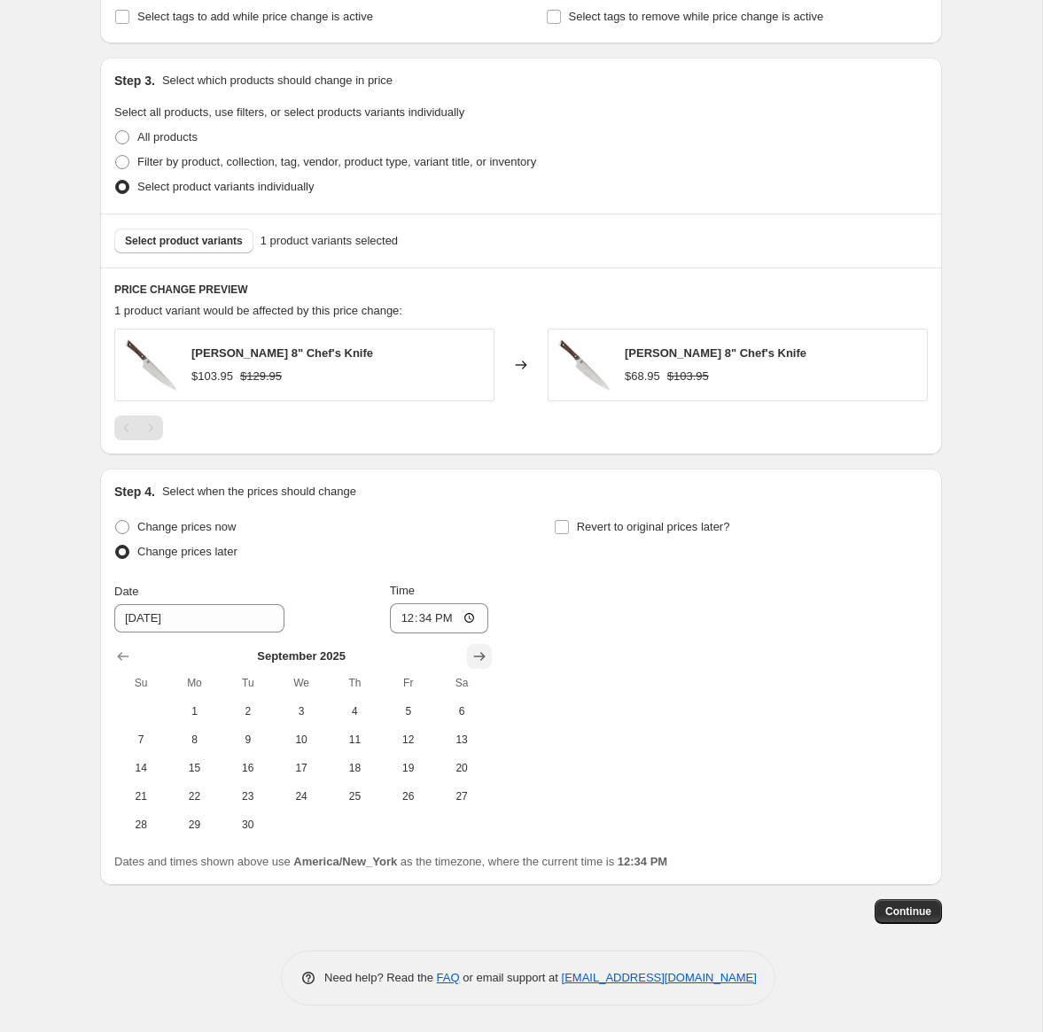
scroll to position [770, 0]
click at [484, 657] on icon "Show next month, October 2025" at bounding box center [480, 656] width 12 height 9
click at [484, 657] on icon "Show next month, November 2025" at bounding box center [480, 656] width 12 height 9
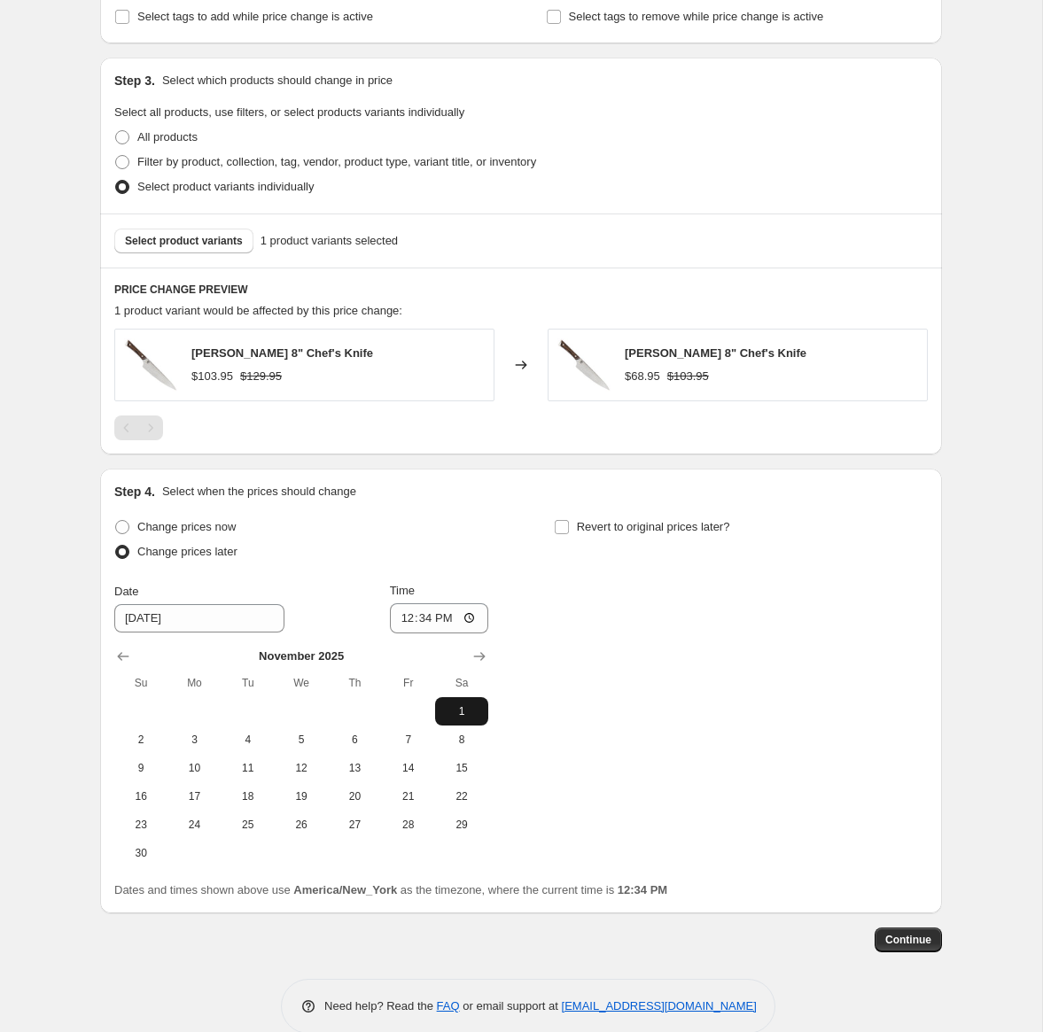
click at [461, 706] on span "1" at bounding box center [461, 712] width 39 height 14
type input "11/1/2025"
click at [401, 610] on input "12:34" at bounding box center [439, 619] width 99 height 30
type input "00:01"
click at [557, 530] on input "Revert to original prices later?" at bounding box center [562, 527] width 14 height 14
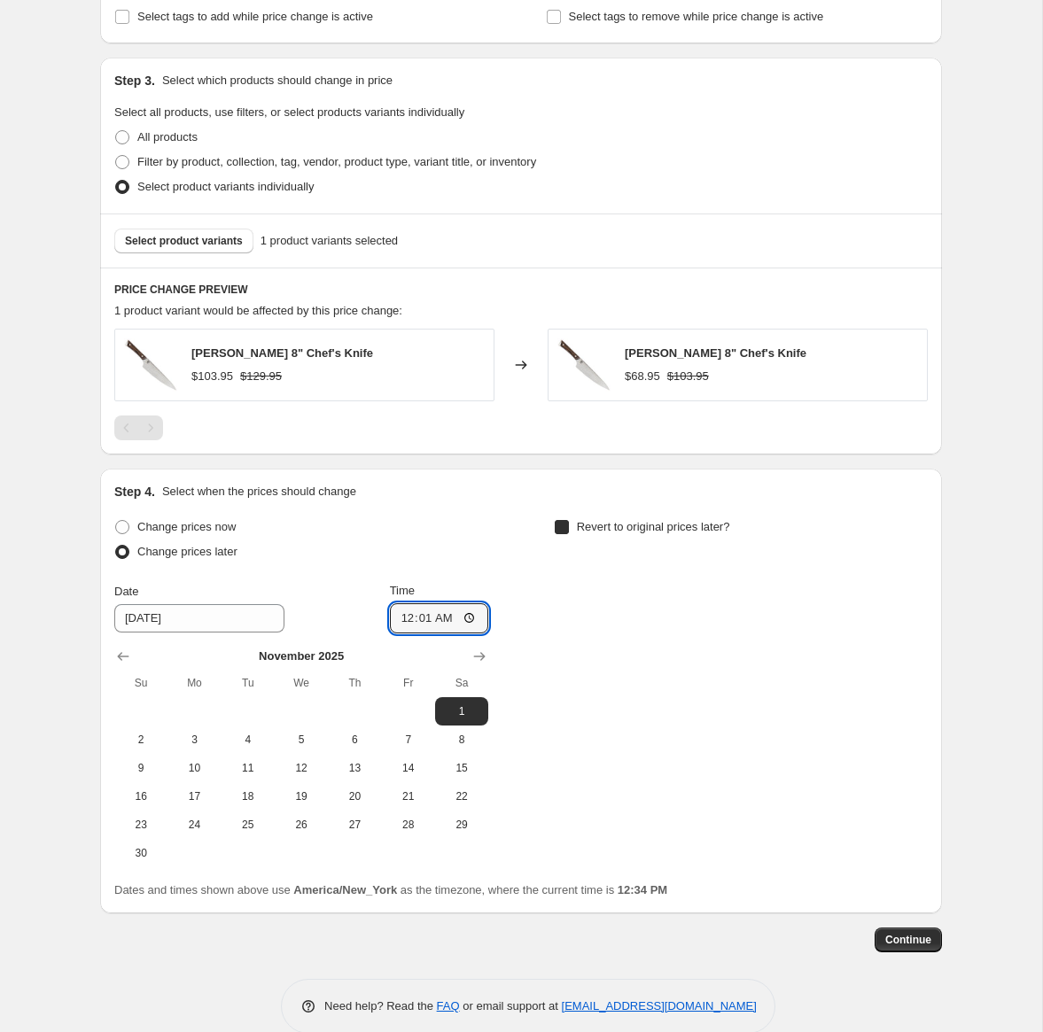
checkbox input "true"
click at [921, 655] on icon "Show next month, September 2025" at bounding box center [919, 657] width 18 height 18
click at [921, 655] on icon "Show next month, October 2025" at bounding box center [919, 657] width 18 height 18
click at [921, 655] on icon "Show next month, November 2025" at bounding box center [919, 657] width 18 height 18
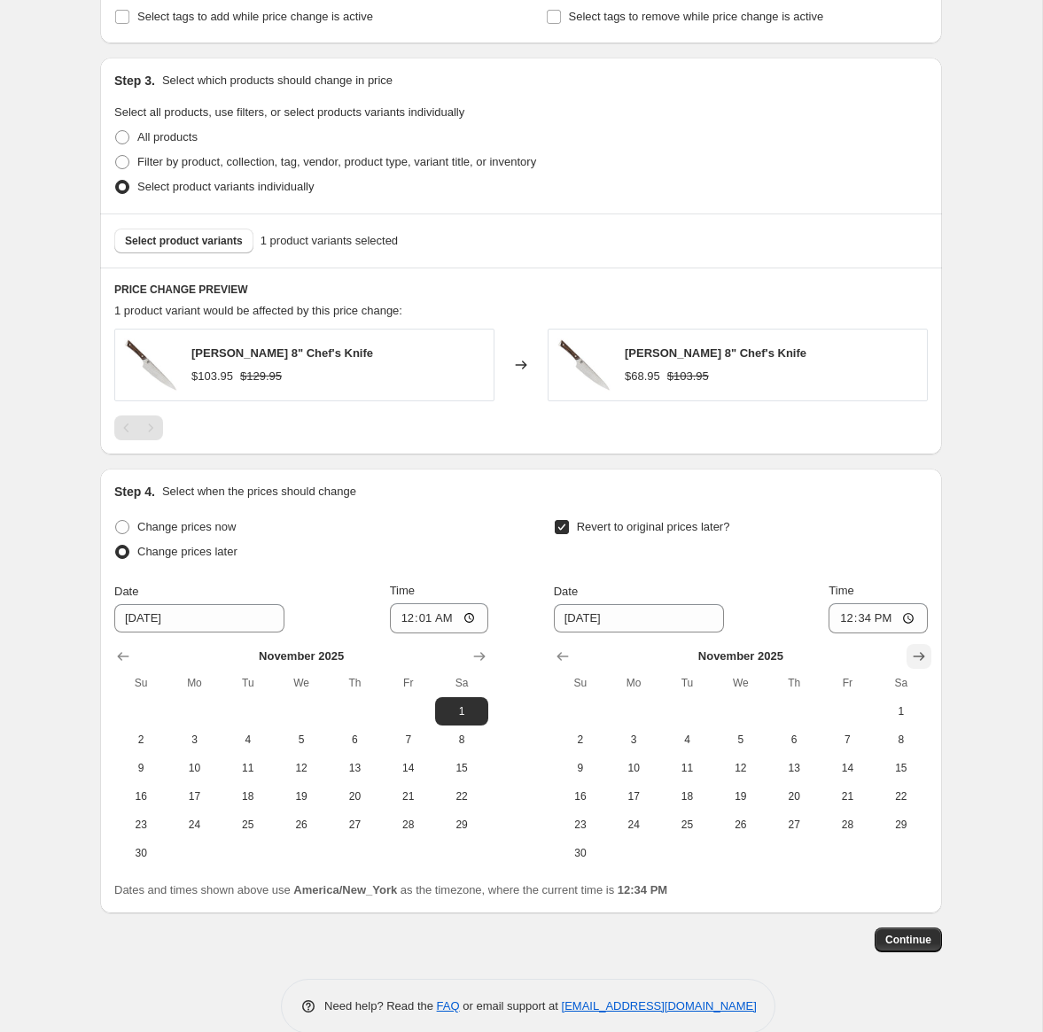
click at [921, 655] on icon "Show next month, December 2025" at bounding box center [919, 657] width 18 height 18
click at [731, 824] on span "31" at bounding box center [740, 825] width 39 height 14
type input "12/31/2025"
click at [833, 620] on input "12:34" at bounding box center [878, 619] width 99 height 30
type input "23:59"
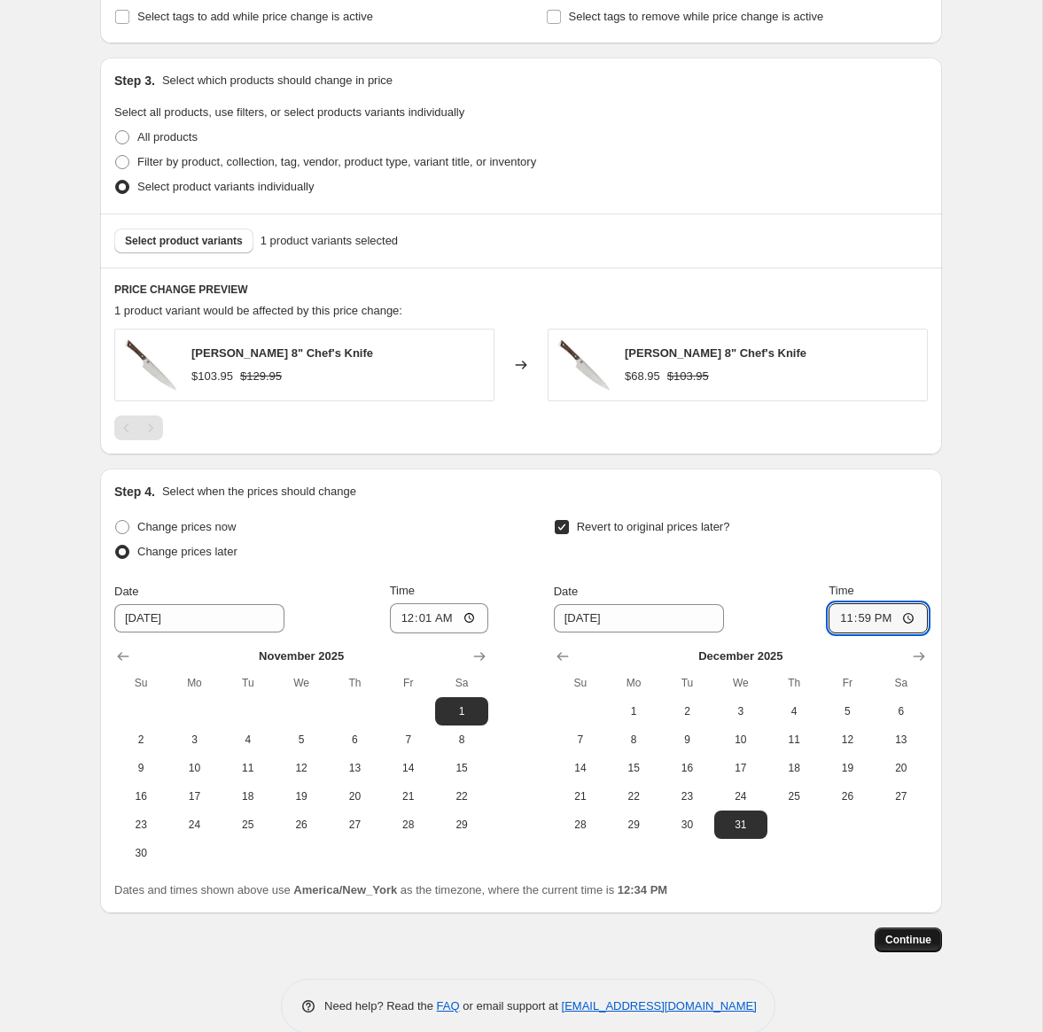
click at [914, 948] on button "Continue" at bounding box center [908, 940] width 67 height 25
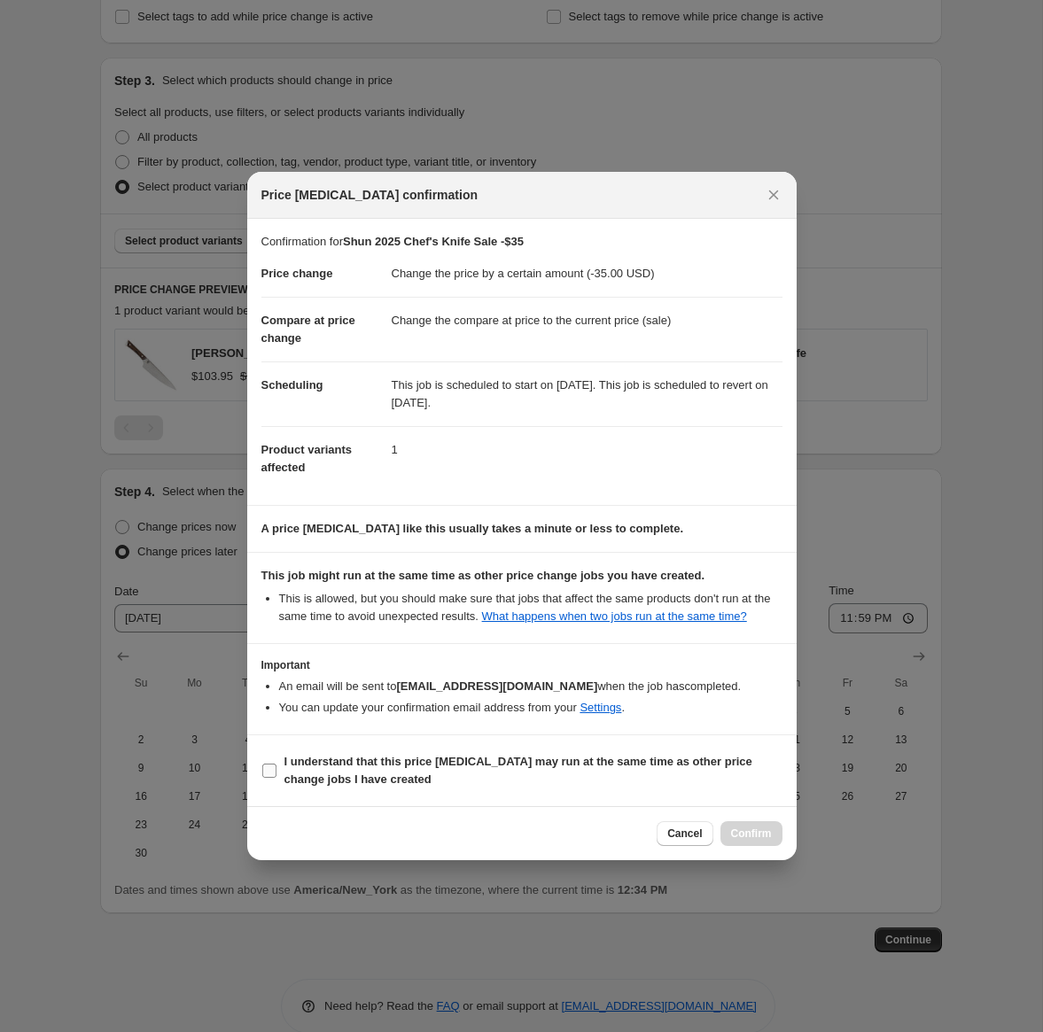
click at [336, 776] on b "I understand that this price change job may run at the same time as other price…" at bounding box center [518, 770] width 468 height 31
click at [277, 776] on input "I understand that this price change job may run at the same time as other price…" at bounding box center [269, 771] width 14 height 14
checkbox input "true"
click at [763, 846] on button "Confirm" at bounding box center [752, 834] width 62 height 25
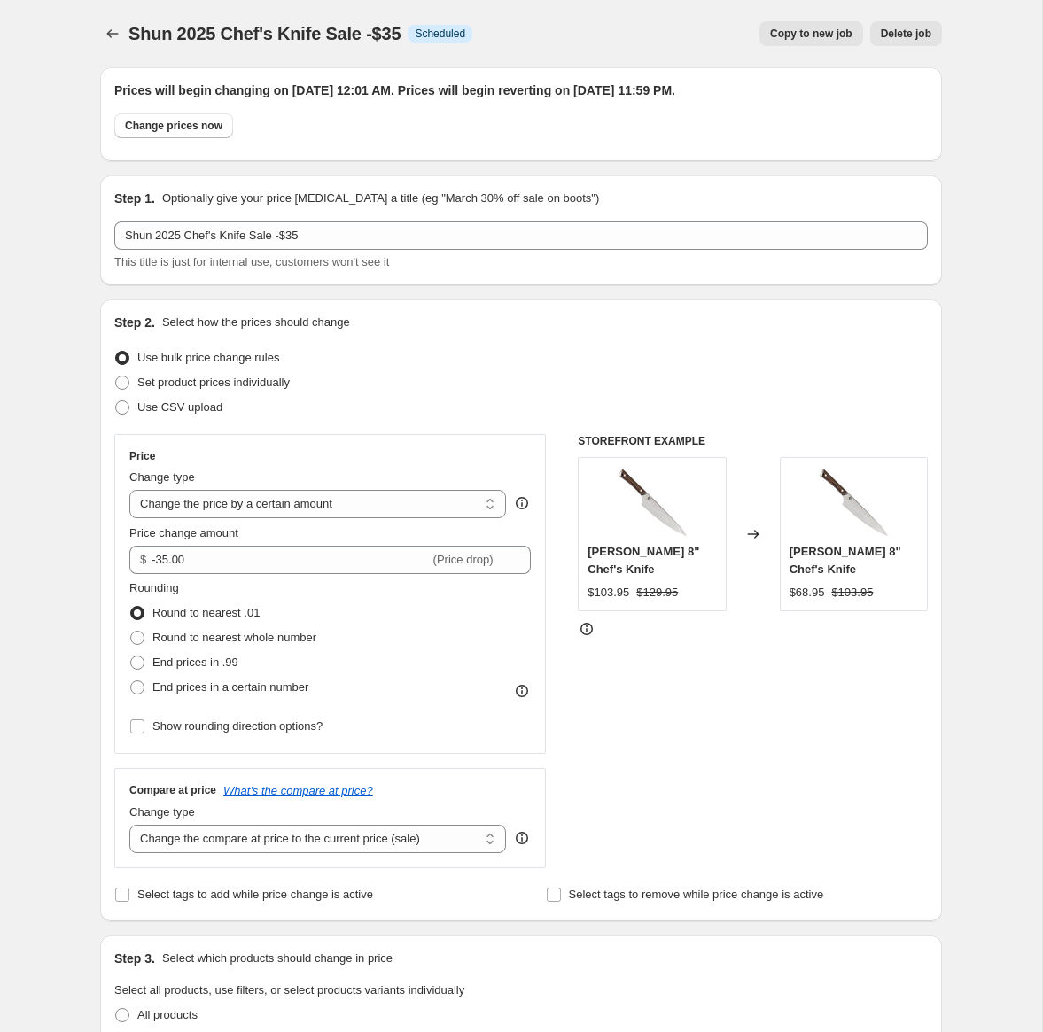
click at [802, 37] on span "Copy to new job" at bounding box center [811, 34] width 82 height 14
select select "by"
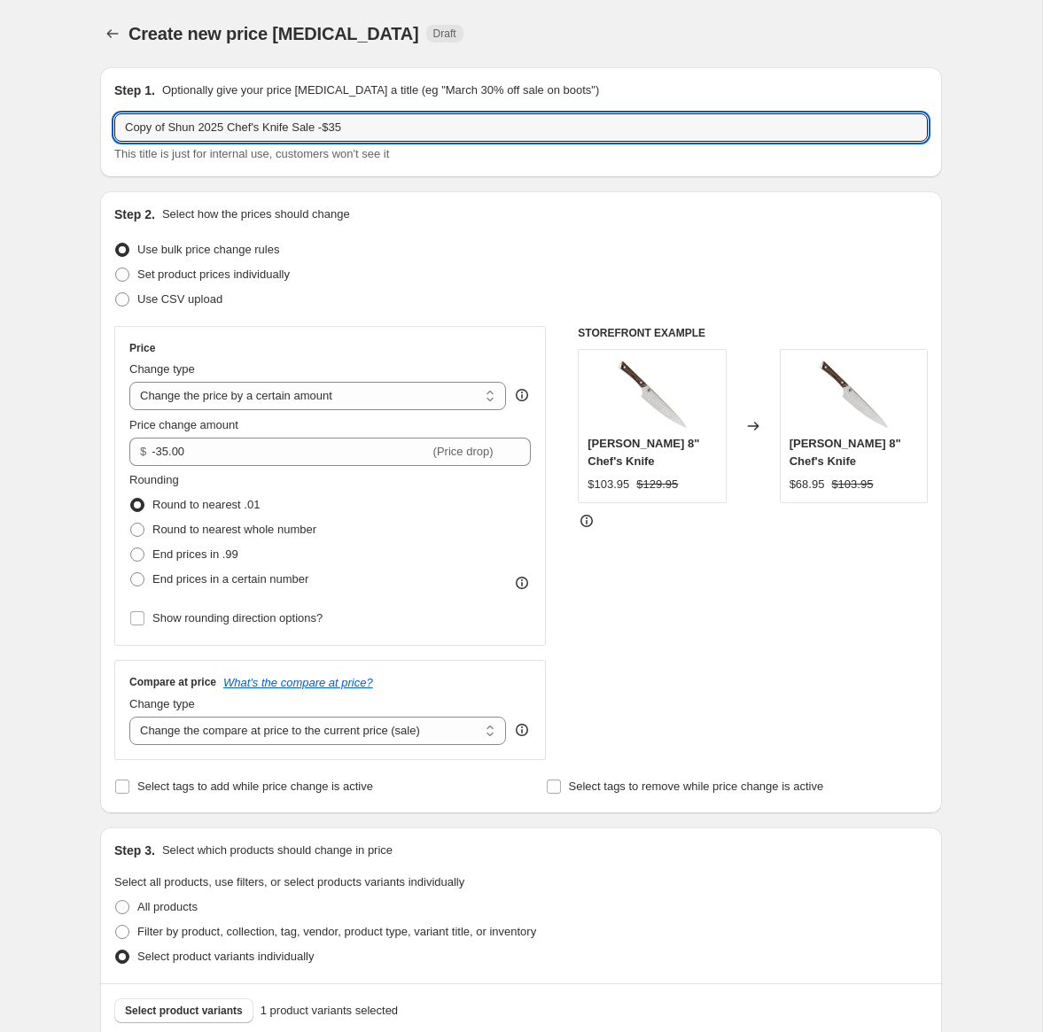
drag, startPoint x: 172, startPoint y: 129, endPoint x: 106, endPoint y: 129, distance: 65.6
click at [106, 129] on div "Step 1. Optionally give your price change job a title (eg "March 30% off sale o…" at bounding box center [521, 122] width 842 height 110
drag, startPoint x: 302, startPoint y: 127, endPoint x: 325, endPoint y: 127, distance: 23.0
click at [324, 127] on input "Shun 2025 Chef's Knife Sale -$35" at bounding box center [521, 127] width 814 height 28
type input "Shun 2025 Chef's Knife Sale -$30"
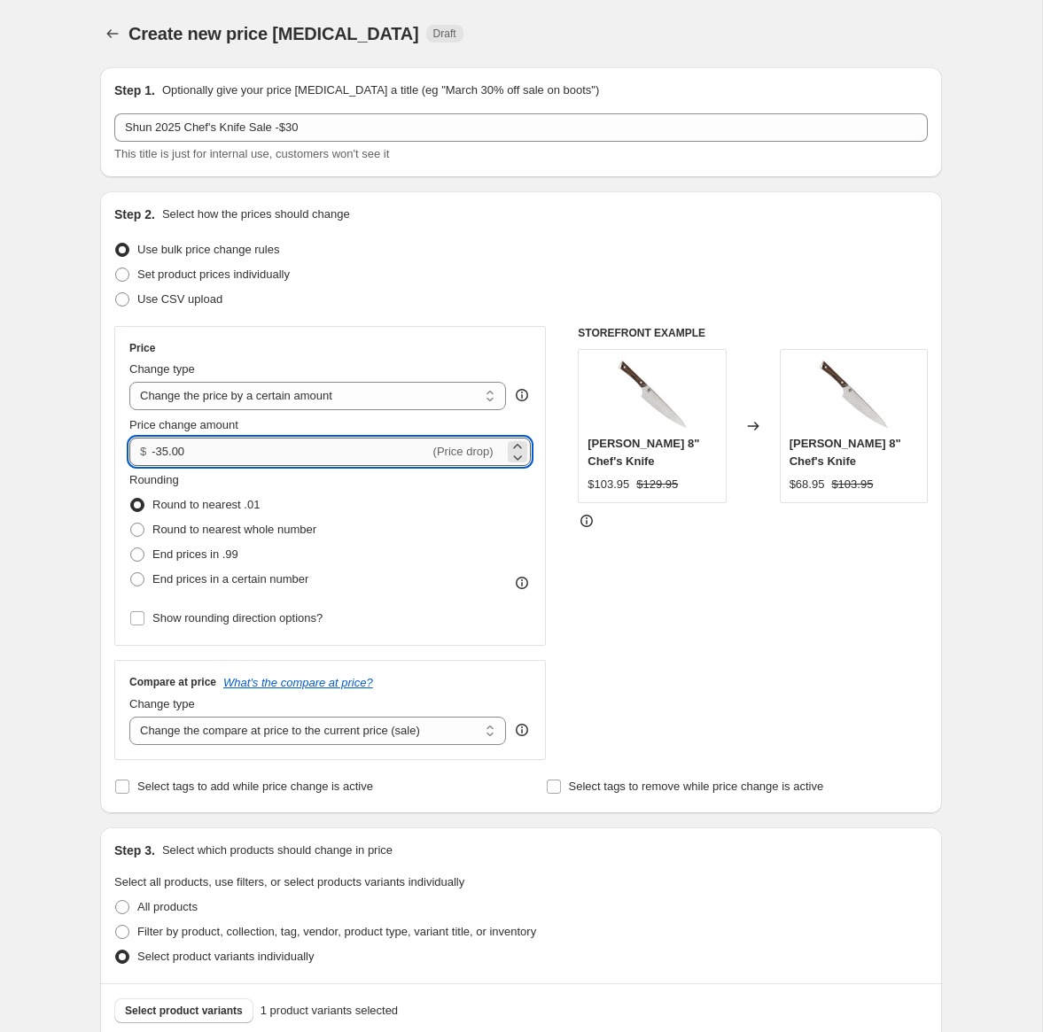
click at [169, 456] on input "-35.00" at bounding box center [290, 452] width 277 height 28
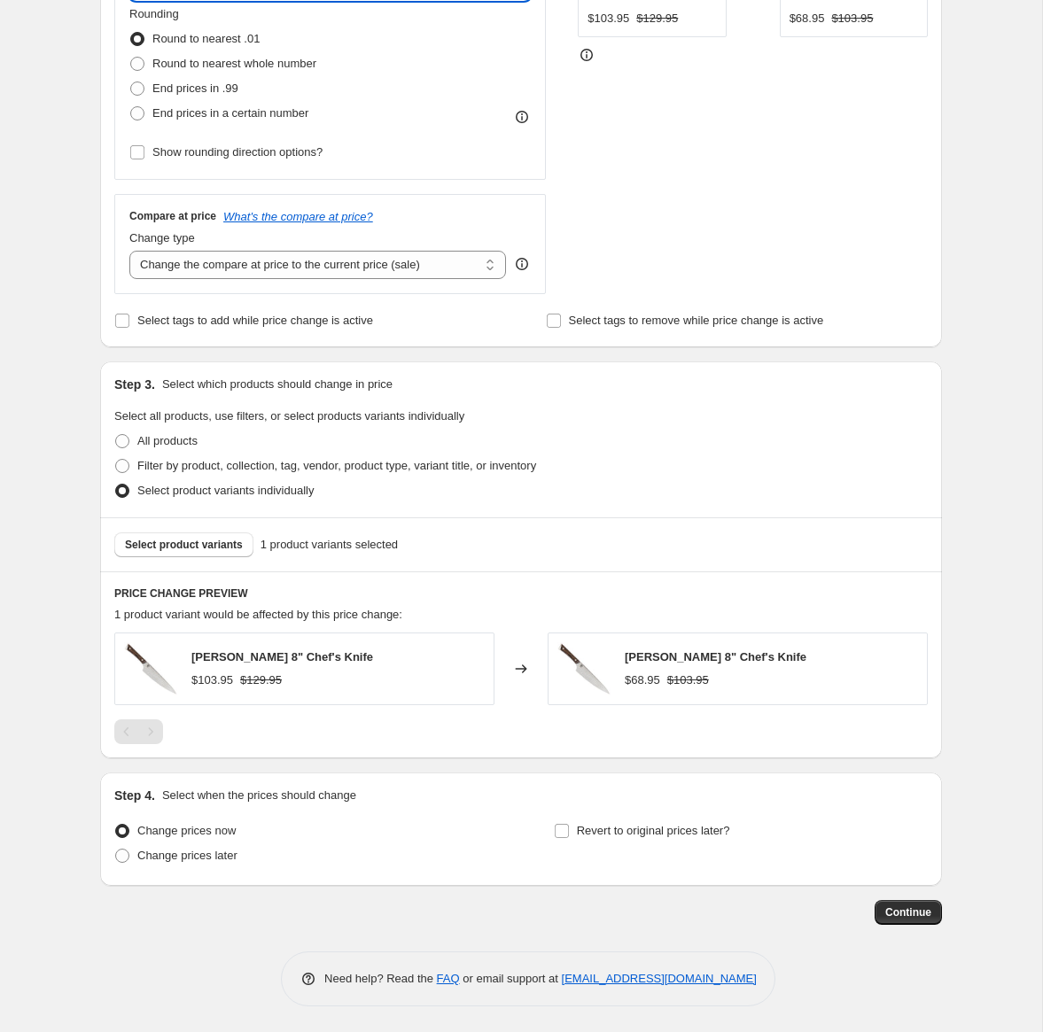
scroll to position [467, 0]
type input "-30.34"
click at [199, 547] on span "Select product variants" at bounding box center [184, 544] width 118 height 14
click at [191, 856] on span "Change prices later" at bounding box center [187, 854] width 100 height 13
click at [116, 849] on input "Change prices later" at bounding box center [115, 848] width 1 height 1
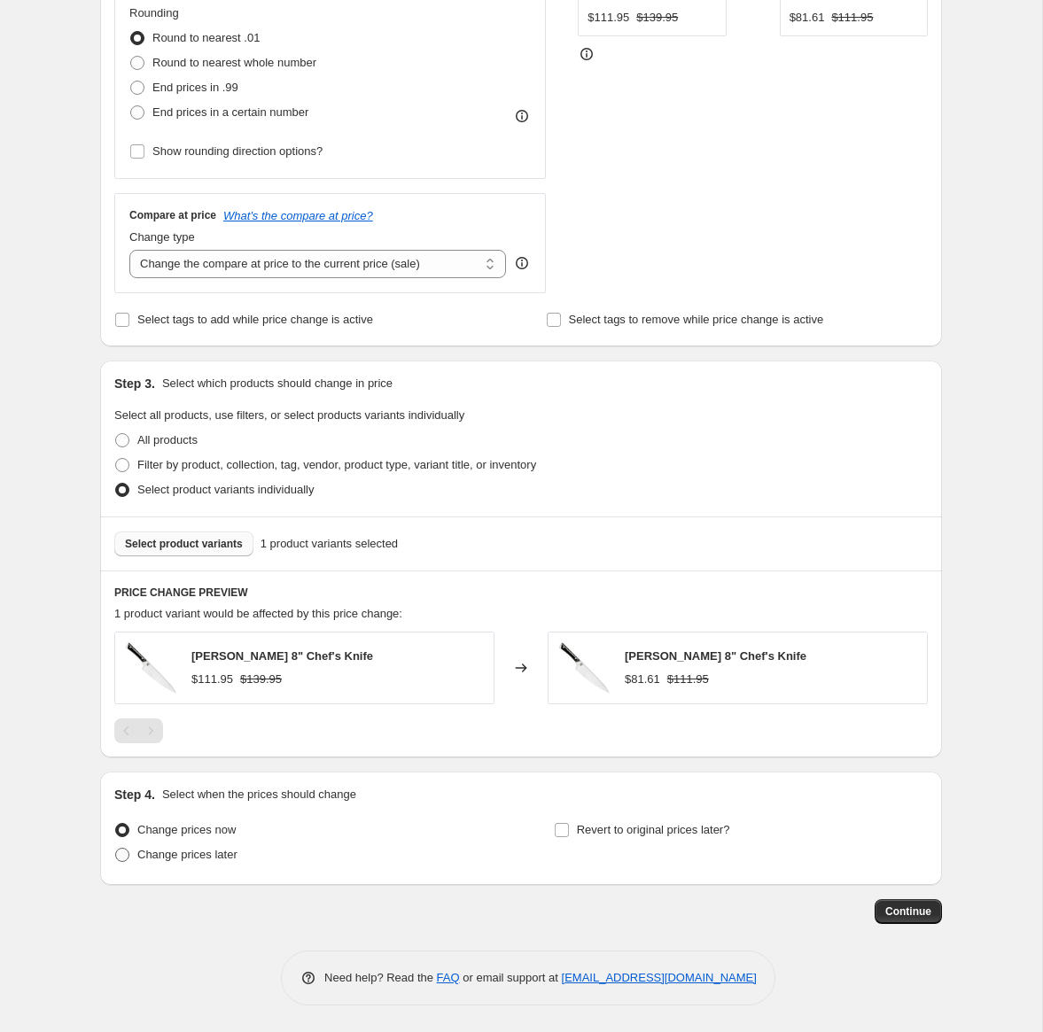
radio input "true"
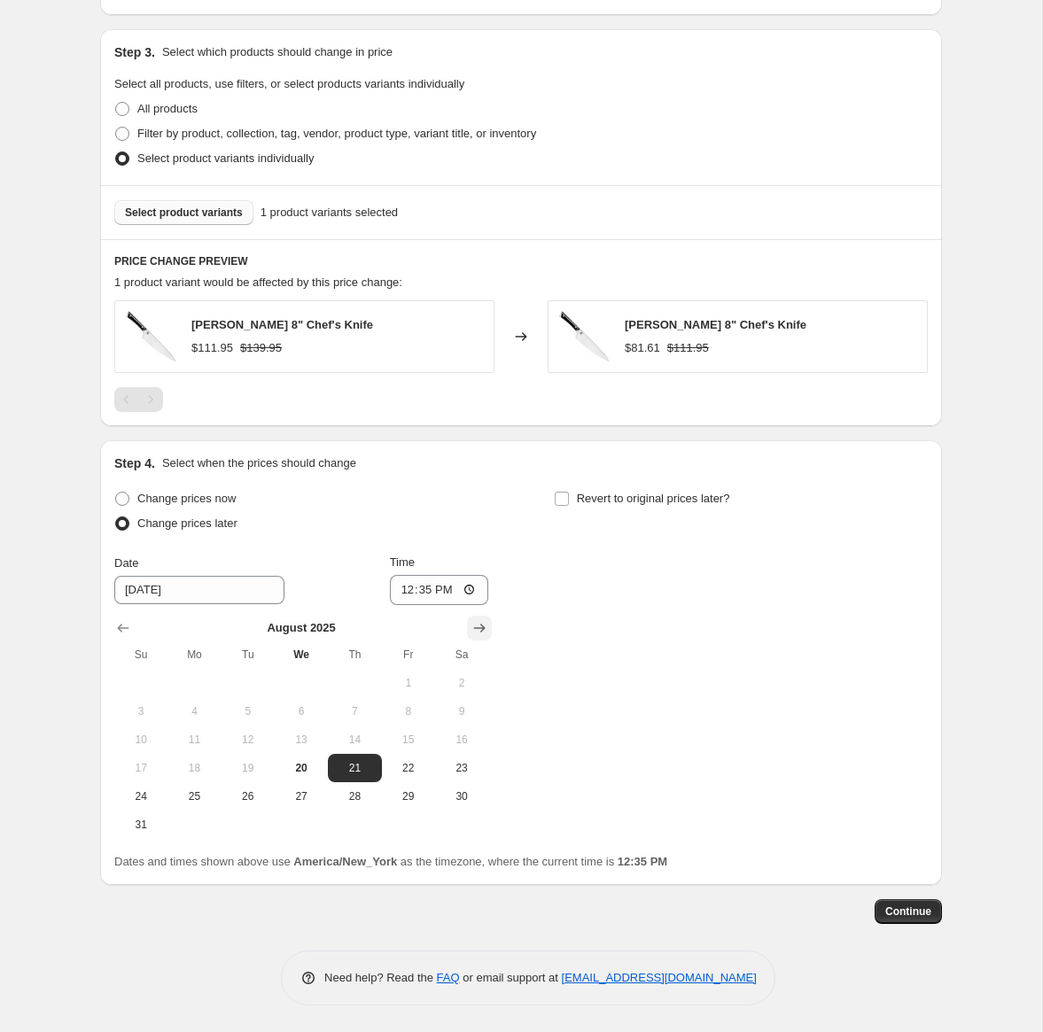
click at [486, 633] on icon "Show next month, September 2025" at bounding box center [480, 628] width 18 height 18
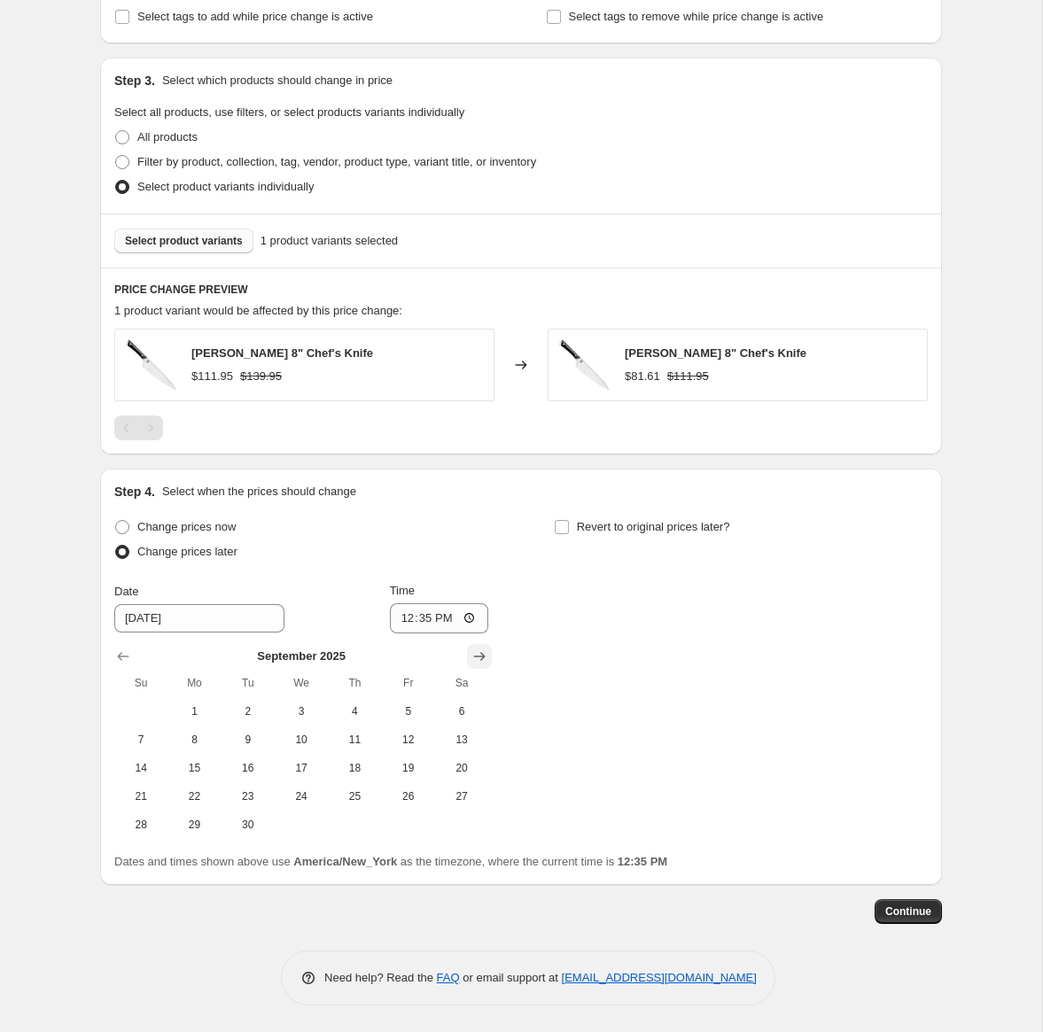
click at [478, 657] on icon "Show next month, October 2025" at bounding box center [480, 656] width 12 height 9
click at [478, 657] on icon "Show next month, November 2025" at bounding box center [480, 656] width 12 height 9
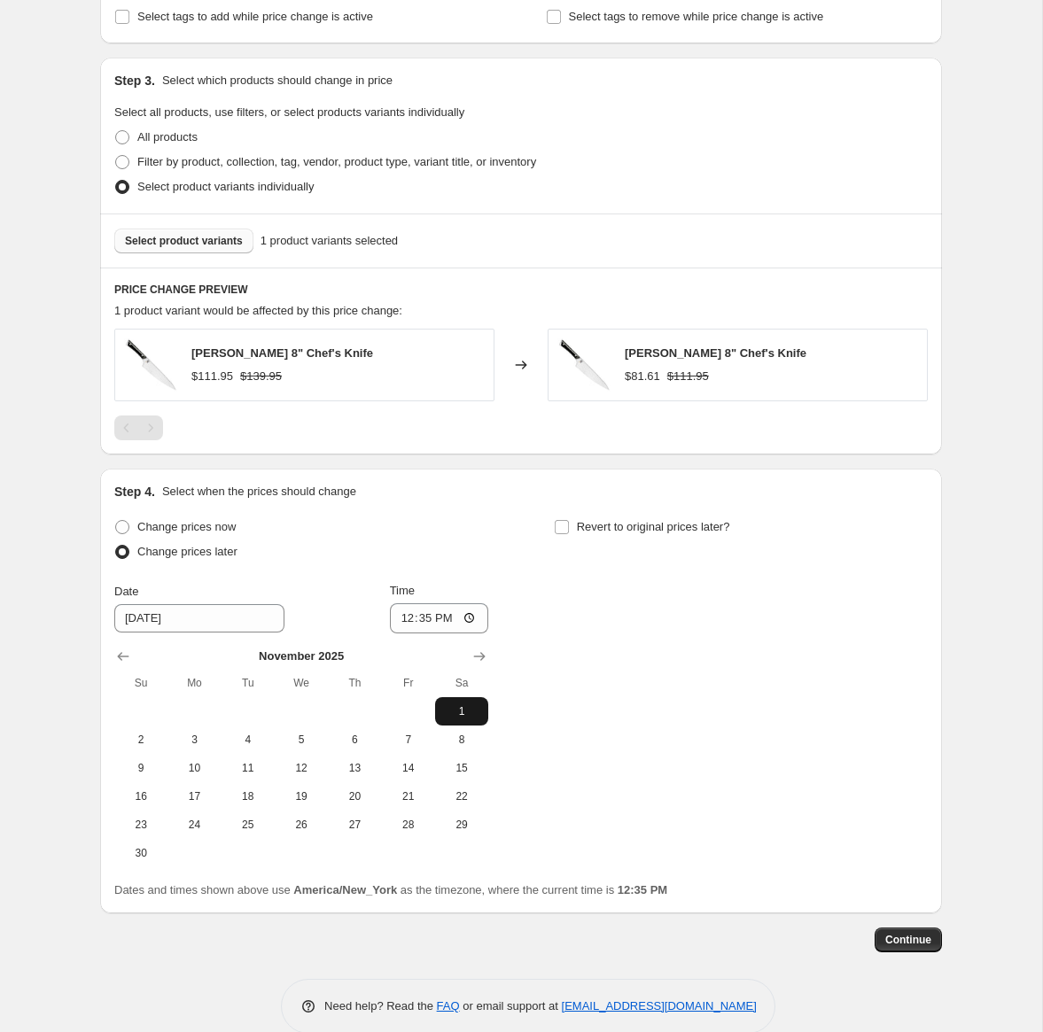
click at [456, 703] on button "1" at bounding box center [461, 711] width 53 height 28
type input "11/1/2025"
click at [405, 623] on input "12:35" at bounding box center [439, 619] width 99 height 30
type input "00:01"
click at [562, 530] on input "Revert to original prices later?" at bounding box center [562, 527] width 14 height 14
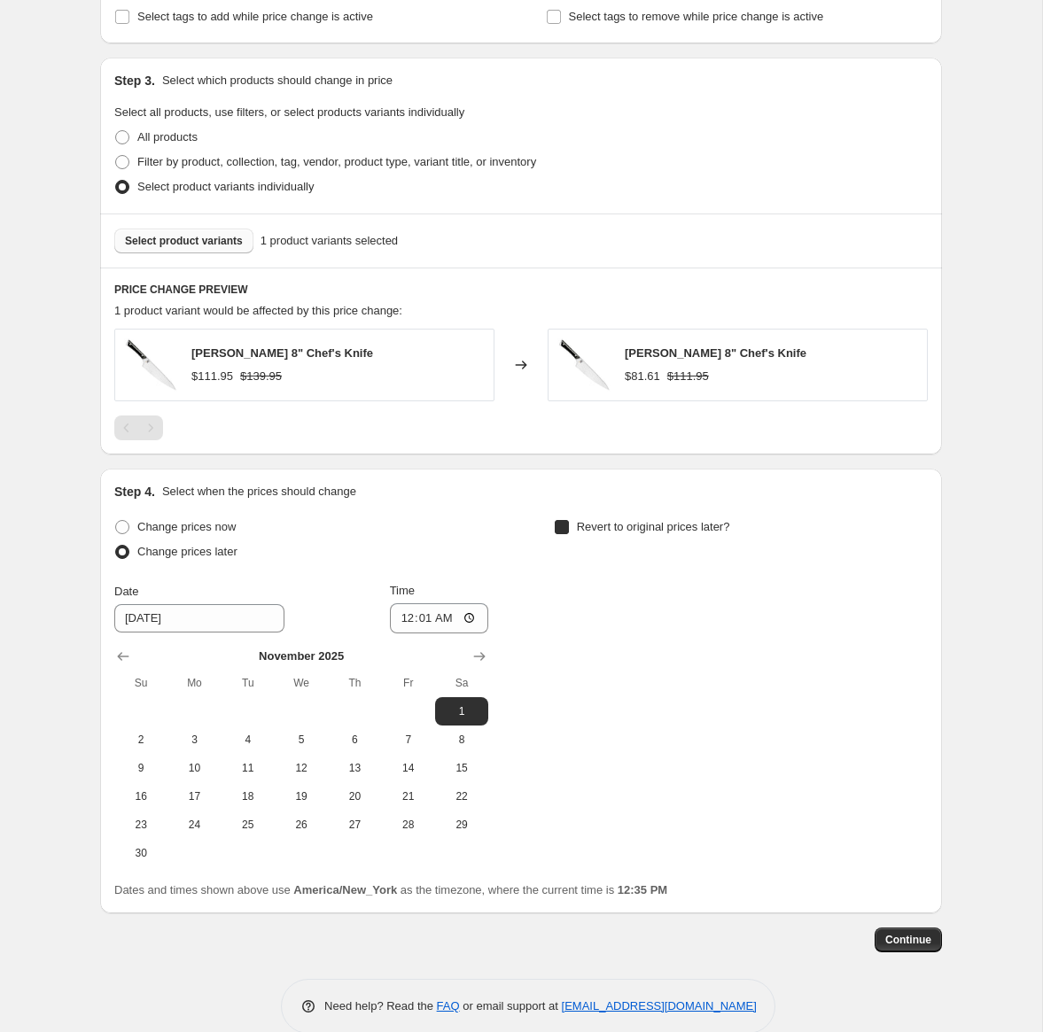
checkbox input "true"
click at [922, 662] on icon "Show next month, September 2025" at bounding box center [919, 657] width 18 height 18
click at [922, 662] on icon "Show next month, October 2025" at bounding box center [919, 657] width 18 height 18
click at [922, 662] on icon "Show next month, November 2025" at bounding box center [919, 657] width 18 height 18
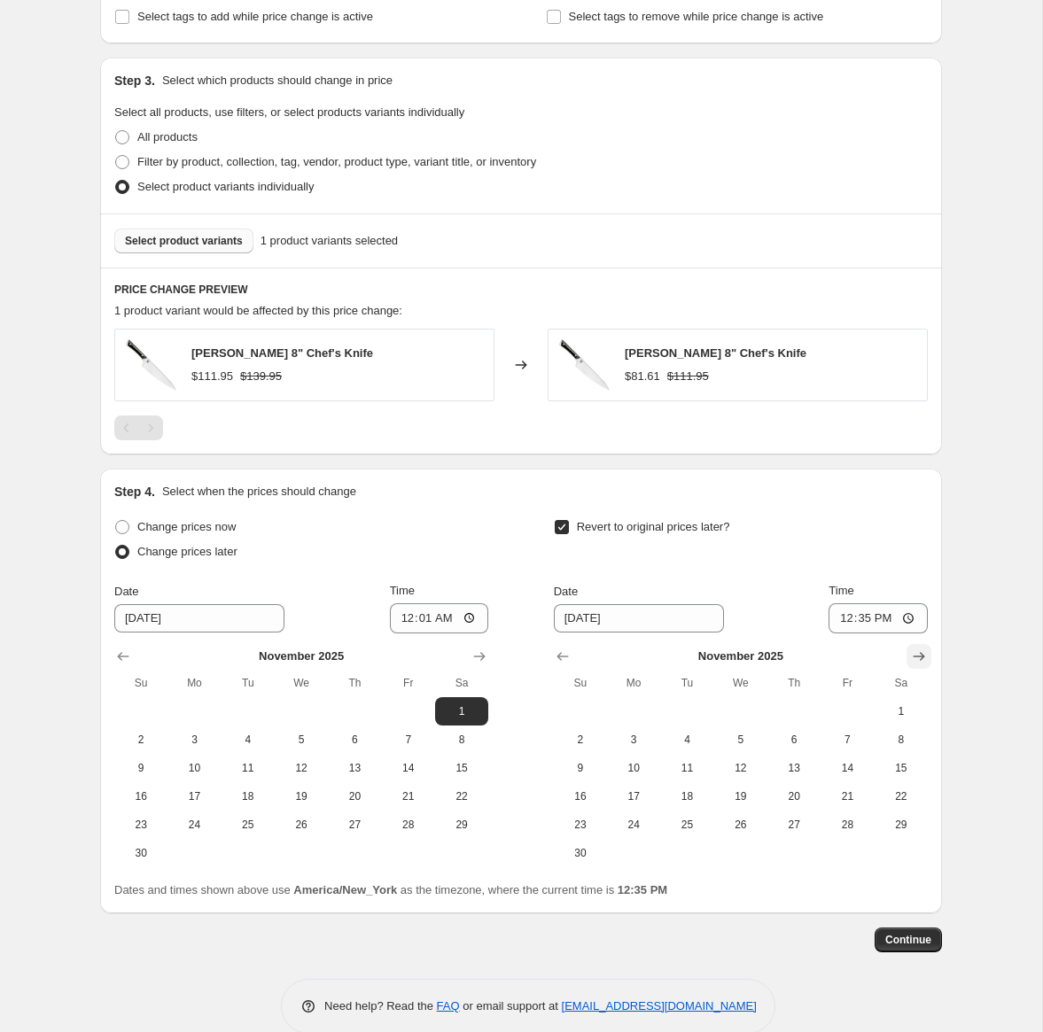
click at [915, 658] on icon "Show next month, December 2025" at bounding box center [919, 657] width 18 height 18
click at [743, 827] on span "31" at bounding box center [740, 825] width 39 height 14
type input "12/31/2025"
click at [836, 626] on input "12:35" at bounding box center [878, 619] width 99 height 30
type input "23:59"
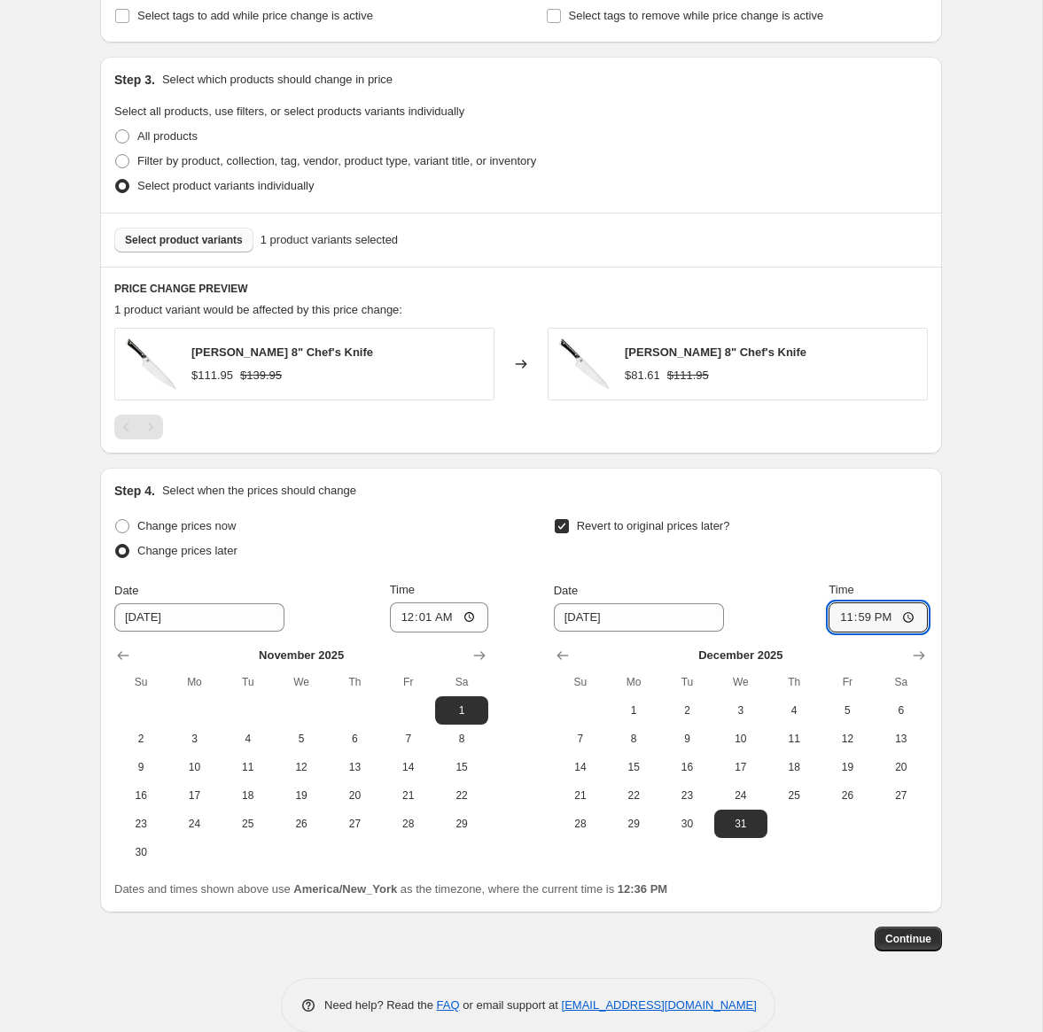
scroll to position [798, 0]
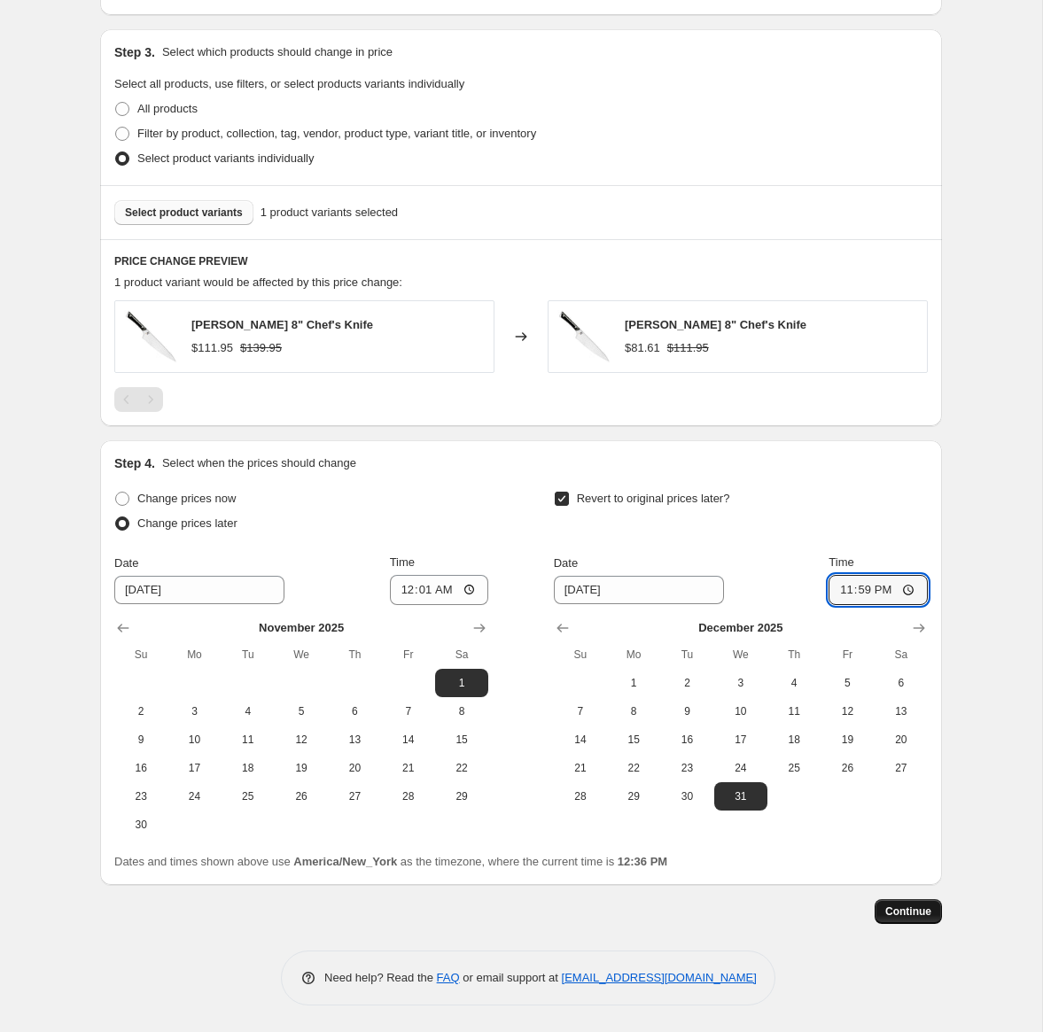
click at [928, 915] on span "Continue" at bounding box center [908, 912] width 46 height 14
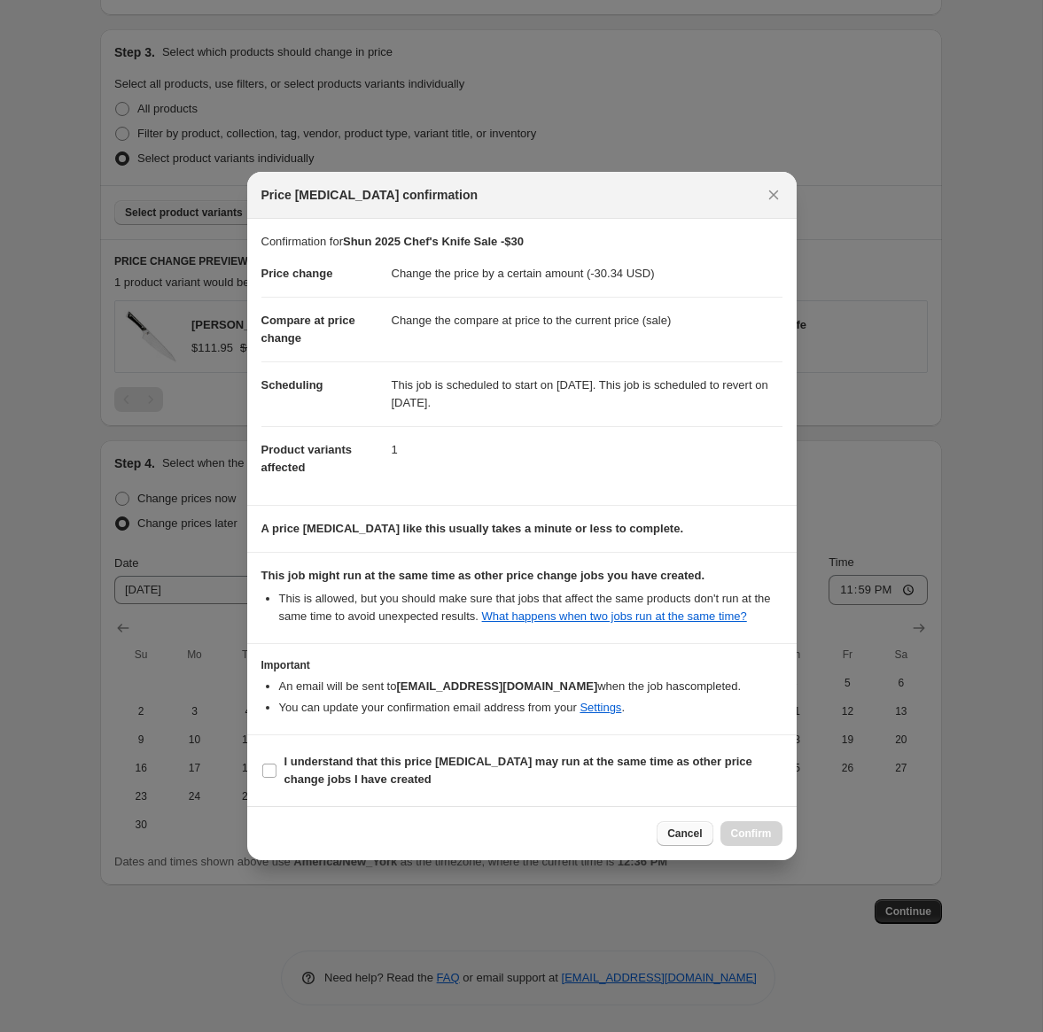
click at [684, 841] on span "Cancel" at bounding box center [684, 834] width 35 height 14
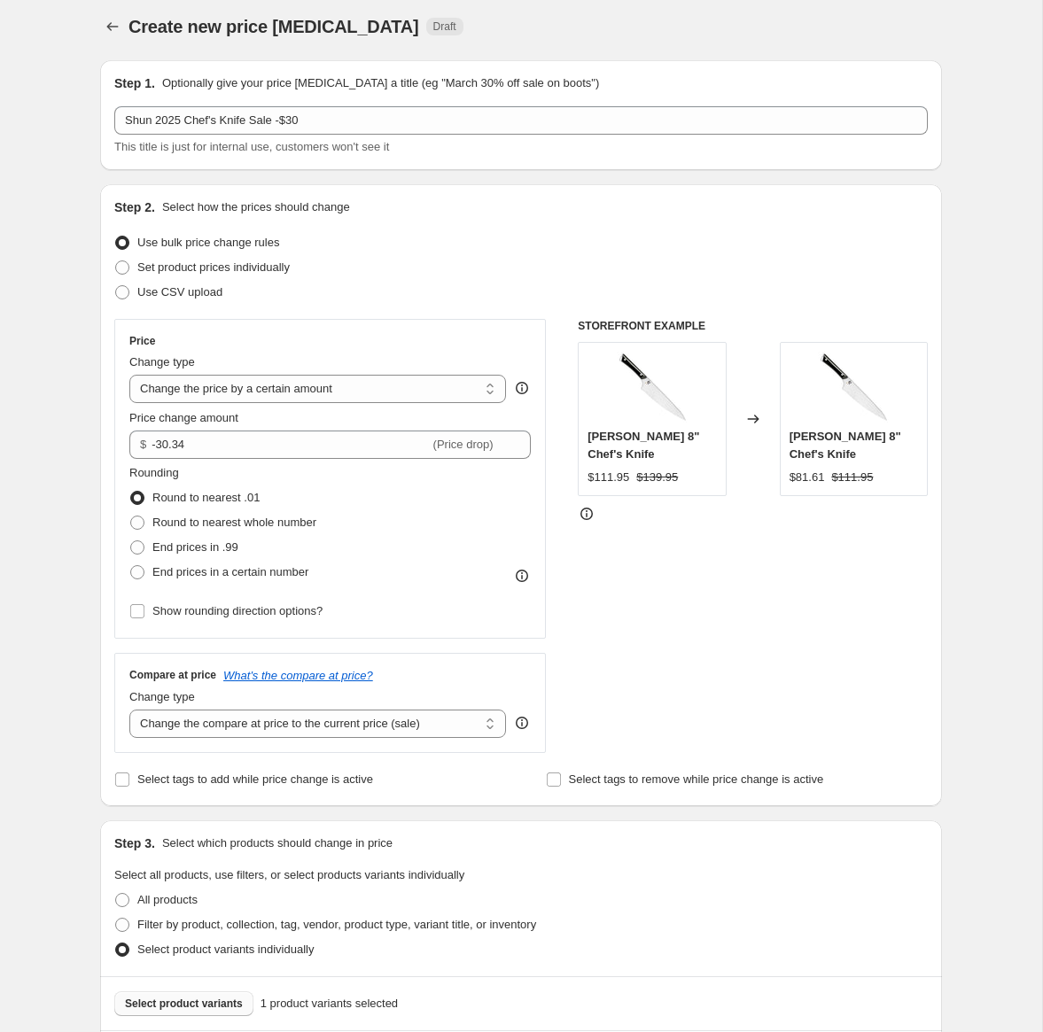
scroll to position [0, 0]
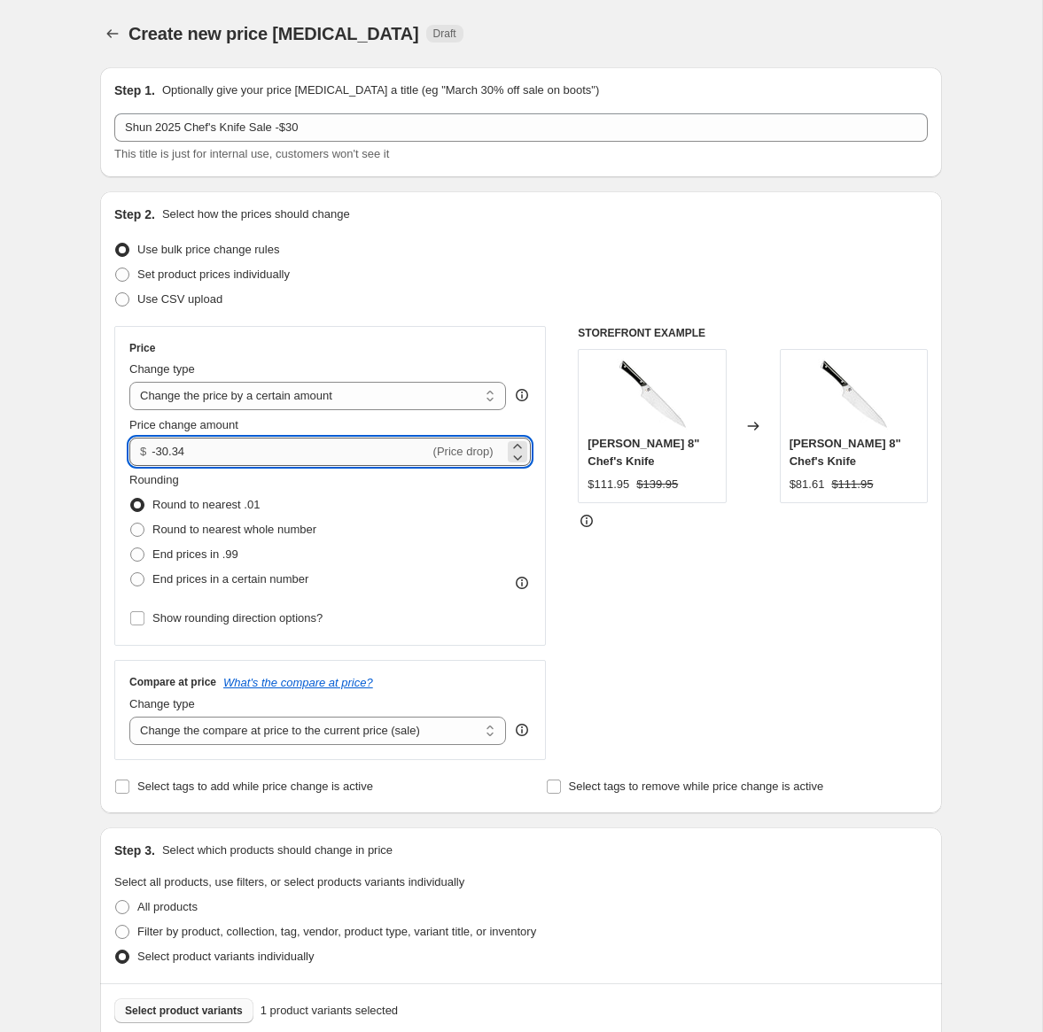
click at [255, 454] on input "-30.34" at bounding box center [290, 452] width 277 height 28
type input "-30.00"
click at [646, 562] on div "STOREFRONT EXAMPLE Shun Kazahana 8" Chef's Knife $111.95 $139.95 Changed to Shu…" at bounding box center [753, 543] width 350 height 434
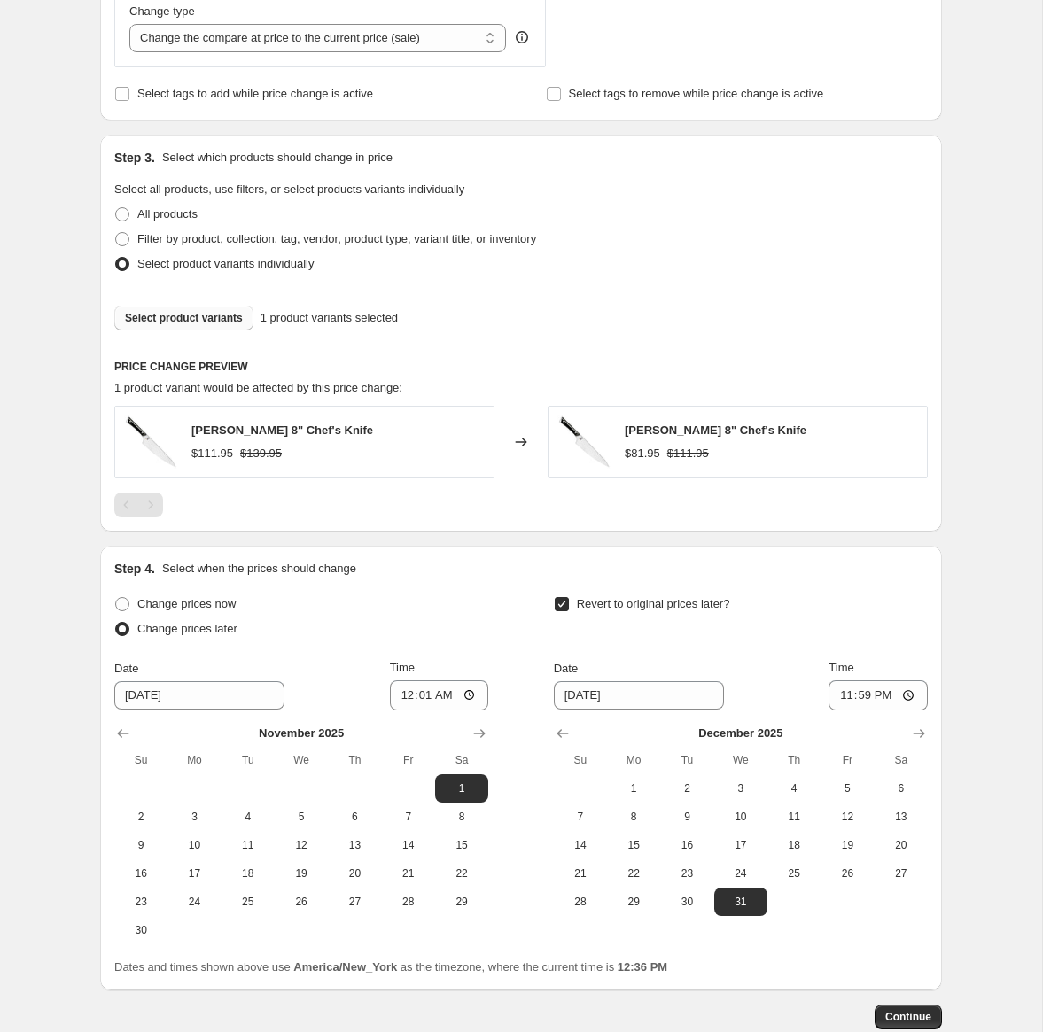
scroll to position [798, 0]
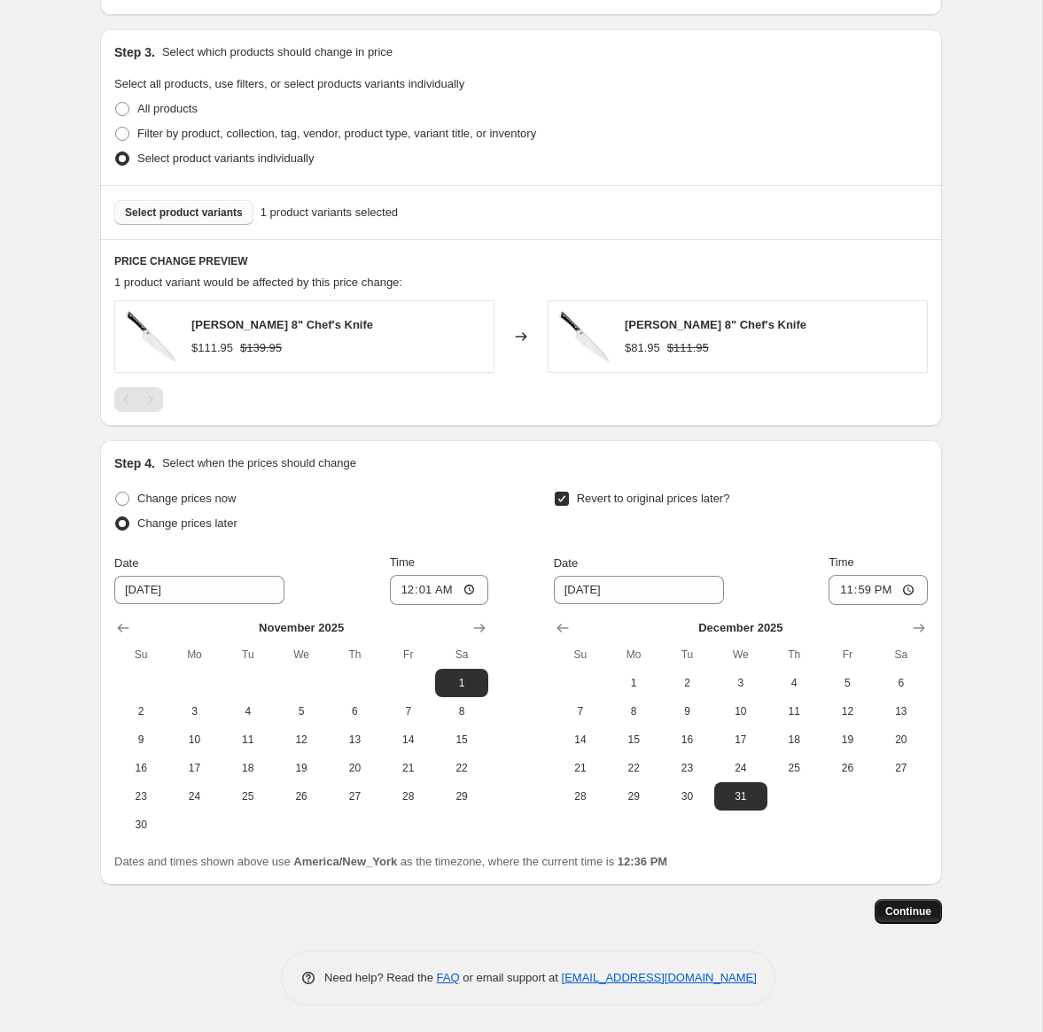
click at [901, 909] on span "Continue" at bounding box center [908, 912] width 46 height 14
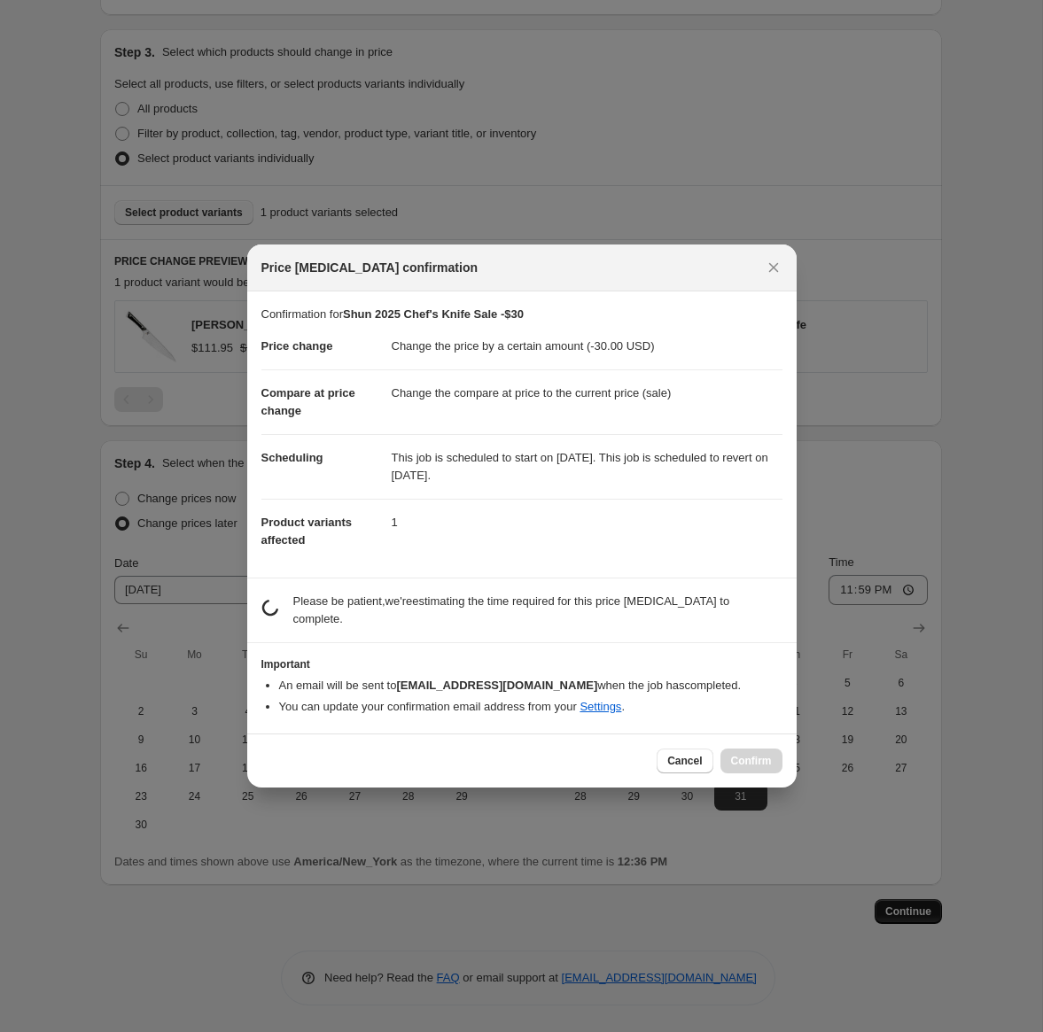
scroll to position [0, 0]
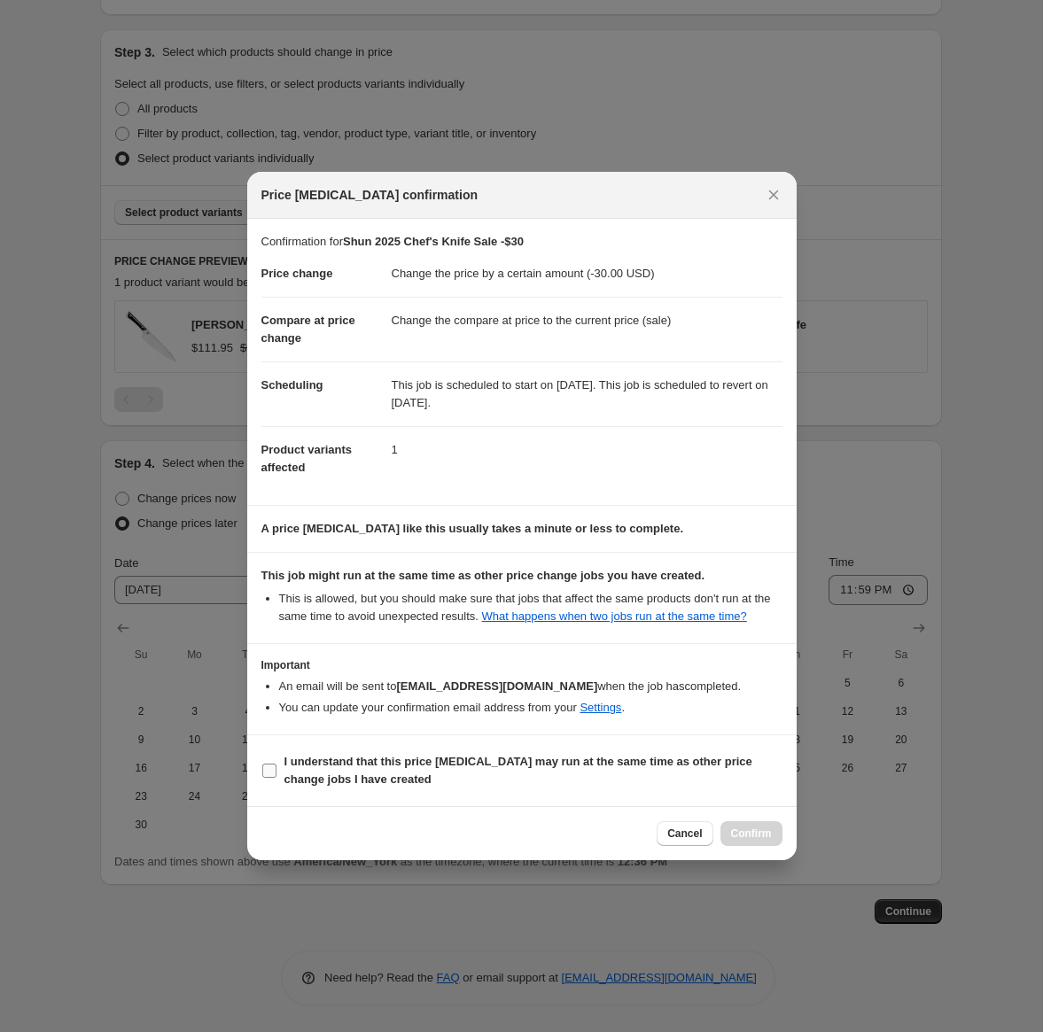
click at [356, 774] on b "I understand that this price change job may run at the same time as other price…" at bounding box center [518, 770] width 468 height 31
click at [277, 774] on input "I understand that this price change job may run at the same time as other price…" at bounding box center [269, 771] width 14 height 14
checkbox input "true"
click at [738, 841] on span "Confirm" at bounding box center [751, 834] width 41 height 14
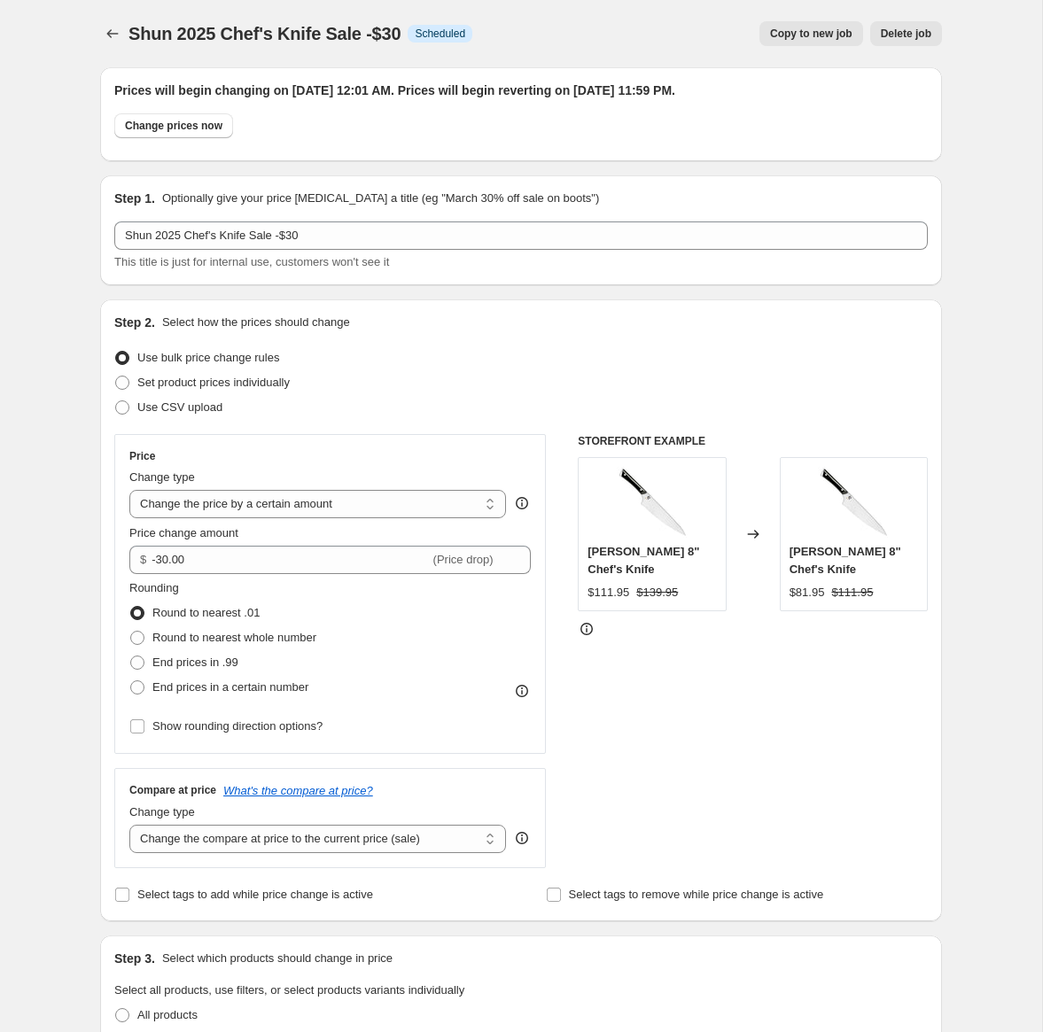
click at [374, 331] on div "Step 2. Select how the prices should change Use bulk price change rules Set pro…" at bounding box center [521, 611] width 814 height 594
click at [798, 35] on span "Copy to new job" at bounding box center [811, 34] width 82 height 14
select select "by"
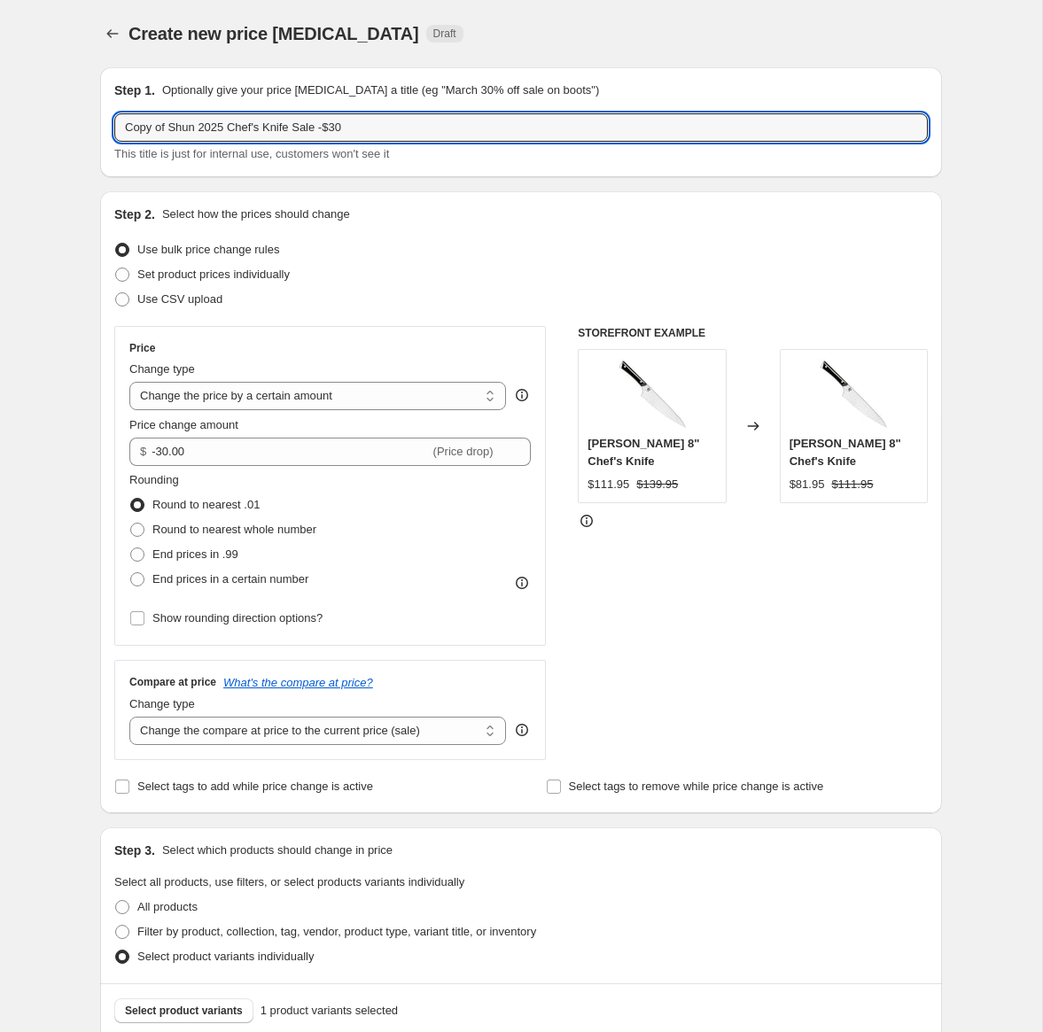
drag, startPoint x: 169, startPoint y: 129, endPoint x: 88, endPoint y: 129, distance: 81.5
click at [88, 129] on div "Step 1. Optionally give your price change job a title (eg "March 30% off sale o…" at bounding box center [514, 722] width 856 height 1338
drag, startPoint x: 298, startPoint y: 129, endPoint x: 325, endPoint y: 129, distance: 27.5
click at [325, 129] on input "Shun 2025 Chef's Knife Sale -$30" at bounding box center [521, 127] width 814 height 28
type input "Shun 2025 Chef's Knife Sale -$45"
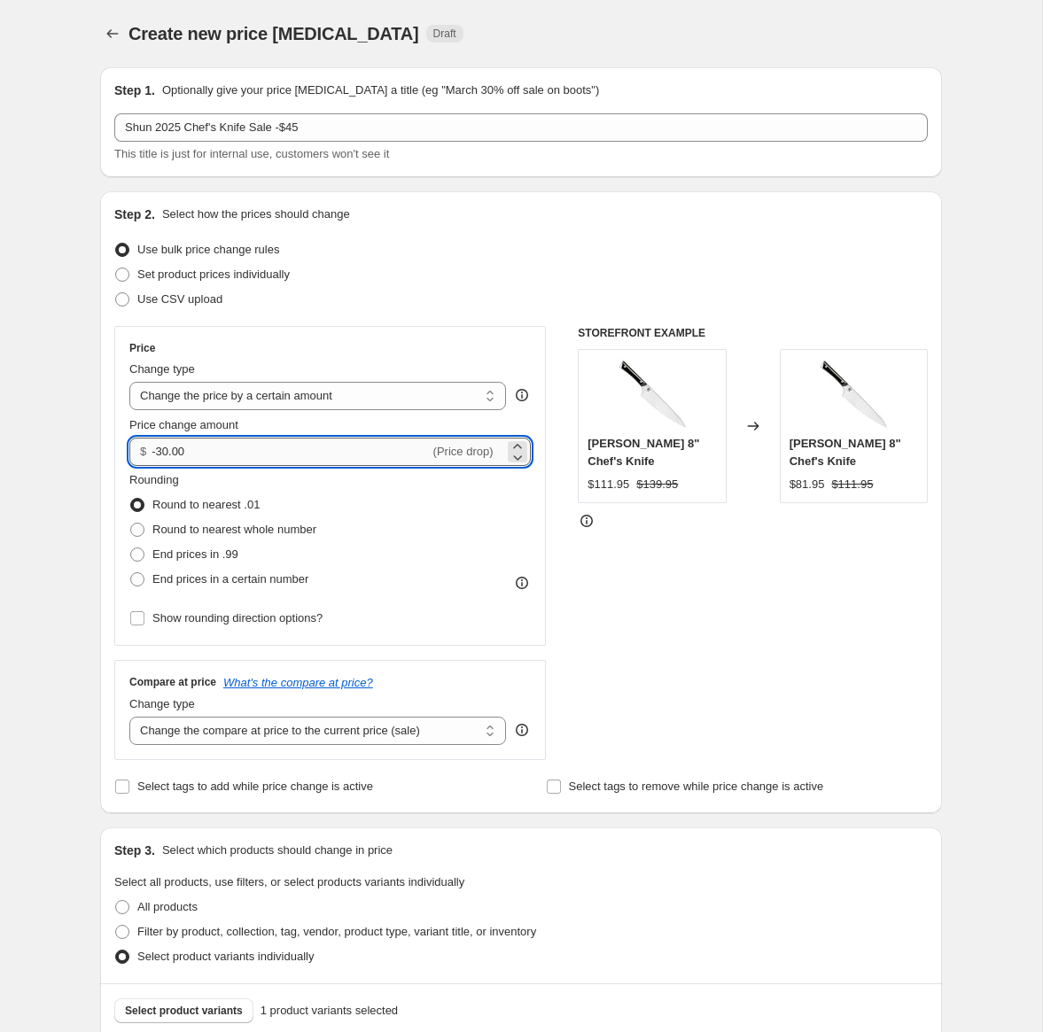
drag, startPoint x: 160, startPoint y: 450, endPoint x: 170, endPoint y: 450, distance: 9.7
click at [170, 450] on input "-30.00" at bounding box center [290, 452] width 277 height 28
type input "-45.00"
click at [732, 668] on div "STOREFRONT EXAMPLE Shun Kazahana 8" Chef's Knife $111.95 $139.95 Changed to Shu…" at bounding box center [753, 543] width 350 height 434
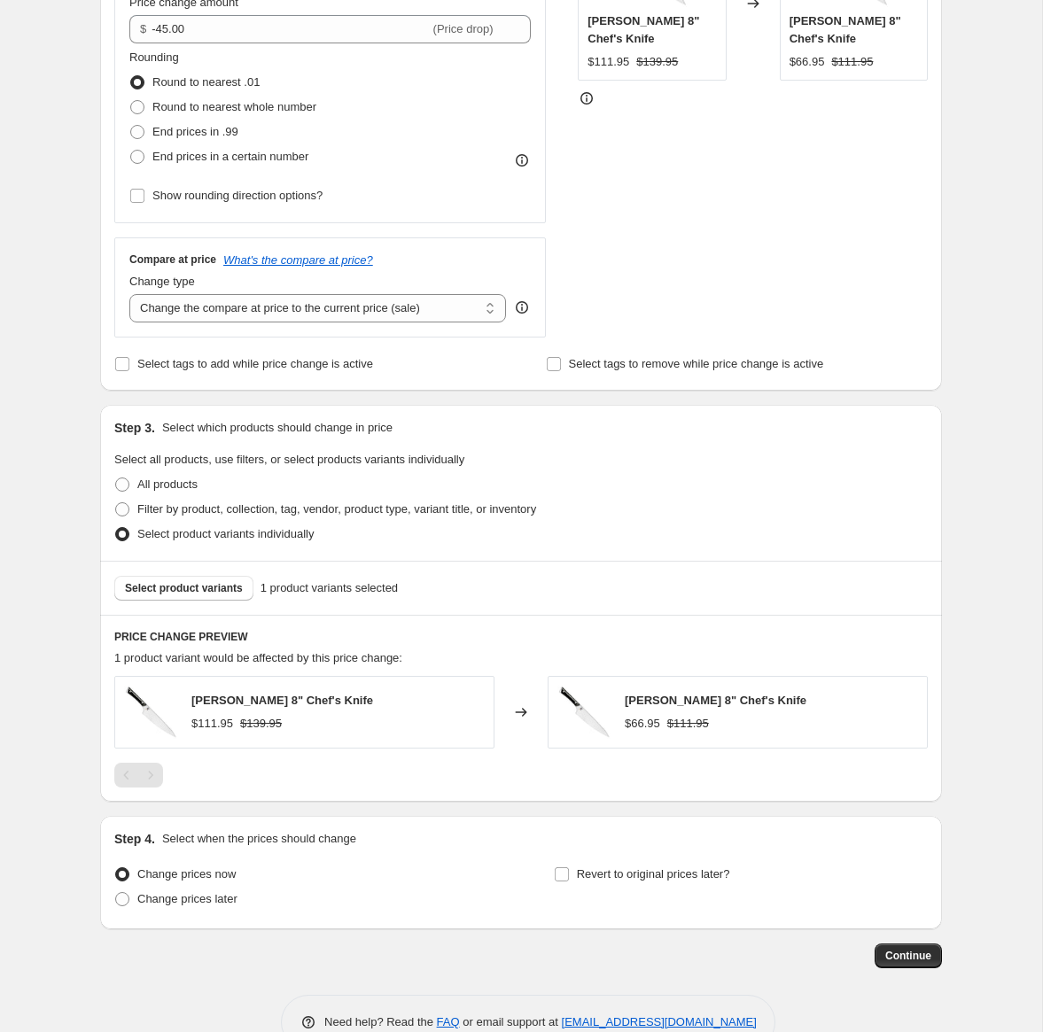
scroll to position [434, 0]
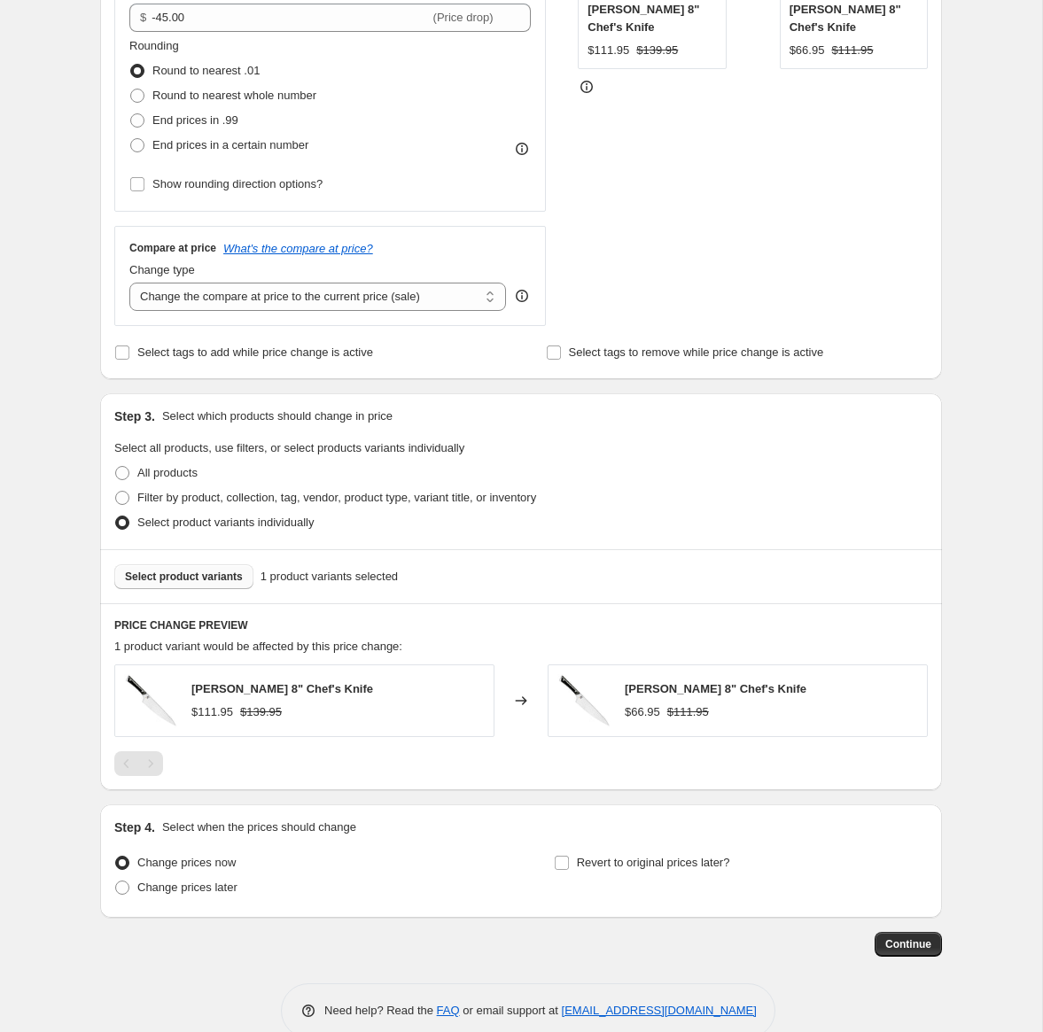
click at [217, 578] on span "Select product variants" at bounding box center [184, 577] width 118 height 14
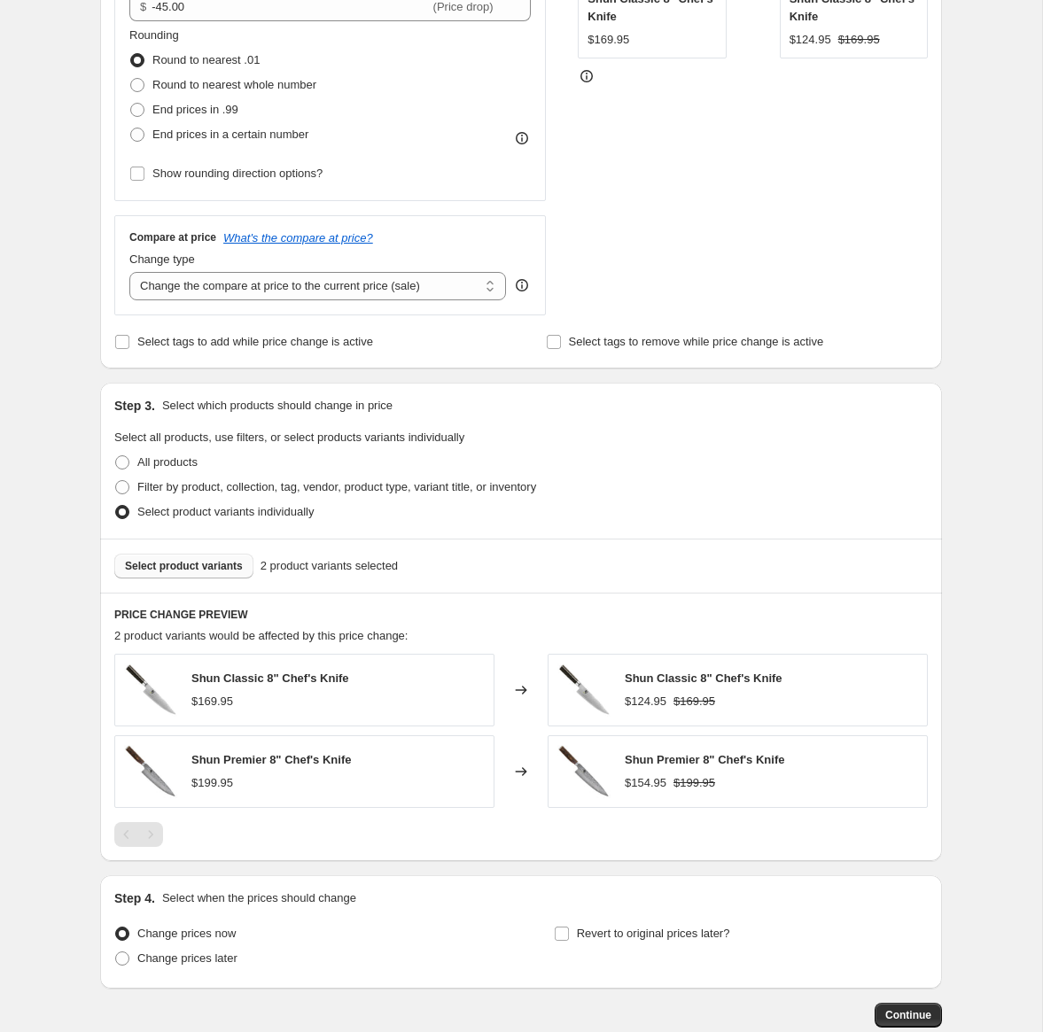
scroll to position [549, 0]
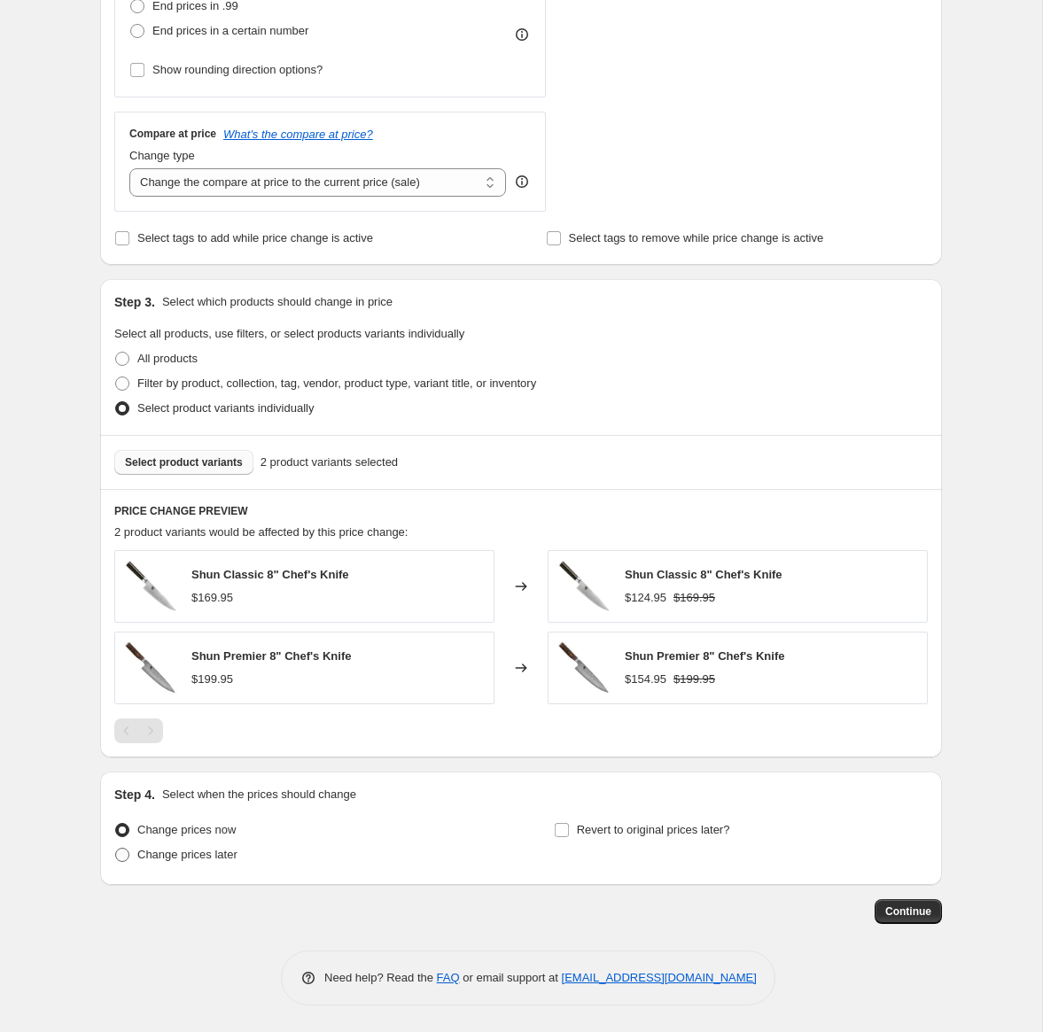
click at [197, 849] on span "Change prices later" at bounding box center [187, 854] width 100 height 13
click at [116, 849] on input "Change prices later" at bounding box center [115, 848] width 1 height 1
radio input "true"
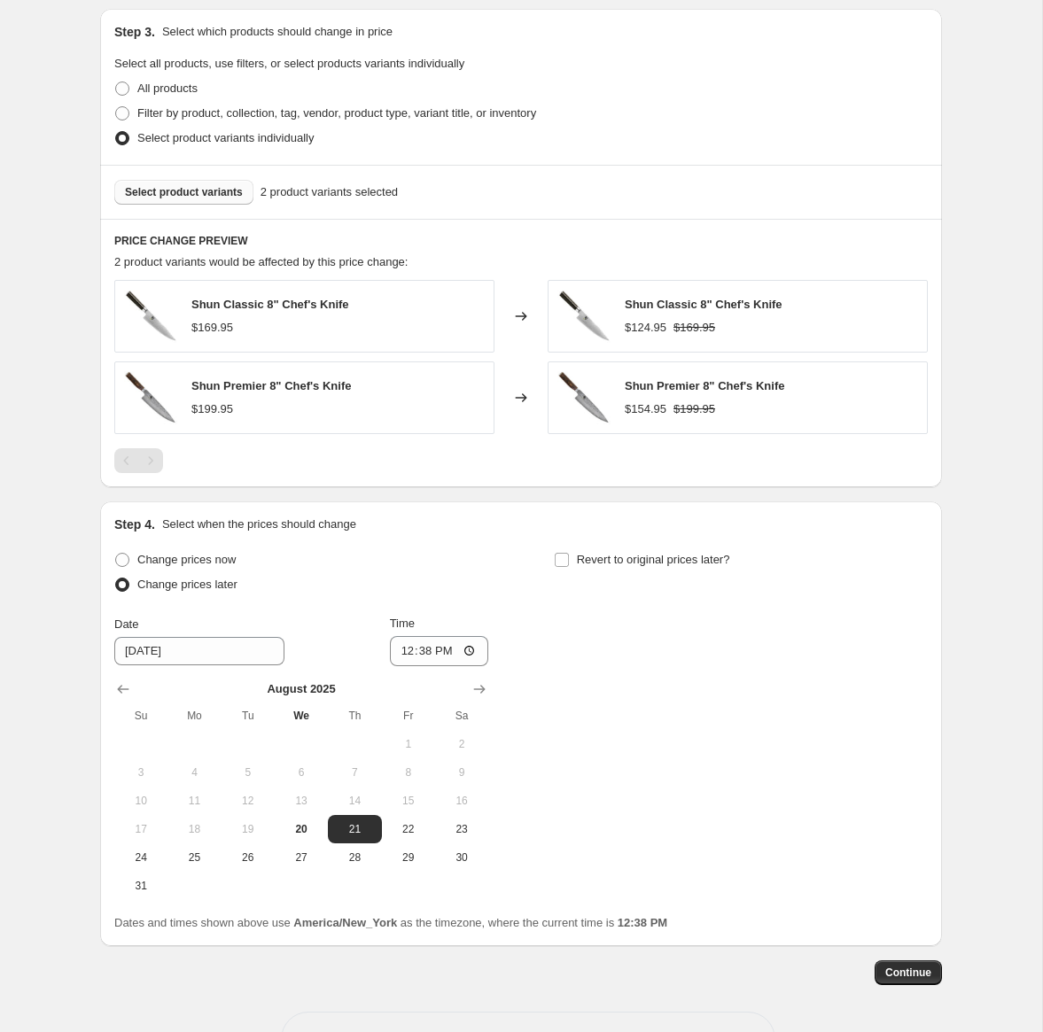
scroll to position [880, 0]
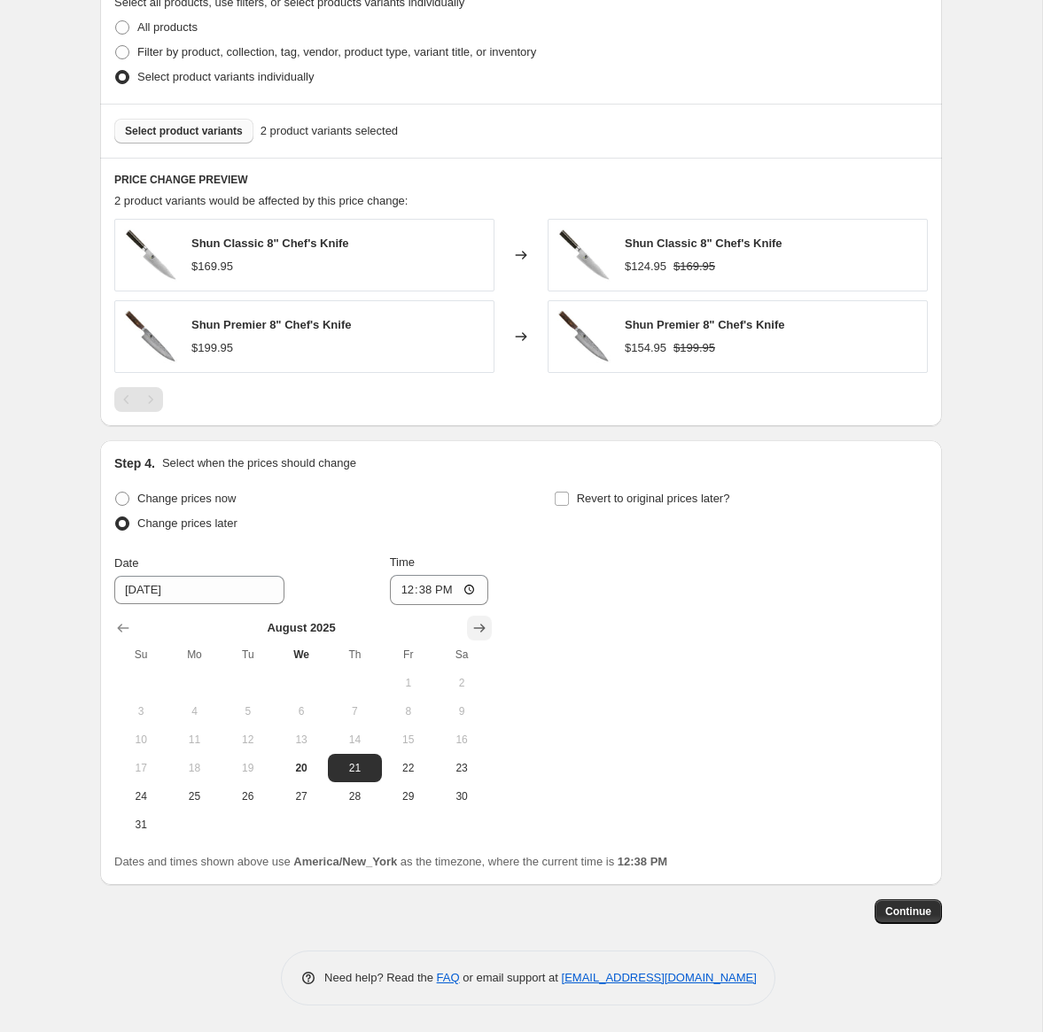
click at [470, 627] on button "Show next month, September 2025" at bounding box center [479, 628] width 25 height 25
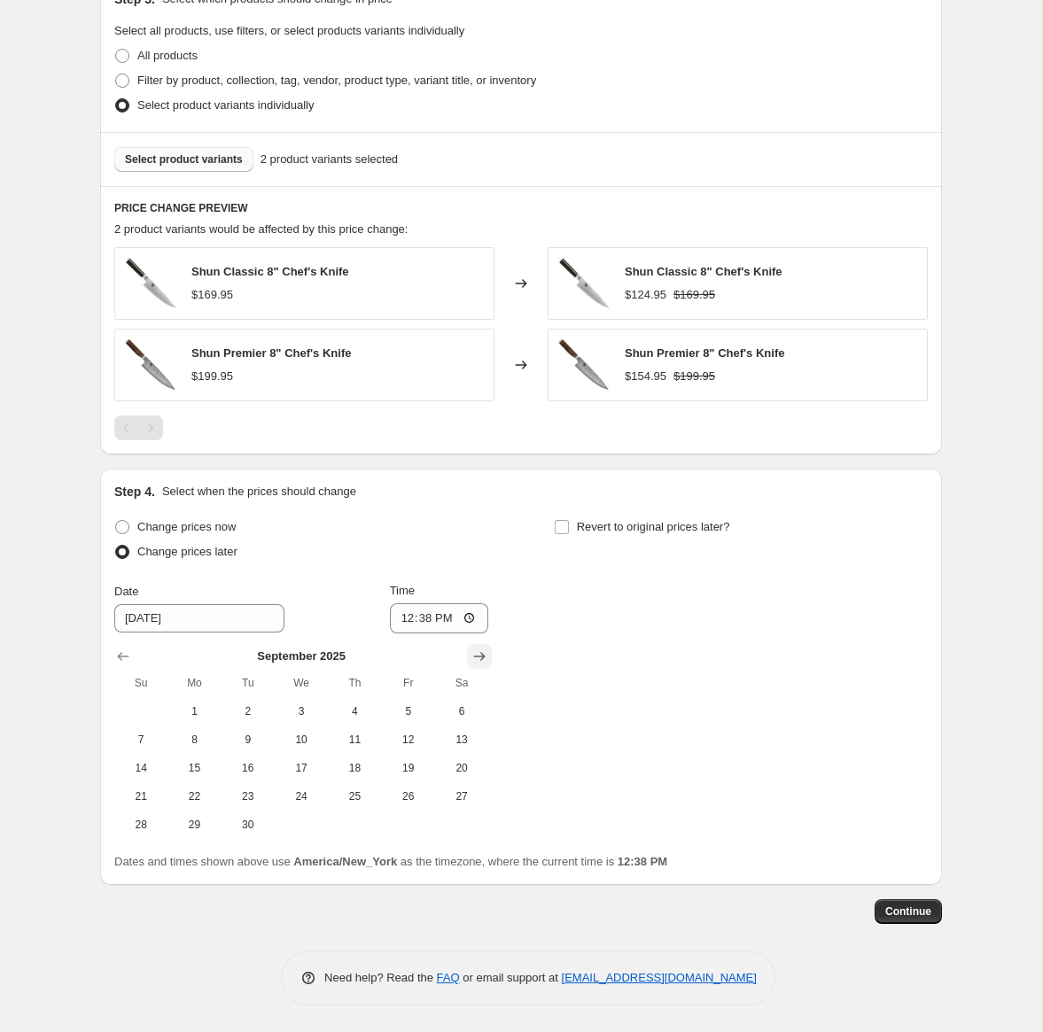
scroll to position [852, 0]
click at [477, 653] on icon "Show next month, October 2025" at bounding box center [480, 657] width 18 height 18
click at [477, 653] on icon "Show next month, November 2025" at bounding box center [480, 657] width 18 height 18
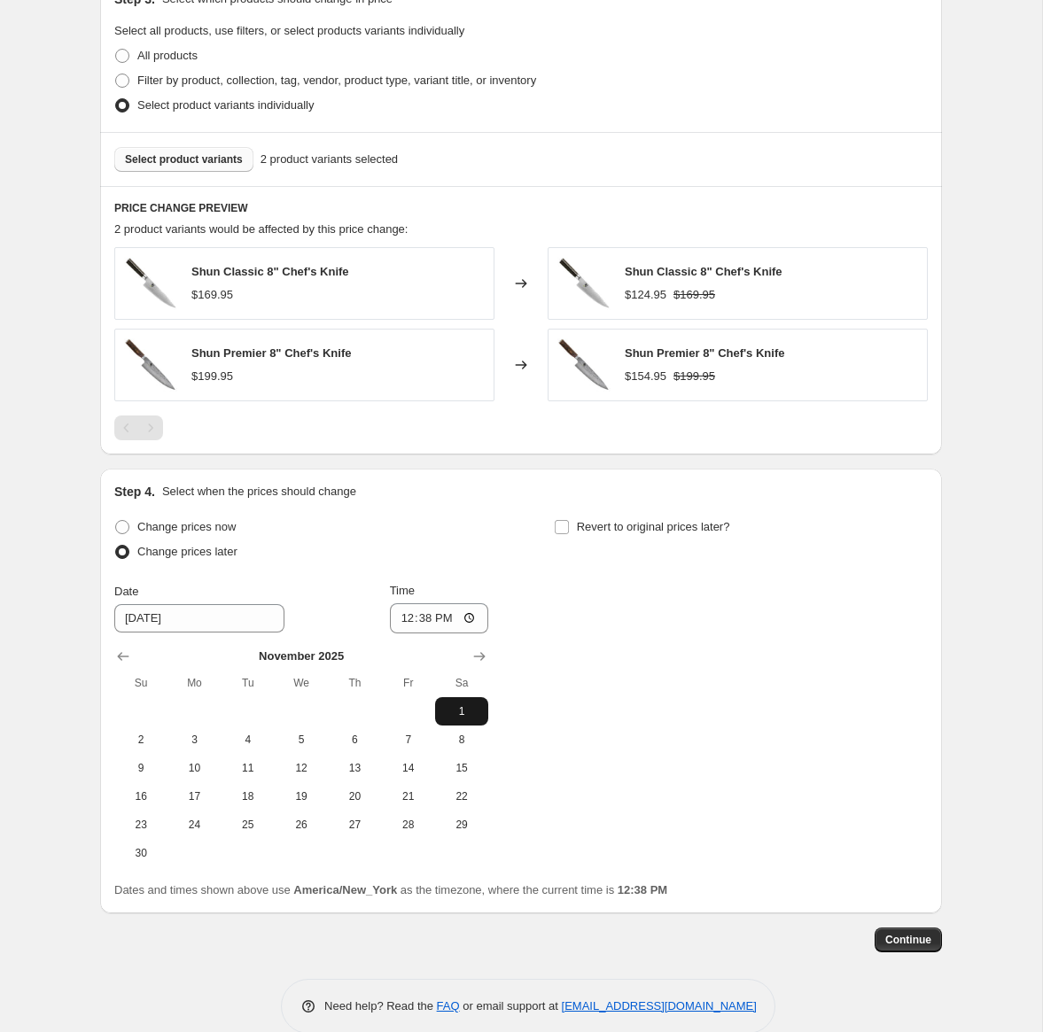
click at [452, 705] on span "1" at bounding box center [461, 712] width 39 height 14
type input "11/1/2025"
click at [422, 619] on input "12:38" at bounding box center [439, 619] width 99 height 30
click at [440, 614] on input "12:01" at bounding box center [439, 619] width 99 height 30
type input "00:01"
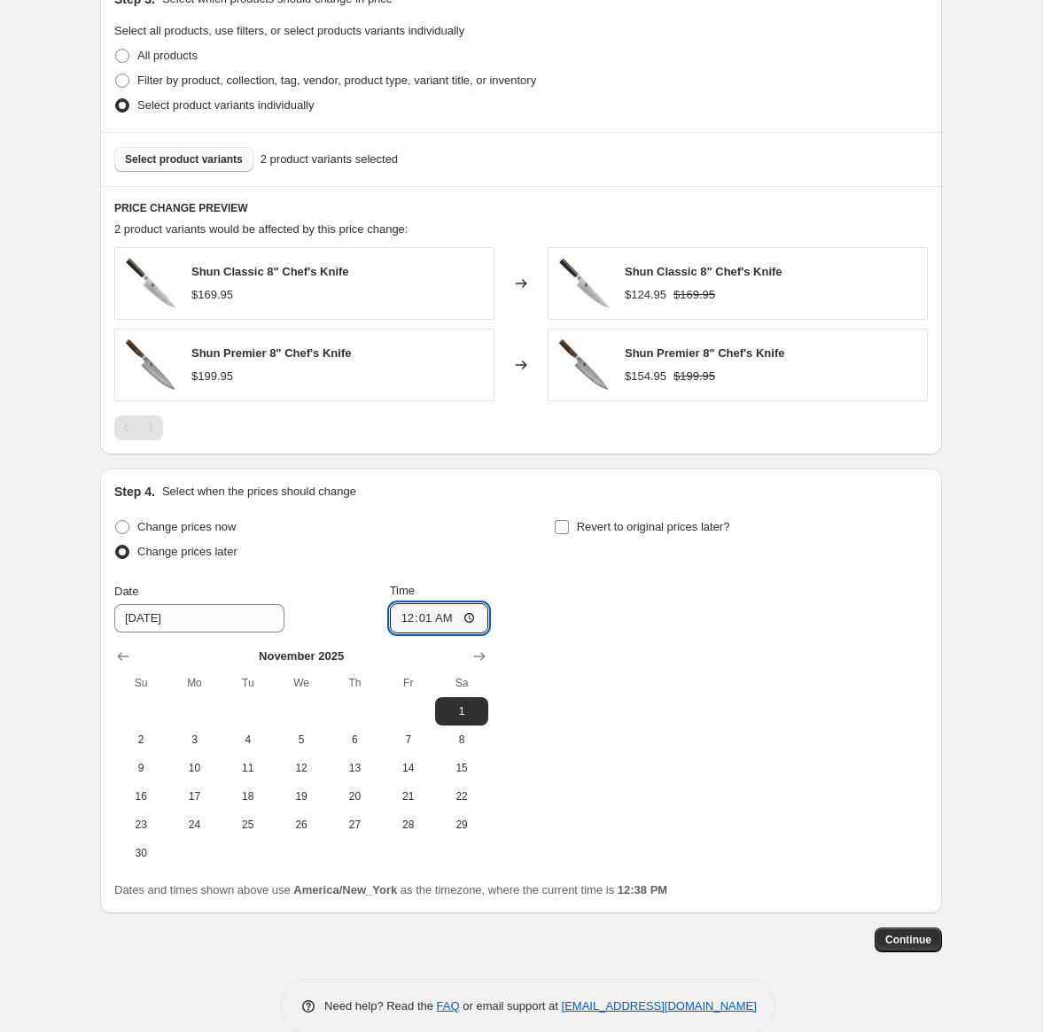
click at [563, 526] on input "Revert to original prices later?" at bounding box center [562, 527] width 14 height 14
checkbox input "true"
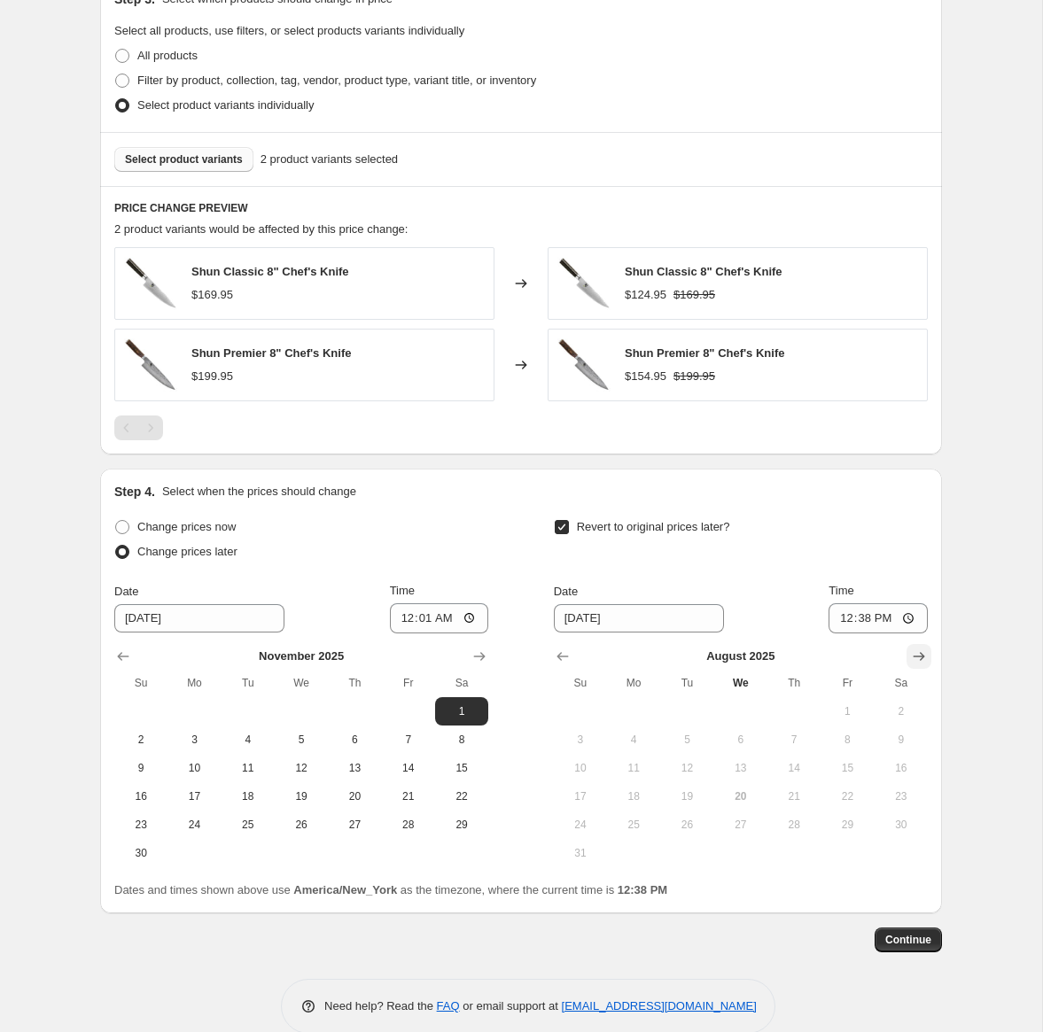
click at [908, 653] on button "Show next month, September 2025" at bounding box center [919, 656] width 25 height 25
click at [908, 653] on button "Show next month, October 2025" at bounding box center [919, 656] width 25 height 25
click at [908, 653] on button "Show next month, November 2025" at bounding box center [919, 656] width 25 height 25
click at [908, 653] on button "Show next month, December 2025" at bounding box center [919, 656] width 25 height 25
click at [740, 822] on span "31" at bounding box center [740, 825] width 39 height 14
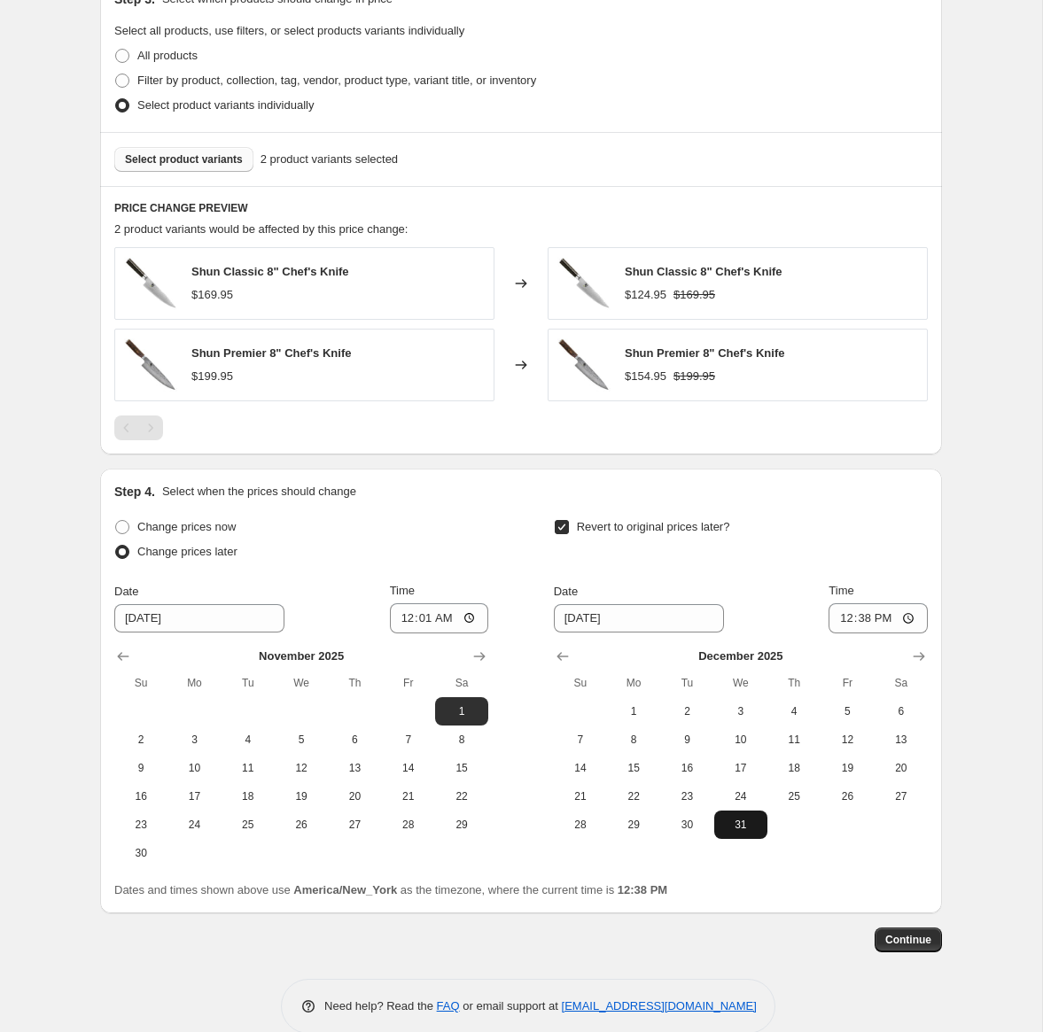
type input "12/31/2025"
click at [844, 621] on input "12:38" at bounding box center [878, 619] width 99 height 30
type input "23:59"
click at [898, 939] on span "Continue" at bounding box center [908, 940] width 46 height 14
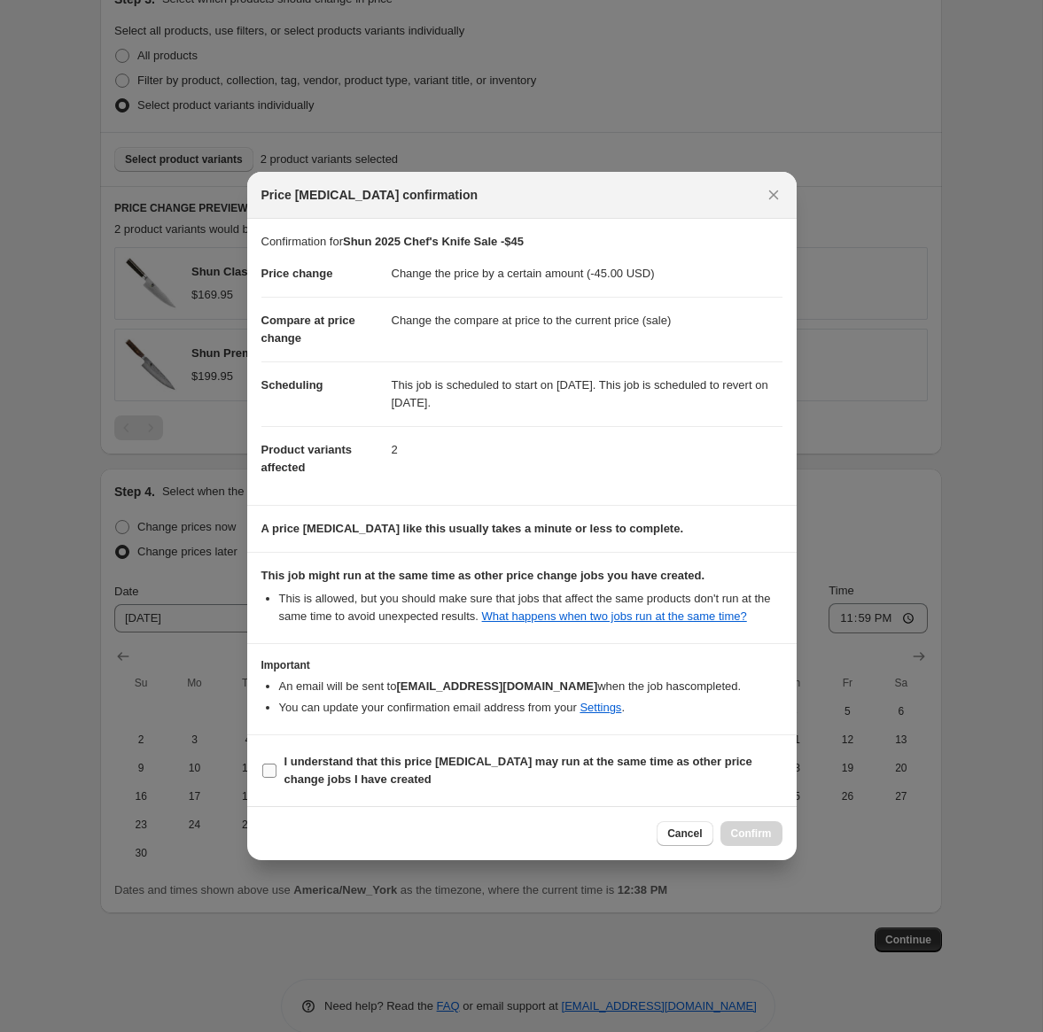
click at [347, 789] on span "I understand that this price change job may run at the same time as other price…" at bounding box center [533, 770] width 498 height 35
click at [277, 778] on input "I understand that this price change job may run at the same time as other price…" at bounding box center [269, 771] width 14 height 14
checkbox input "true"
click at [734, 840] on span "Confirm" at bounding box center [751, 834] width 41 height 14
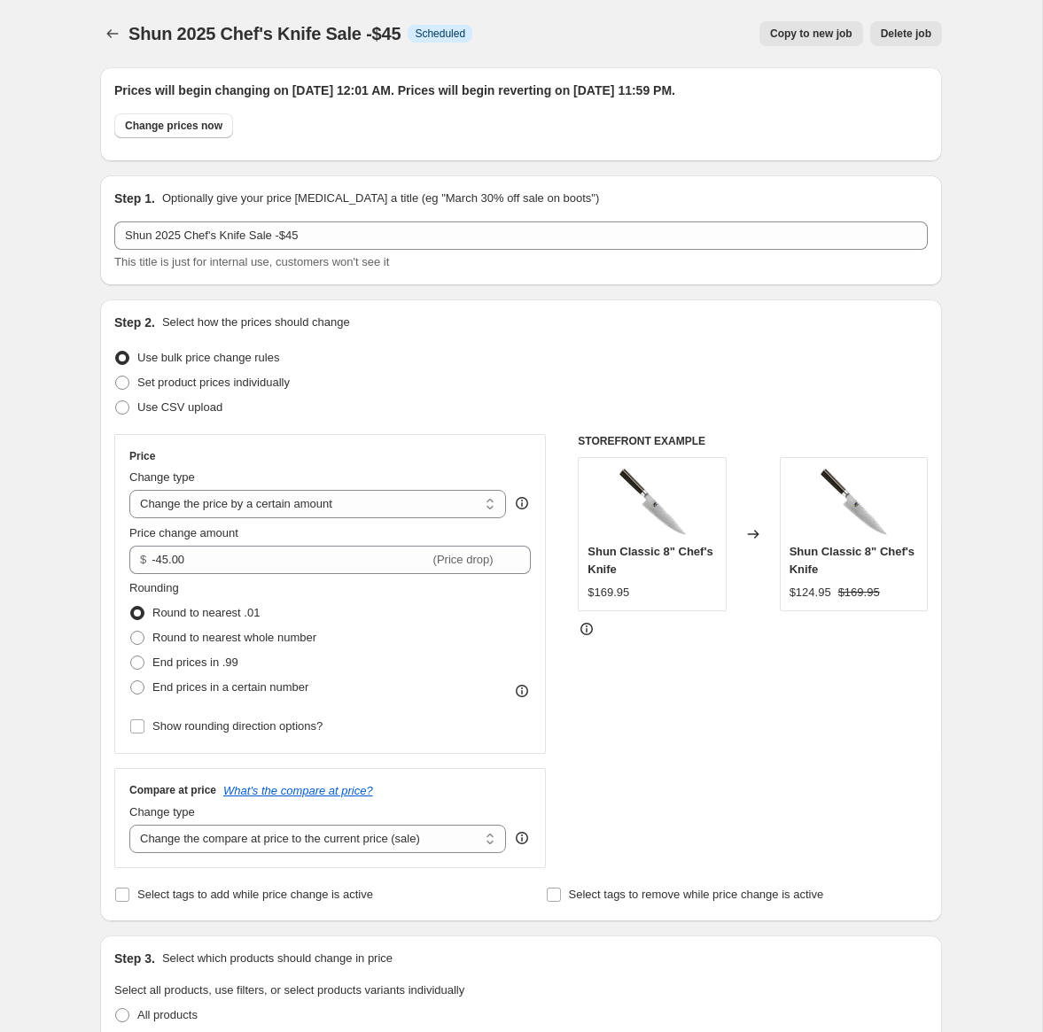
click at [806, 42] on button "Copy to new job" at bounding box center [811, 33] width 104 height 25
select select "by"
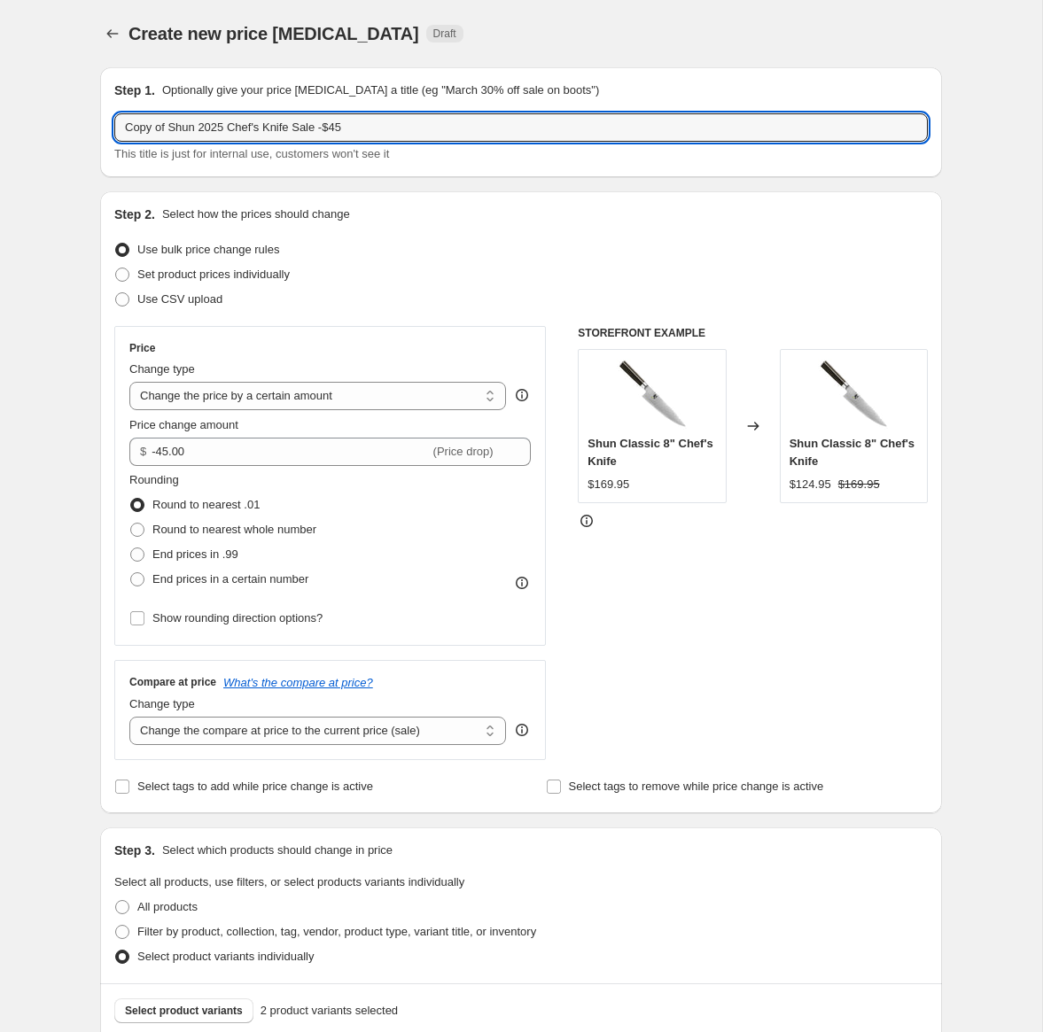
drag, startPoint x: 173, startPoint y: 131, endPoint x: 65, endPoint y: 131, distance: 108.1
click at [65, 131] on div "Create new price change job. This page is ready Create new price change job Dra…" at bounding box center [521, 790] width 1042 height 1581
click at [296, 130] on input "Shun 2025 Chef's Knife Sale -$45" at bounding box center [521, 127] width 814 height 28
type input "Shun 2025 Chef's Knife Sale -$55"
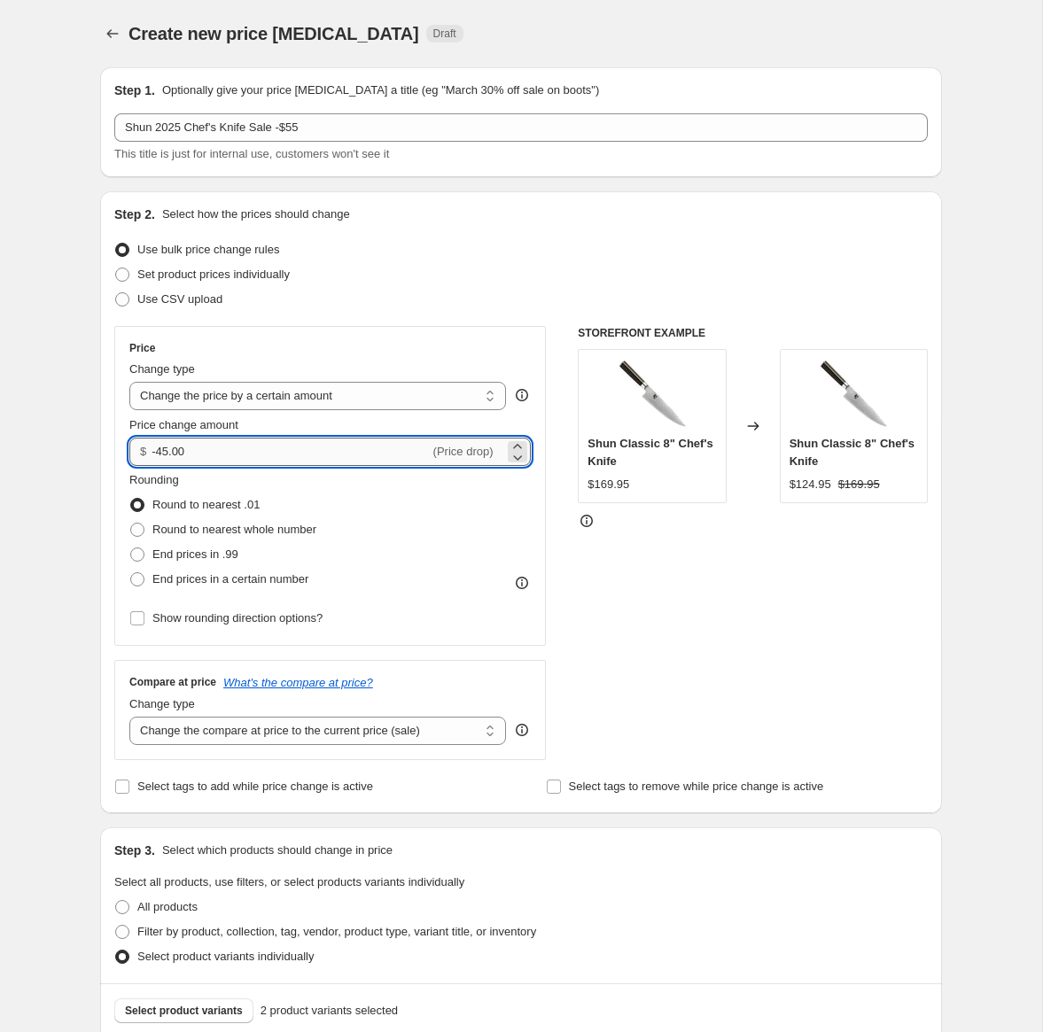
drag, startPoint x: 172, startPoint y: 449, endPoint x: 160, endPoint y: 449, distance: 11.5
click at [160, 449] on input "-45.00" at bounding box center [290, 452] width 277 height 28
type input "-55.00"
click at [791, 715] on div "STOREFRONT EXAMPLE Shun Classic 8" Chef's Knife $169.95 Changed to Shun Classic…" at bounding box center [753, 543] width 350 height 434
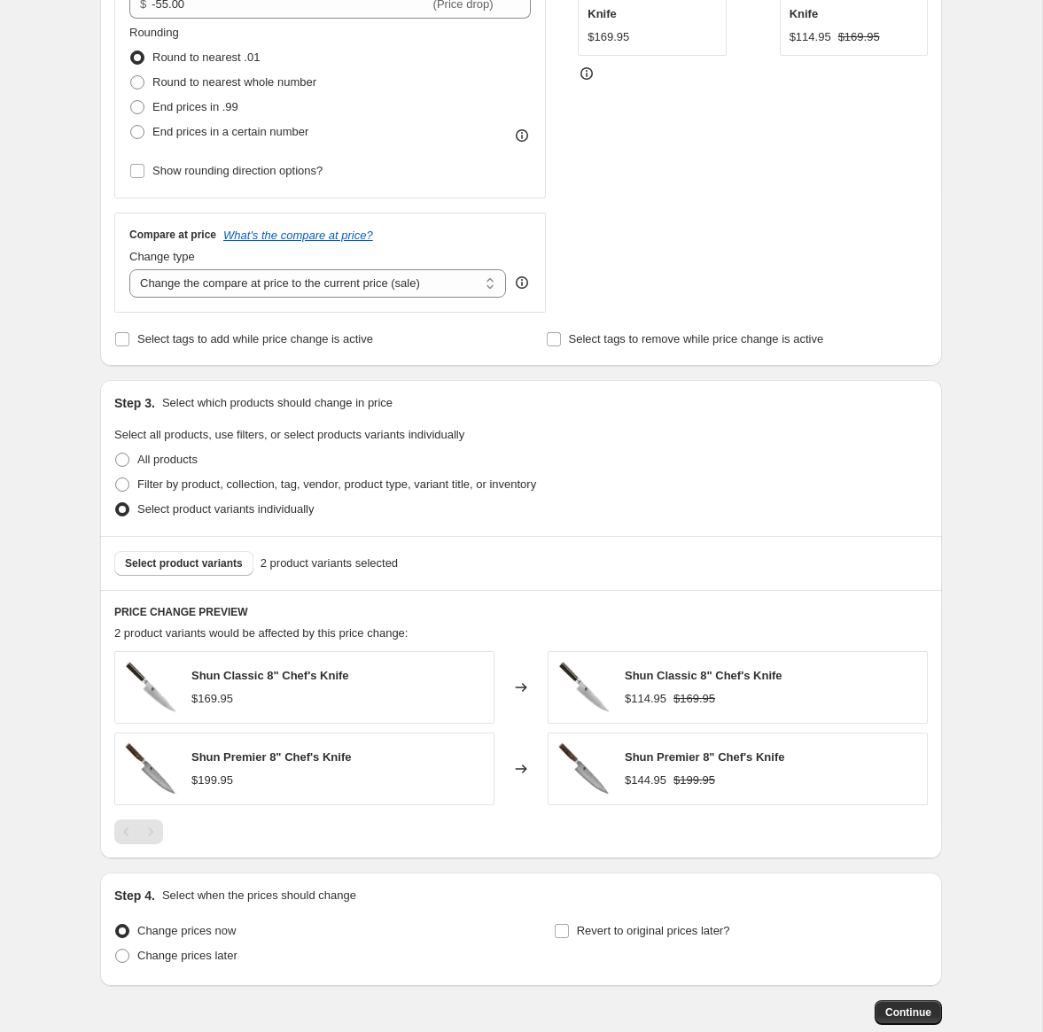
scroll to position [498, 0]
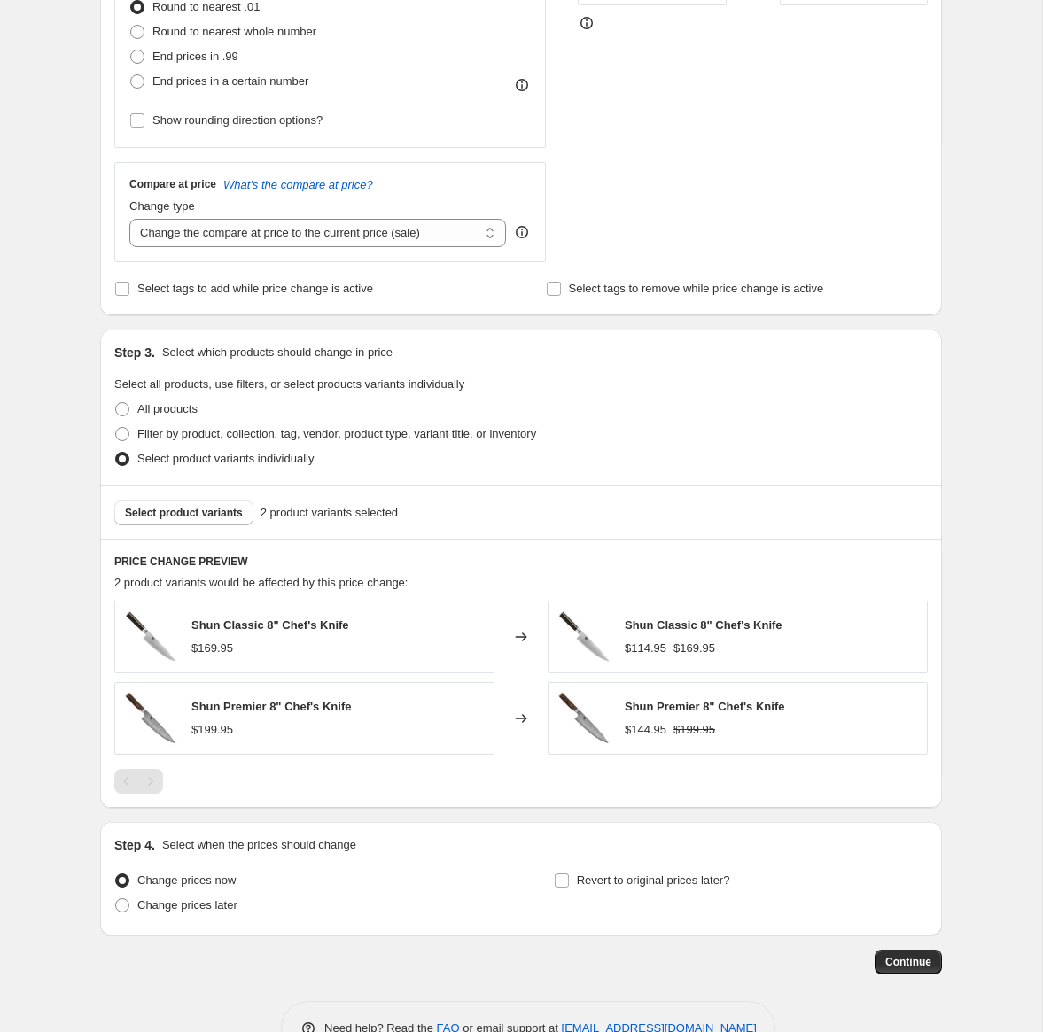
click at [255, 643] on div "$169.95" at bounding box center [270, 649] width 158 height 18
click at [214, 511] on span "Select product variants" at bounding box center [184, 513] width 118 height 14
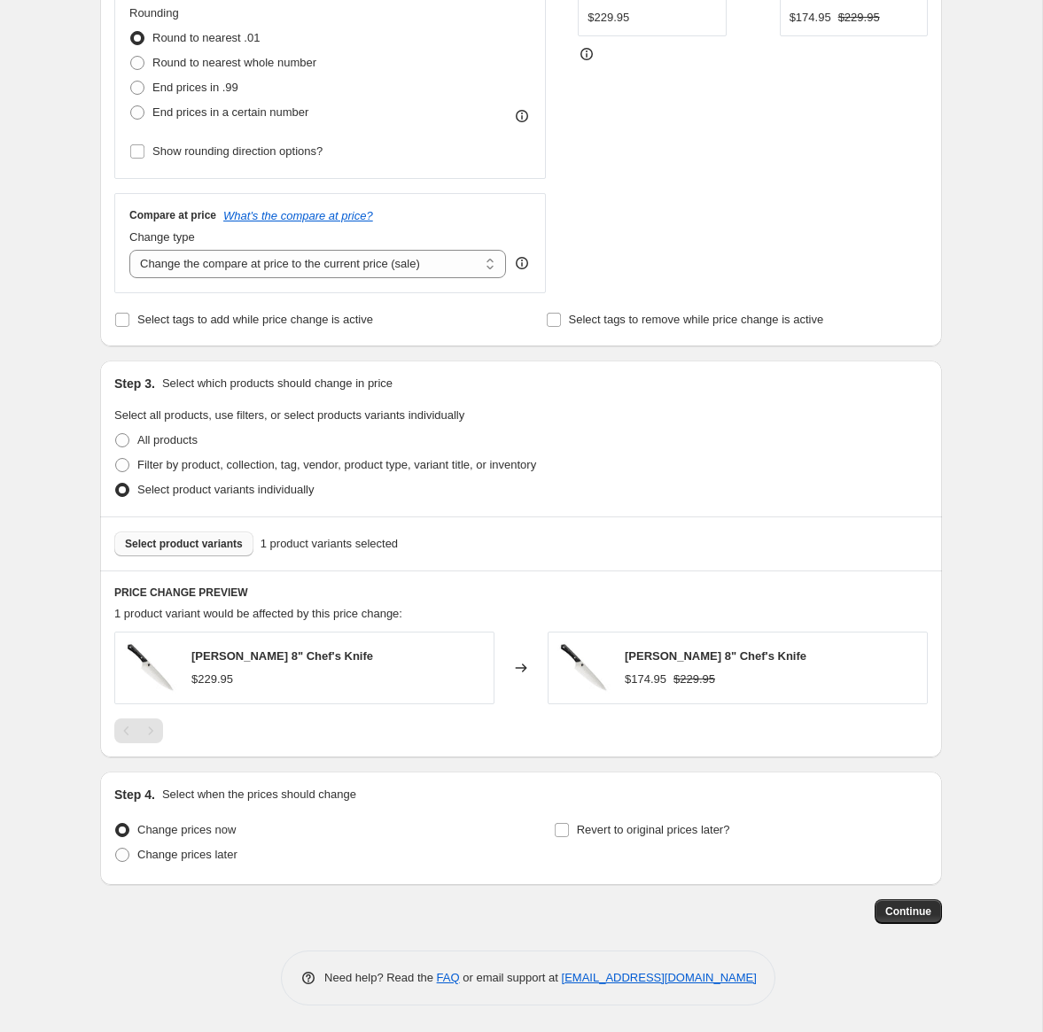
scroll to position [467, 0]
click at [229, 855] on span "Change prices later" at bounding box center [187, 854] width 100 height 13
click at [116, 849] on input "Change prices later" at bounding box center [115, 848] width 1 height 1
radio input "true"
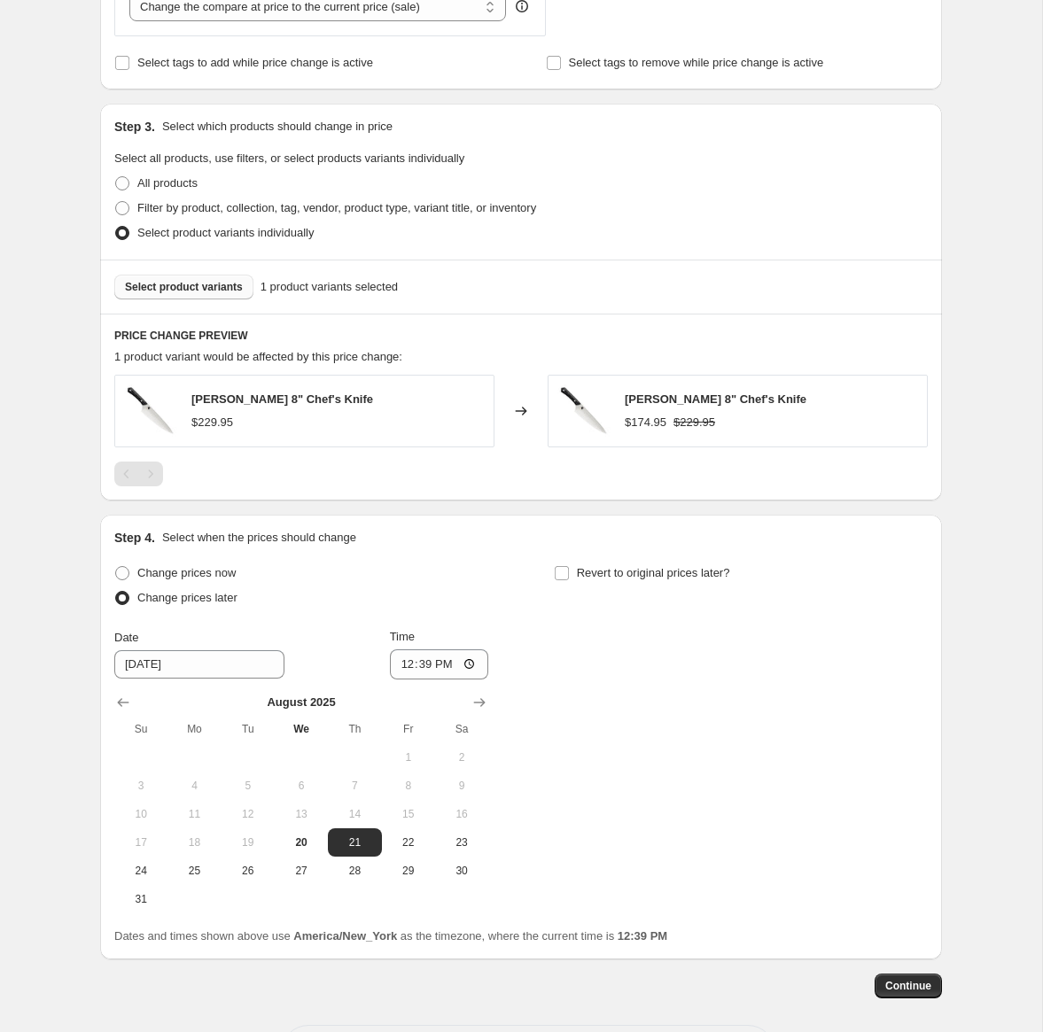
scroll to position [798, 0]
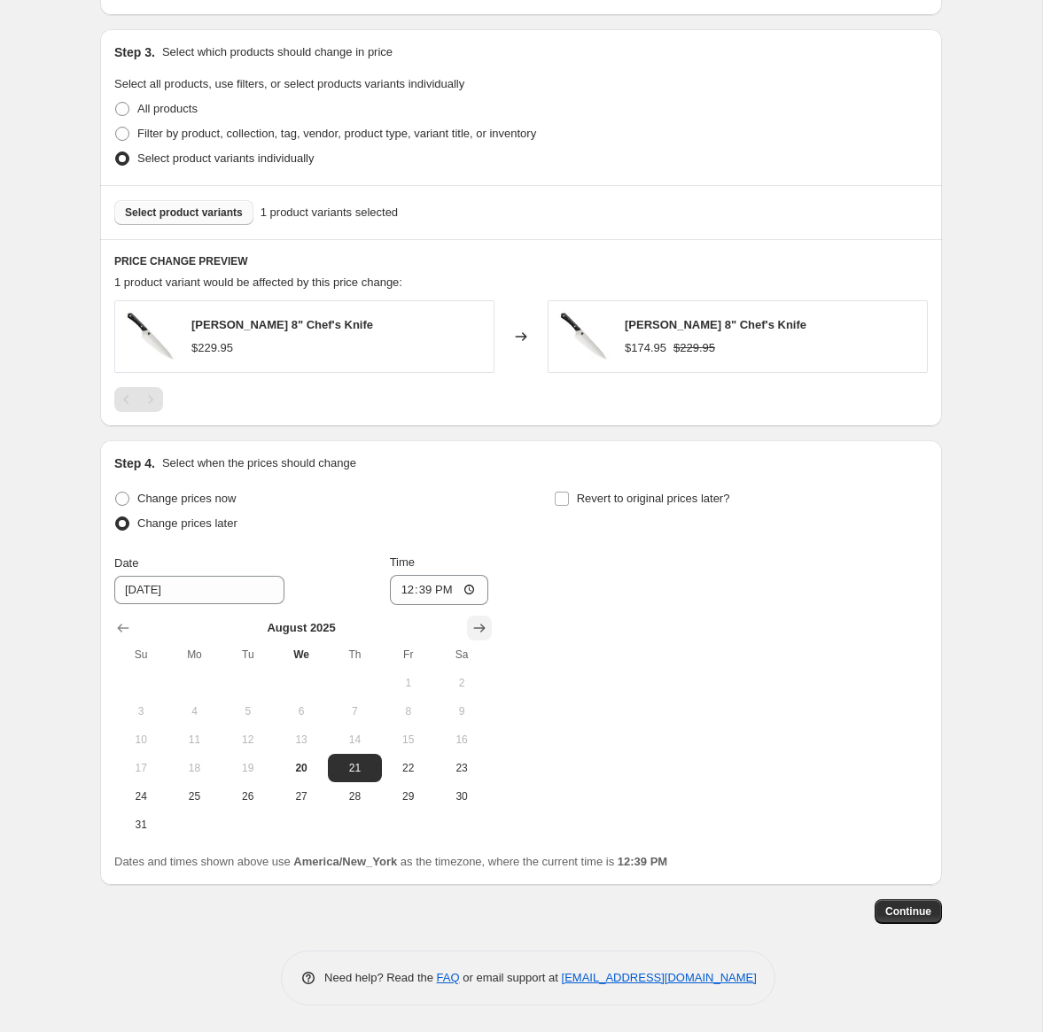
click at [481, 628] on icon "Show next month, September 2025" at bounding box center [480, 628] width 12 height 9
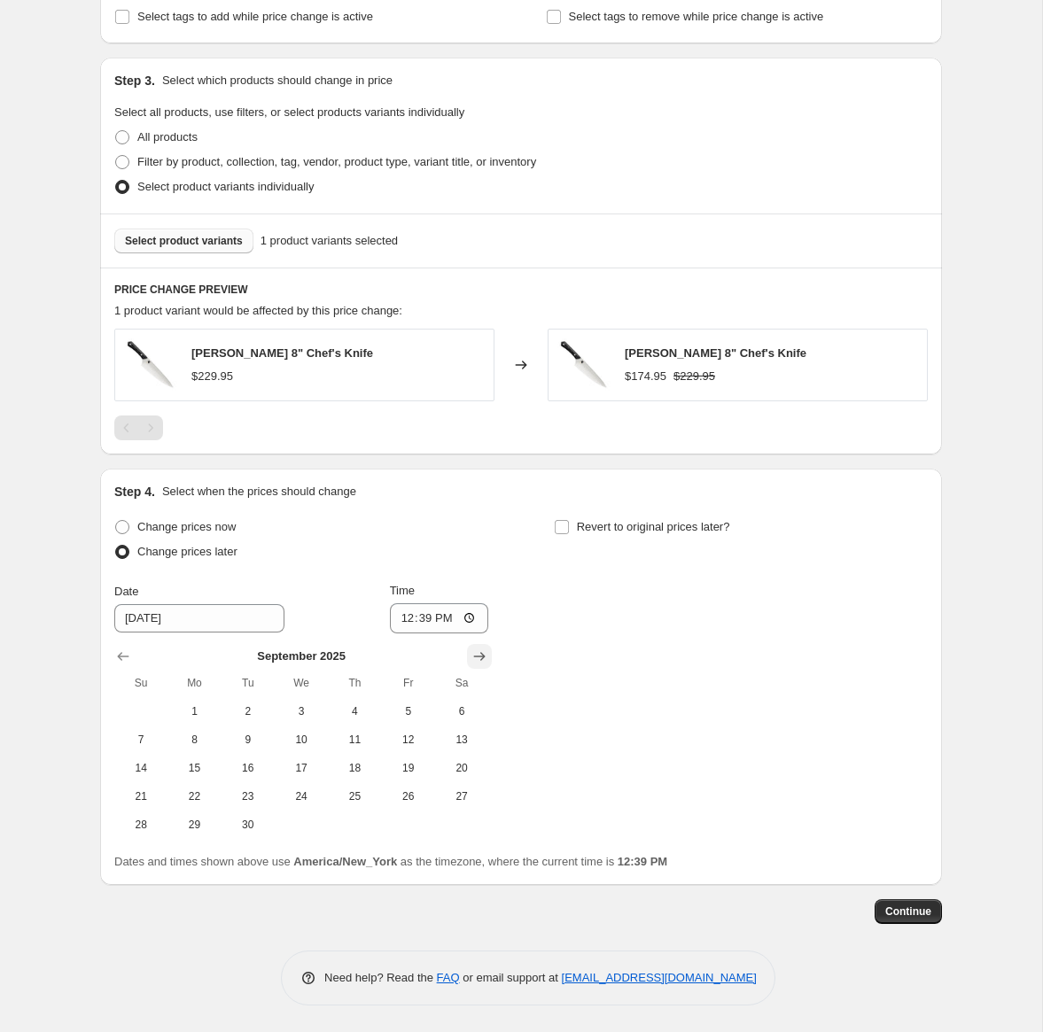
scroll to position [770, 0]
click at [478, 651] on icon "Show next month, October 2025" at bounding box center [480, 657] width 18 height 18
click at [478, 651] on icon "Show next month, November 2025" at bounding box center [480, 657] width 18 height 18
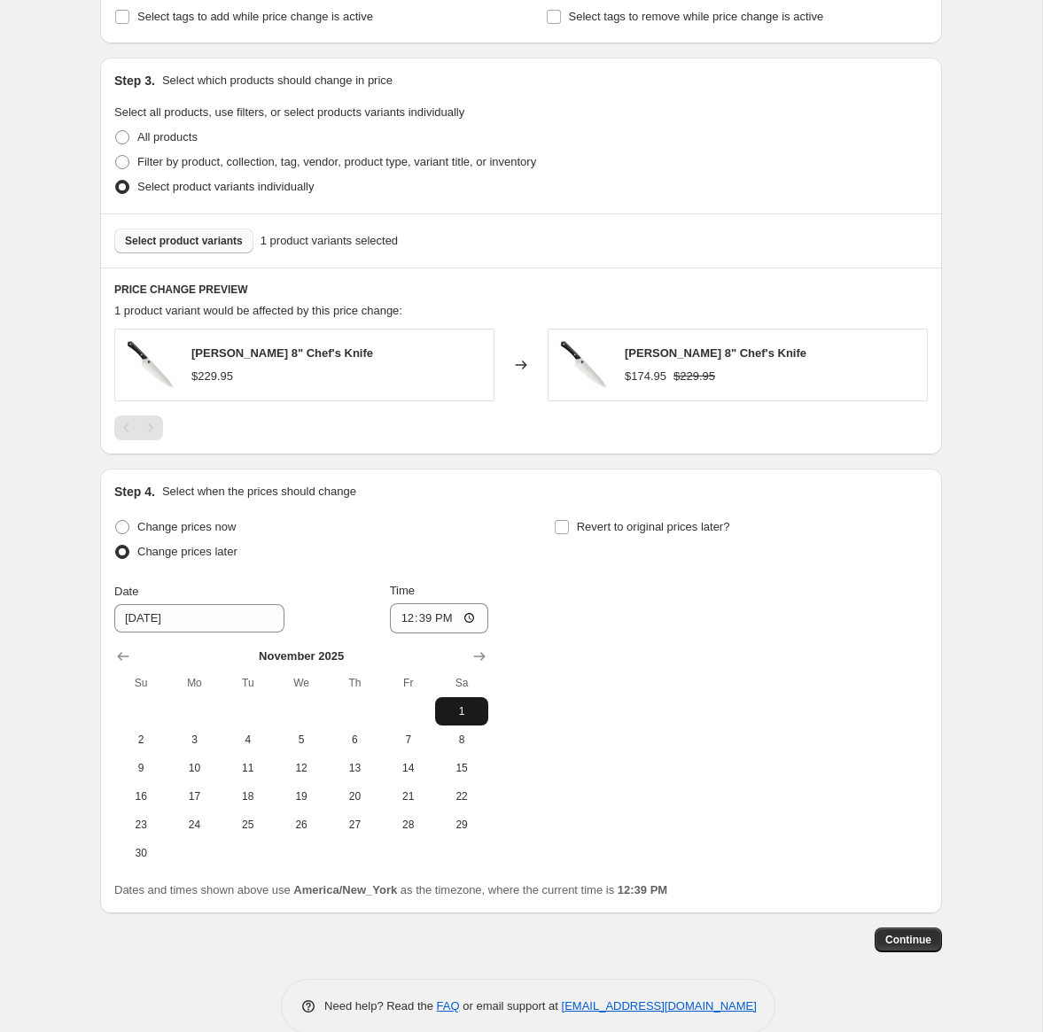
click at [452, 706] on span "1" at bounding box center [461, 712] width 39 height 14
type input "11/1/2025"
click at [432, 624] on input "12:39" at bounding box center [439, 619] width 99 height 30
click at [415, 624] on input "12:39" at bounding box center [439, 619] width 99 height 30
type input "00:01"
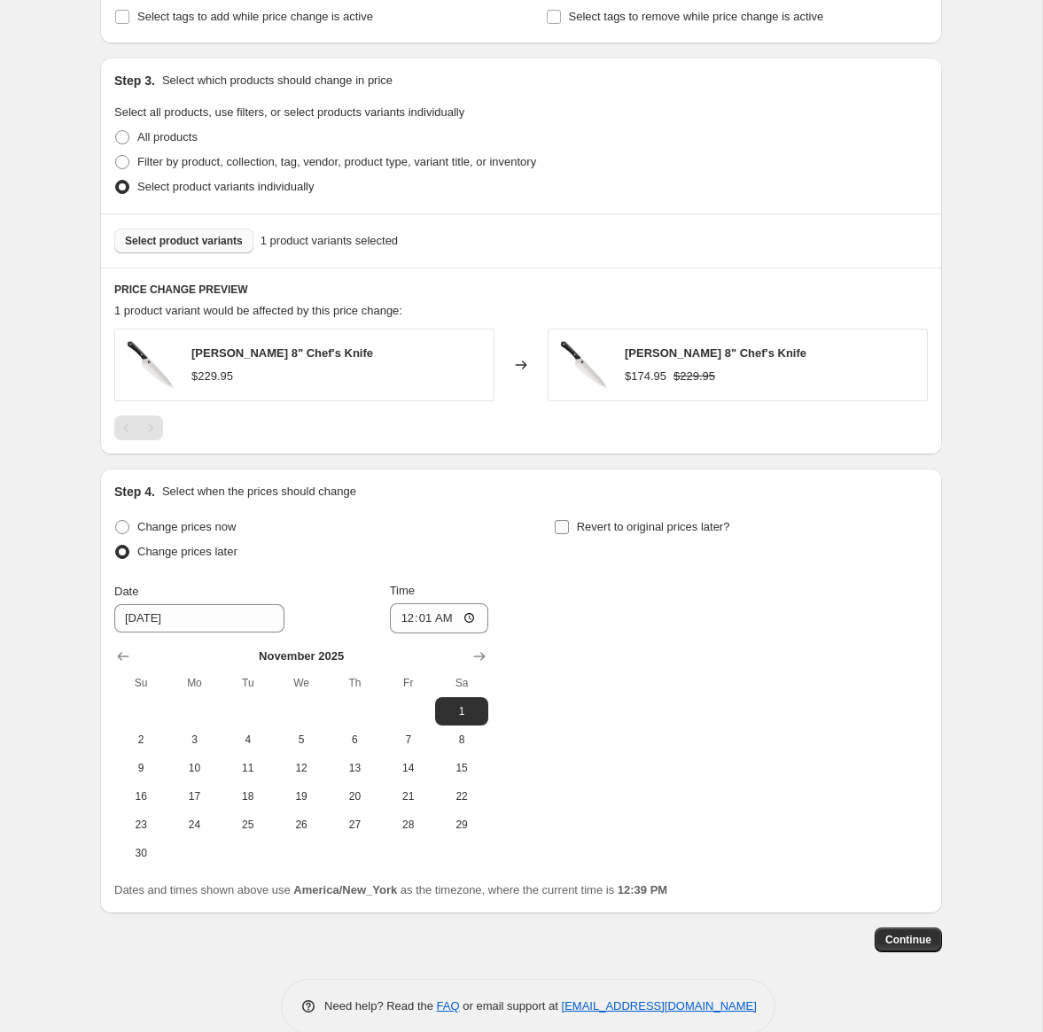
click at [562, 529] on input "Revert to original prices later?" at bounding box center [562, 527] width 14 height 14
checkbox input "true"
click at [907, 654] on button "Show next month, September 2025" at bounding box center [919, 656] width 25 height 25
click at [907, 654] on button "Show next month, October 2025" at bounding box center [919, 656] width 25 height 25
click at [907, 654] on button "Show next month, November 2025" at bounding box center [919, 656] width 25 height 25
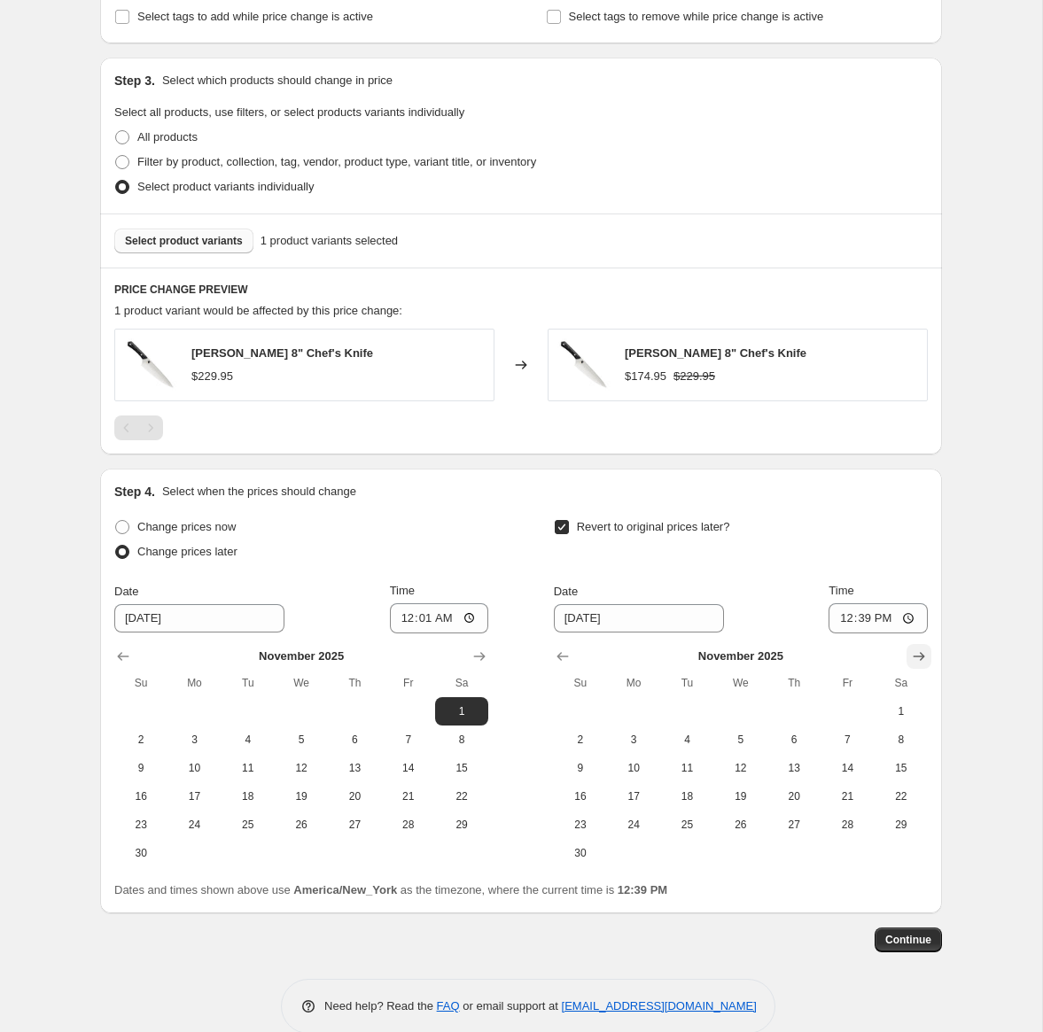
click at [907, 654] on button "Show next month, December 2025" at bounding box center [919, 656] width 25 height 25
click at [722, 826] on span "31" at bounding box center [740, 825] width 39 height 14
type input "12/31/2025"
click at [841, 622] on input "12:39" at bounding box center [878, 619] width 99 height 30
type input "23:59"
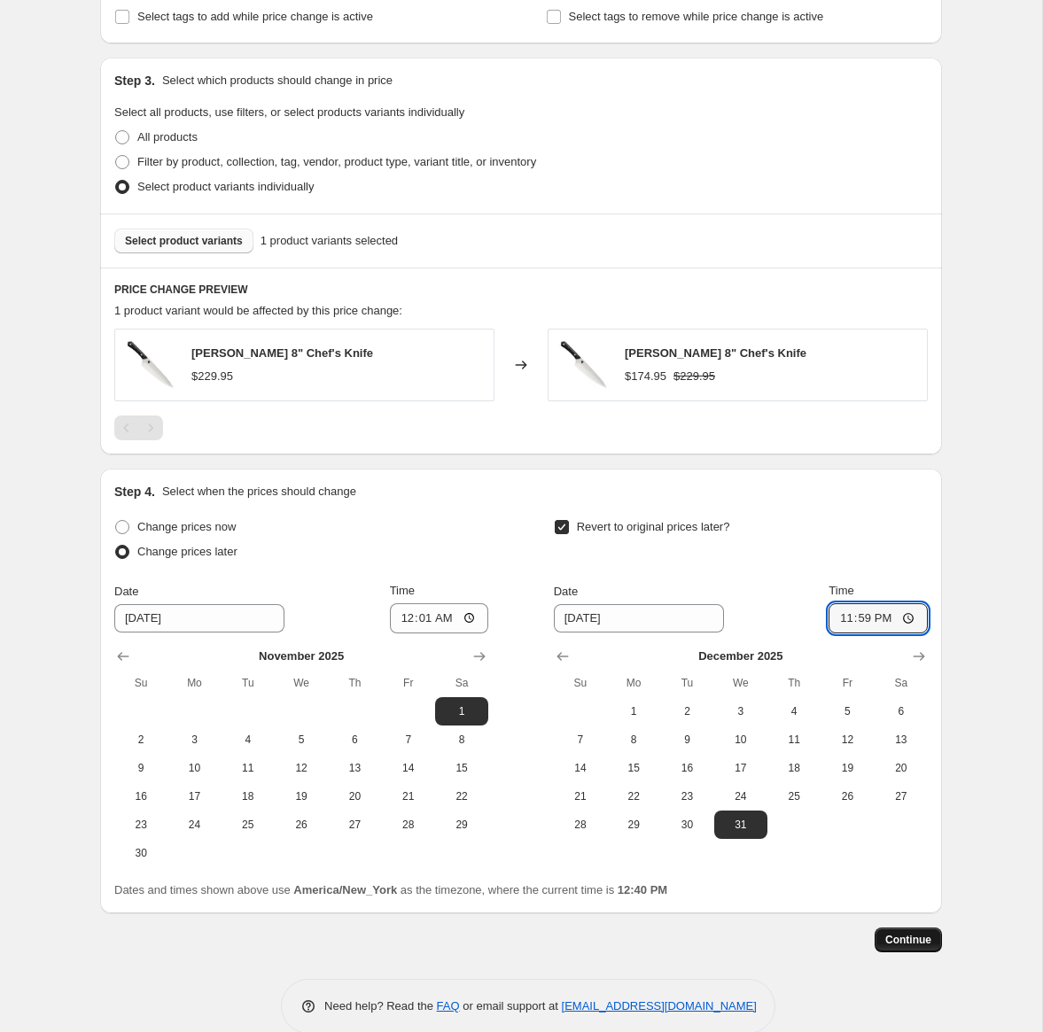
click at [900, 939] on span "Continue" at bounding box center [908, 940] width 46 height 14
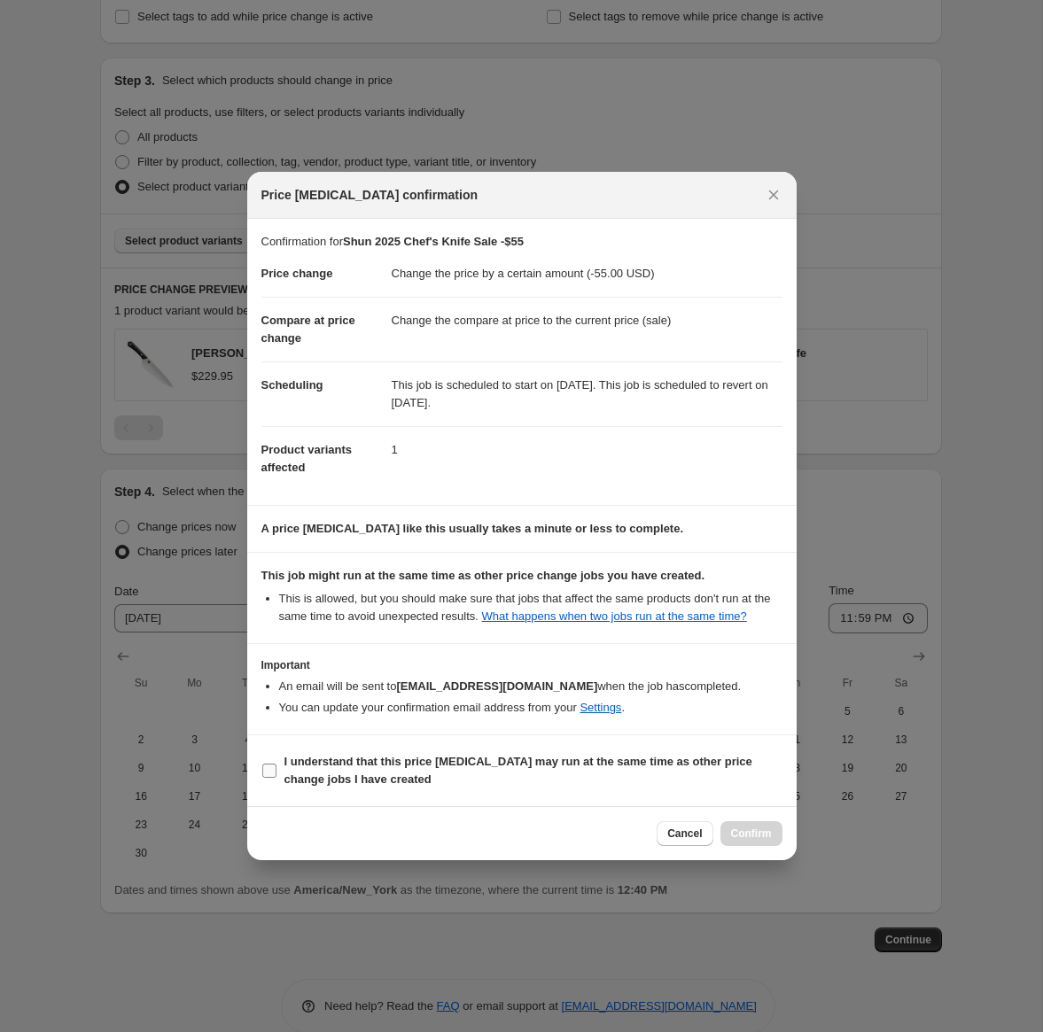
click at [414, 771] on b "I understand that this price change job may run at the same time as other price…" at bounding box center [518, 770] width 468 height 31
click at [277, 771] on input "I understand that this price change job may run at the same time as other price…" at bounding box center [269, 771] width 14 height 14
checkbox input "true"
click at [767, 841] on span "Confirm" at bounding box center [751, 834] width 41 height 14
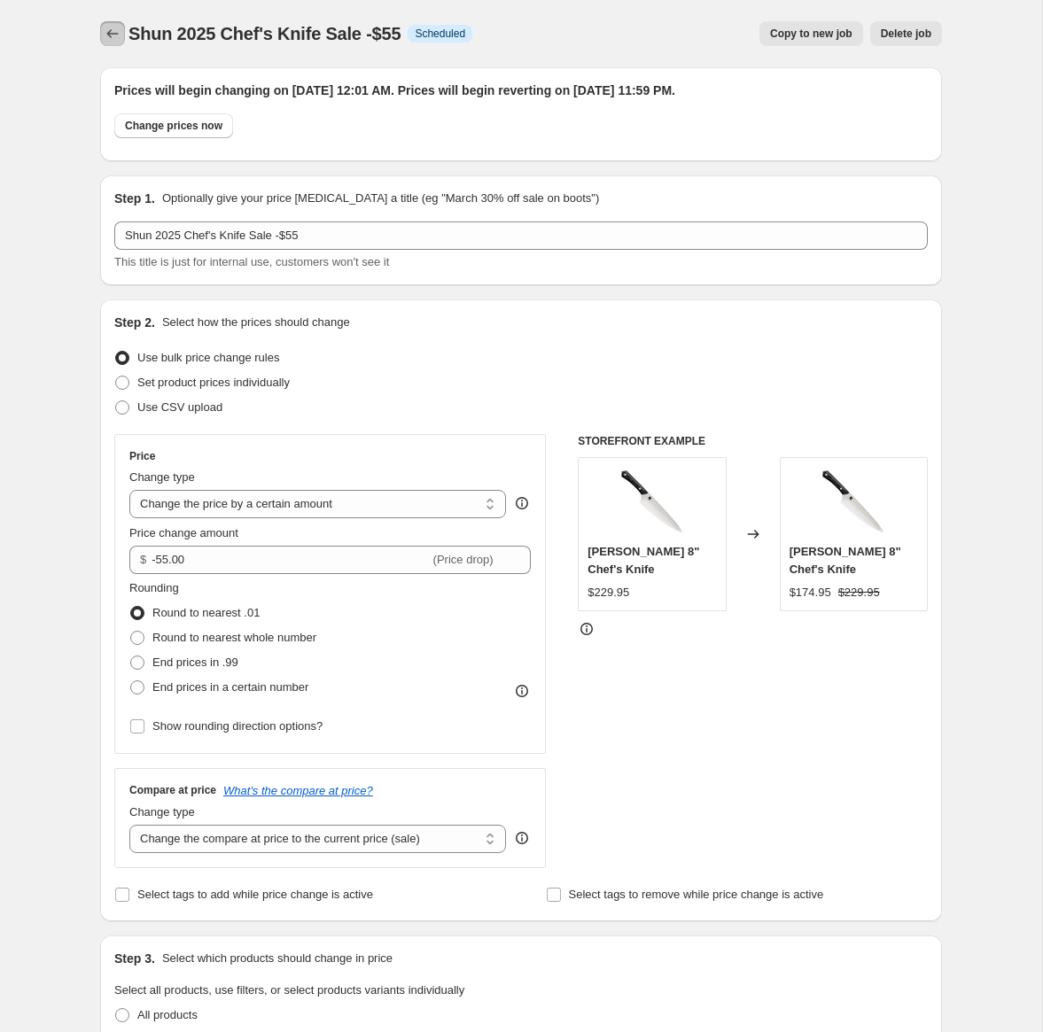
click at [109, 25] on icon "Price change jobs" at bounding box center [113, 34] width 18 height 18
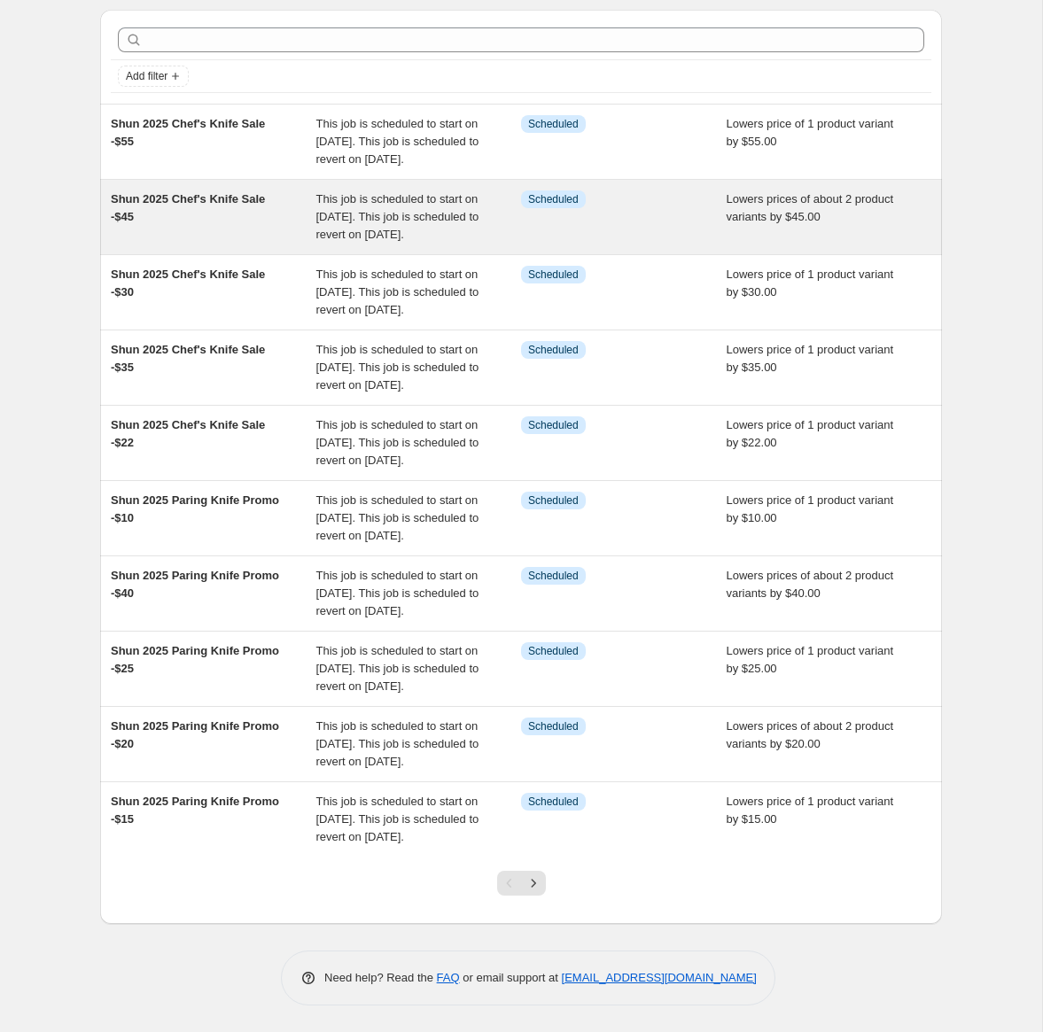
scroll to position [235, 0]
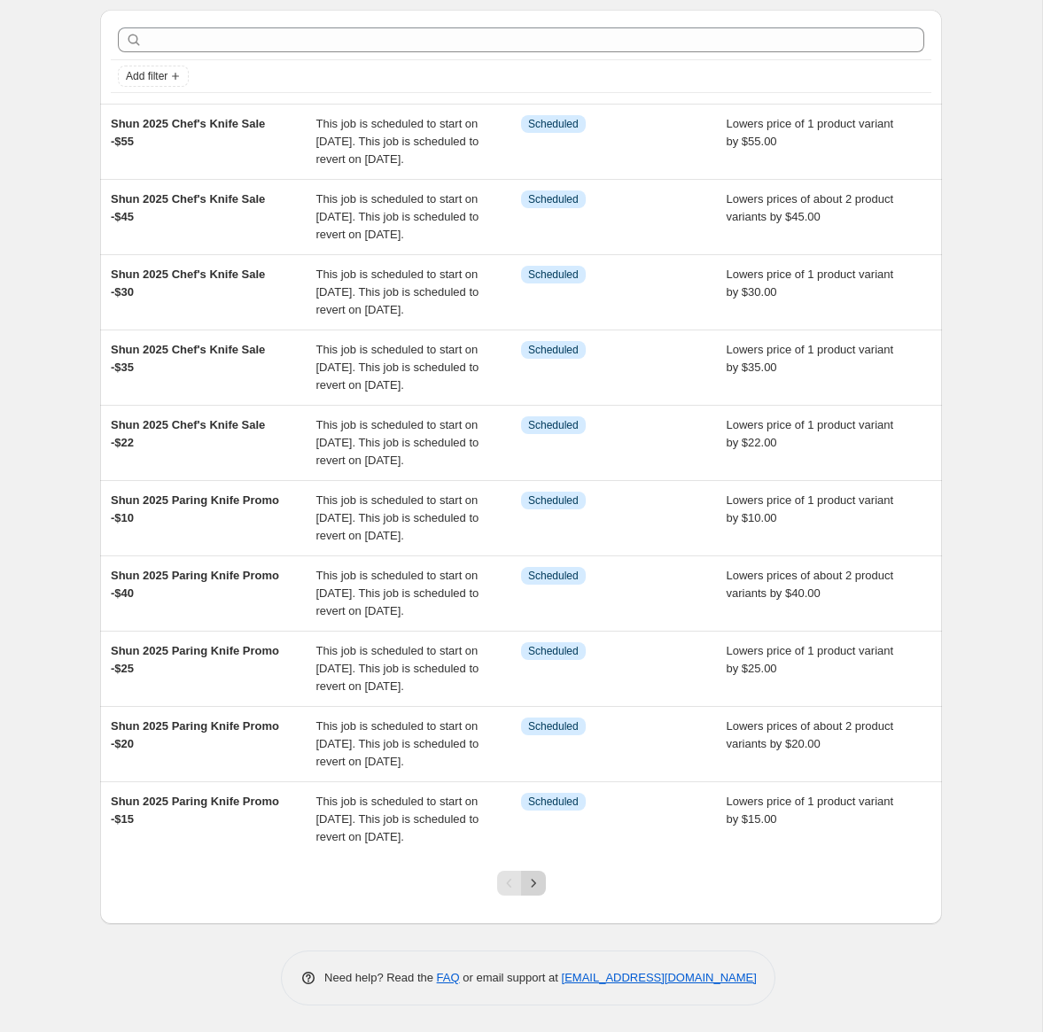
click at [539, 890] on icon "Next" at bounding box center [534, 884] width 18 height 18
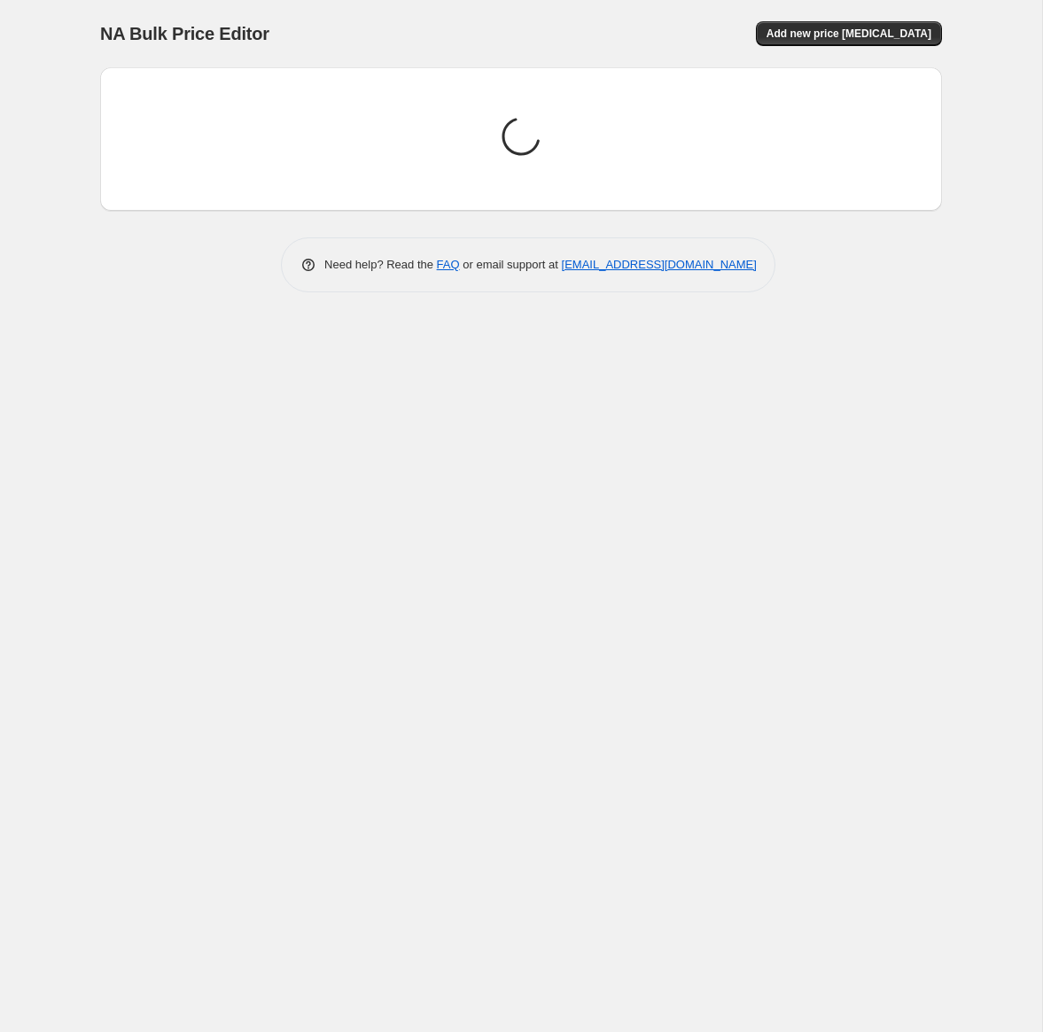
scroll to position [0, 0]
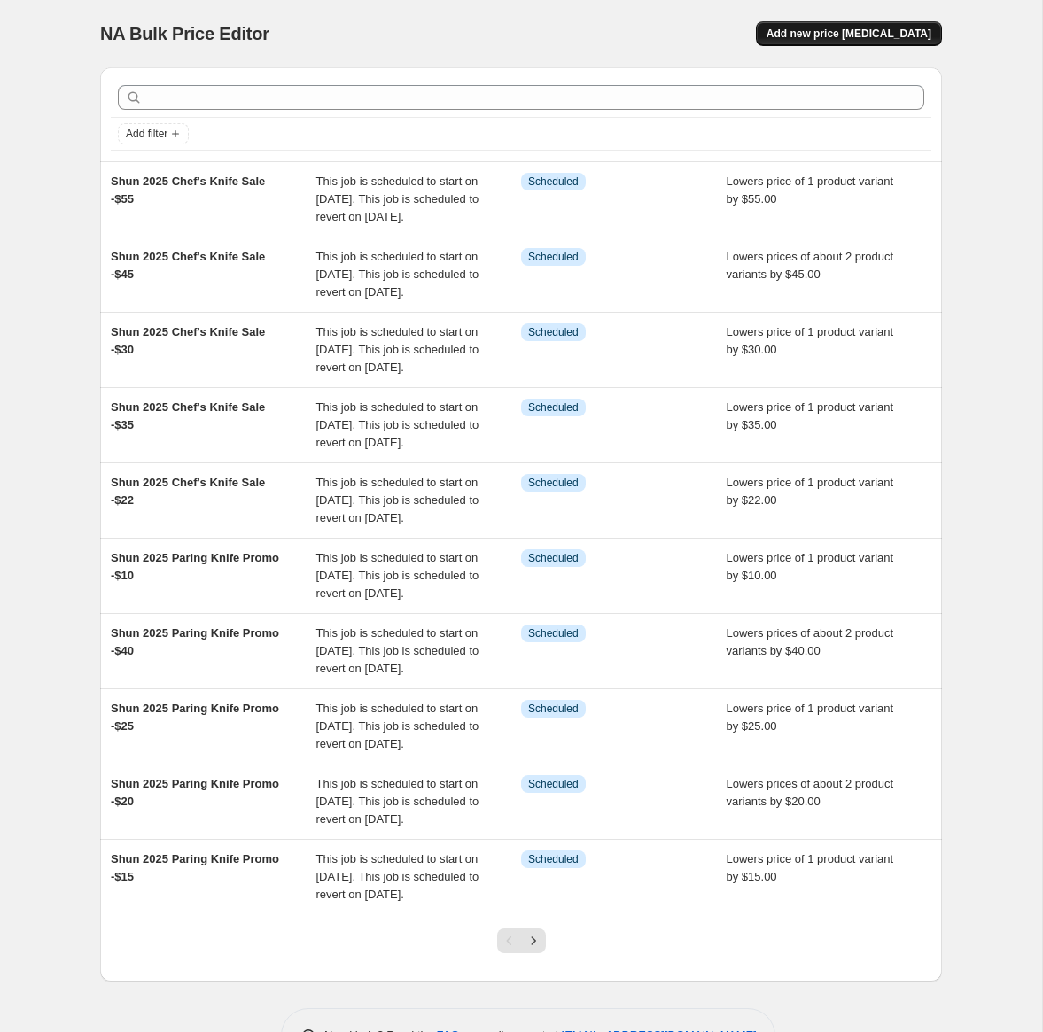
click at [890, 35] on span "Add new price [MEDICAL_DATA]" at bounding box center [849, 34] width 165 height 14
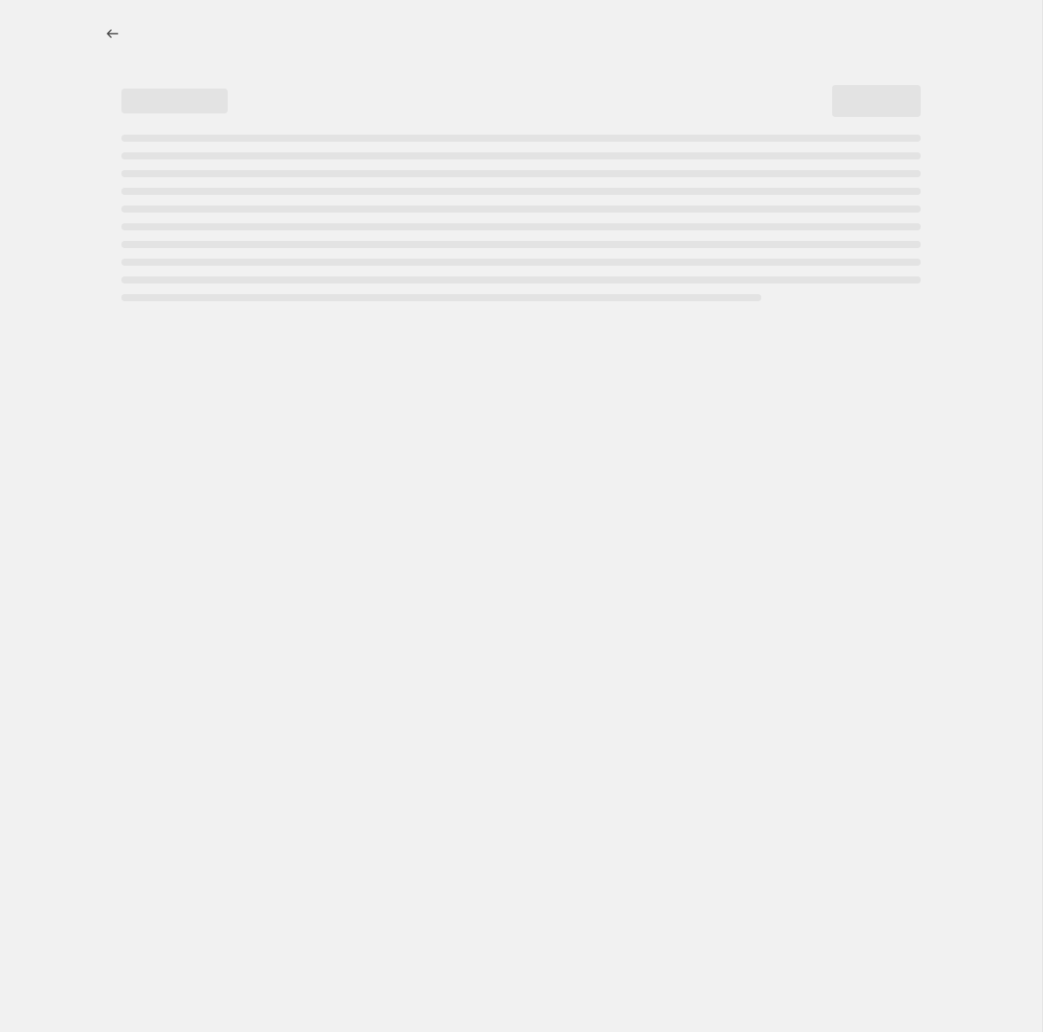
select select "percentage"
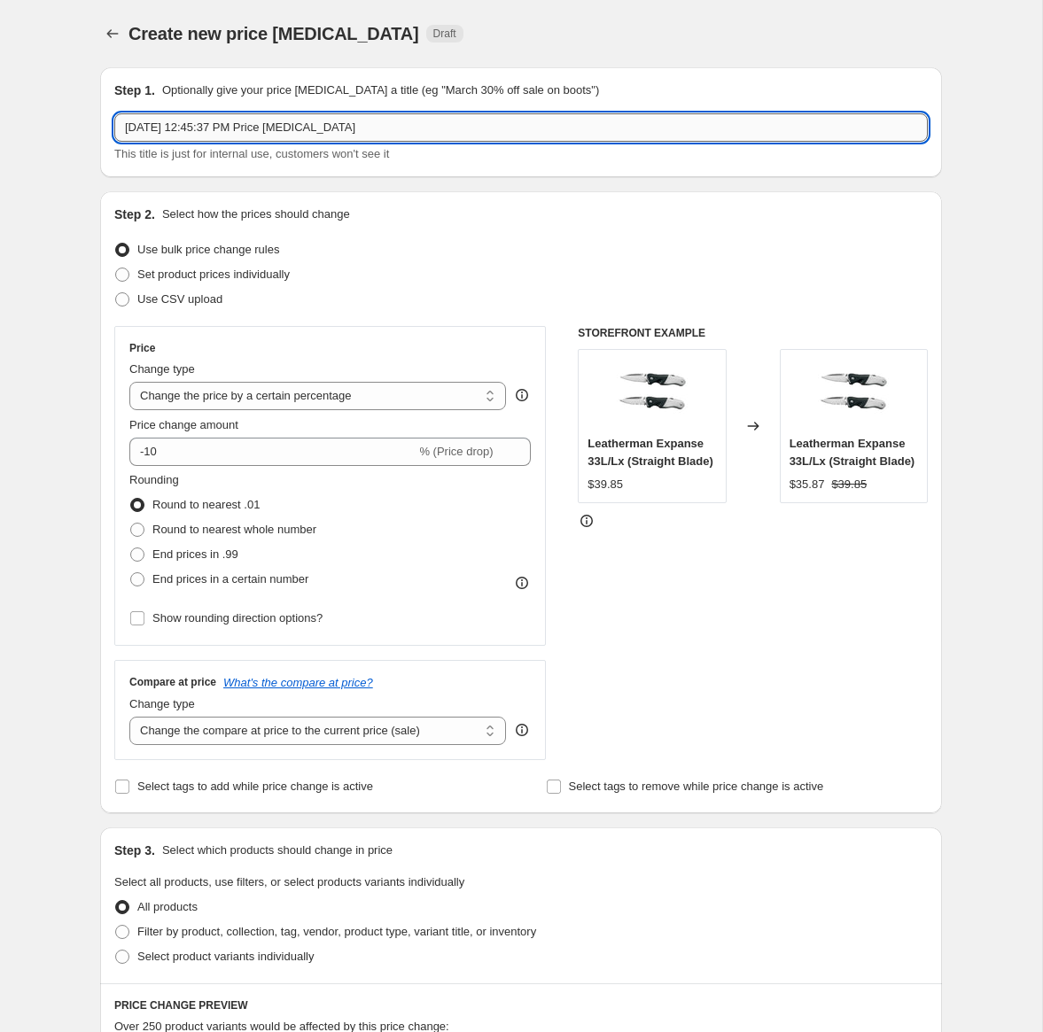
click at [186, 130] on input "[DATE] 12:45:37 PM Price [MEDICAL_DATA]" at bounding box center [521, 127] width 814 height 28
type input "Shun Premier 20% Sale 2025"
click at [183, 389] on select "Change the price to a certain amount Change the price by a certain amount Chang…" at bounding box center [317, 396] width 377 height 28
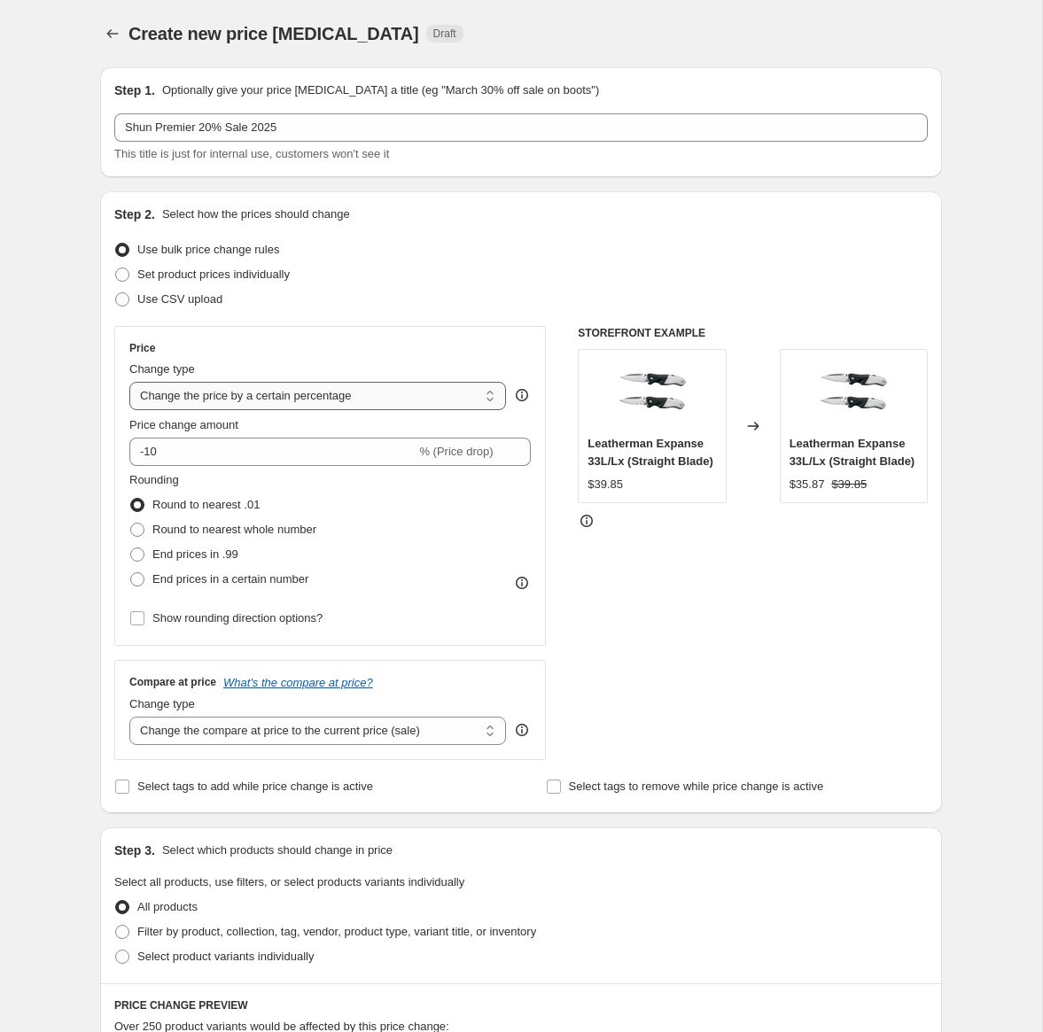
click at [129, 382] on select "Change the price to a certain amount Change the price by a certain amount Chang…" at bounding box center [317, 396] width 377 height 28
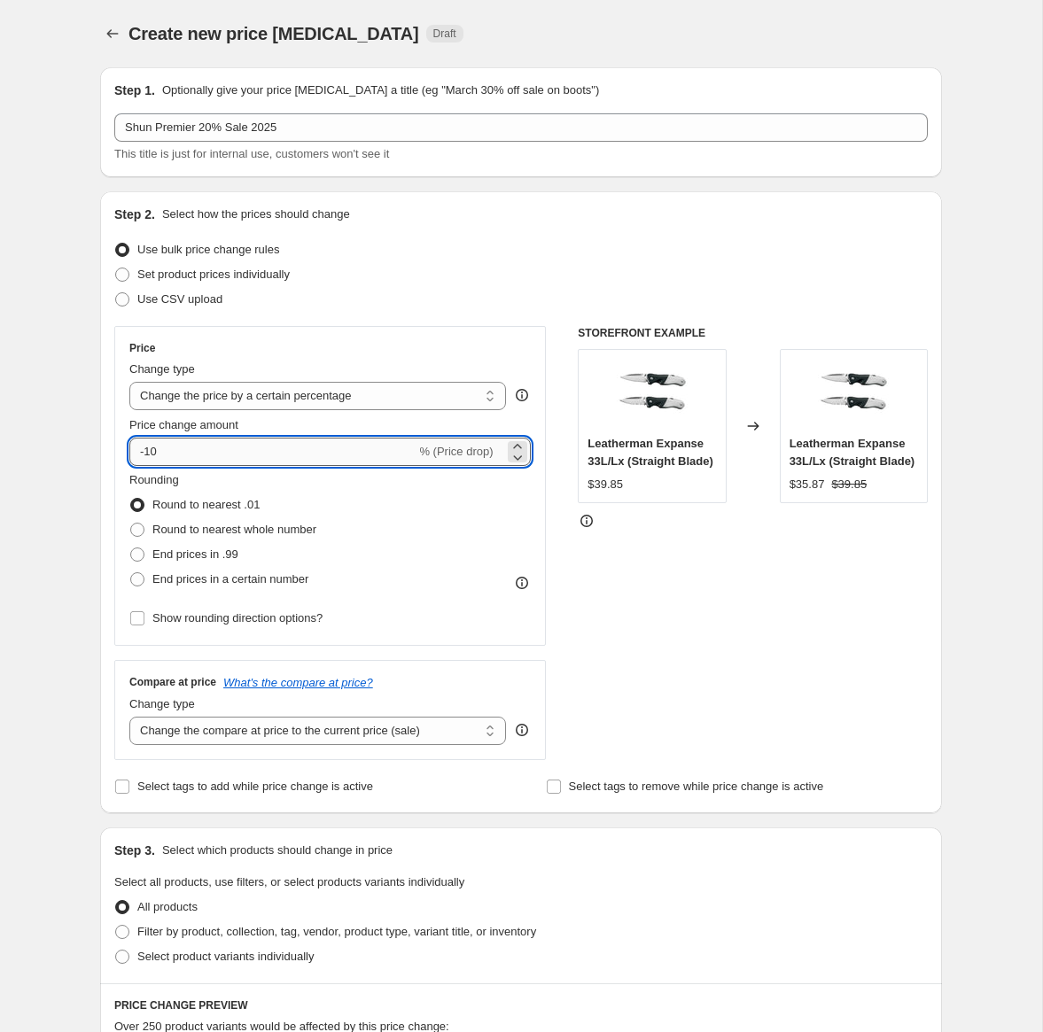
drag, startPoint x: 146, startPoint y: 450, endPoint x: 181, endPoint y: 450, distance: 34.6
click at [181, 450] on input "-10" at bounding box center [272, 452] width 286 height 28
type input "-20"
click at [342, 529] on div "Rounding Round to nearest .01 Round to nearest whole number End prices in .99 E…" at bounding box center [329, 531] width 401 height 121
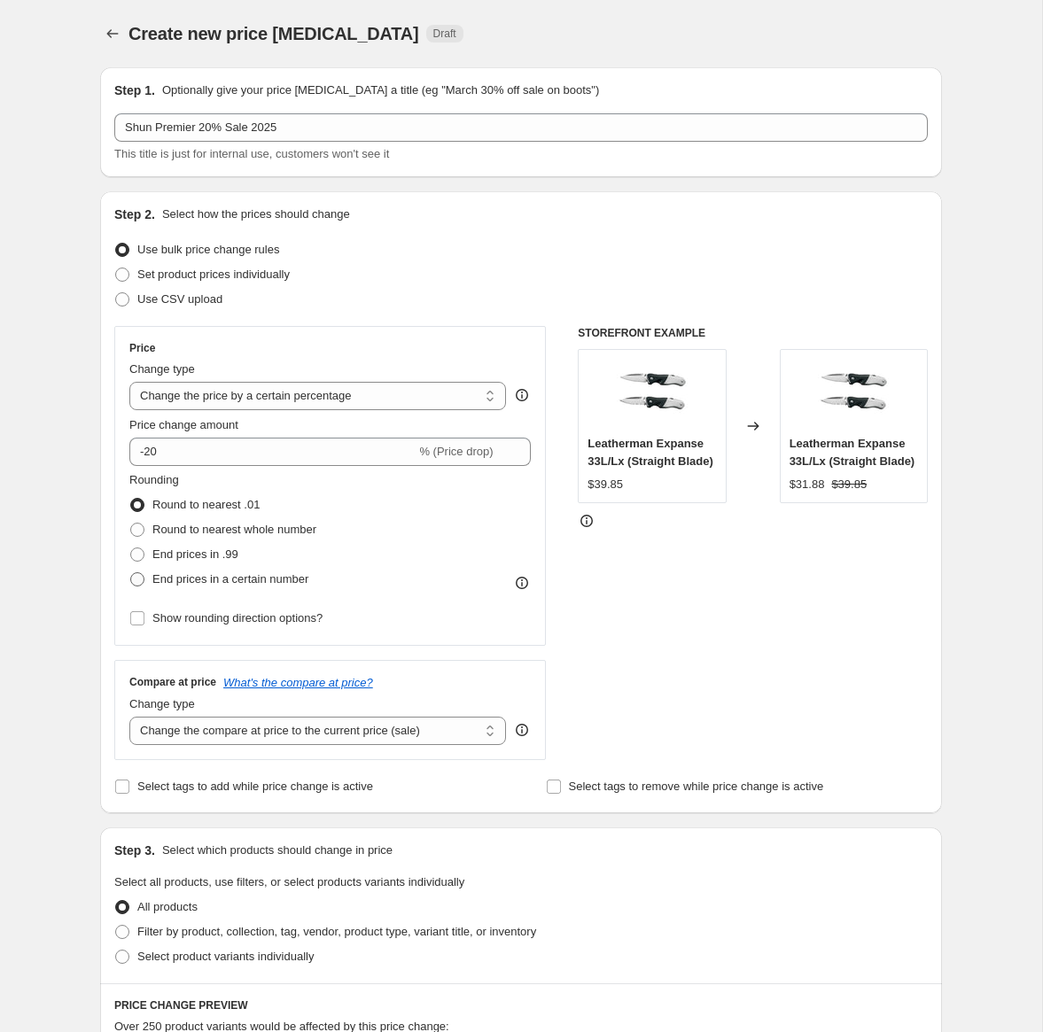
click at [199, 580] on span "End prices in a certain number" at bounding box center [230, 579] width 156 height 13
click at [131, 573] on input "End prices in a certain number" at bounding box center [130, 573] width 1 height 1
radio input "true"
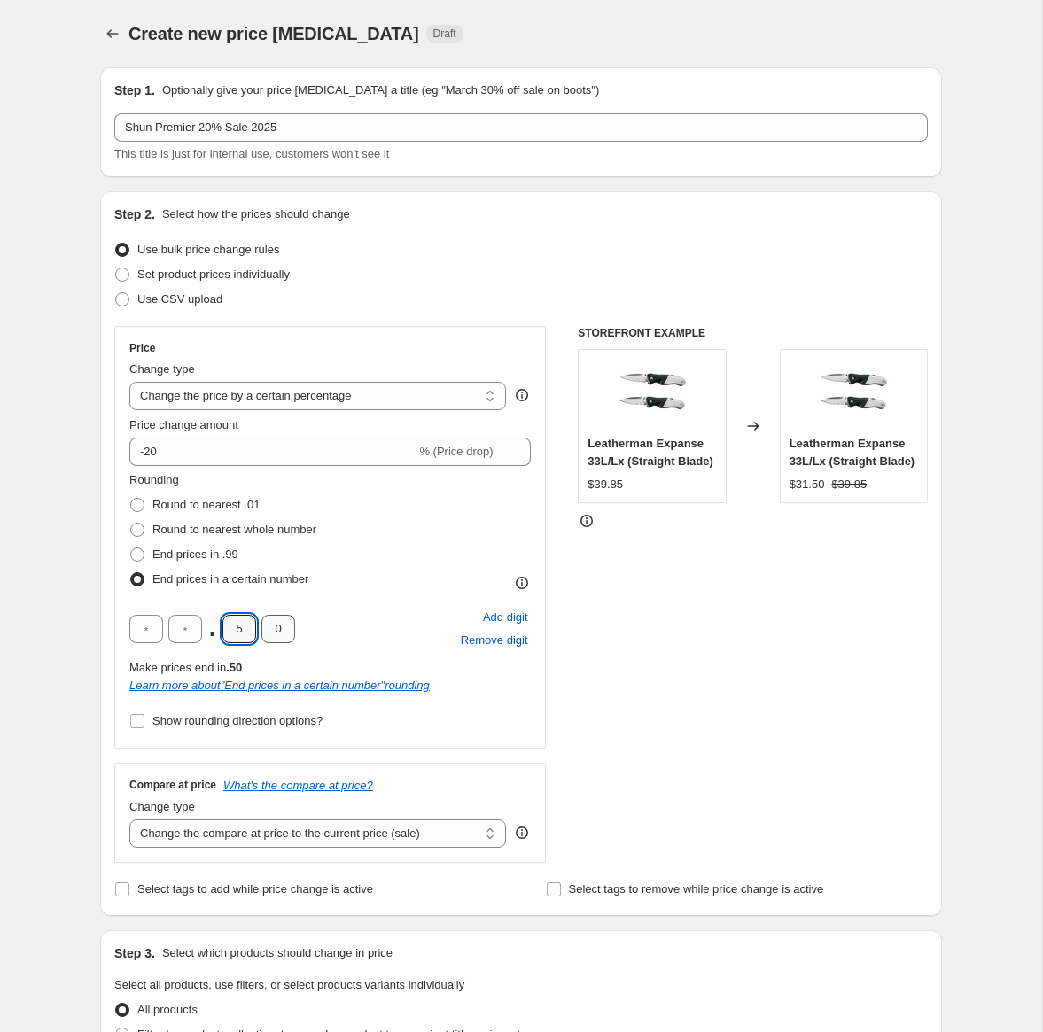
drag, startPoint x: 228, startPoint y: 630, endPoint x: 263, endPoint y: 630, distance: 35.4
click at [263, 630] on div ". 5 0" at bounding box center [212, 629] width 166 height 28
type input "9"
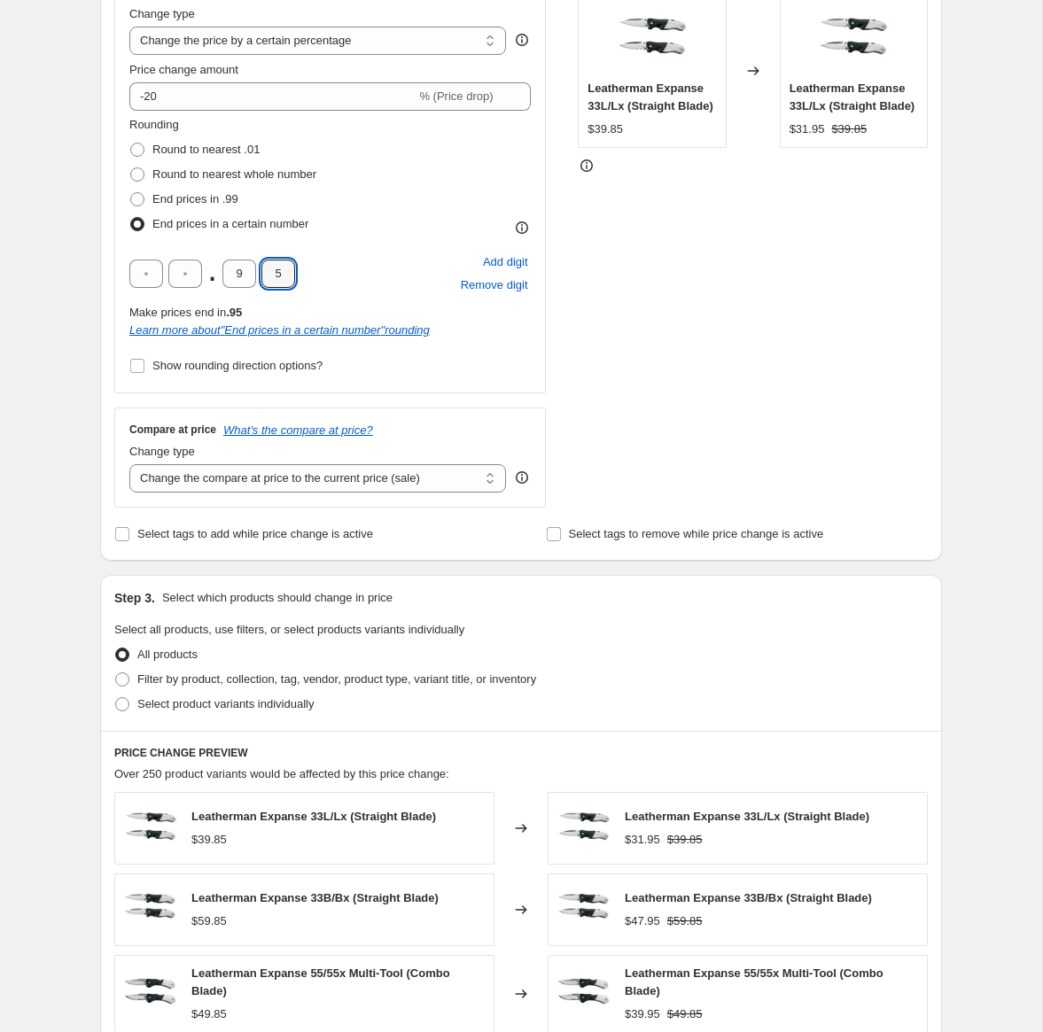
scroll to position [356, 0]
type input "5"
click at [175, 682] on span "Filter by product, collection, tag, vendor, product type, variant title, or inv…" at bounding box center [336, 678] width 399 height 13
click at [116, 673] on input "Filter by product, collection, tag, vendor, product type, variant title, or inv…" at bounding box center [115, 672] width 1 height 1
radio input "true"
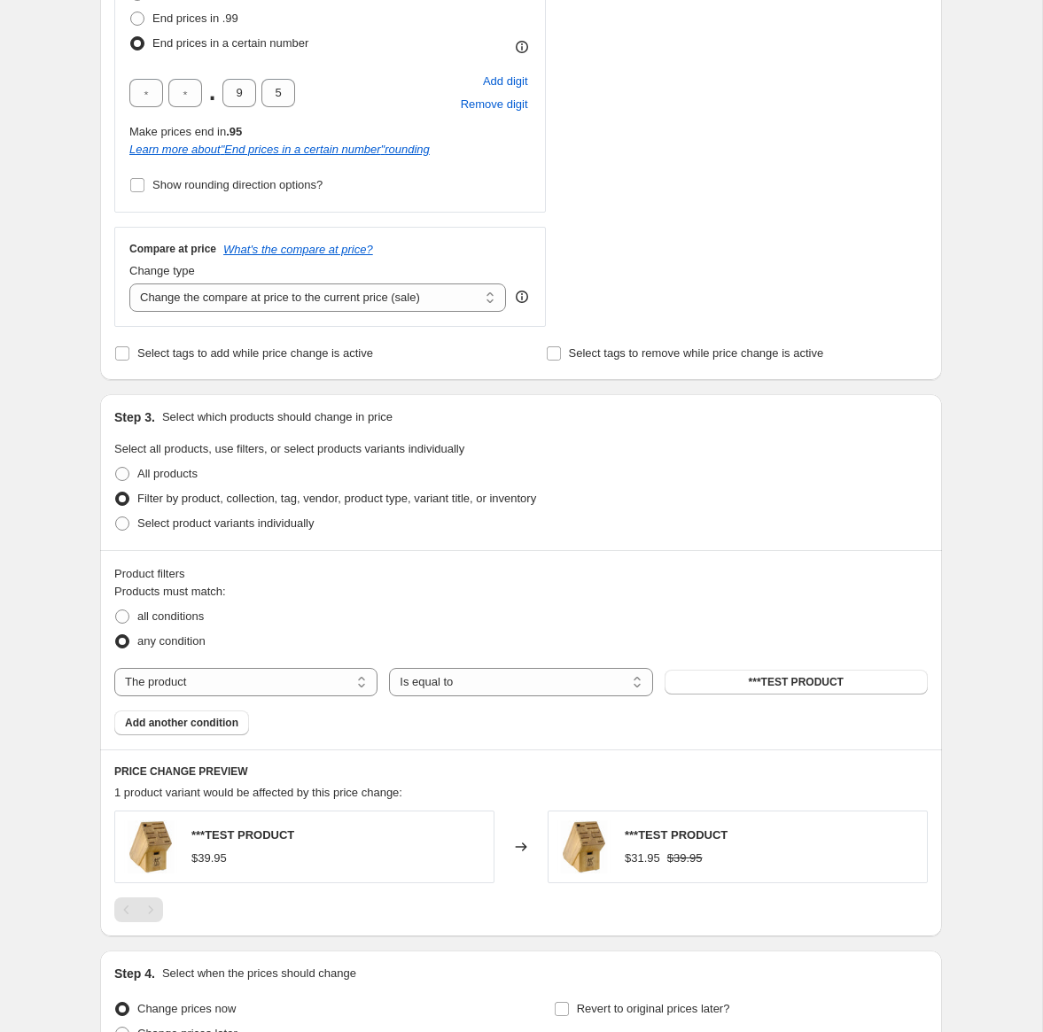
scroll to position [687, 0]
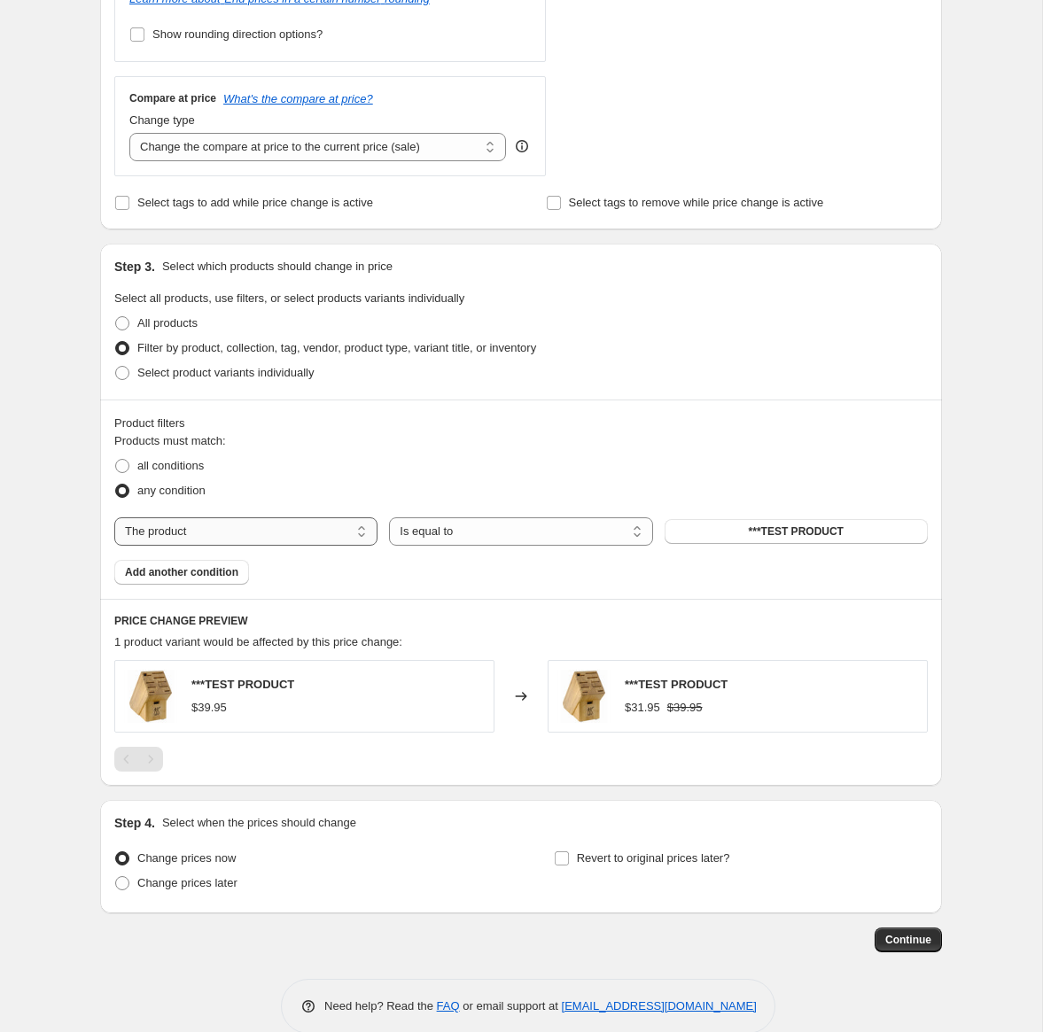
click at [289, 534] on select "The product The product's collection The product's tag The product's vendor The…" at bounding box center [245, 532] width 263 height 28
select select "tag"
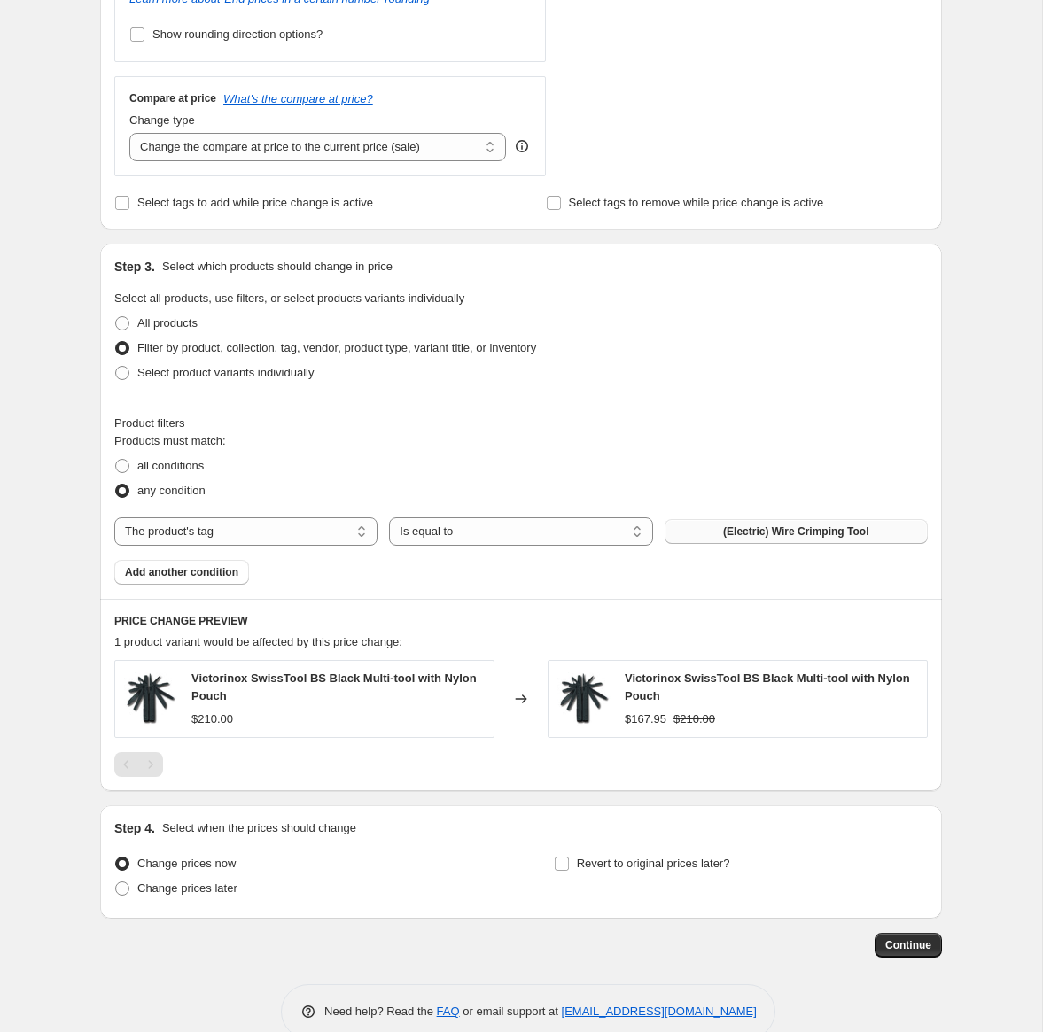
click at [723, 531] on span "(Electric) Wire Crimping Tool" at bounding box center [795, 532] width 145 height 14
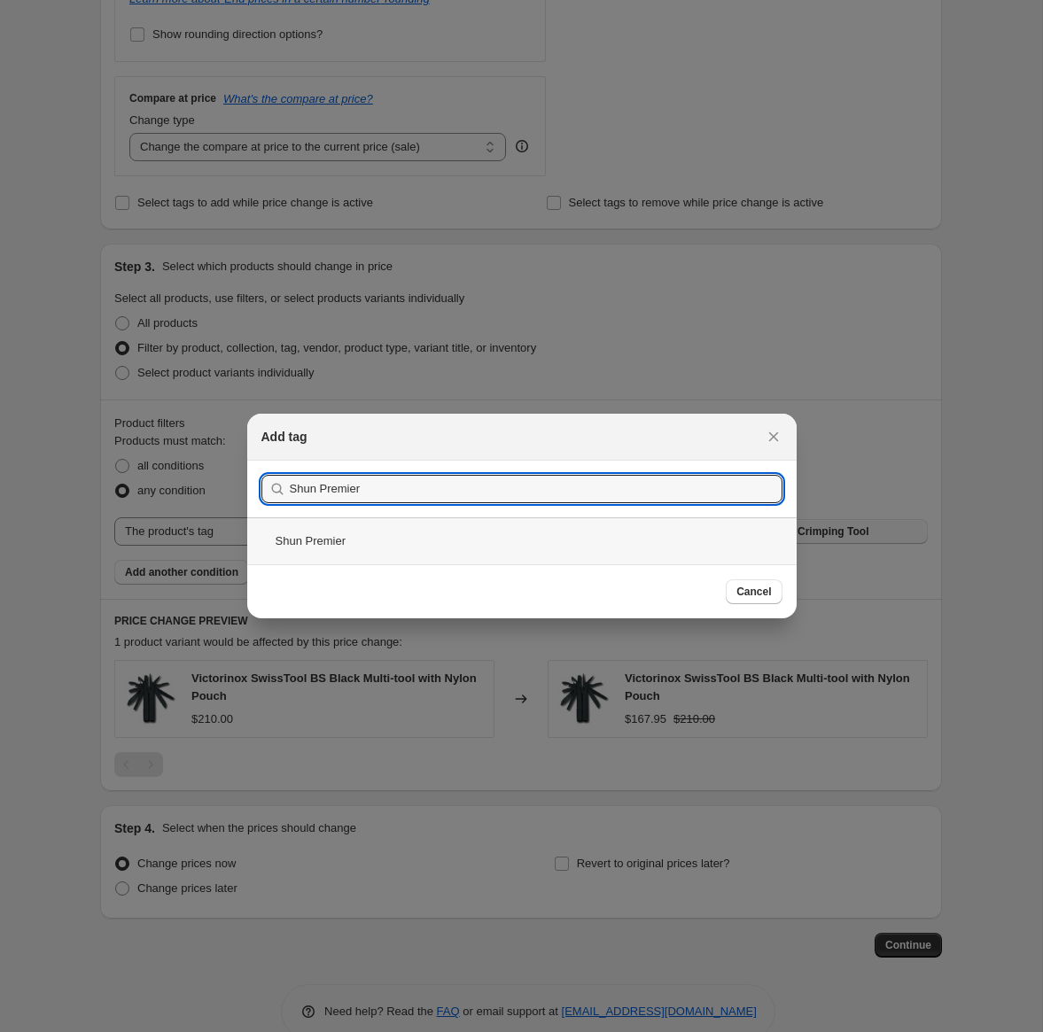
type input "Shun Premier"
click at [400, 544] on div "Shun Premier" at bounding box center [521, 541] width 549 height 47
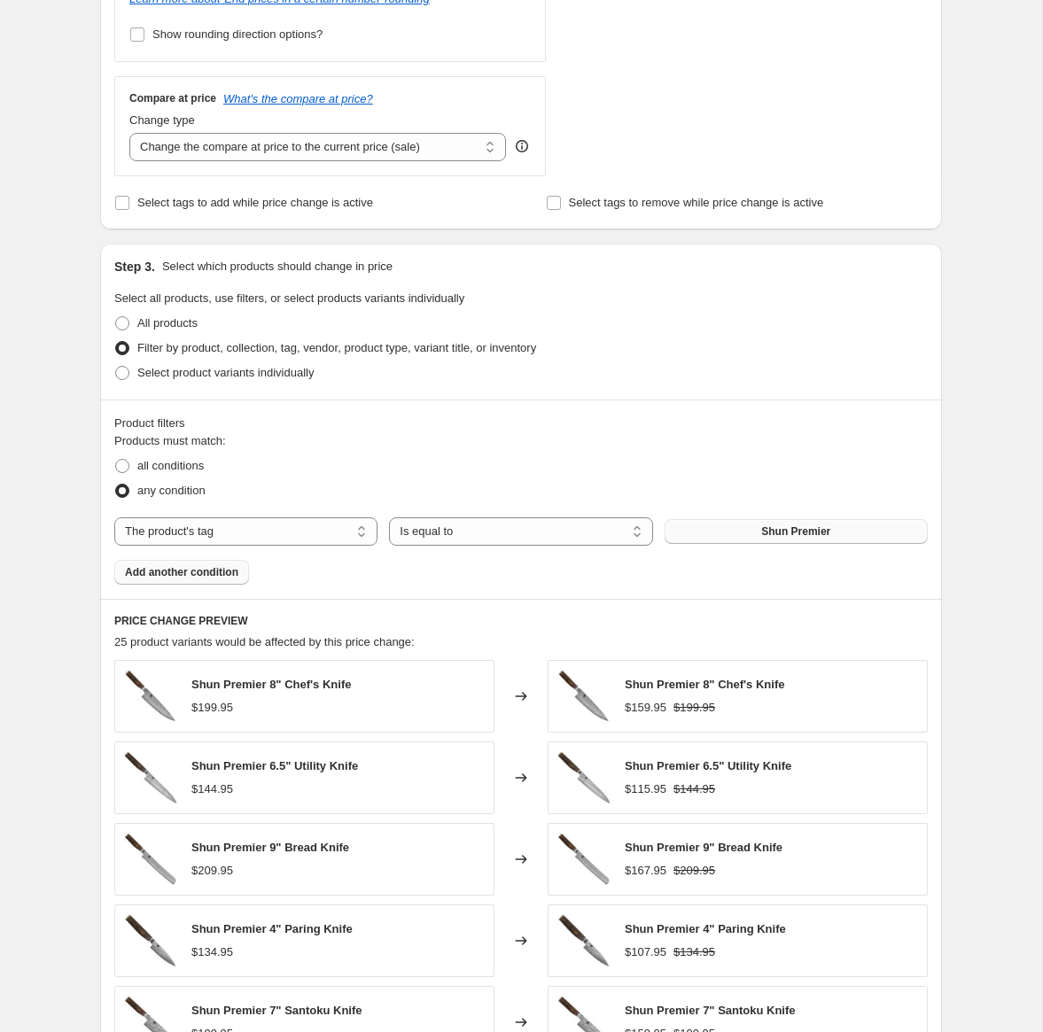
click at [230, 561] on button "Add another condition" at bounding box center [181, 572] width 135 height 25
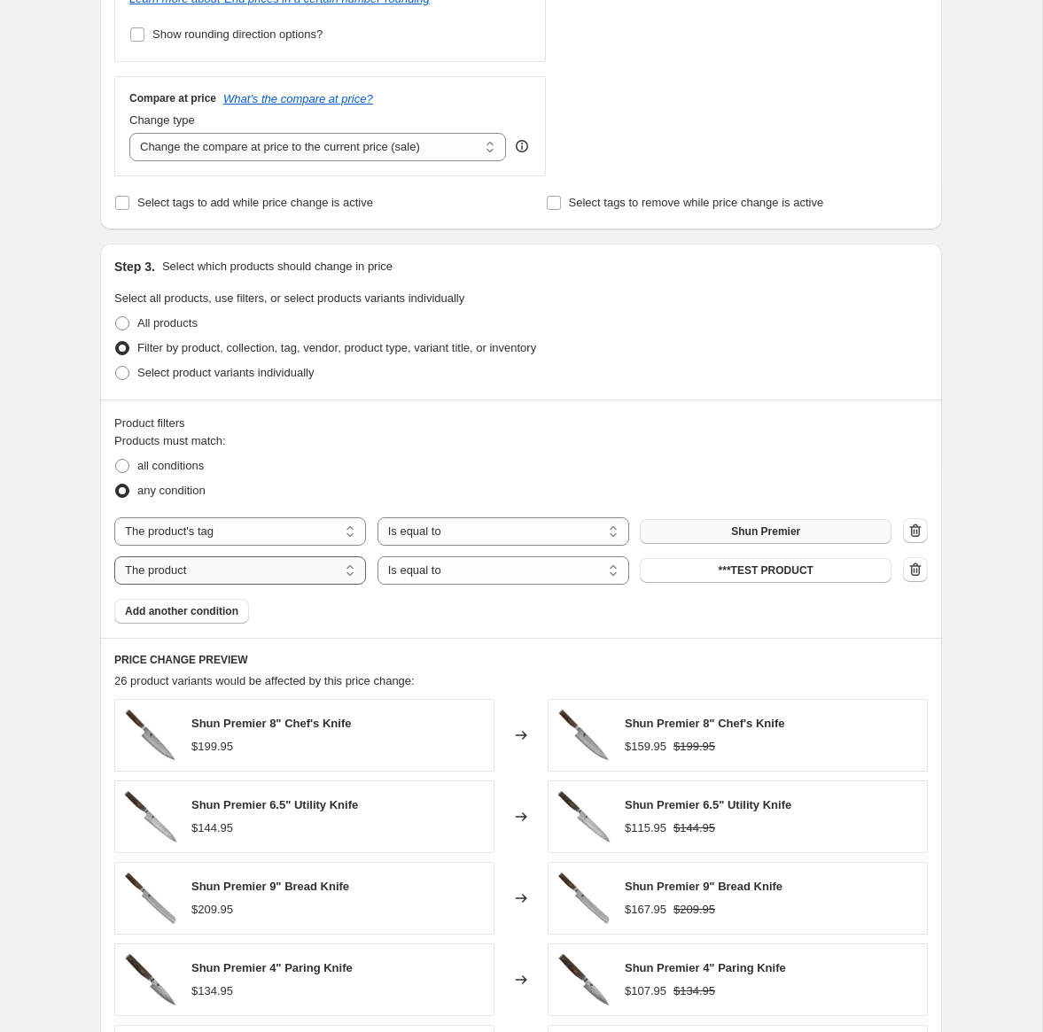
click at [293, 571] on select "The product The product's collection The product's tag The product's vendor The…" at bounding box center [240, 571] width 252 height 28
select select "product_type"
click at [488, 575] on select "Is equal to Is not equal to" at bounding box center [504, 571] width 252 height 28
click at [378, 557] on select "Is equal to Is not equal to" at bounding box center [504, 571] width 252 height 28
click at [685, 579] on button "Gift Wrap" at bounding box center [766, 570] width 252 height 25
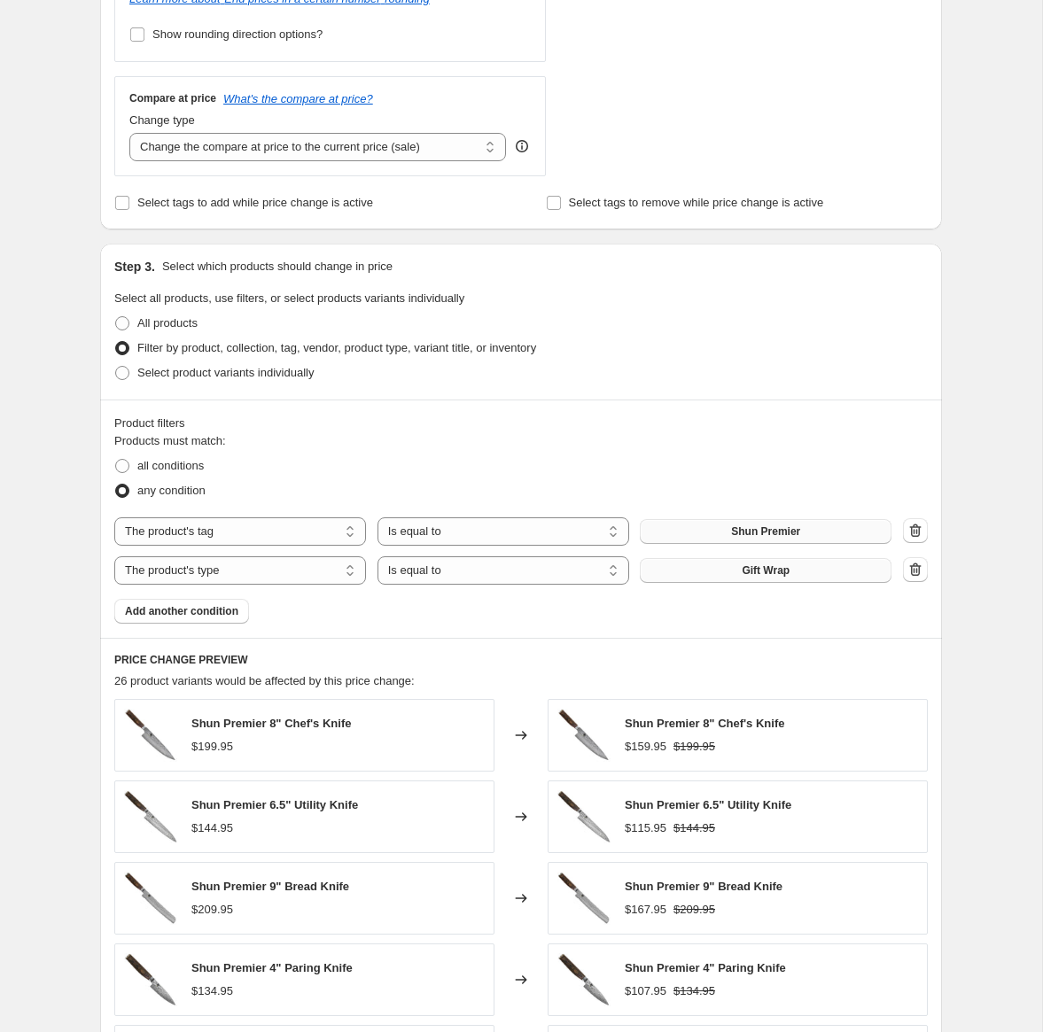
scroll to position [0, 0]
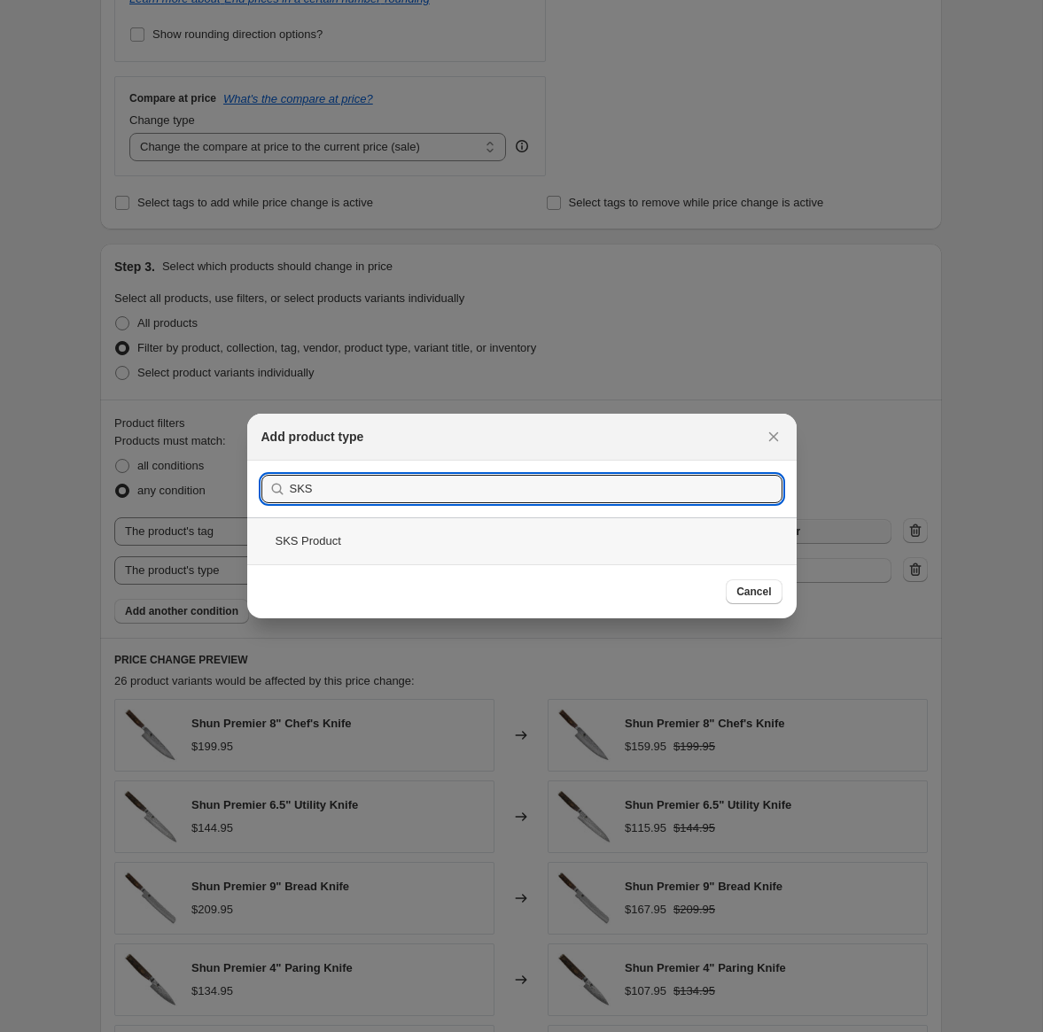
type input "SKS"
click at [341, 551] on div "SKS Product" at bounding box center [521, 541] width 549 height 47
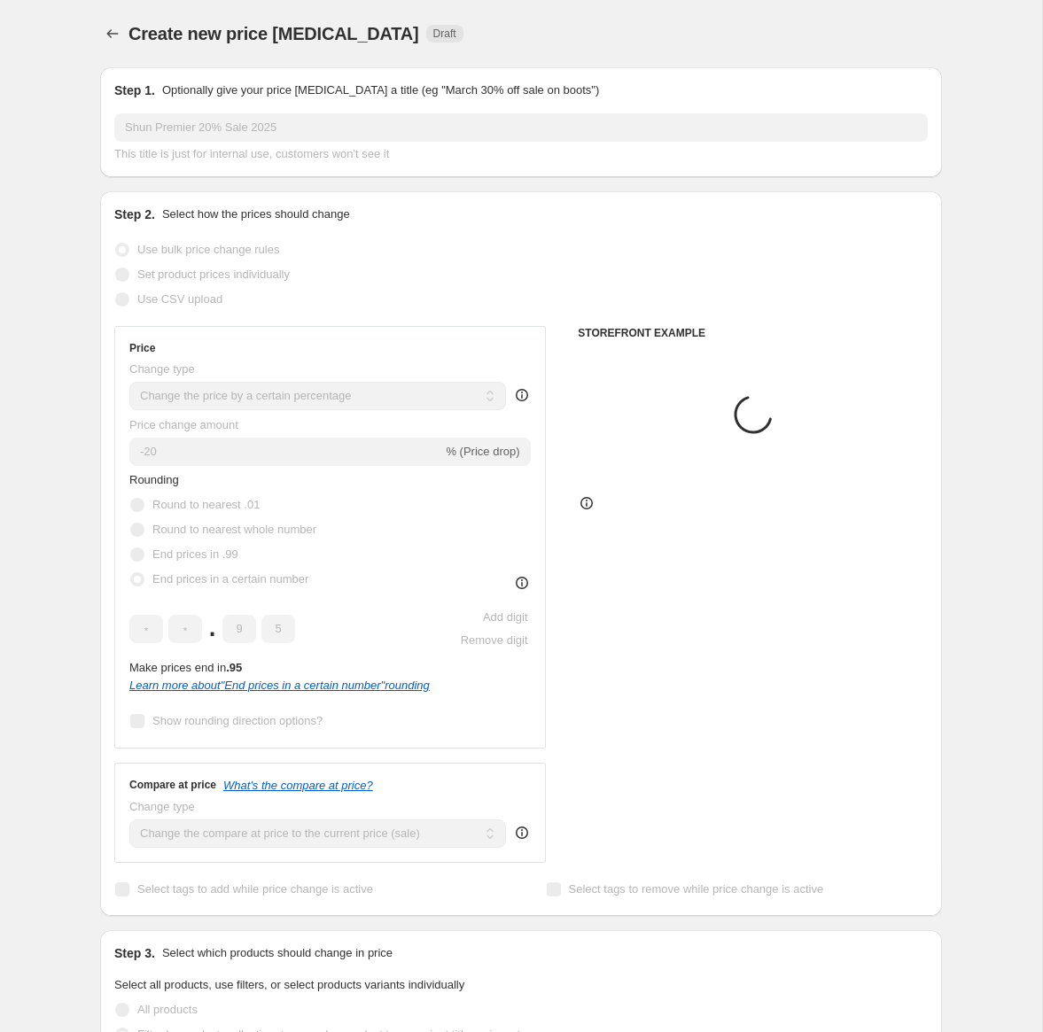
scroll to position [687, 0]
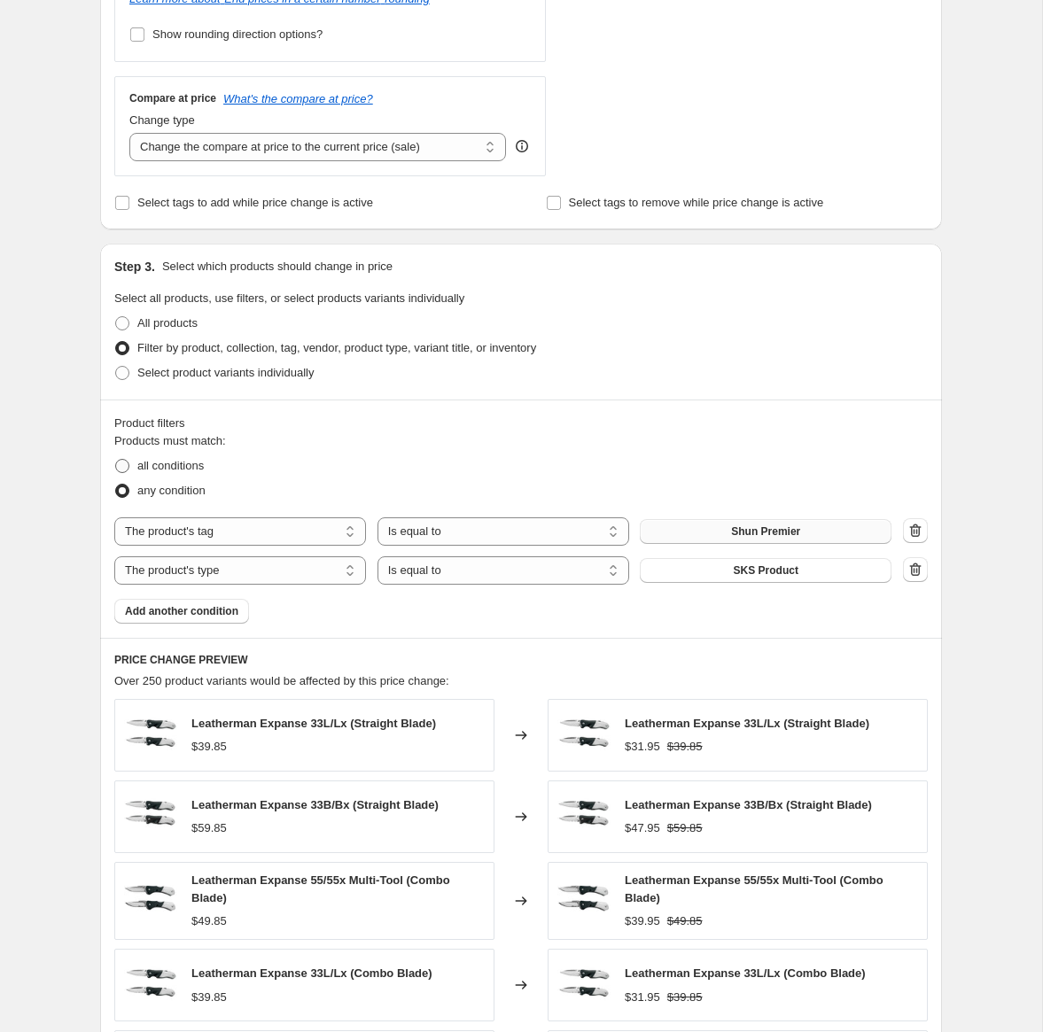
click at [191, 474] on span "all conditions" at bounding box center [170, 466] width 66 height 18
click at [116, 460] on input "all conditions" at bounding box center [115, 459] width 1 height 1
radio input "true"
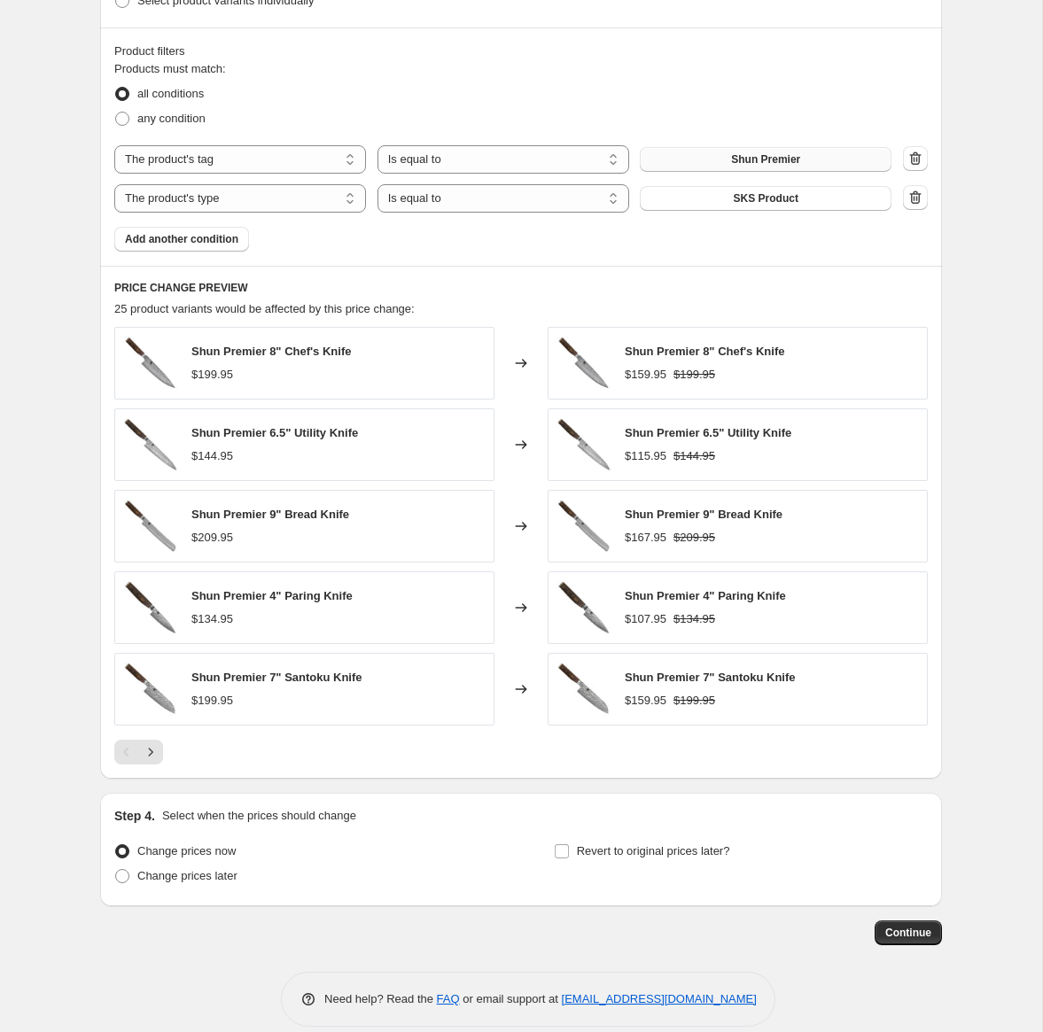
scroll to position [1080, 0]
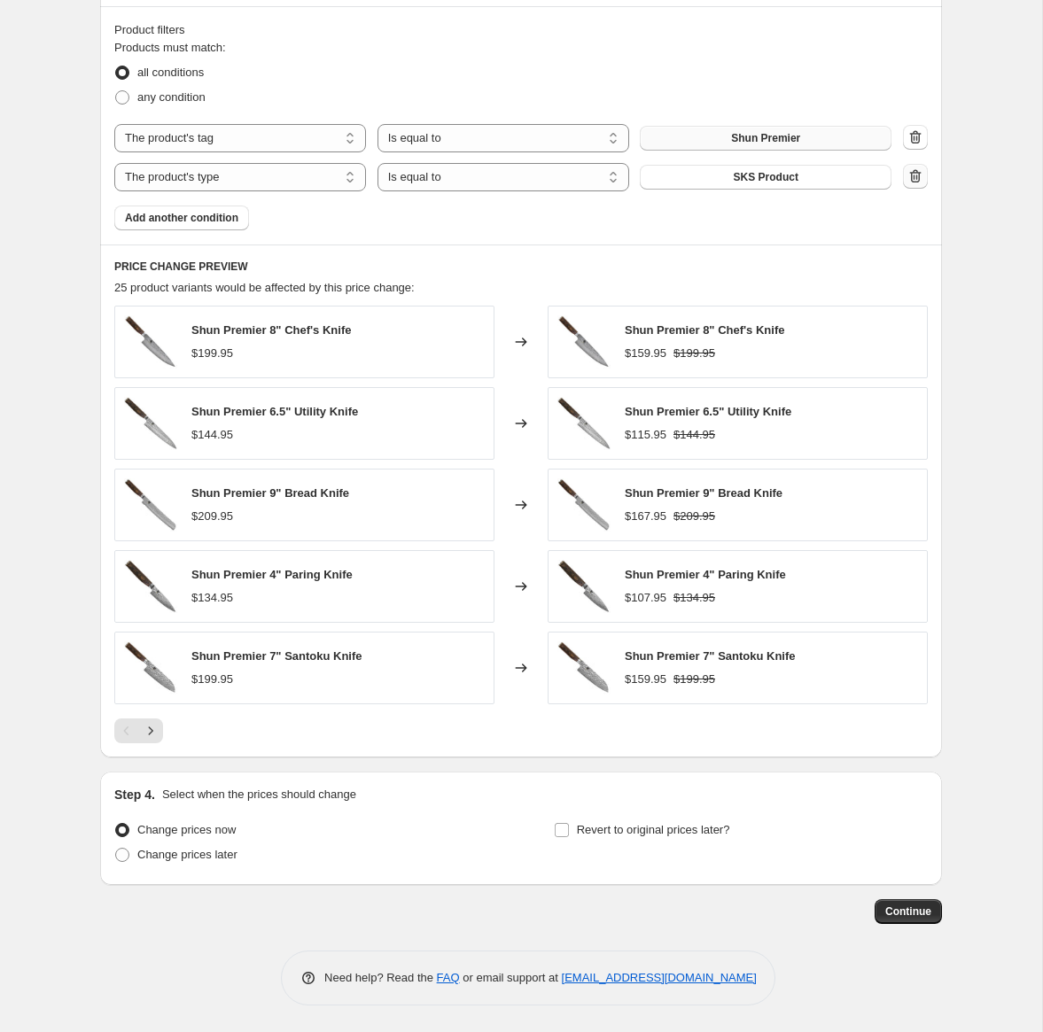
click at [910, 178] on icon "button" at bounding box center [916, 176] width 18 height 18
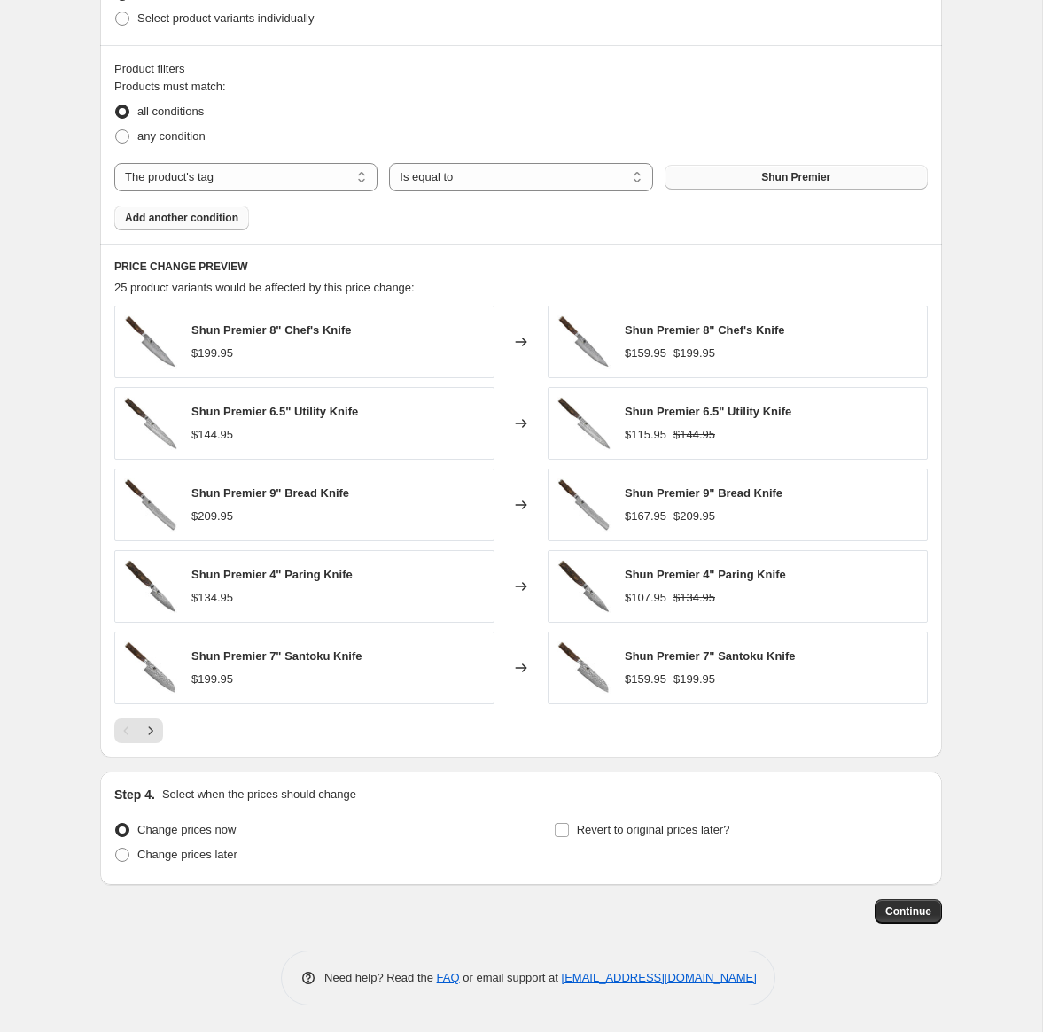
click at [217, 224] on span "Add another condition" at bounding box center [181, 218] width 113 height 14
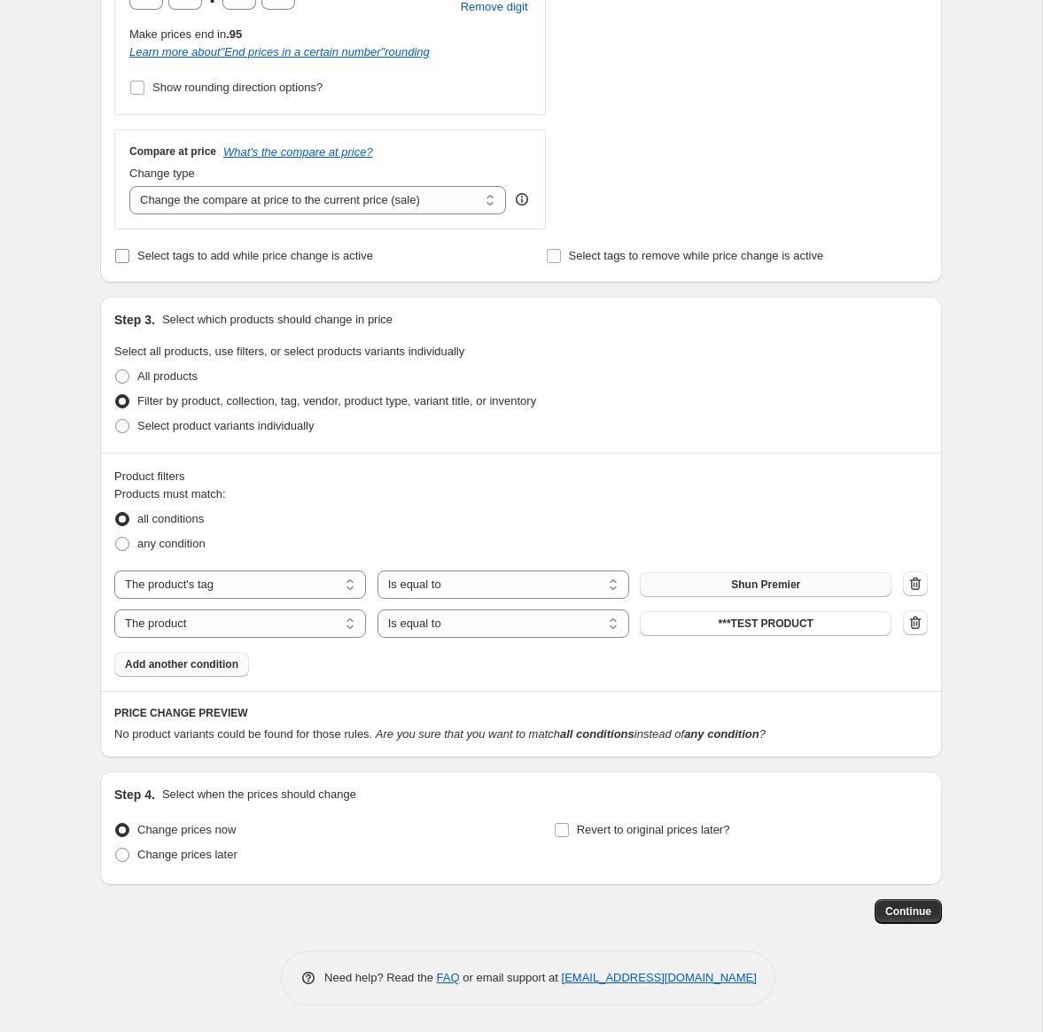
scroll to position [634, 0]
click at [193, 625] on select "The product The product's collection The product's tag The product's vendor The…" at bounding box center [240, 624] width 252 height 28
select select "vendor"
click at [682, 628] on button "*Bamix" at bounding box center [766, 623] width 252 height 25
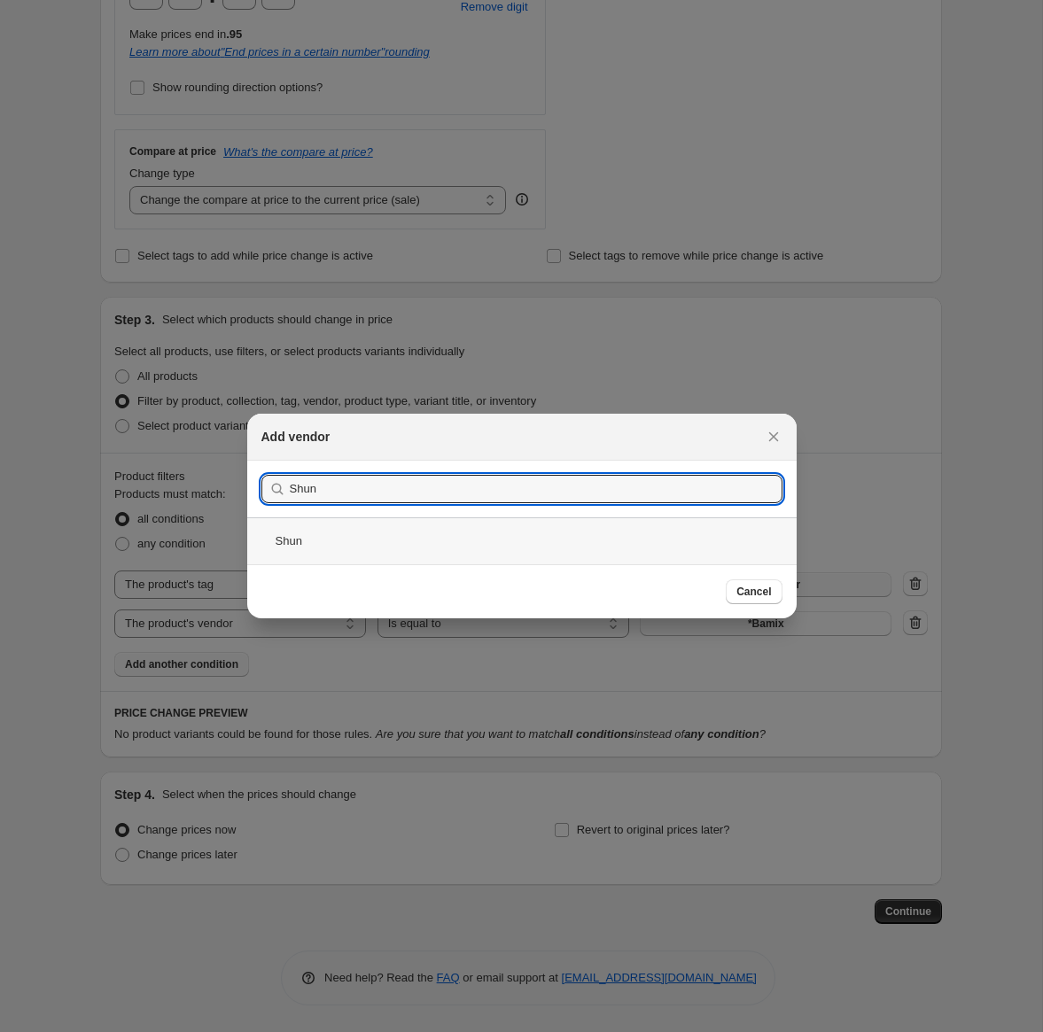
type input "Shun"
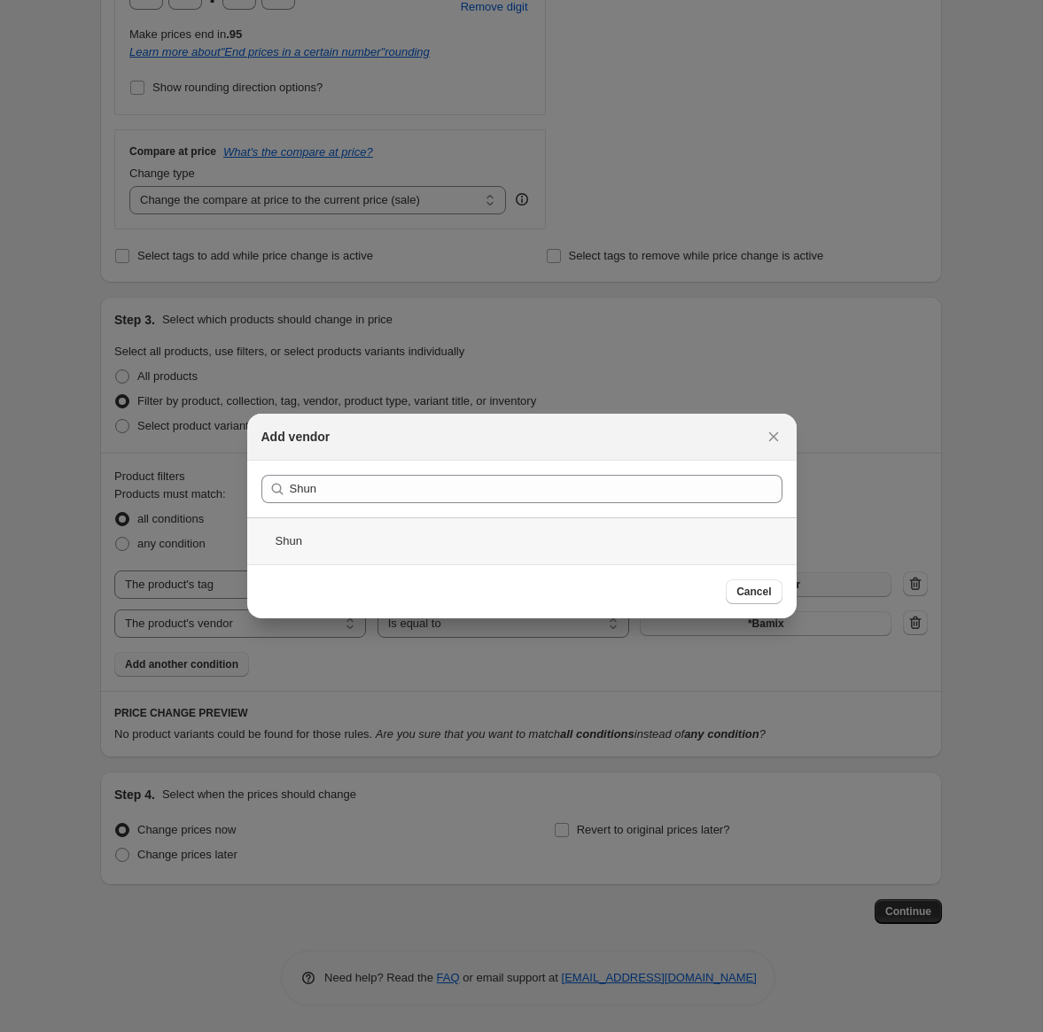
click at [346, 544] on div "Shun" at bounding box center [521, 541] width 549 height 47
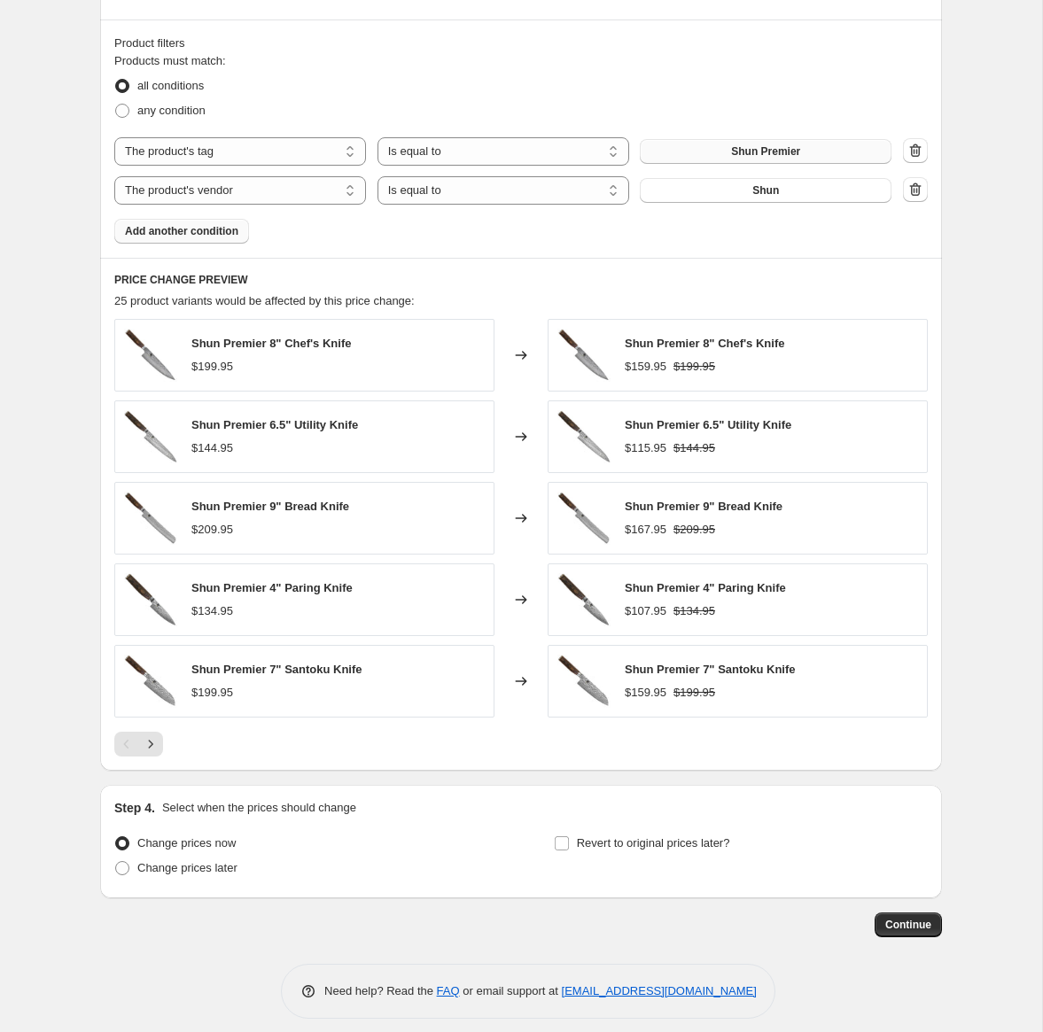
scroll to position [1080, 0]
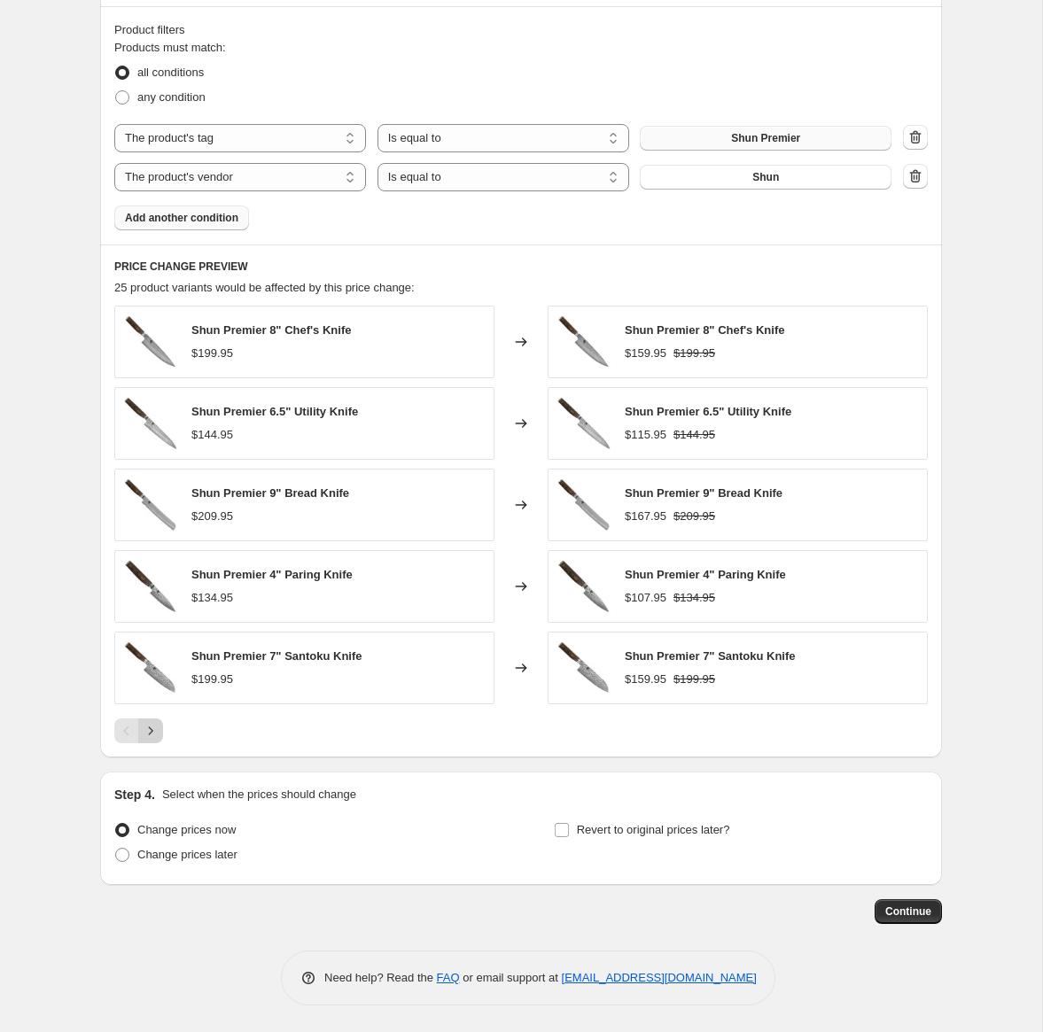
click at [153, 730] on icon "Next" at bounding box center [151, 731] width 18 height 18
click at [158, 733] on icon "Next" at bounding box center [151, 731] width 18 height 18
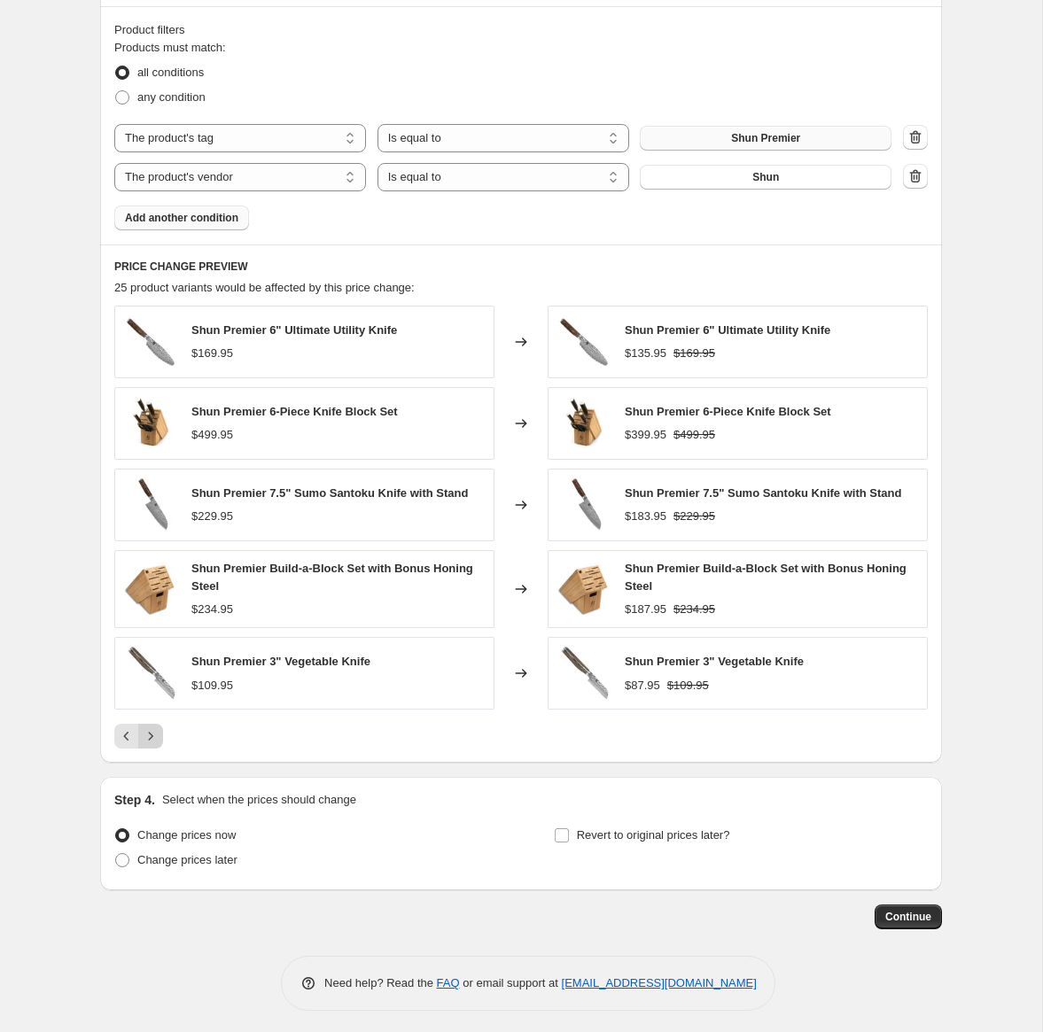
click at [158, 733] on icon "Next" at bounding box center [151, 737] width 18 height 18
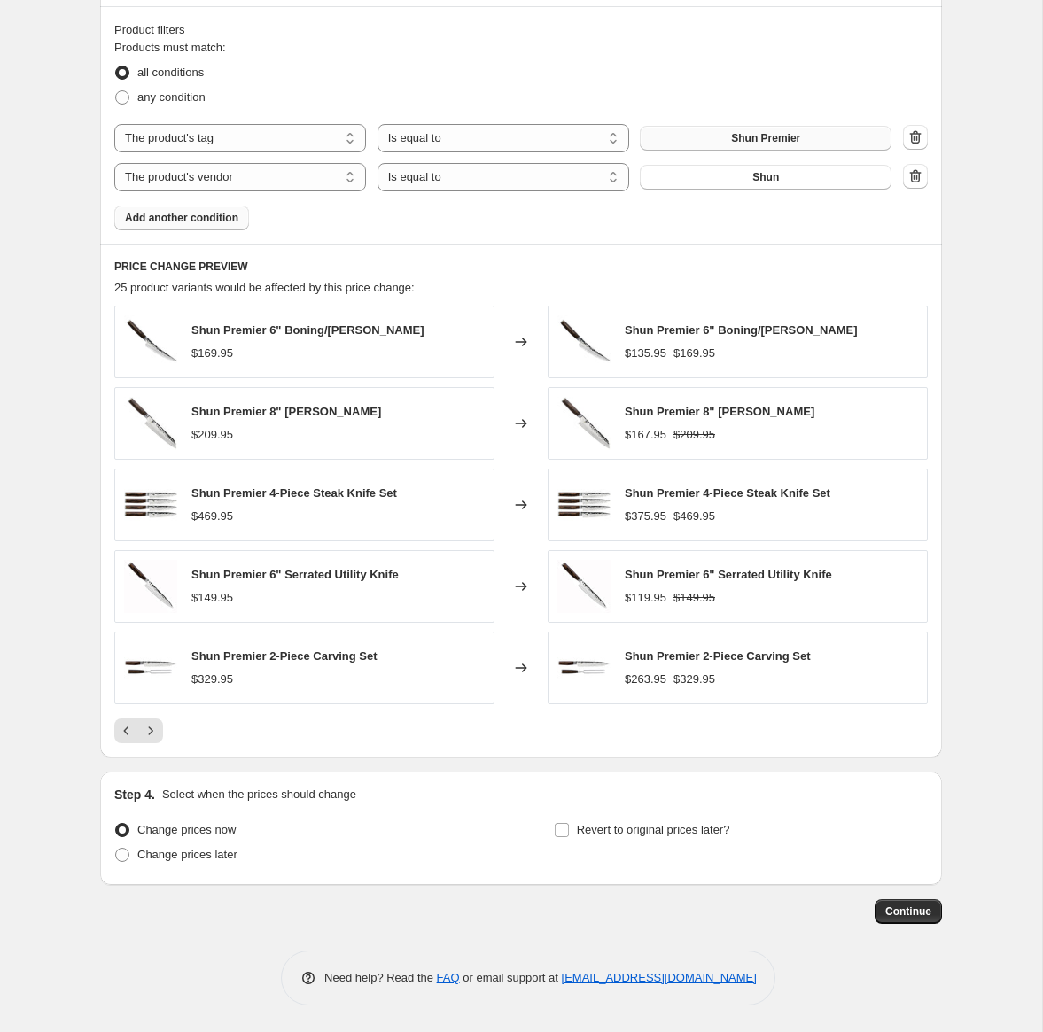
click at [175, 226] on button "Add another condition" at bounding box center [181, 218] width 135 height 25
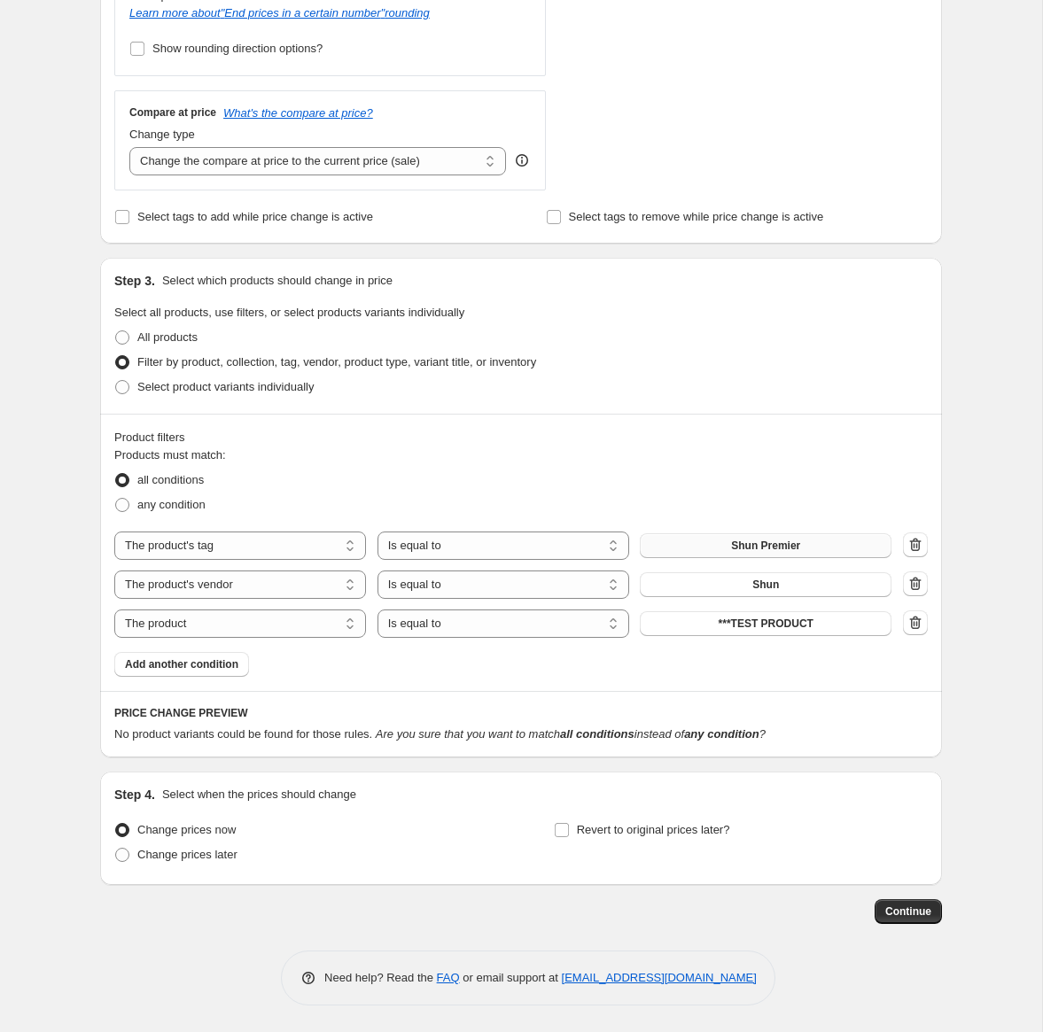
scroll to position [673, 0]
click at [189, 629] on select "The product The product's collection The product's tag The product's vendor The…" at bounding box center [240, 624] width 252 height 28
select select "product_status"
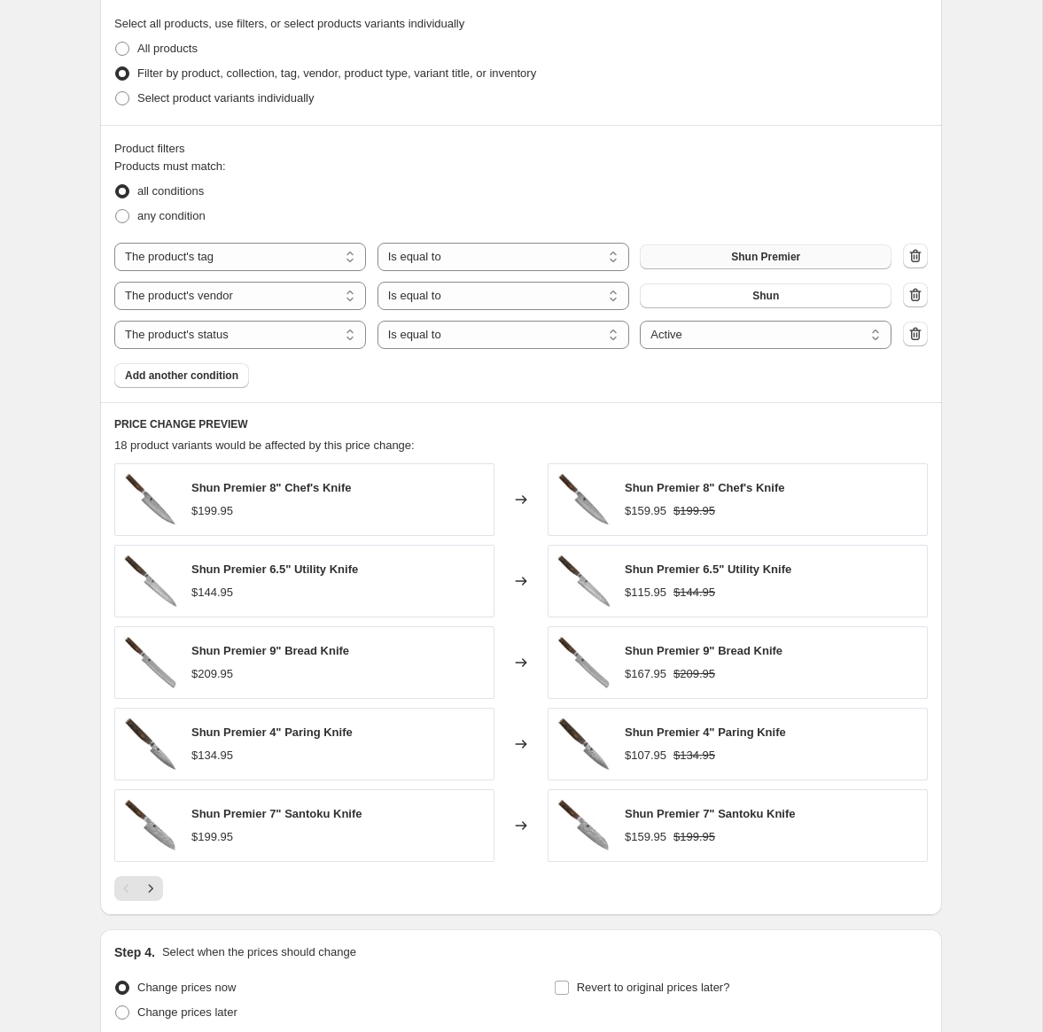
scroll to position [1119, 0]
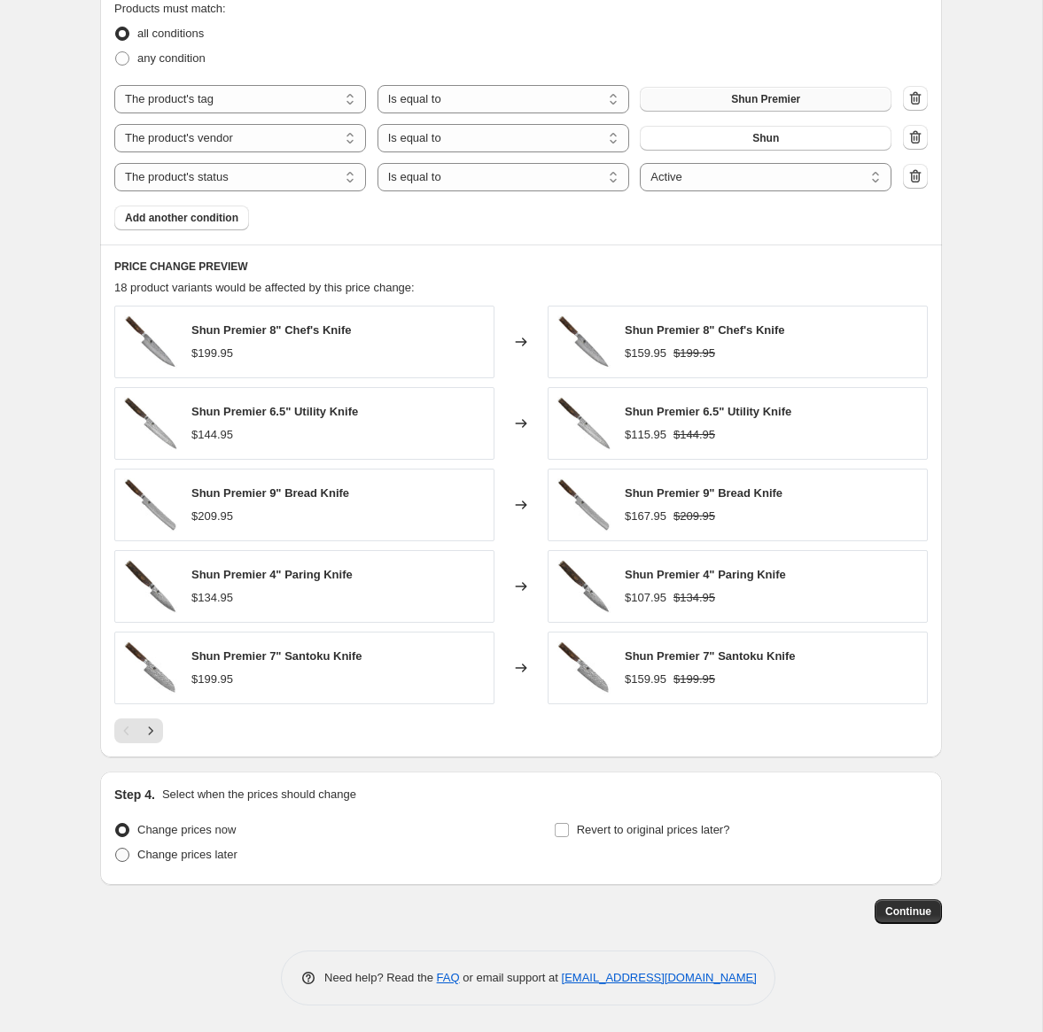
click at [211, 859] on span "Change prices later" at bounding box center [187, 854] width 100 height 13
click at [116, 849] on input "Change prices later" at bounding box center [115, 848] width 1 height 1
radio input "true"
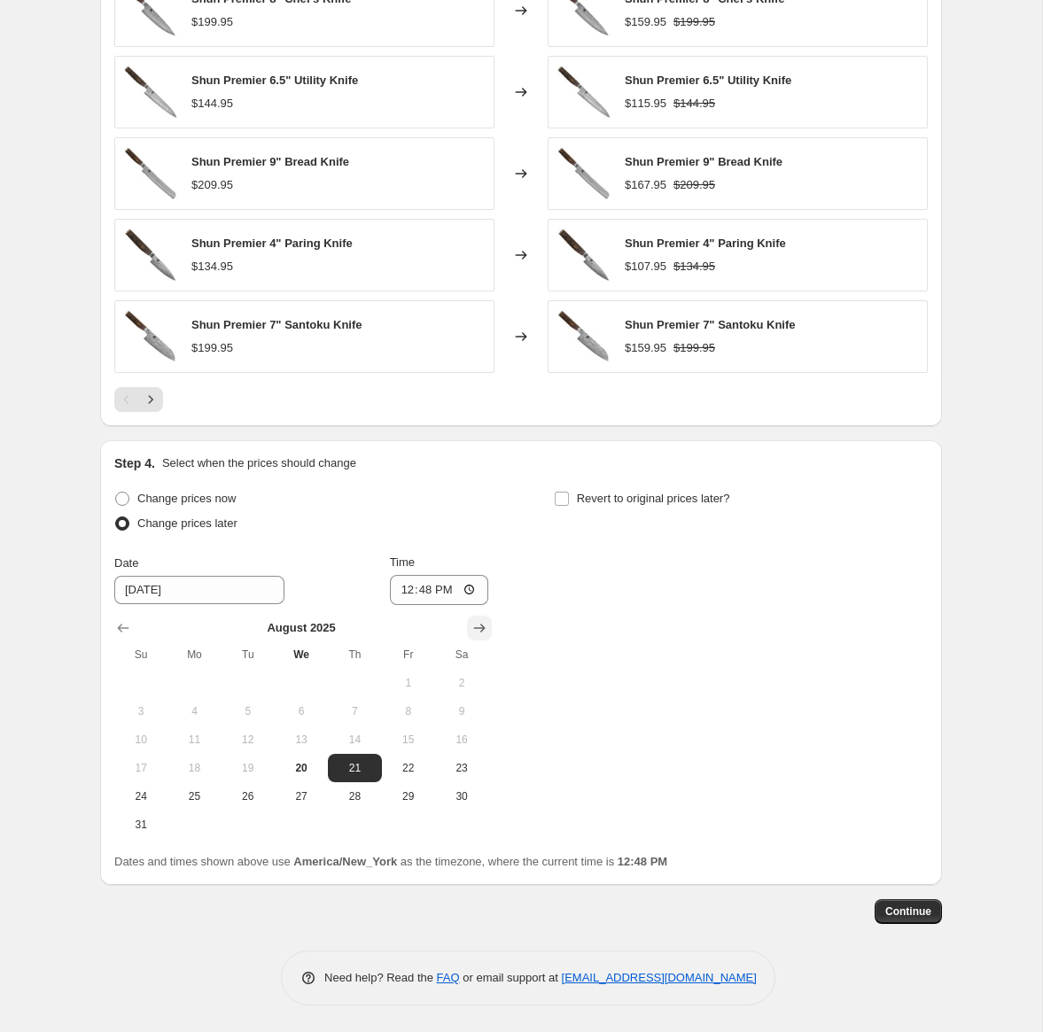
click at [481, 632] on icon "Show next month, September 2025" at bounding box center [480, 628] width 18 height 18
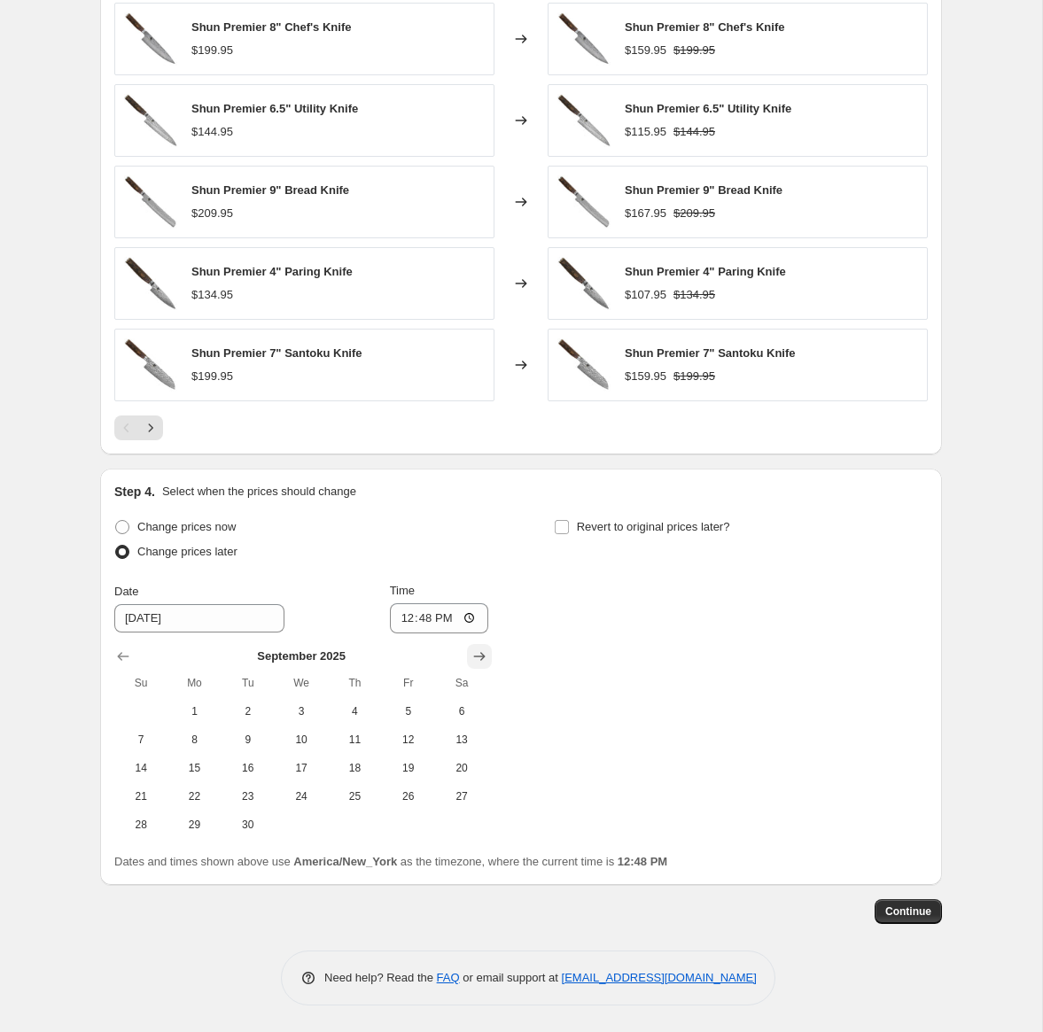
scroll to position [1422, 0]
click at [481, 651] on icon "Show next month, October 2025" at bounding box center [480, 657] width 18 height 18
click at [481, 651] on icon "Show next month, November 2025" at bounding box center [480, 657] width 18 height 18
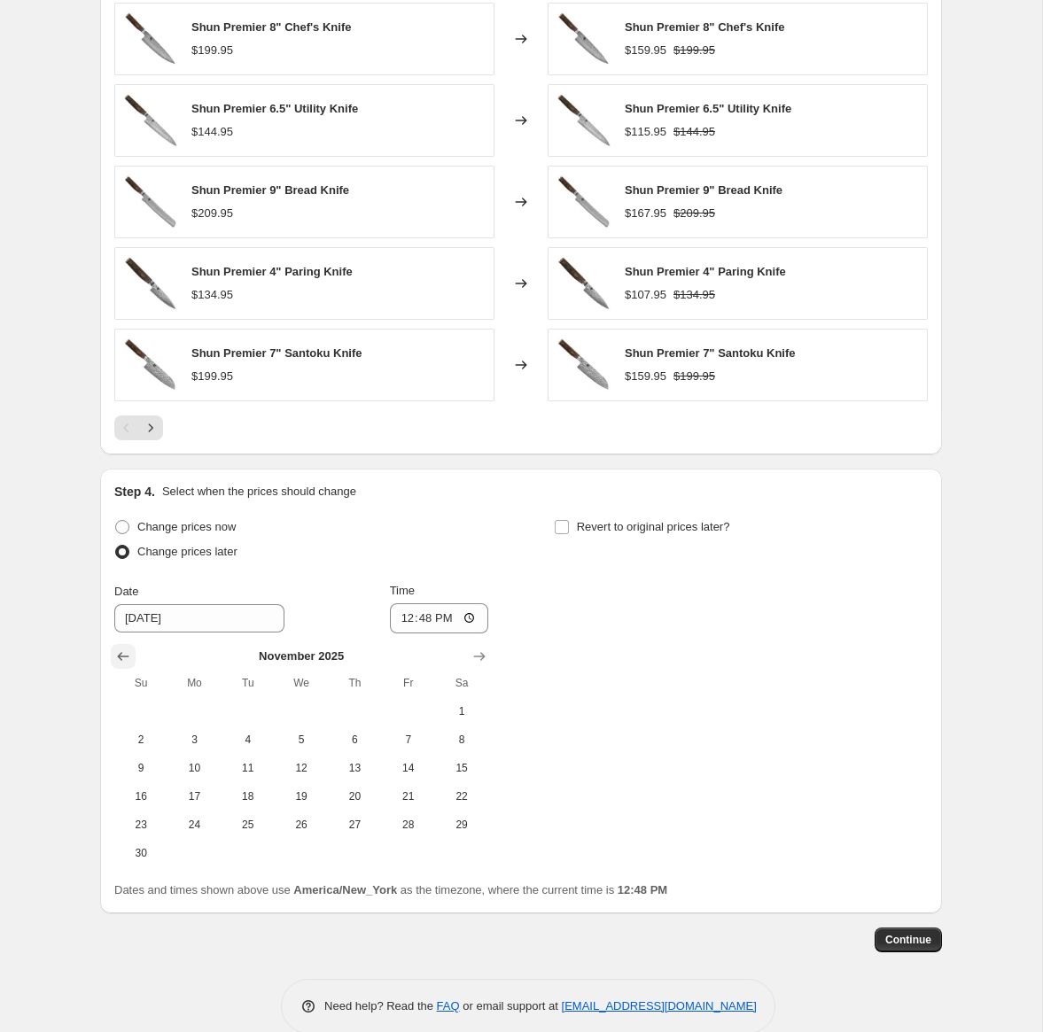
click at [114, 655] on icon "Show previous month, October 2025" at bounding box center [123, 657] width 18 height 18
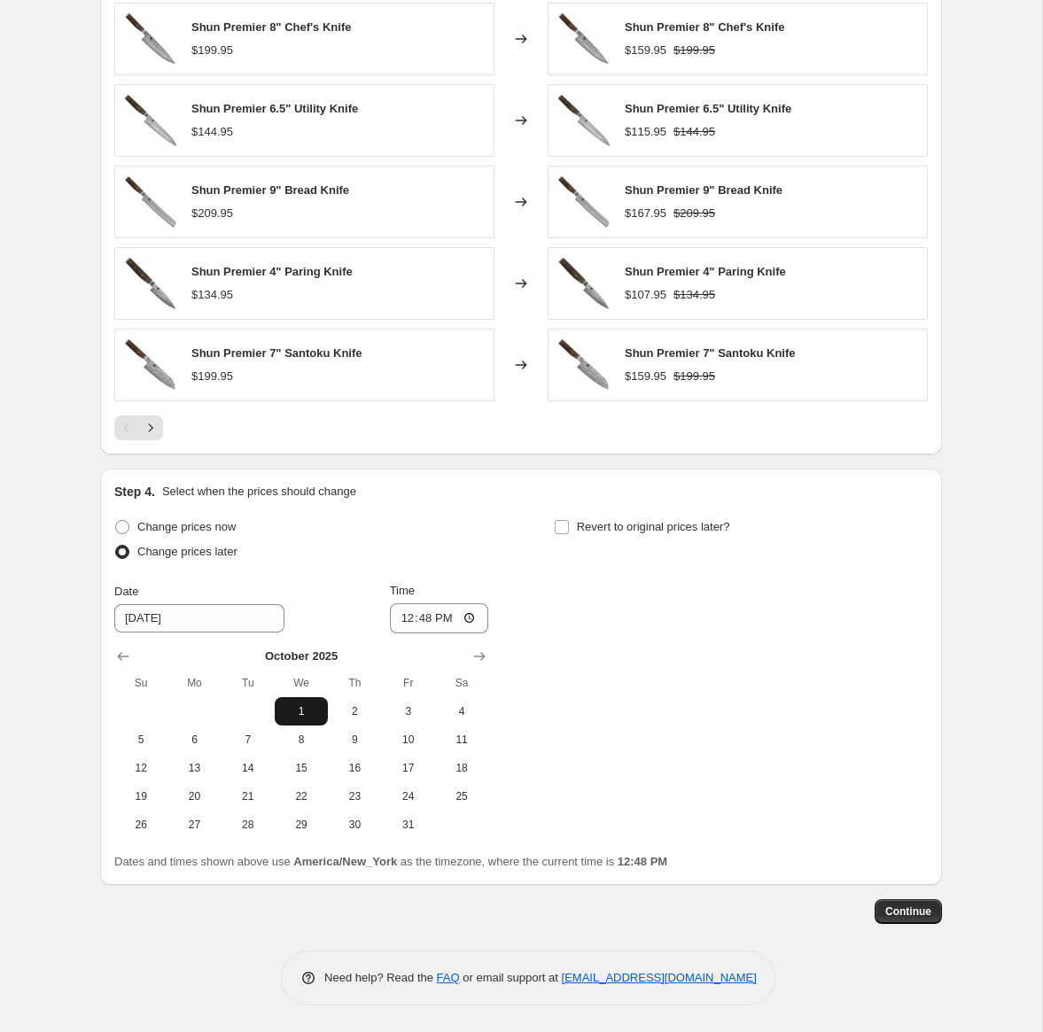
click at [305, 713] on span "1" at bounding box center [301, 712] width 39 height 14
type input "[DATE]"
click at [418, 622] on input "12:48" at bounding box center [439, 619] width 99 height 30
type input "12:01"
click at [564, 526] on input "Revert to original prices later?" at bounding box center [562, 527] width 14 height 14
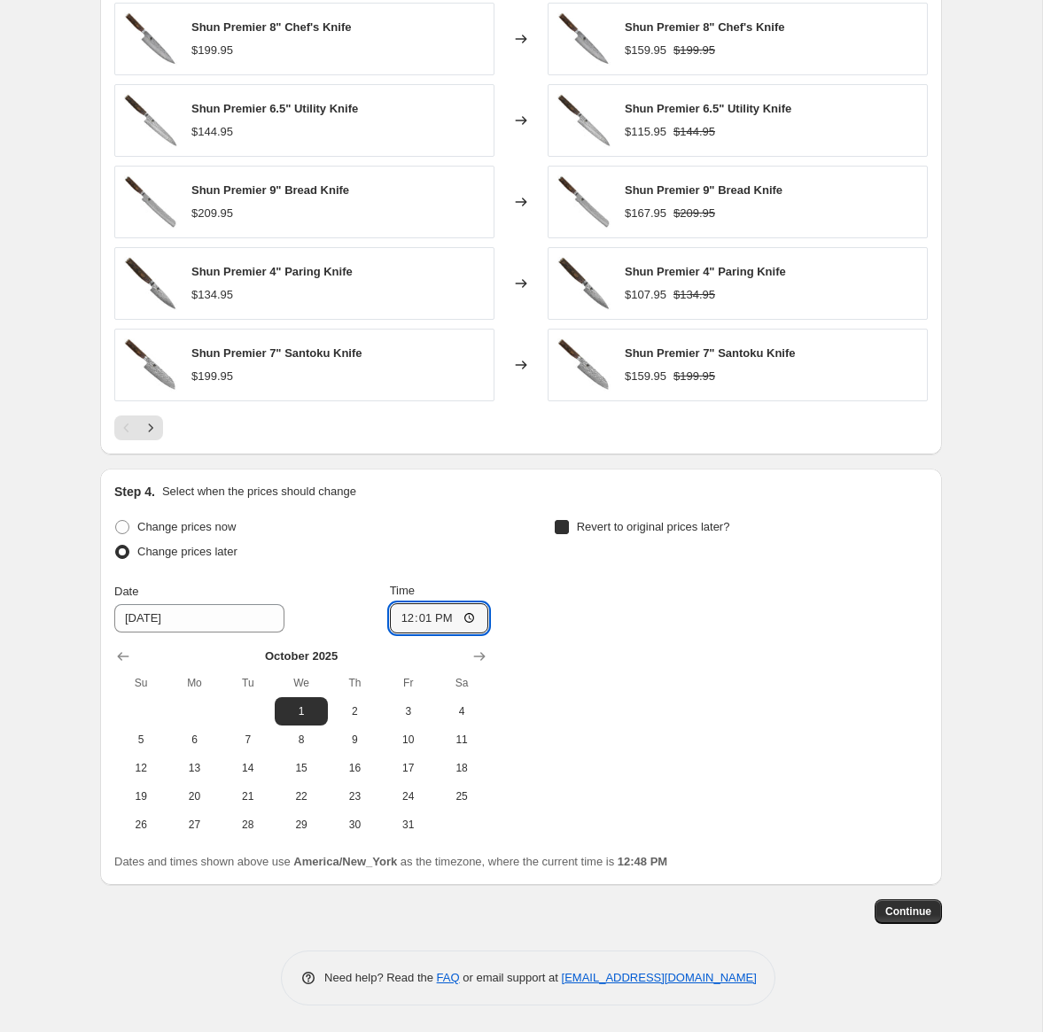
checkbox input "true"
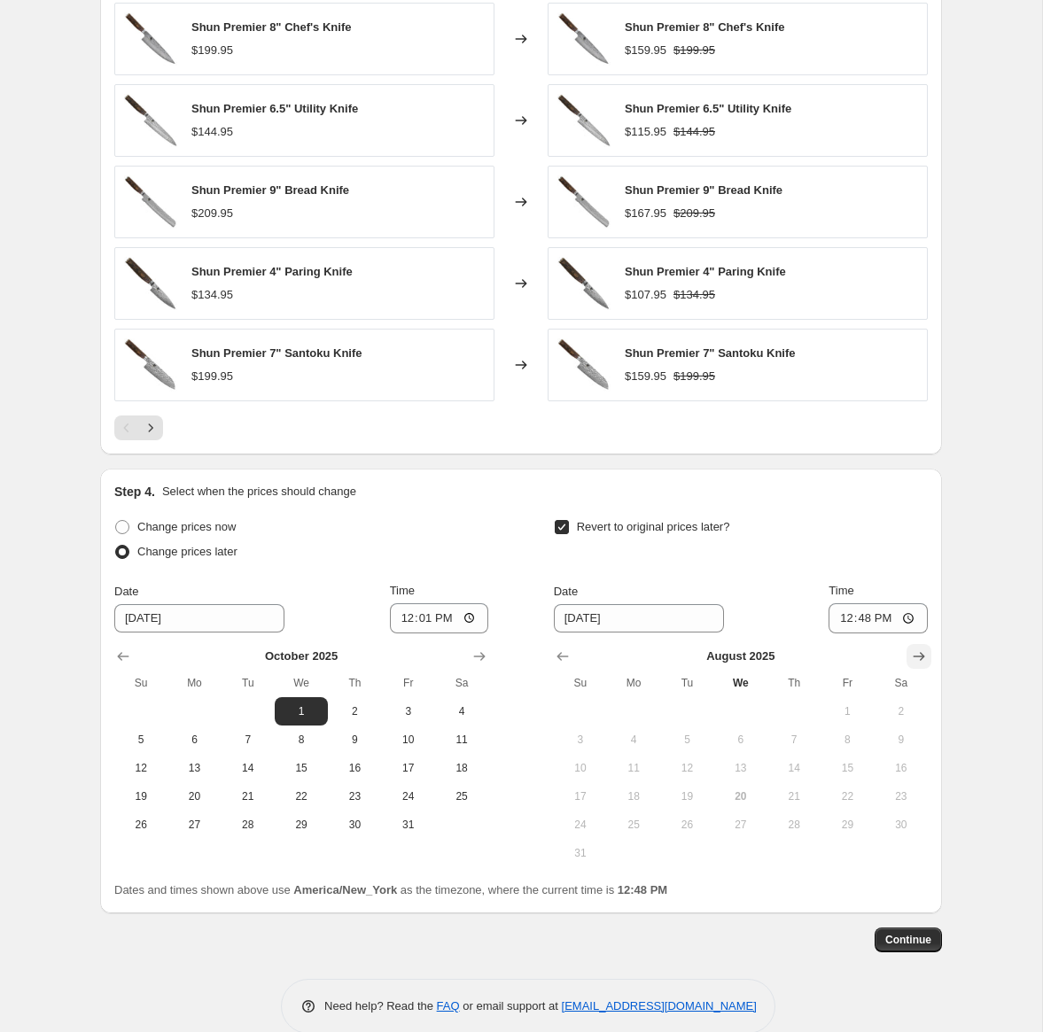
click at [914, 658] on icon "Show next month, September 2025" at bounding box center [919, 657] width 18 height 18
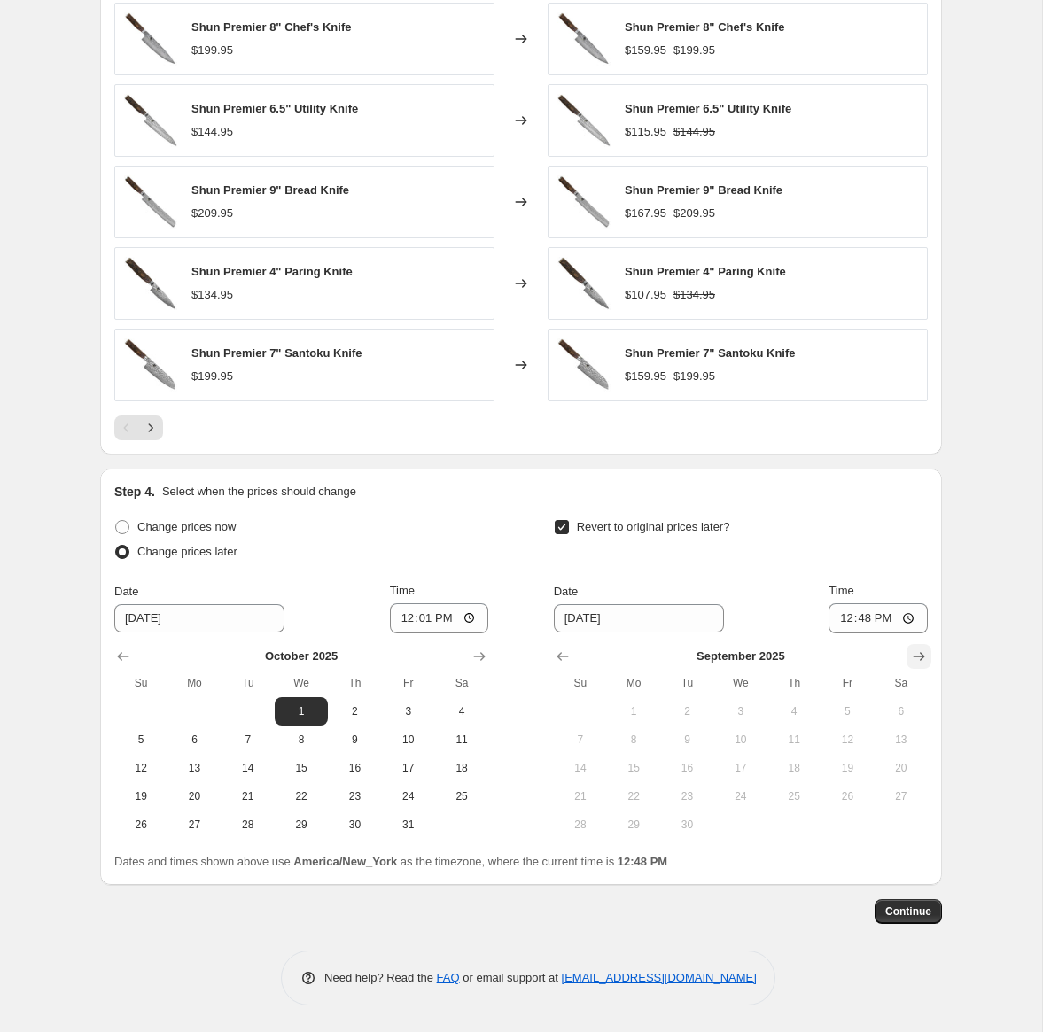
click at [914, 658] on icon "Show next month, October 2025" at bounding box center [919, 657] width 18 height 18
click at [839, 830] on span "31" at bounding box center [847, 825] width 39 height 14
type input "[DATE]"
click at [836, 615] on input "12:48" at bounding box center [878, 619] width 99 height 30
type input "23:59"
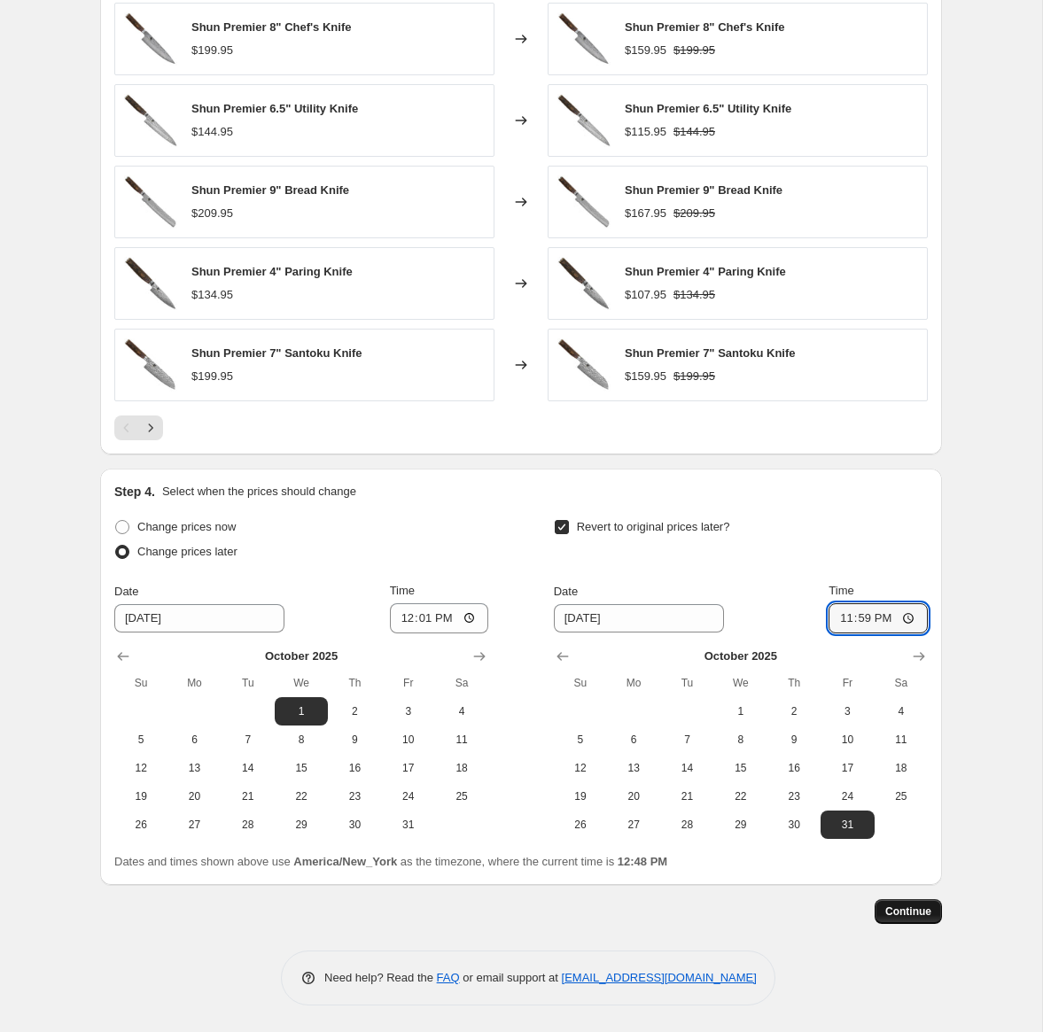
click at [901, 912] on span "Continue" at bounding box center [908, 912] width 46 height 14
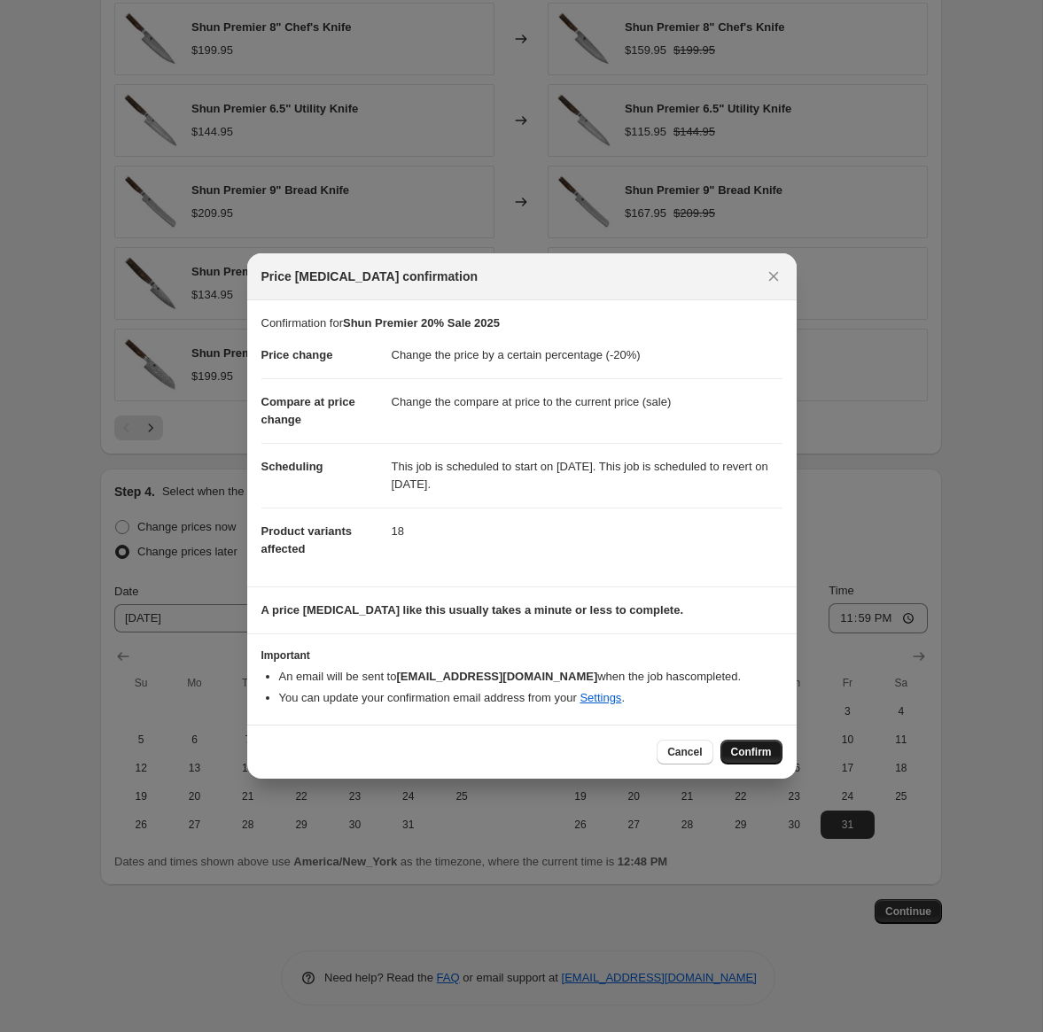
click at [754, 757] on span "Confirm" at bounding box center [751, 752] width 41 height 14
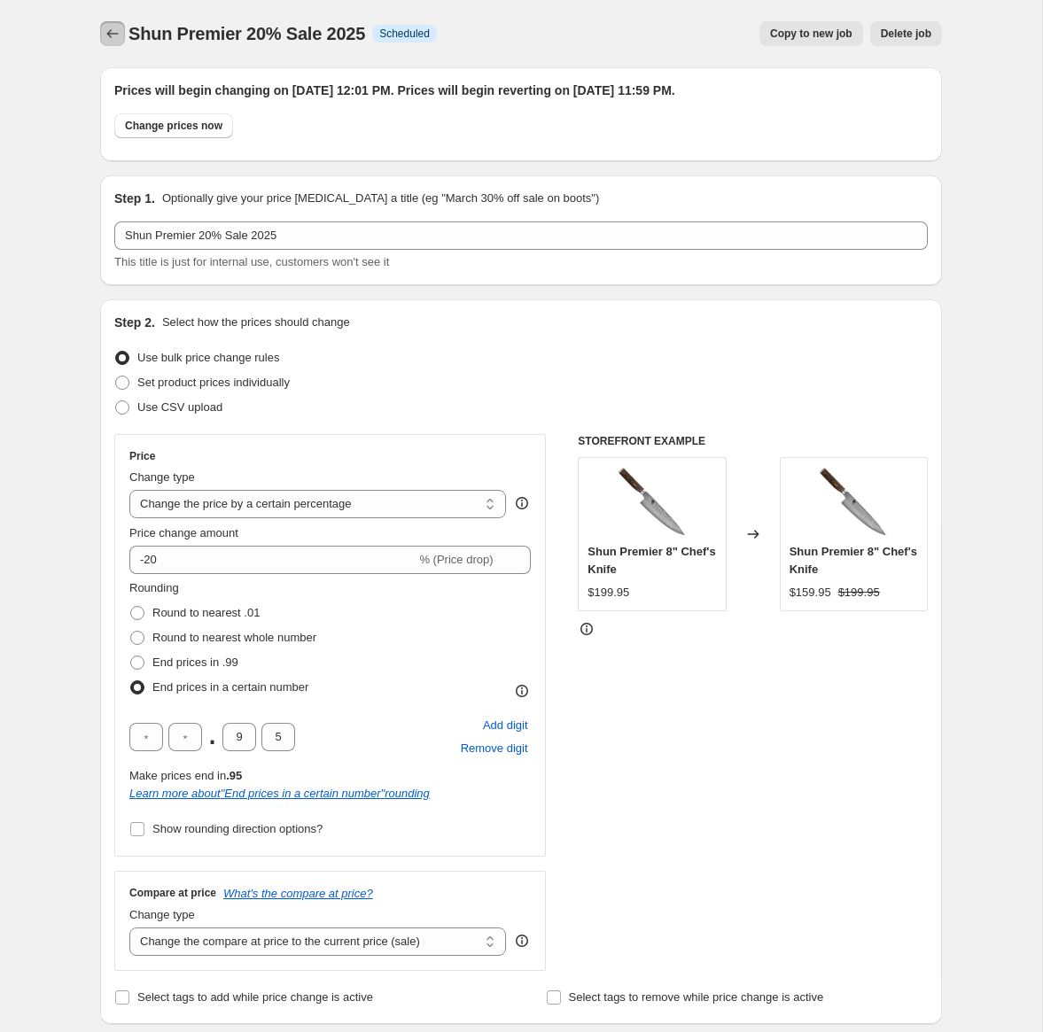
click at [122, 32] on button "Price change jobs" at bounding box center [112, 33] width 25 height 25
